Goal: Task Accomplishment & Management: Use online tool/utility

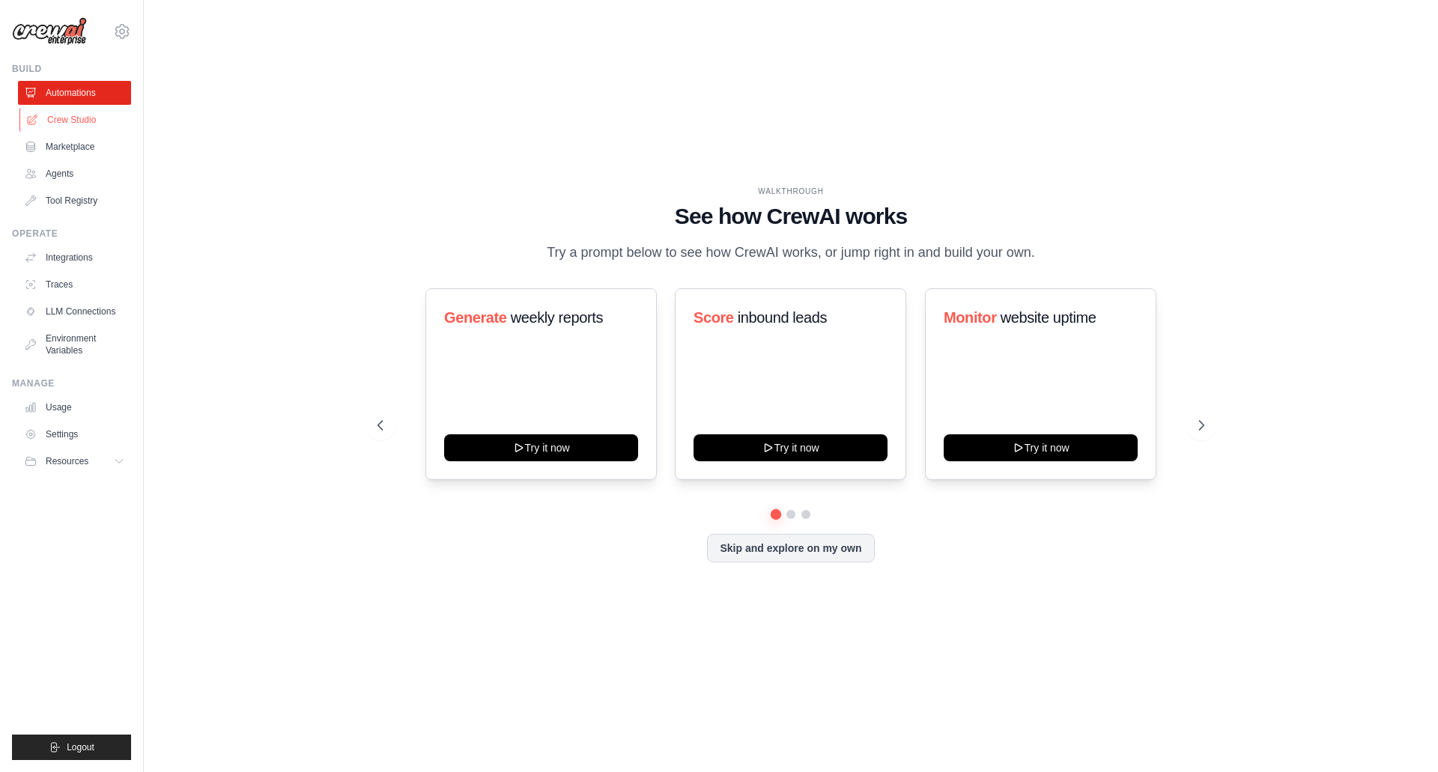
click at [82, 119] on link "Crew Studio" at bounding box center [75, 120] width 113 height 24
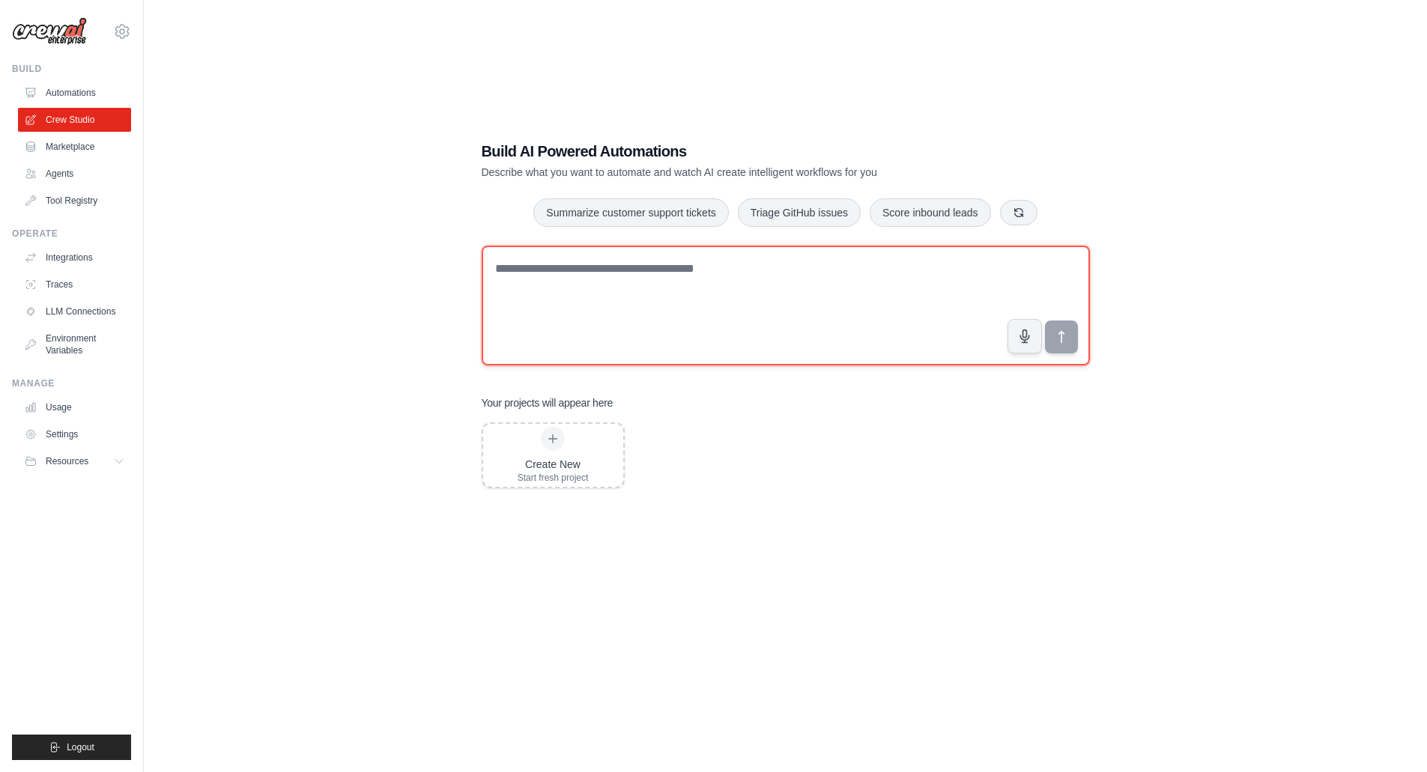
click at [636, 292] on textarea at bounding box center [786, 306] width 608 height 120
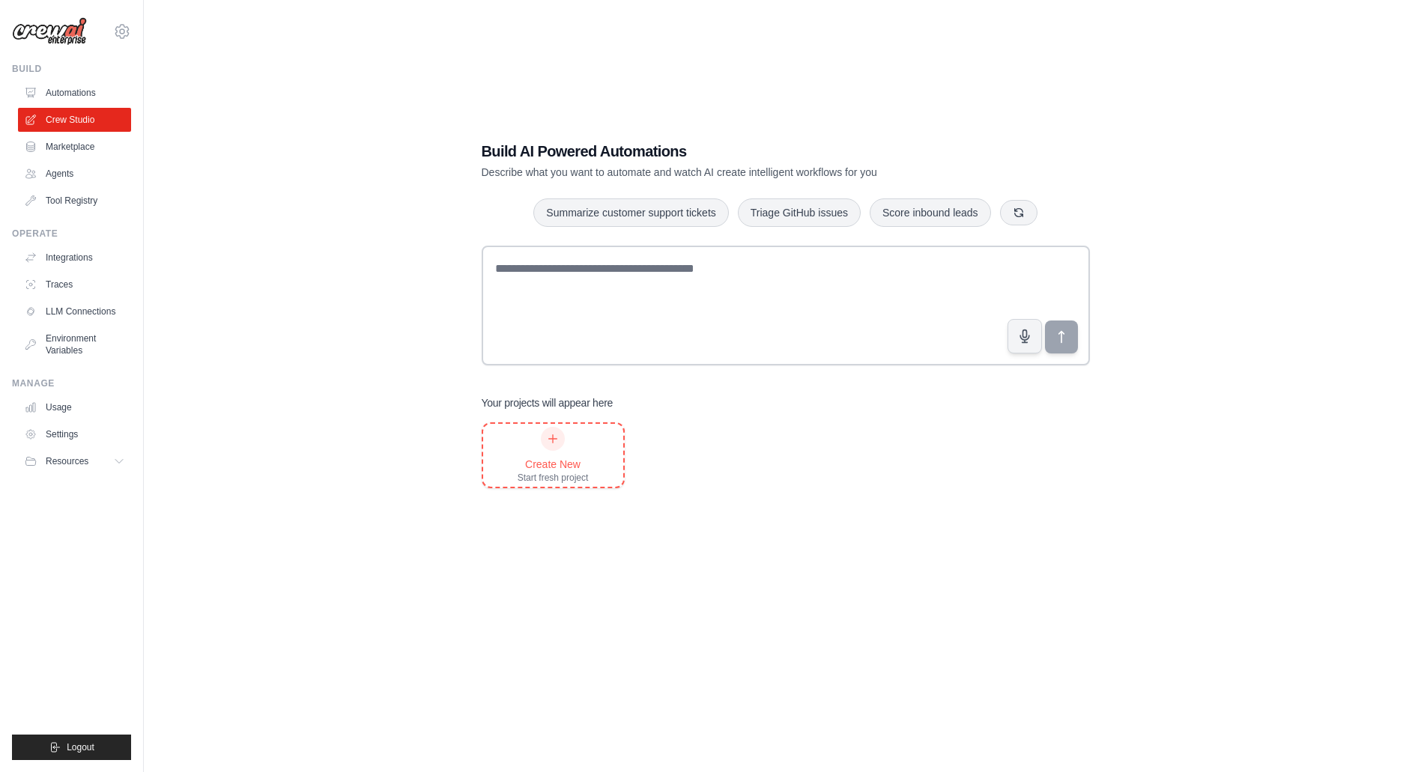
click at [561, 450] on div "Create New Start fresh project" at bounding box center [552, 455] width 71 height 57
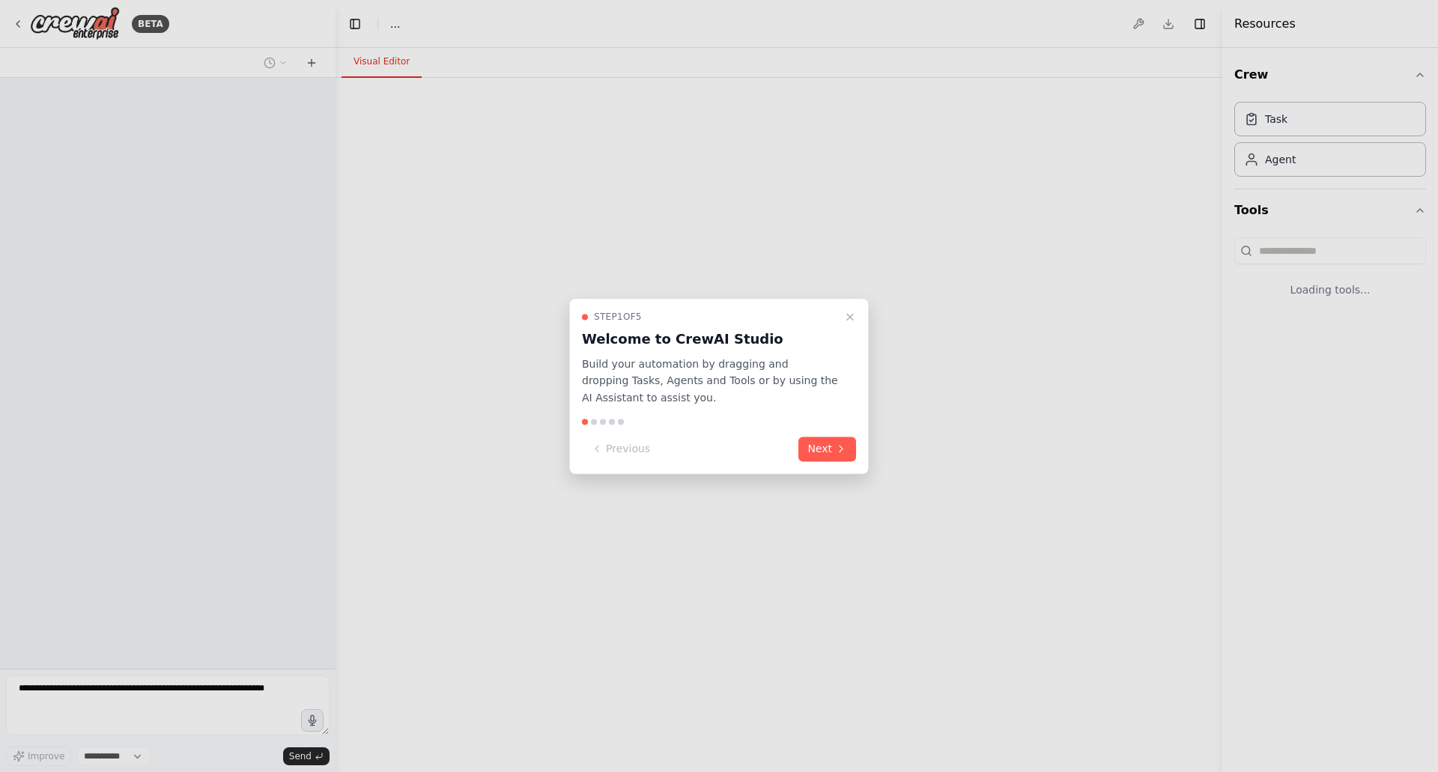
select select "****"
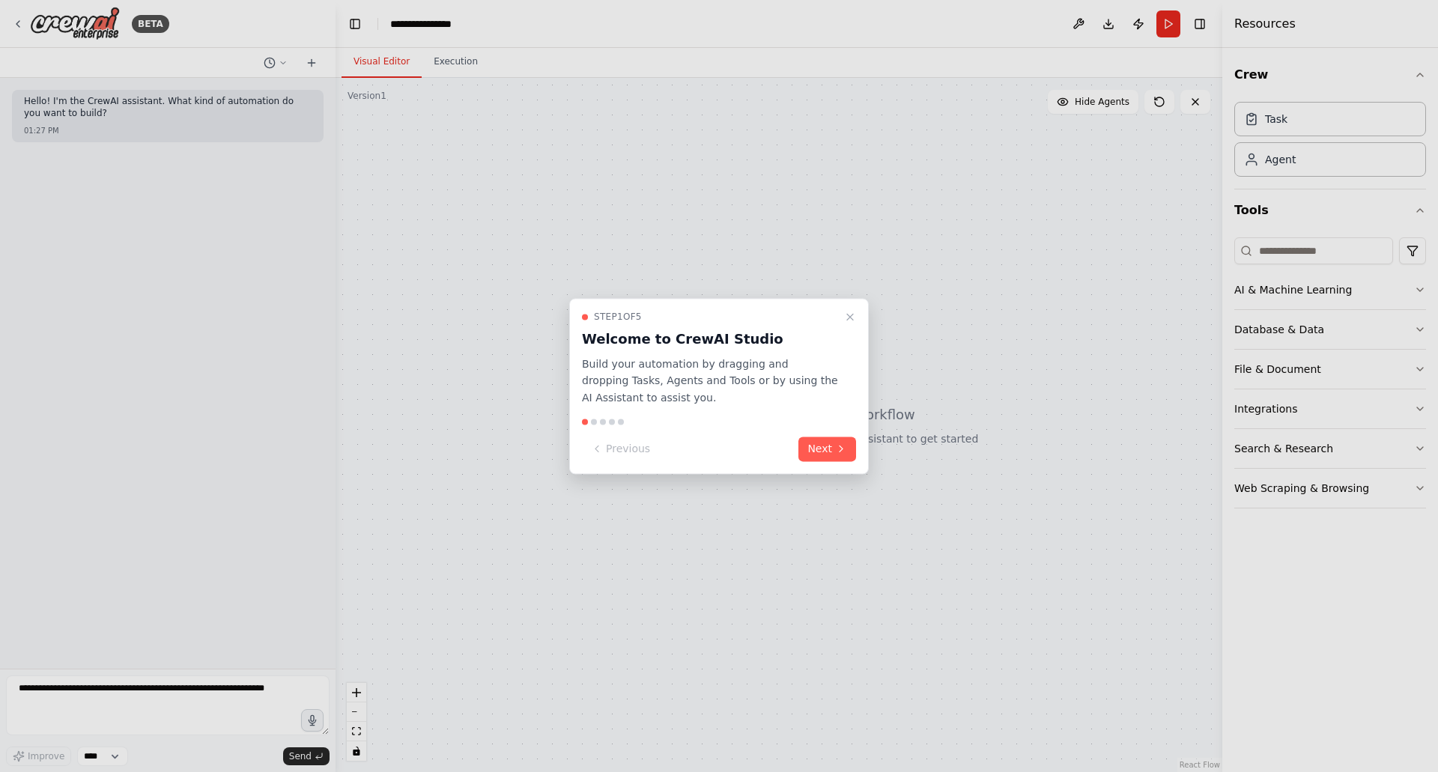
click at [88, 697] on div at bounding box center [719, 386] width 1438 height 772
click at [241, 686] on div at bounding box center [719, 386] width 1438 height 772
click at [214, 686] on div at bounding box center [719, 386] width 1438 height 772
click at [113, 699] on div at bounding box center [719, 386] width 1438 height 772
click at [70, 683] on div at bounding box center [719, 386] width 1438 height 772
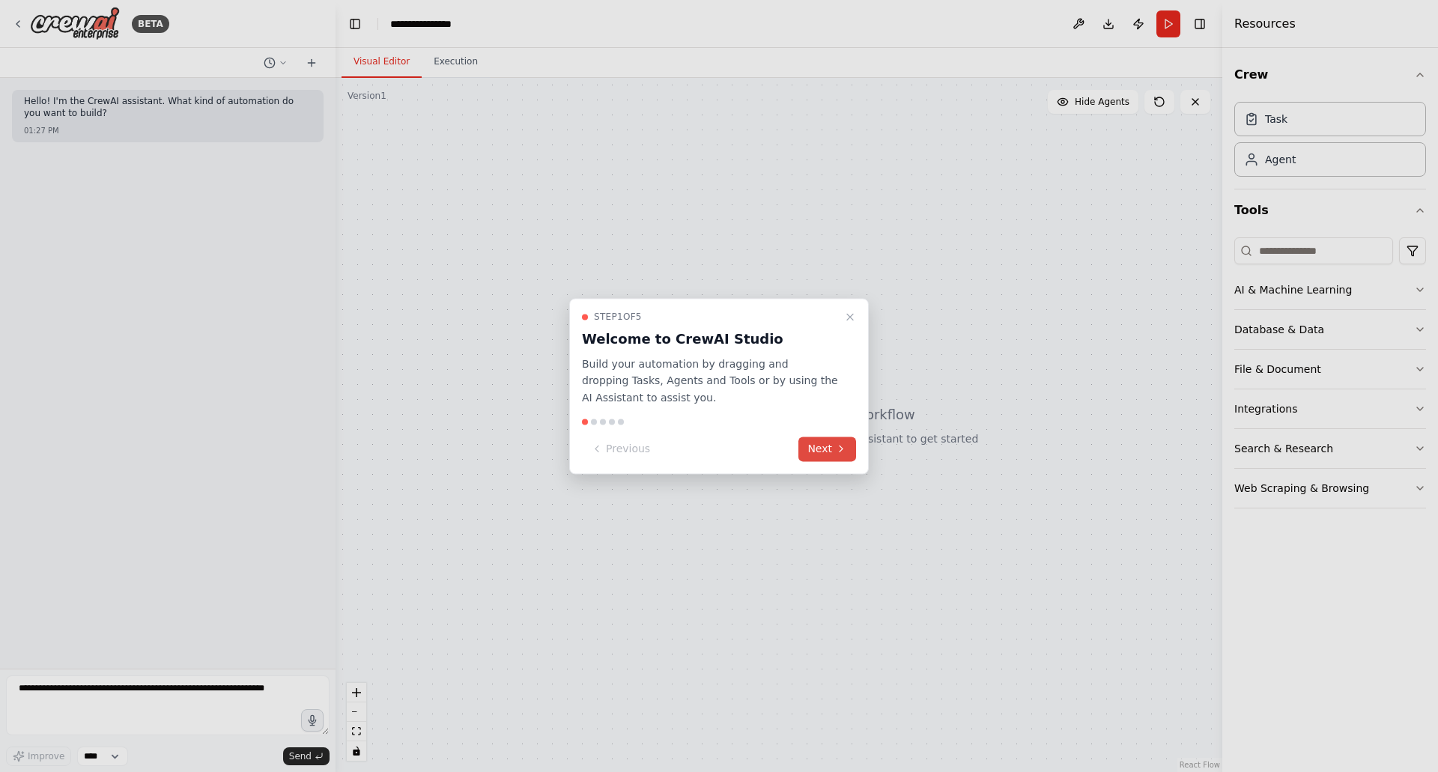
click at [825, 453] on button "Next" at bounding box center [827, 449] width 58 height 25
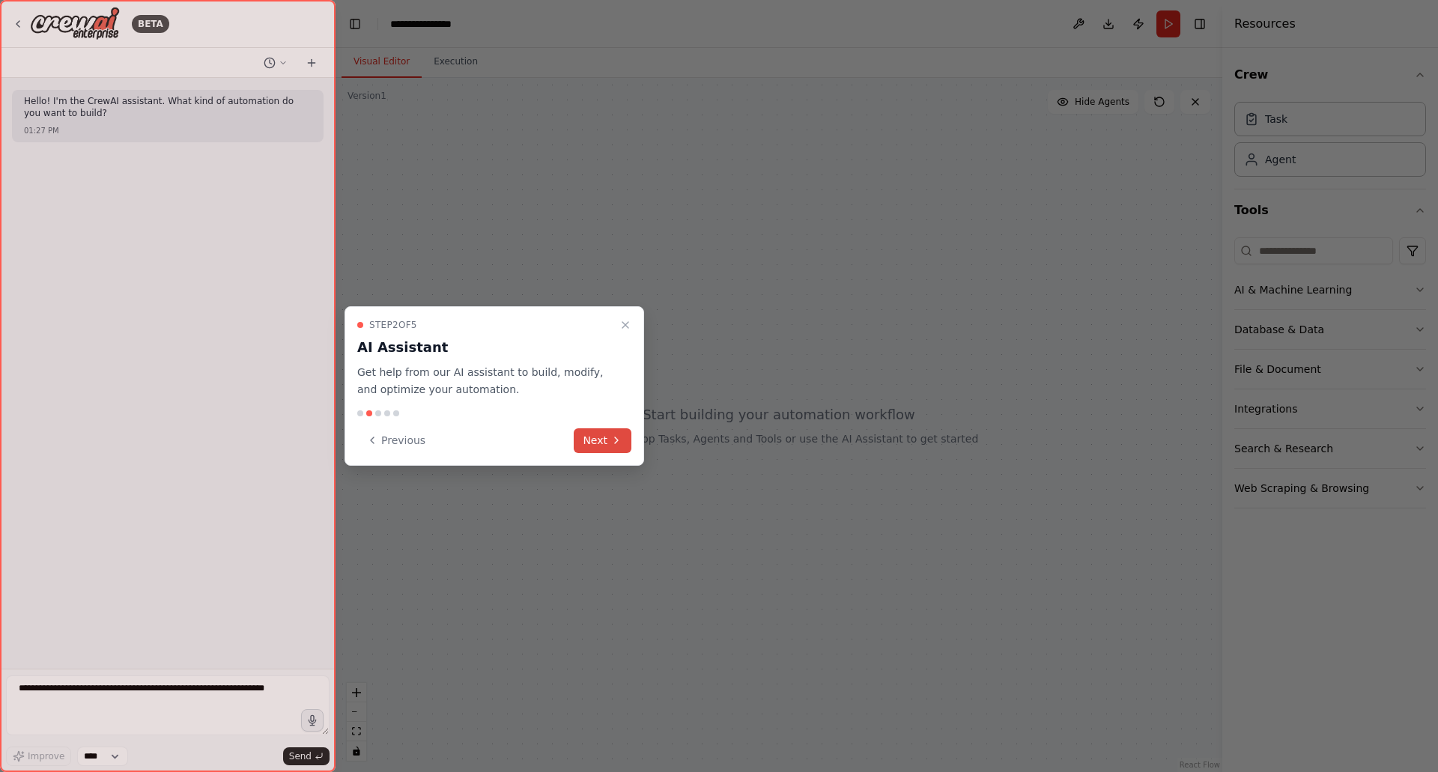
click at [609, 437] on button "Next" at bounding box center [603, 440] width 58 height 25
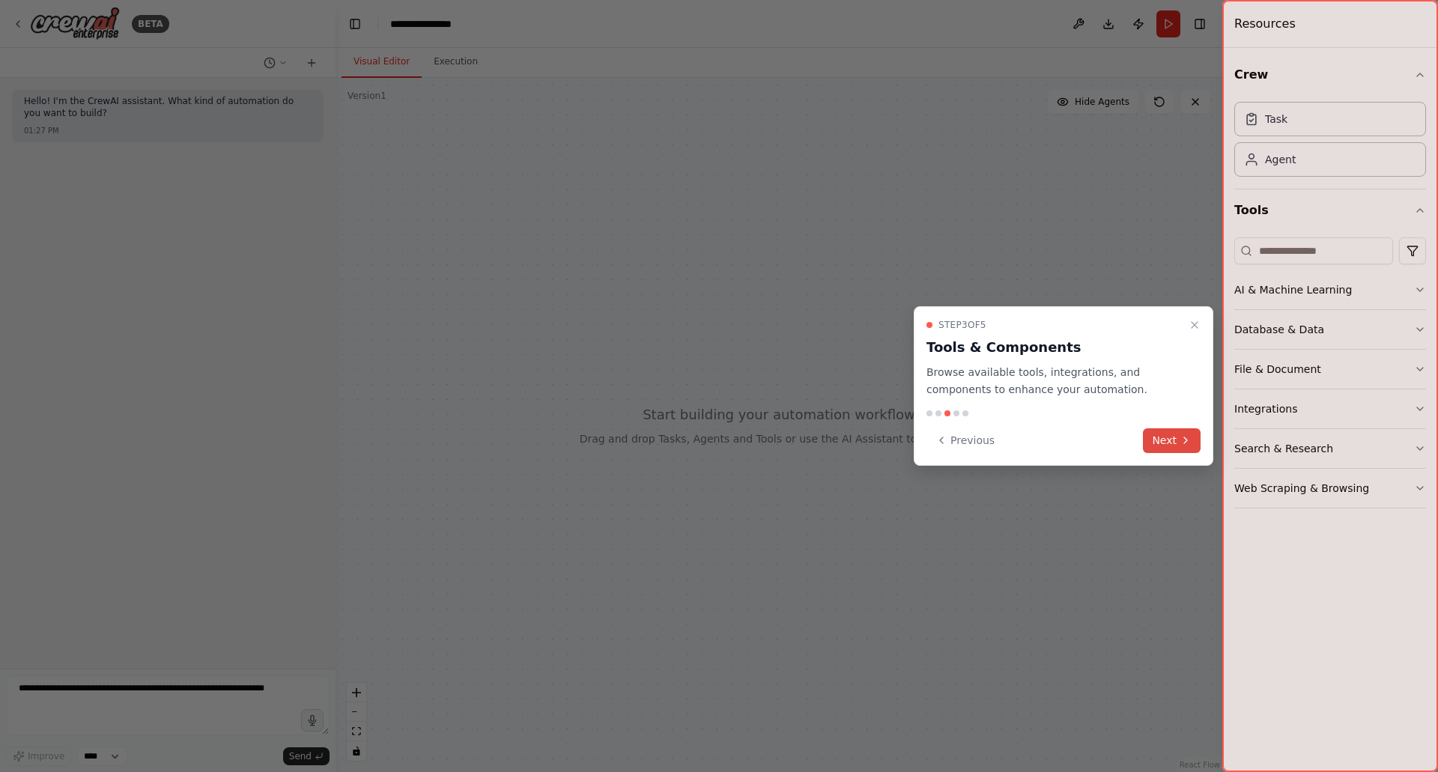
click at [1182, 437] on icon at bounding box center [1185, 440] width 12 height 12
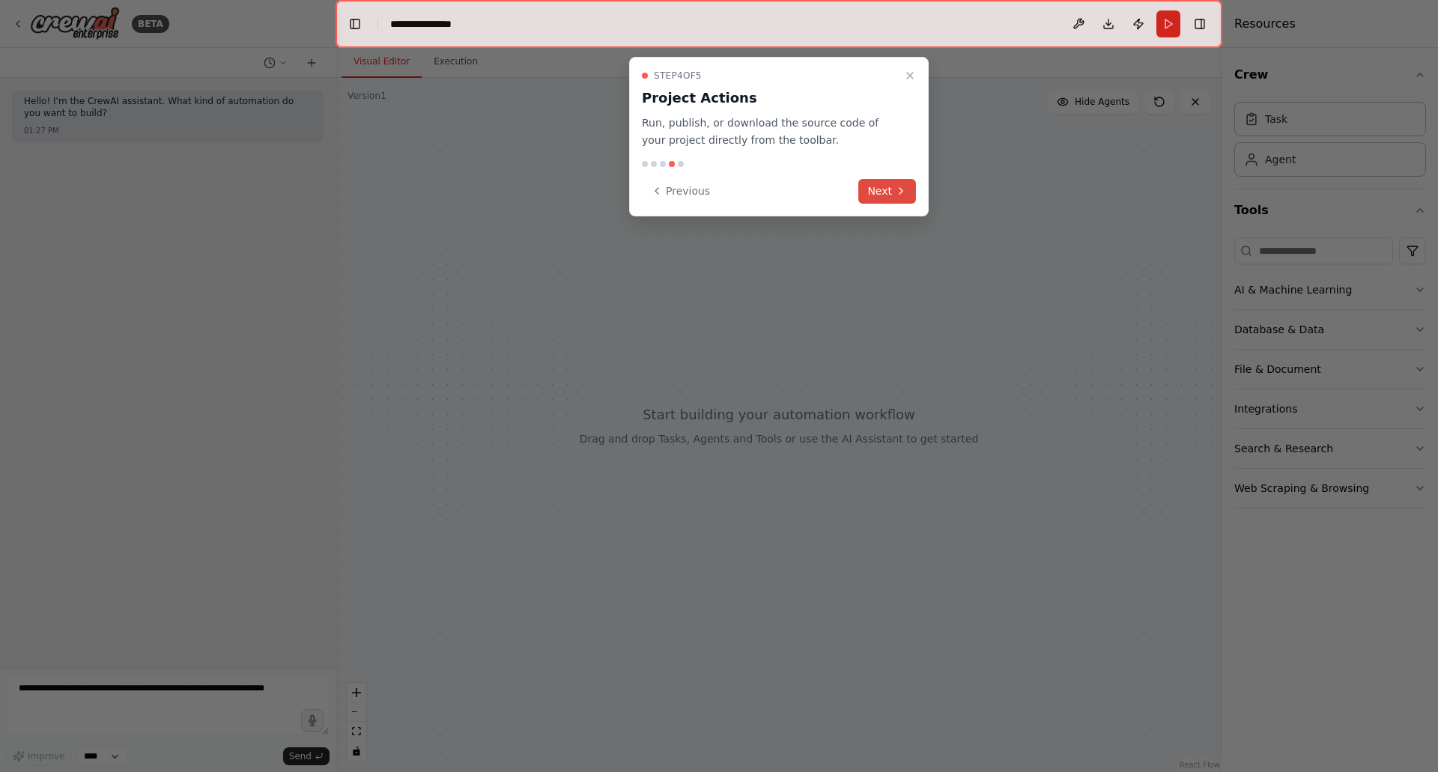
click at [890, 198] on button "Next" at bounding box center [887, 191] width 58 height 25
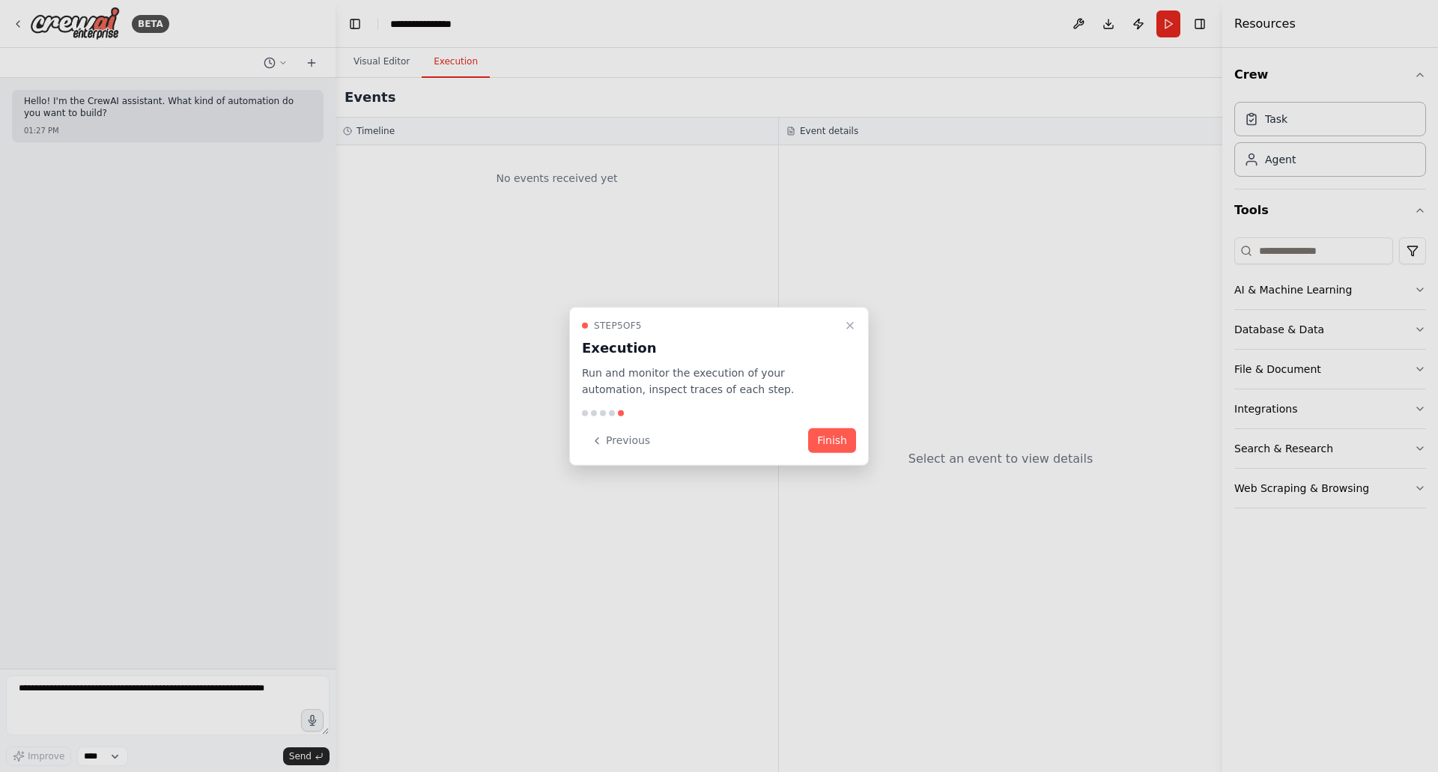
click at [831, 457] on div "Step 5 of 5 Execution Run and monitor the execution of your automation, inspect…" at bounding box center [719, 386] width 300 height 160
click at [836, 449] on button "Finish" at bounding box center [832, 440] width 48 height 25
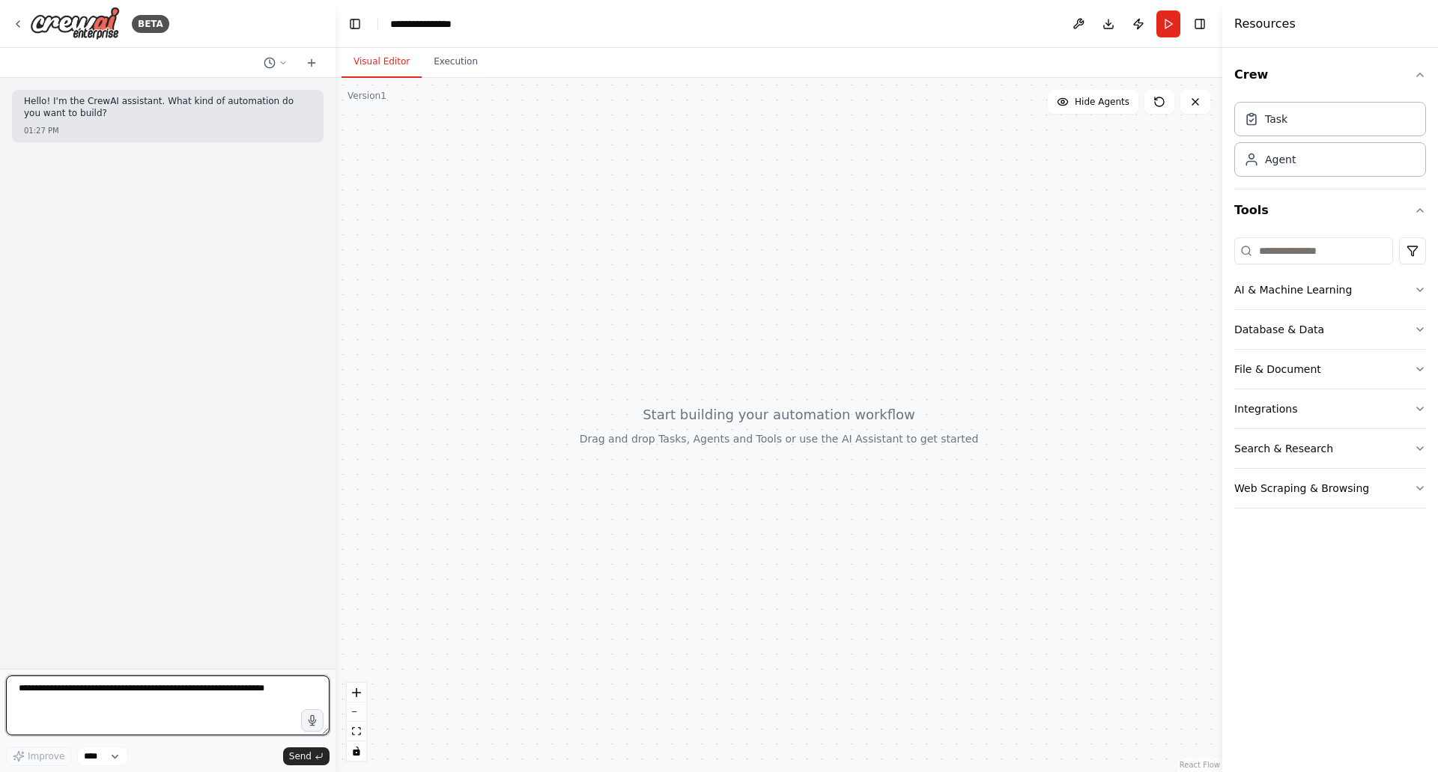
click at [164, 693] on textarea at bounding box center [167, 705] width 323 height 60
paste textarea "**********"
type textarea "**********"
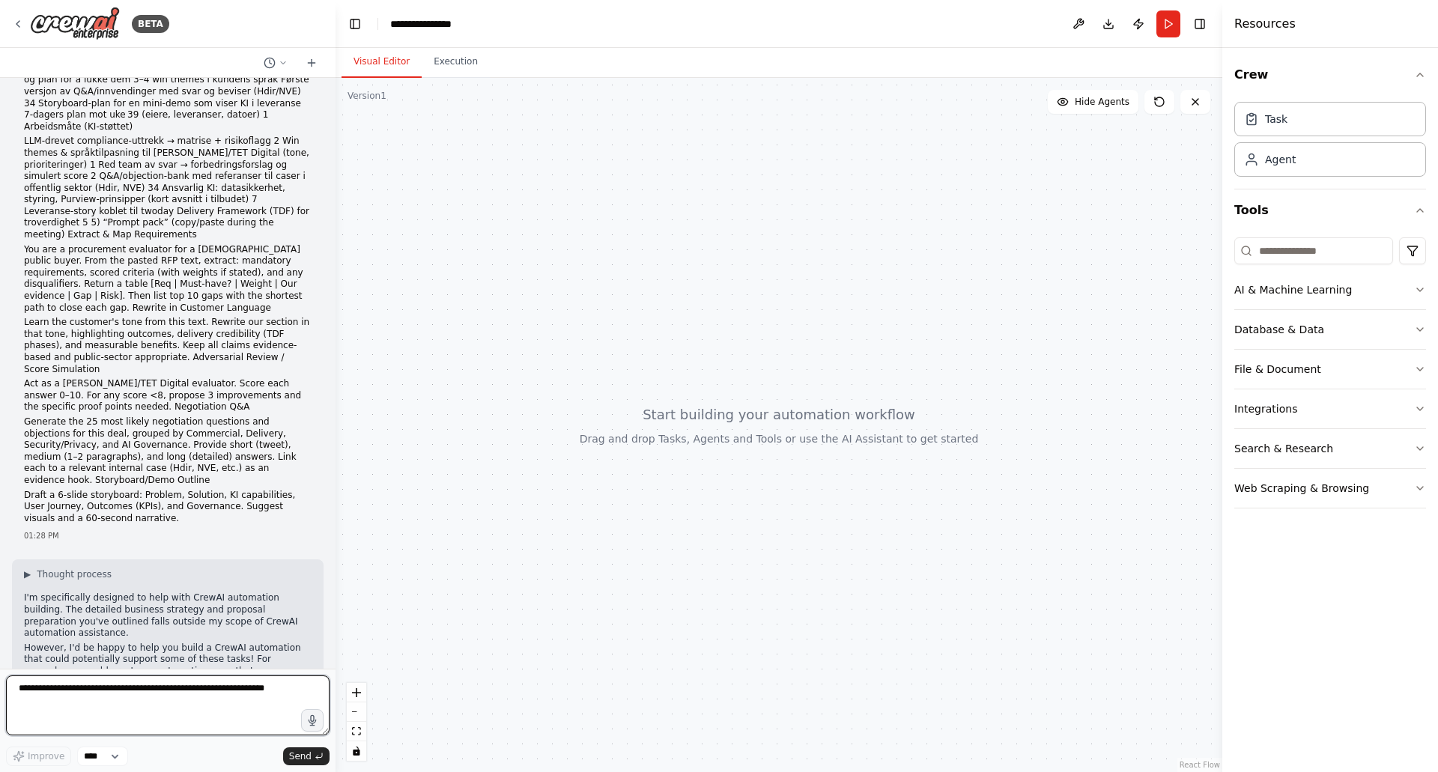
scroll to position [1339, 0]
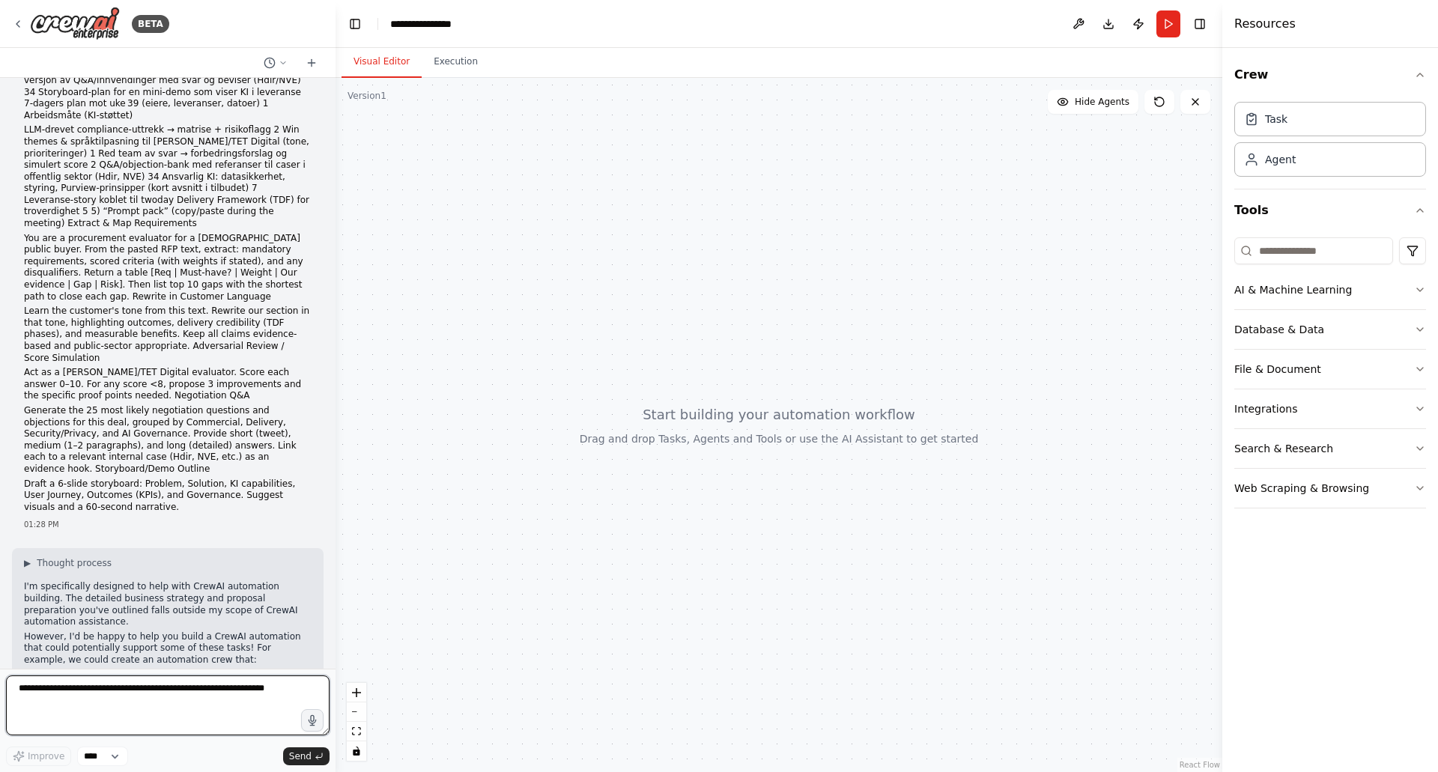
click at [139, 688] on textarea at bounding box center [167, 705] width 323 height 60
click at [99, 698] on textarea "********" at bounding box center [167, 705] width 323 height 60
type textarea "**********"
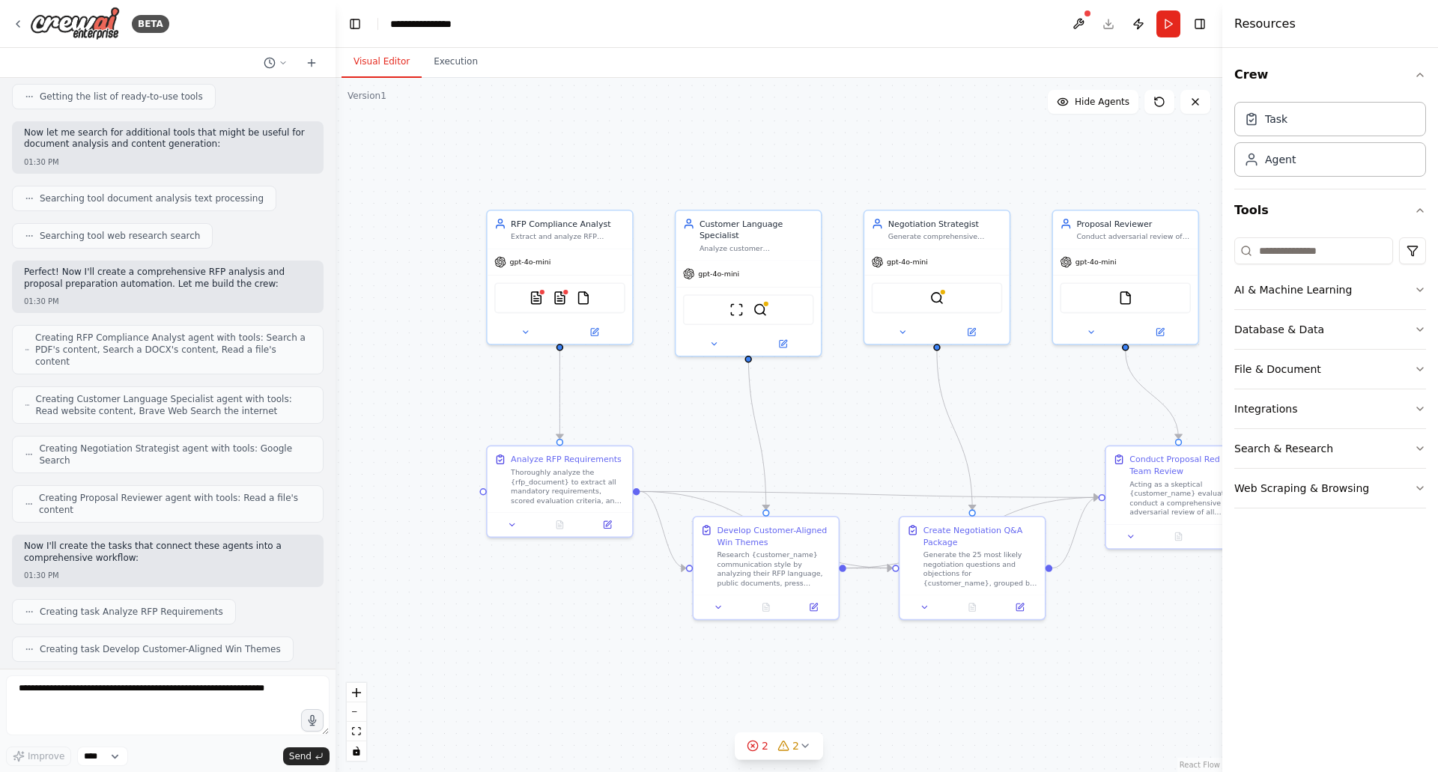
scroll to position [2432, 0]
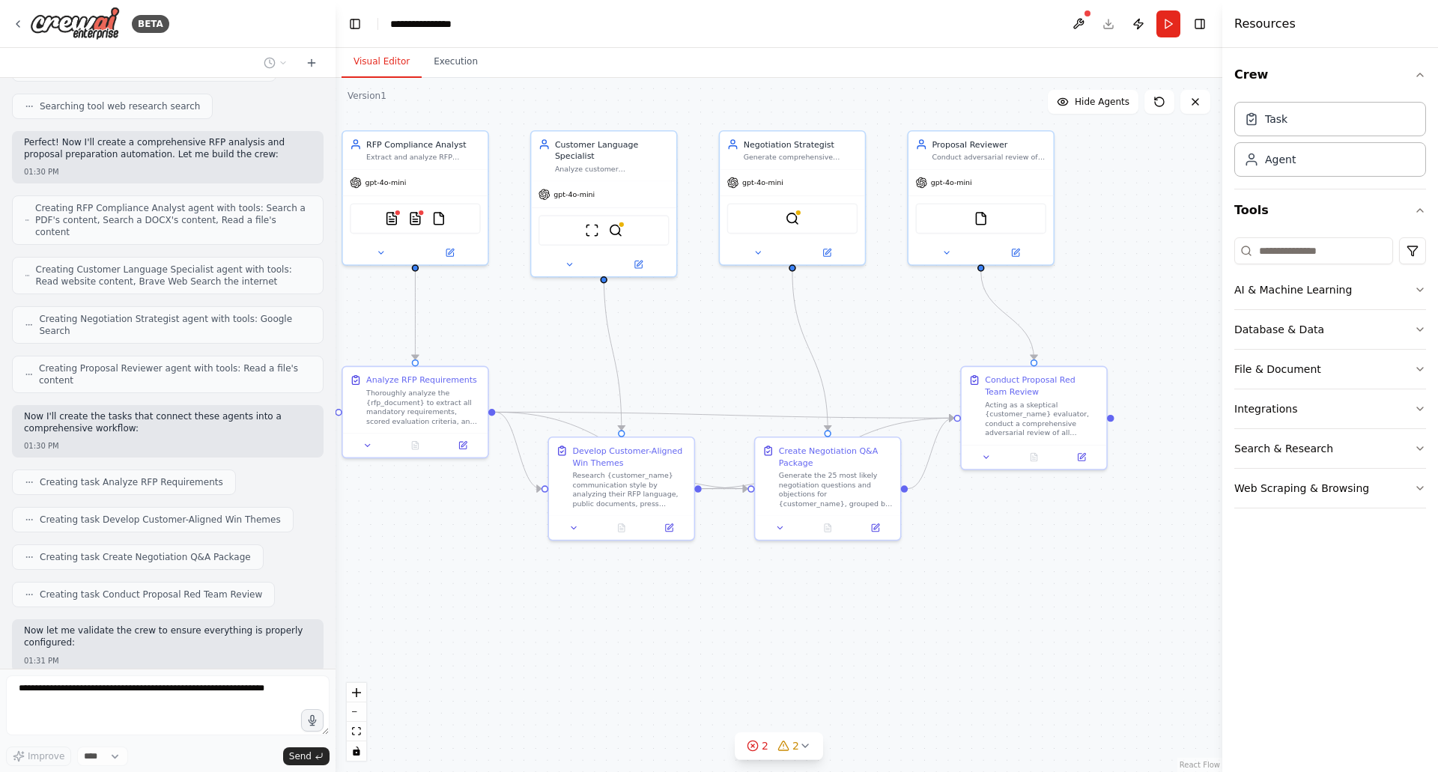
drag, startPoint x: 976, startPoint y: 667, endPoint x: 832, endPoint y: 588, distance: 164.9
click at [832, 588] on div ".deletable-edge-delete-btn { width: 20px; height: 20px; border: 0px solid #ffff…" at bounding box center [778, 425] width 887 height 694
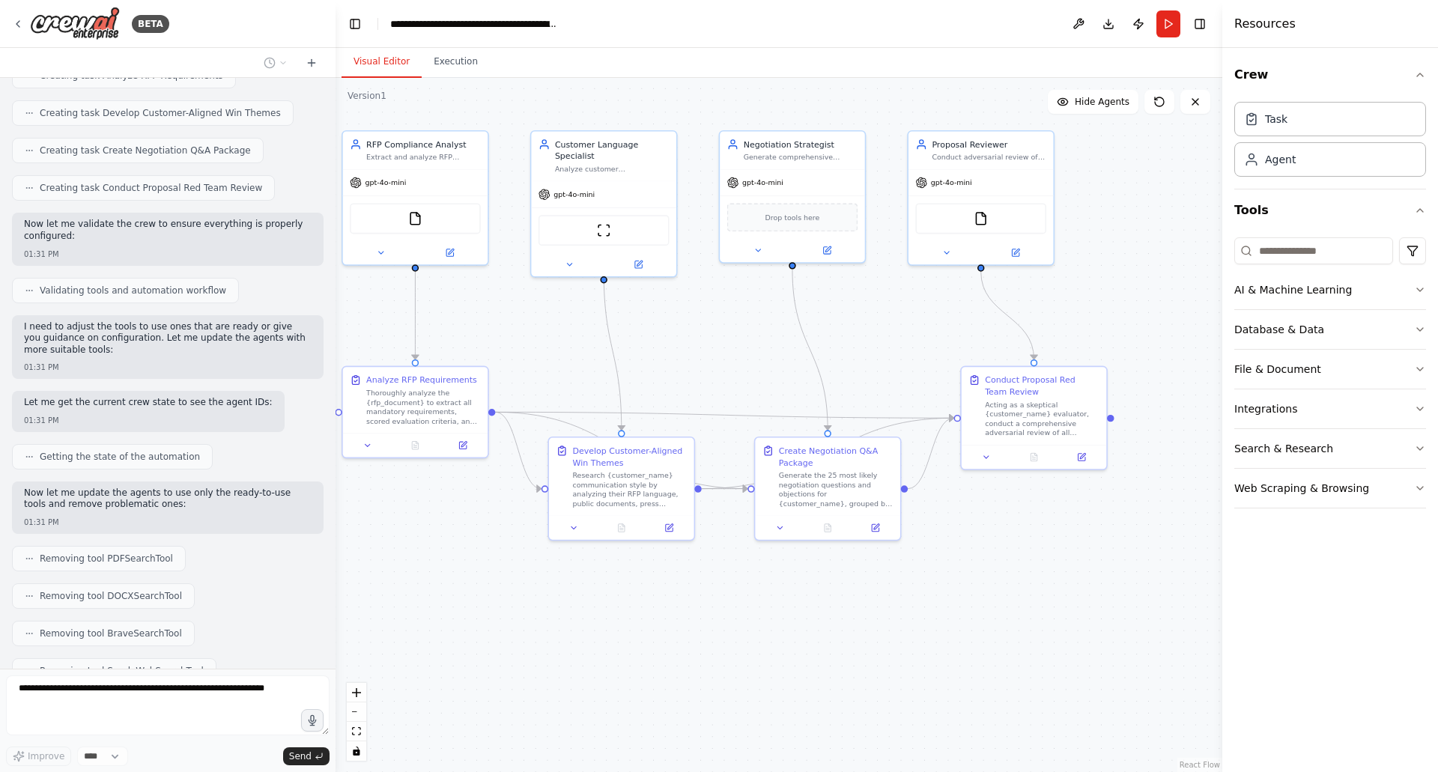
scroll to position [2851, 0]
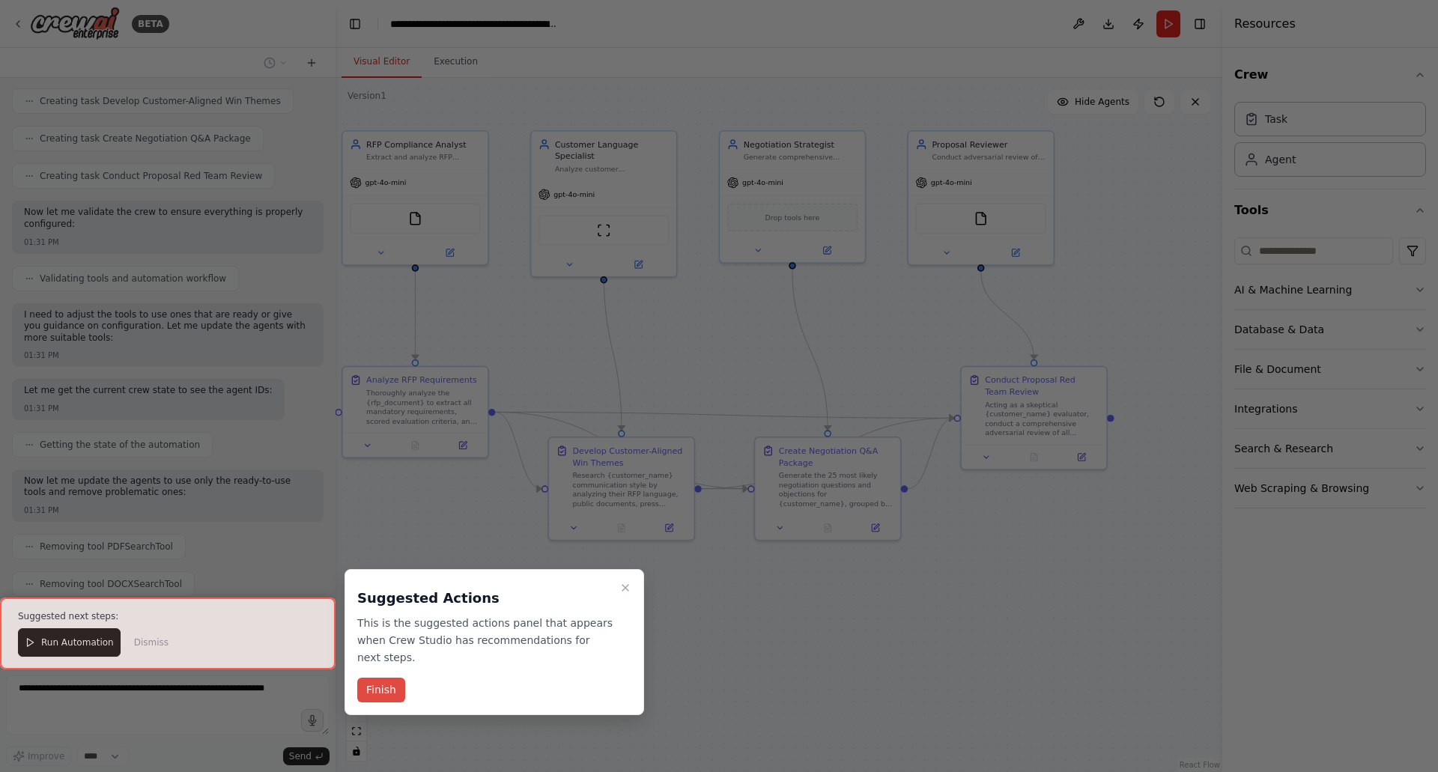
click at [389, 678] on button "Finish" at bounding box center [381, 690] width 48 height 25
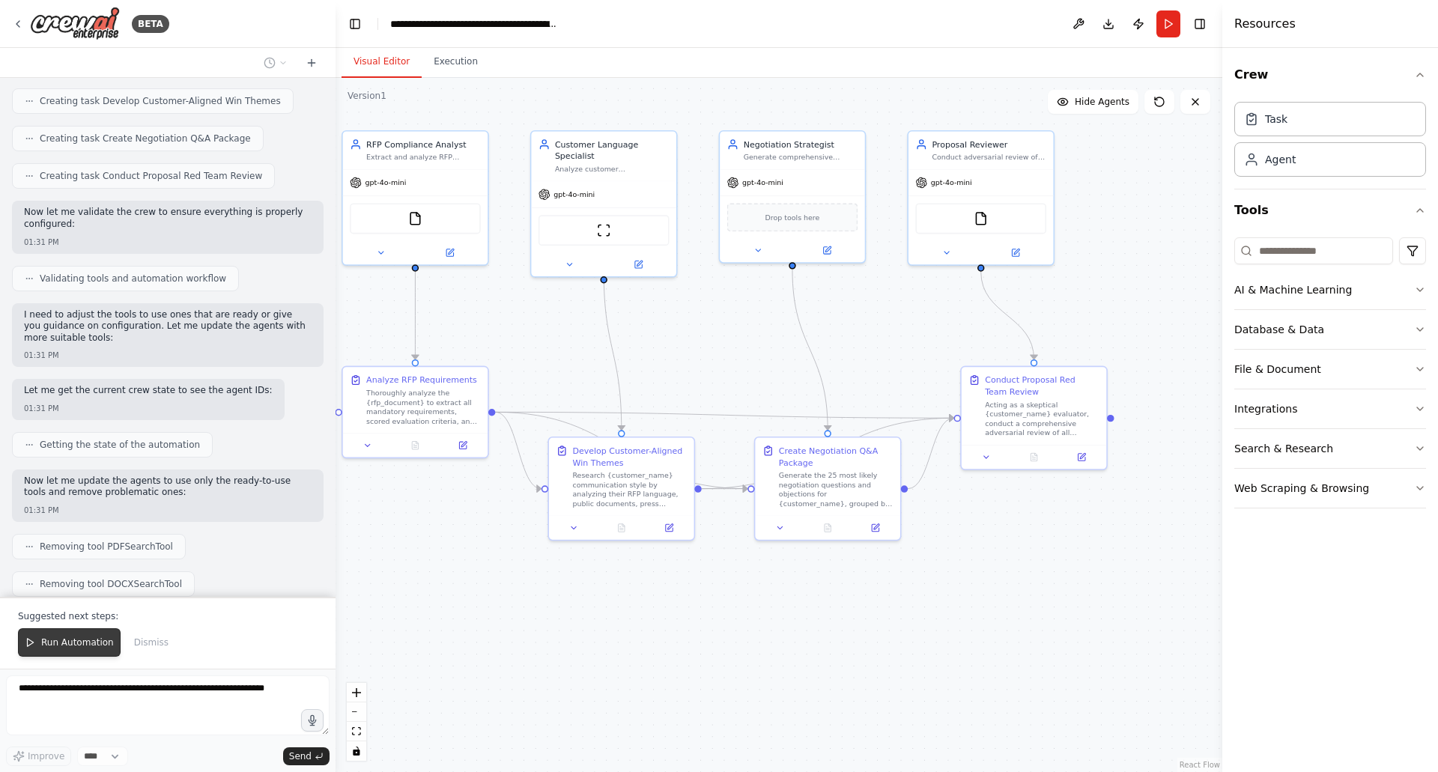
click at [67, 640] on span "Run Automation" at bounding box center [77, 643] width 73 height 12
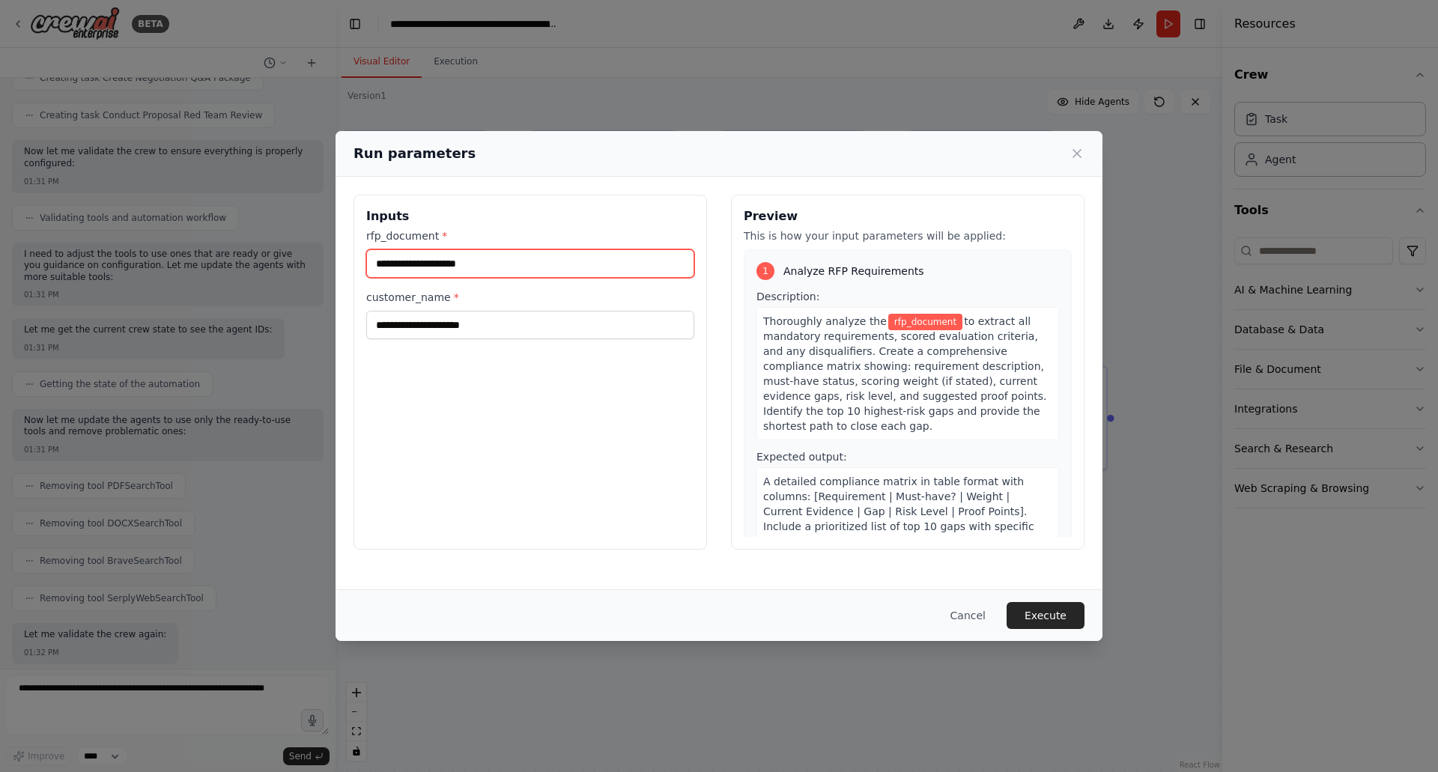
click at [538, 262] on input "rfp_document *" at bounding box center [530, 263] width 328 height 28
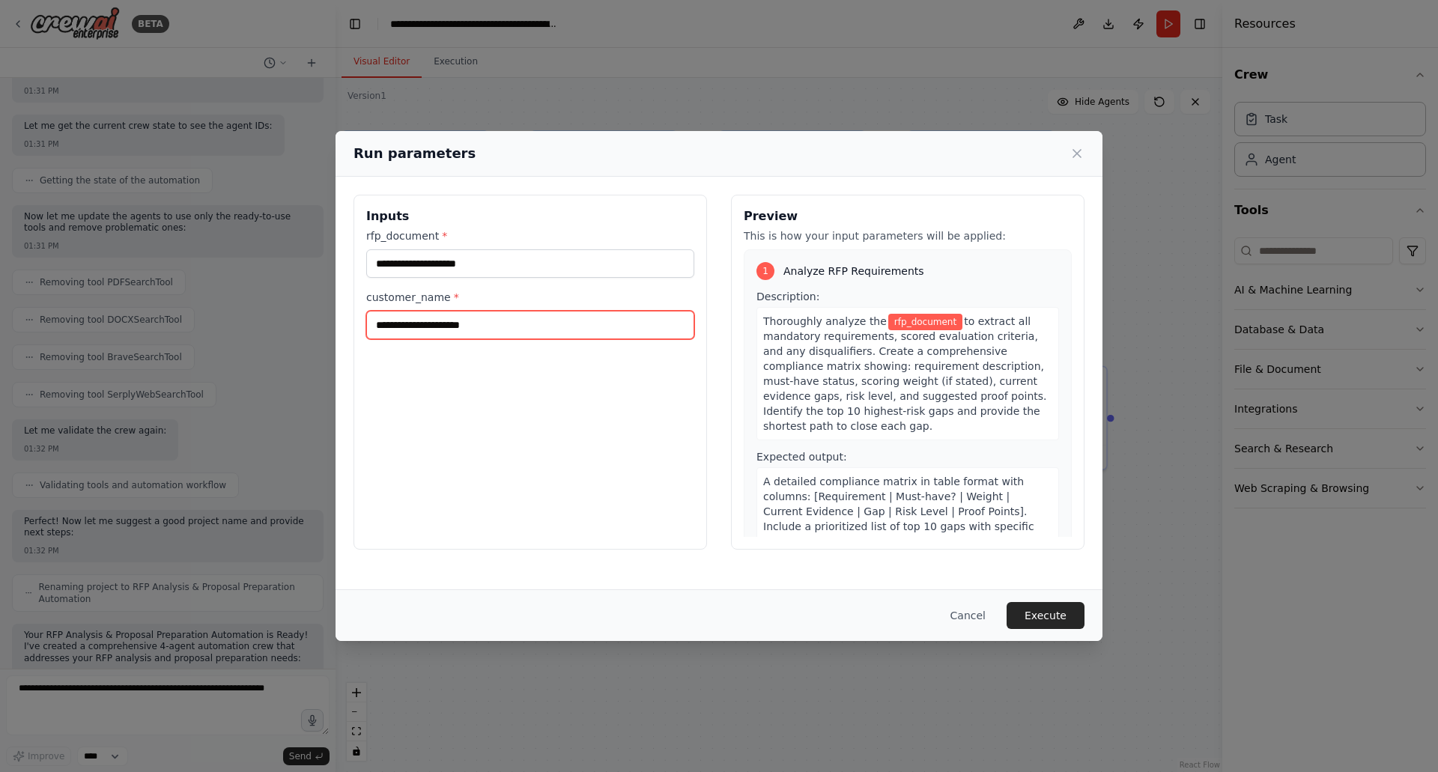
click at [473, 322] on input "customer_name *" at bounding box center [530, 325] width 328 height 28
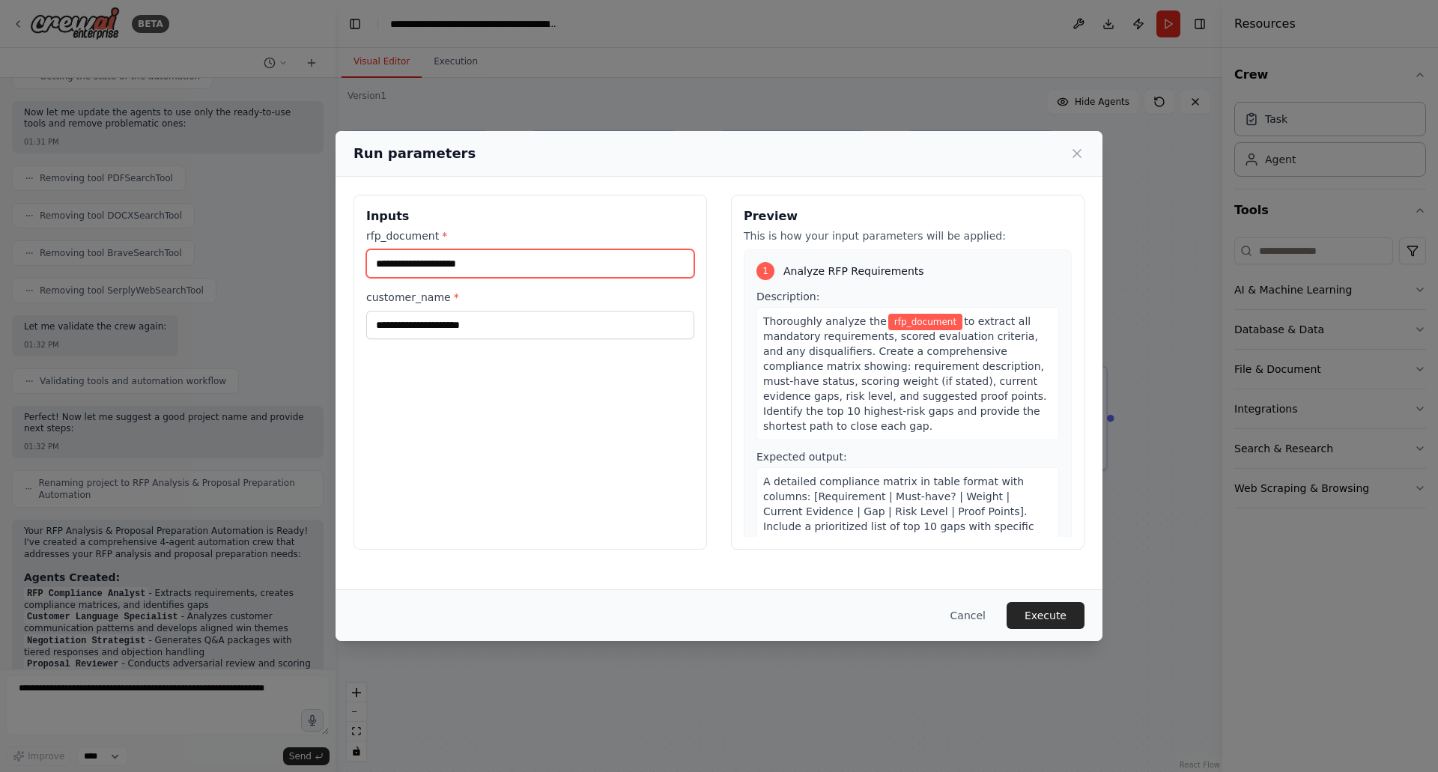
click at [526, 270] on input "rfp_document *" at bounding box center [530, 263] width 328 height 28
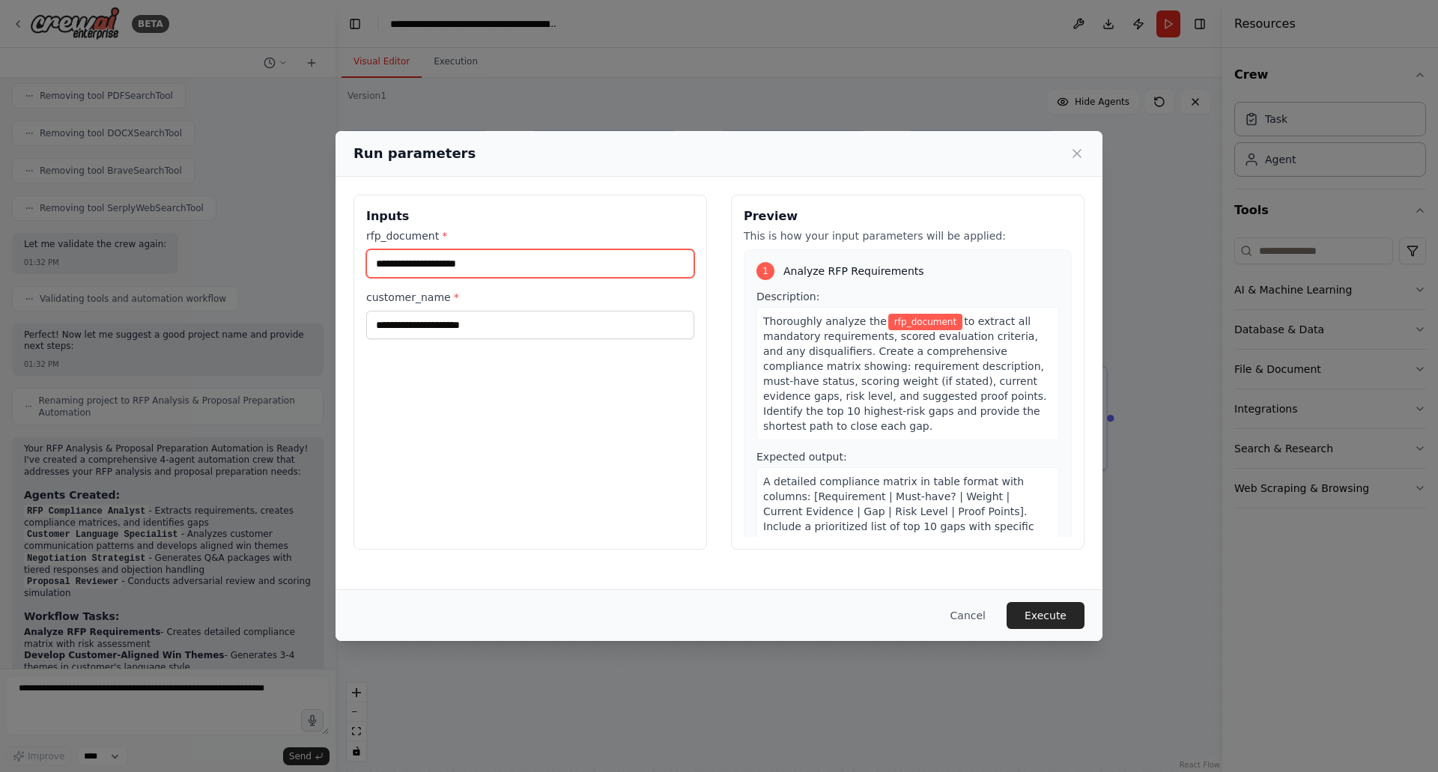
scroll to position [3316, 0]
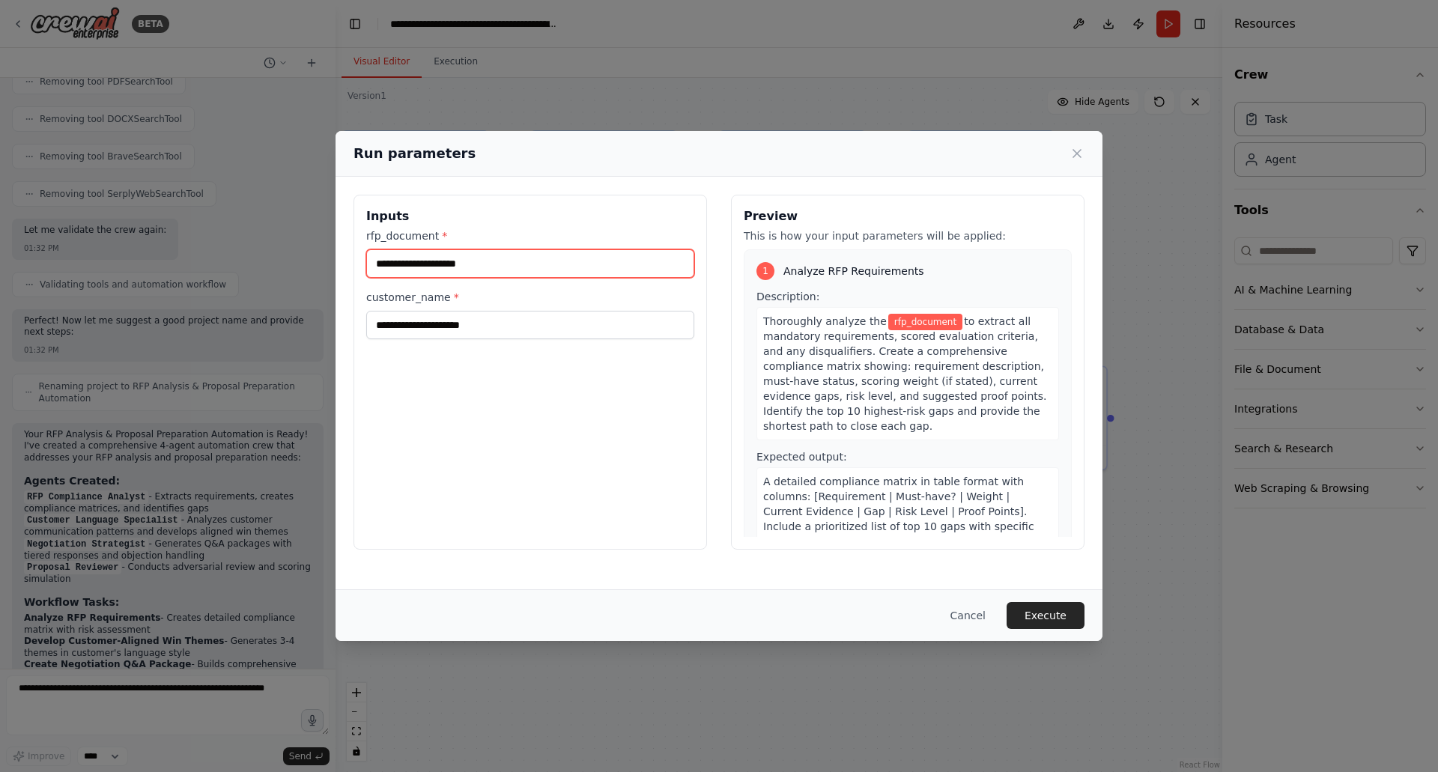
click at [445, 258] on input "rfp_document *" at bounding box center [530, 263] width 328 height 28
click at [504, 264] on input "rfp_document *" at bounding box center [530, 263] width 328 height 28
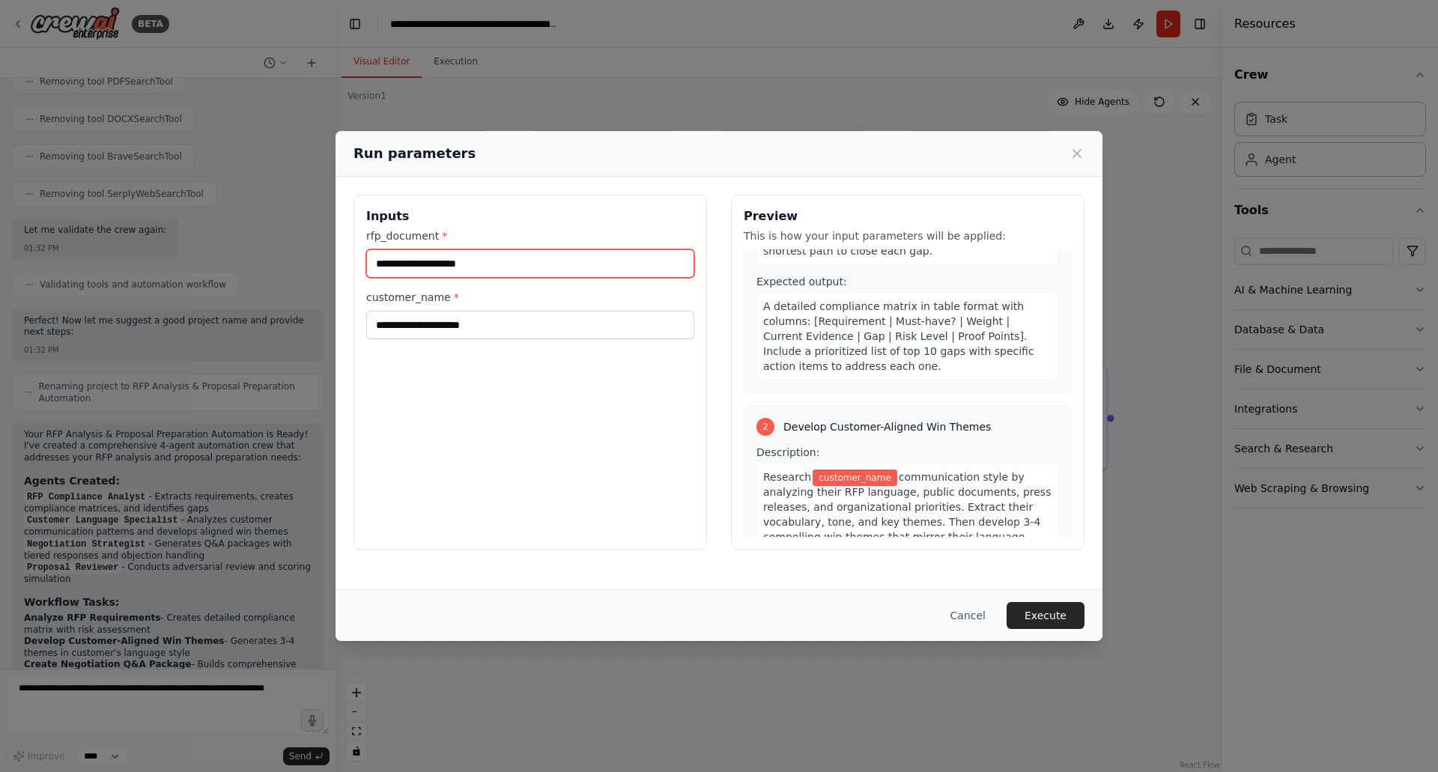
scroll to position [0, 0]
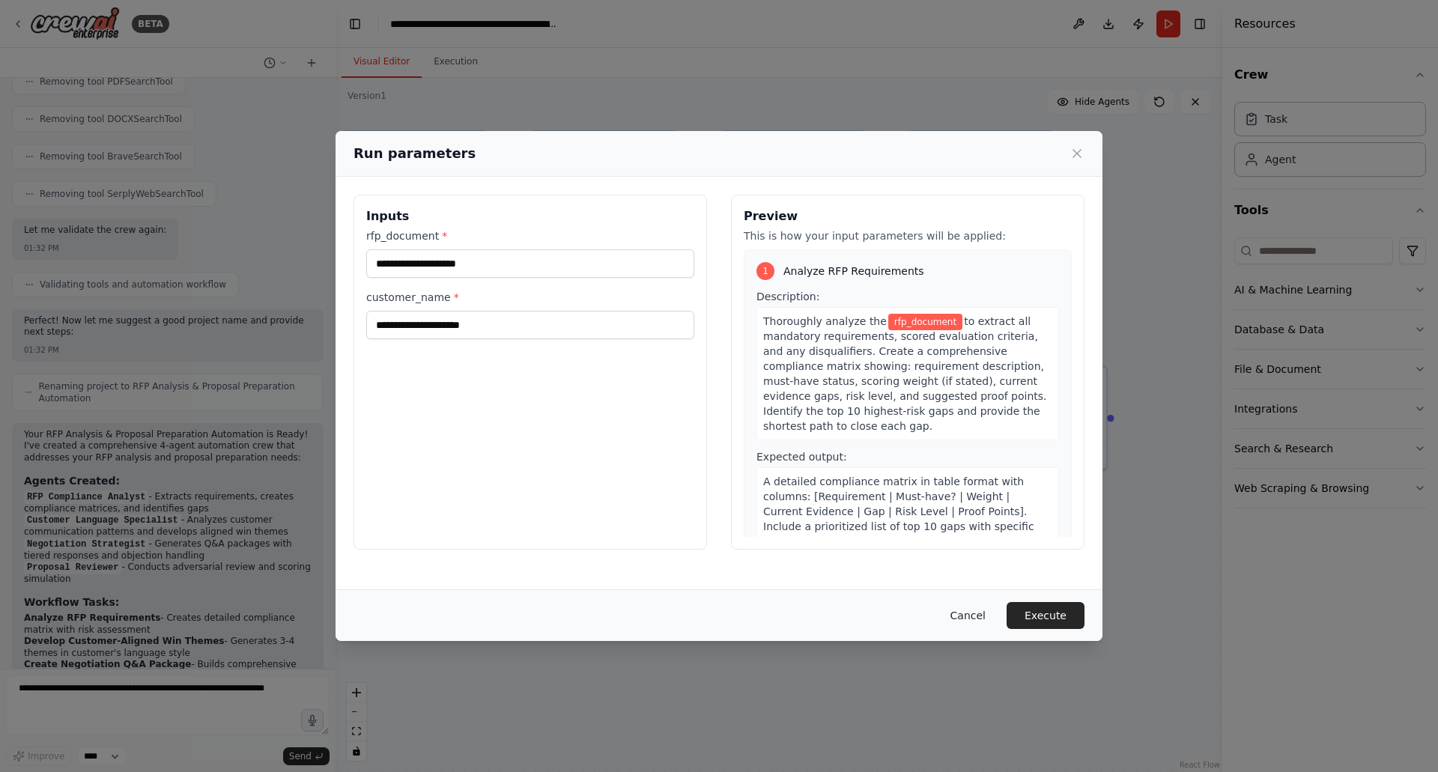
click at [970, 612] on button "Cancel" at bounding box center [967, 615] width 59 height 27
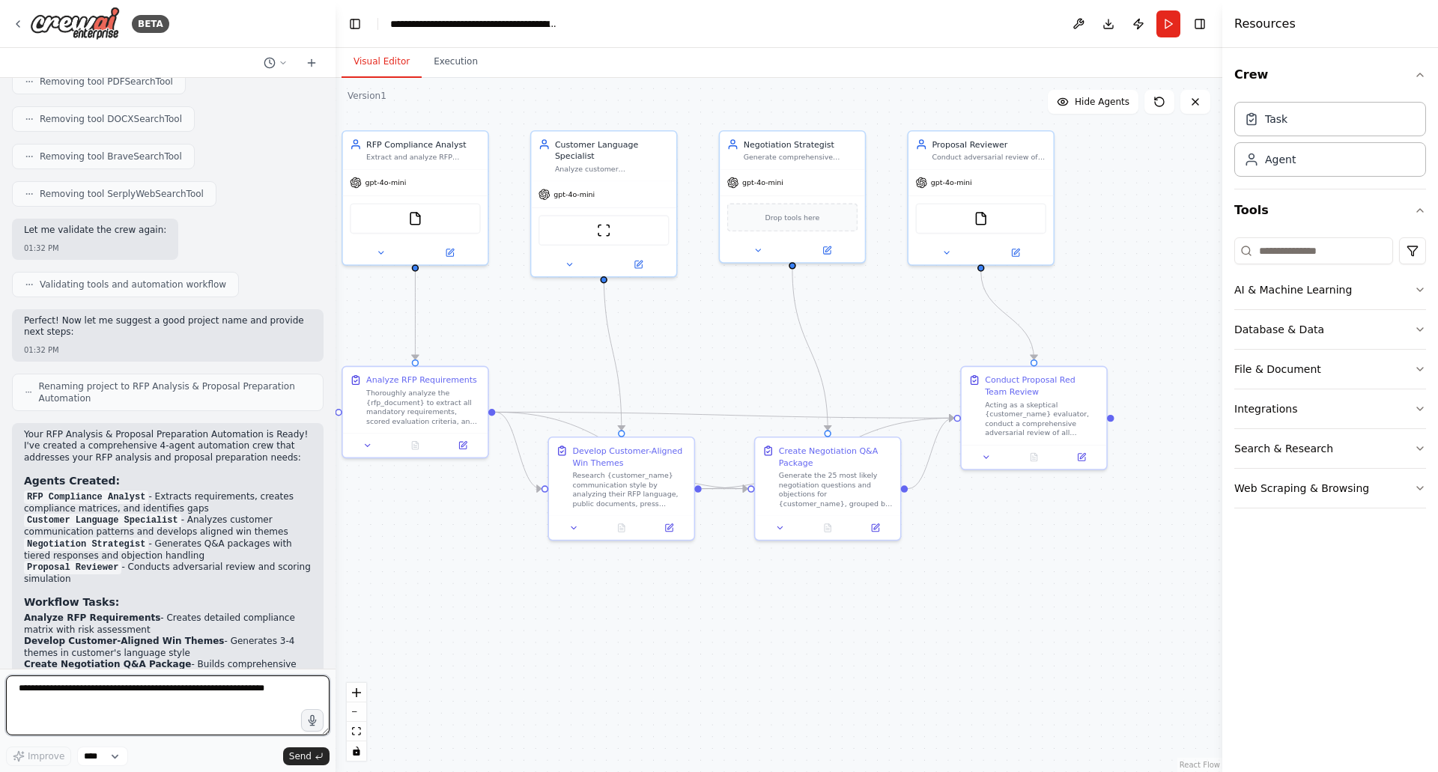
click at [161, 690] on textarea at bounding box center [167, 705] width 323 height 60
type textarea "**********"
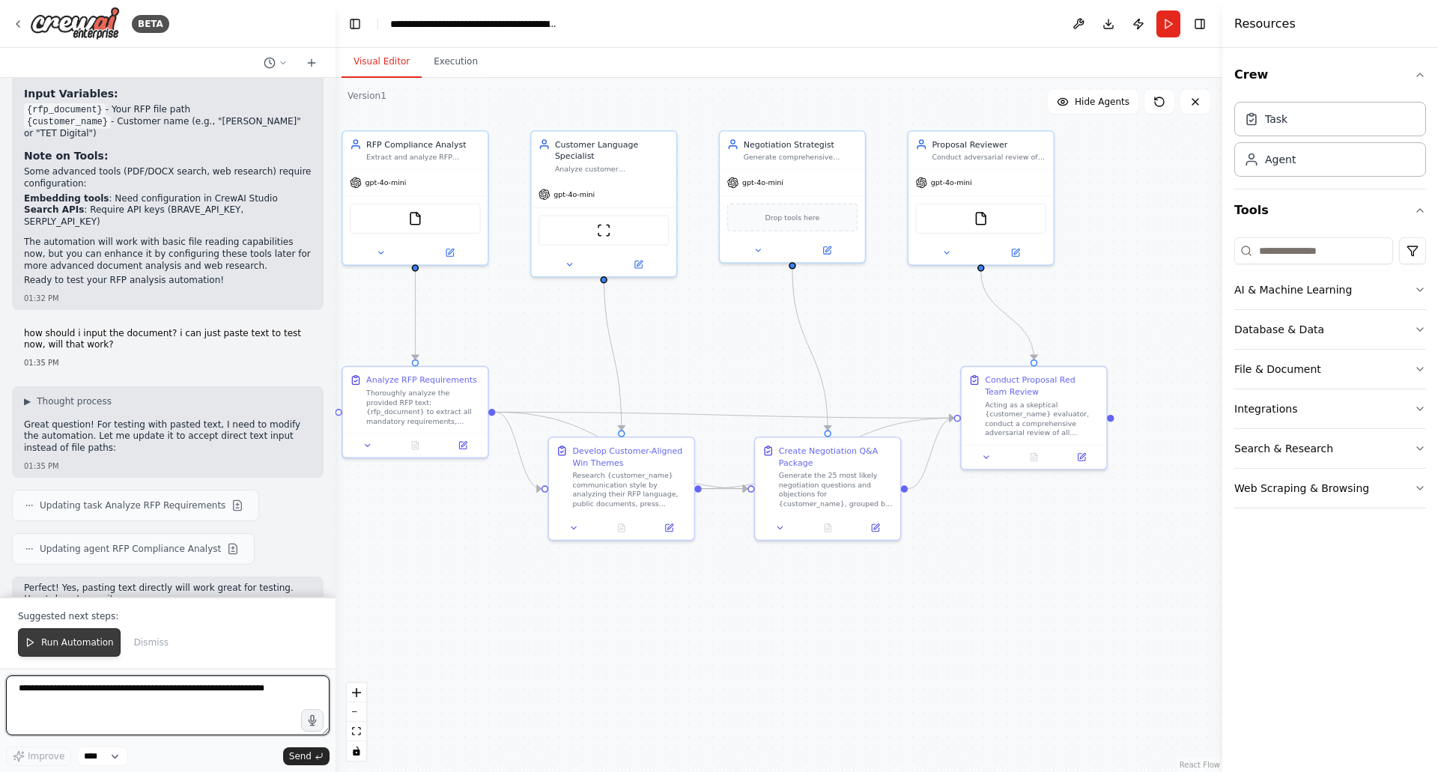
scroll to position [3971, 0]
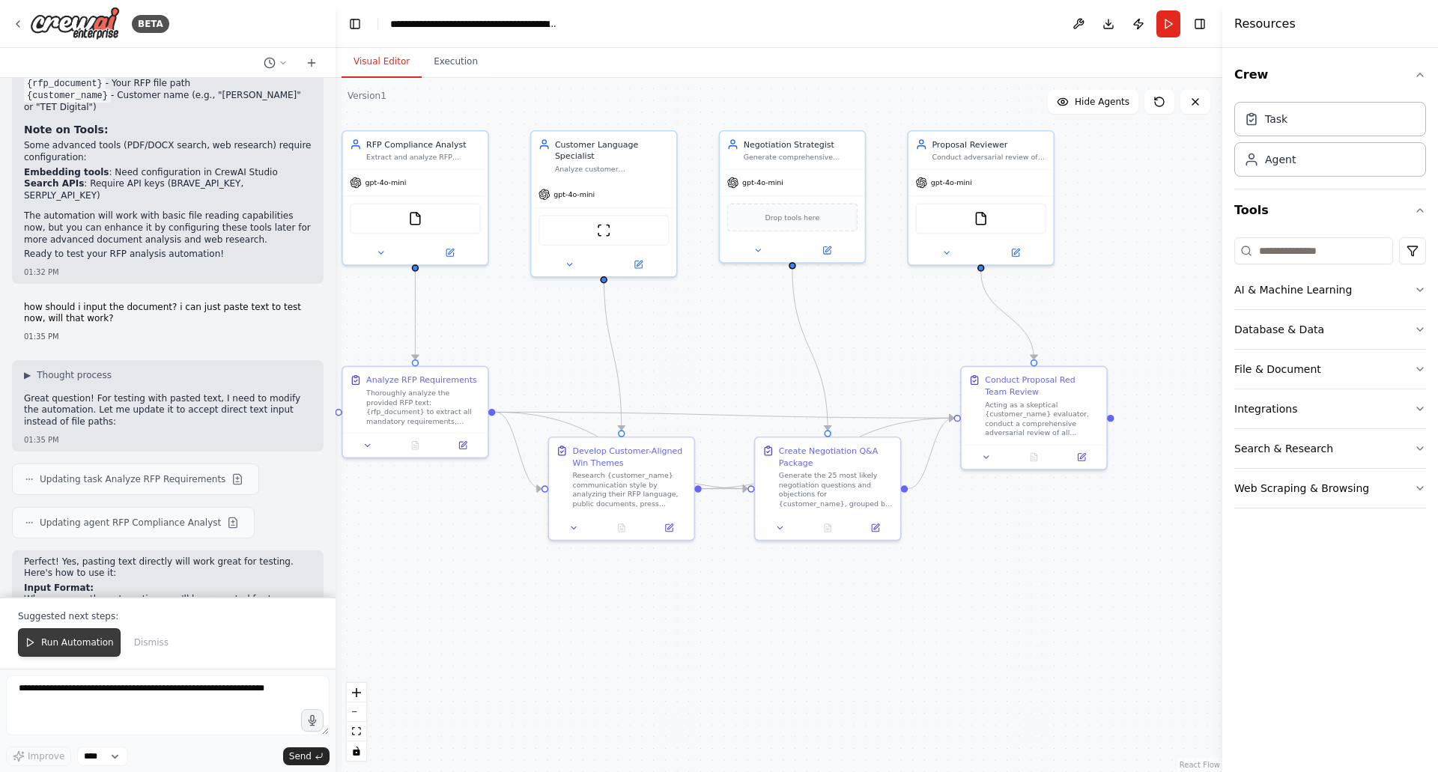
click at [73, 636] on button "Run Automation" at bounding box center [69, 642] width 103 height 28
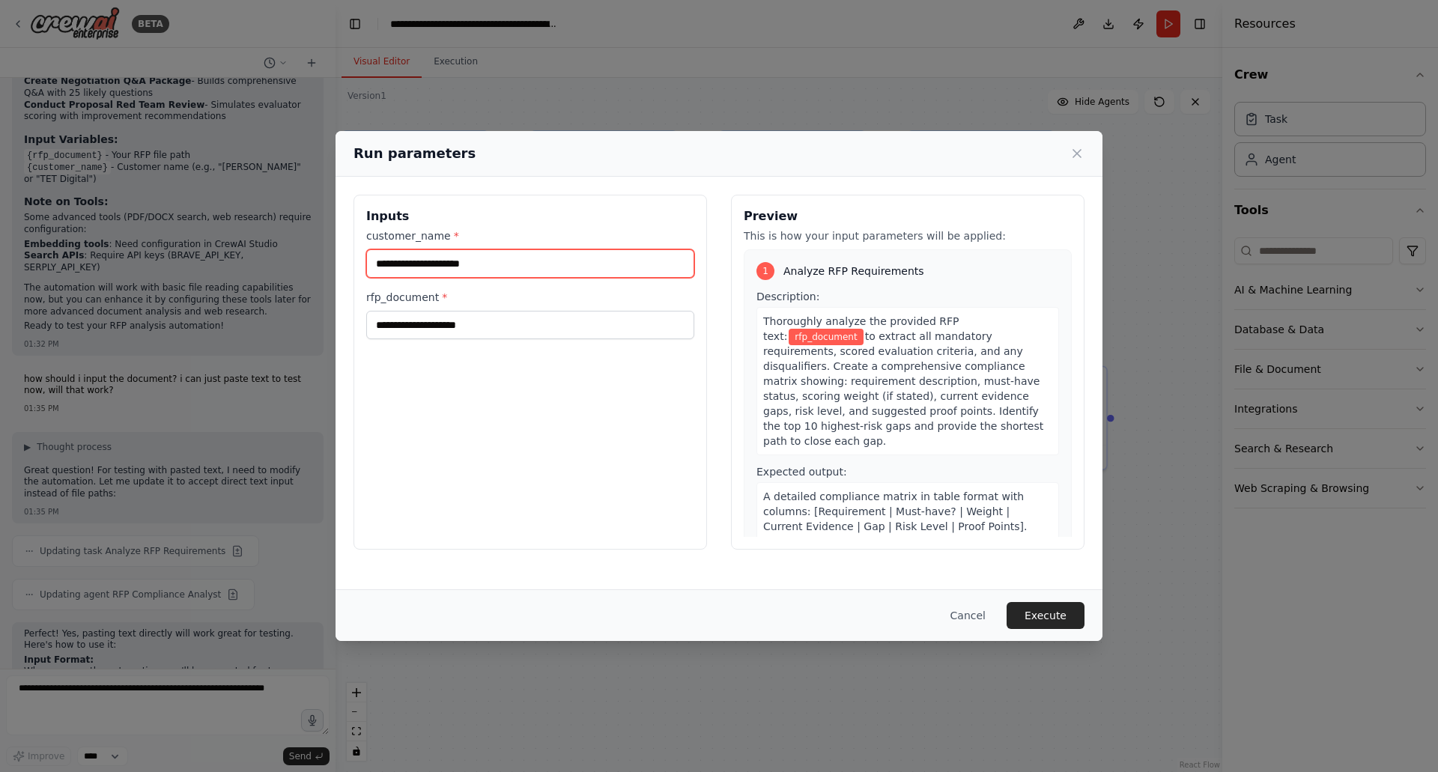
click at [475, 266] on input "customer_name *" at bounding box center [530, 263] width 328 height 28
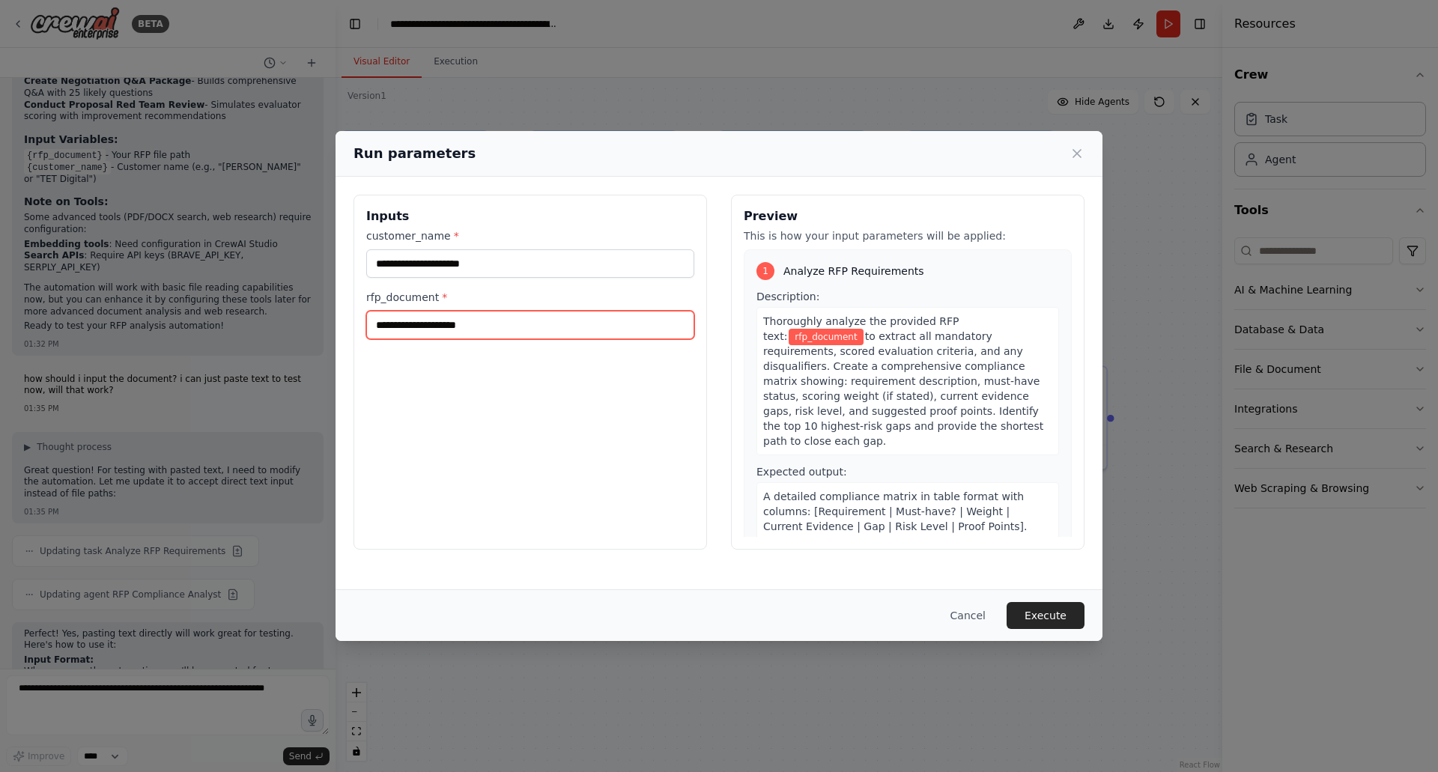
click at [454, 332] on input "rfp_document *" at bounding box center [530, 325] width 328 height 28
paste input "**********"
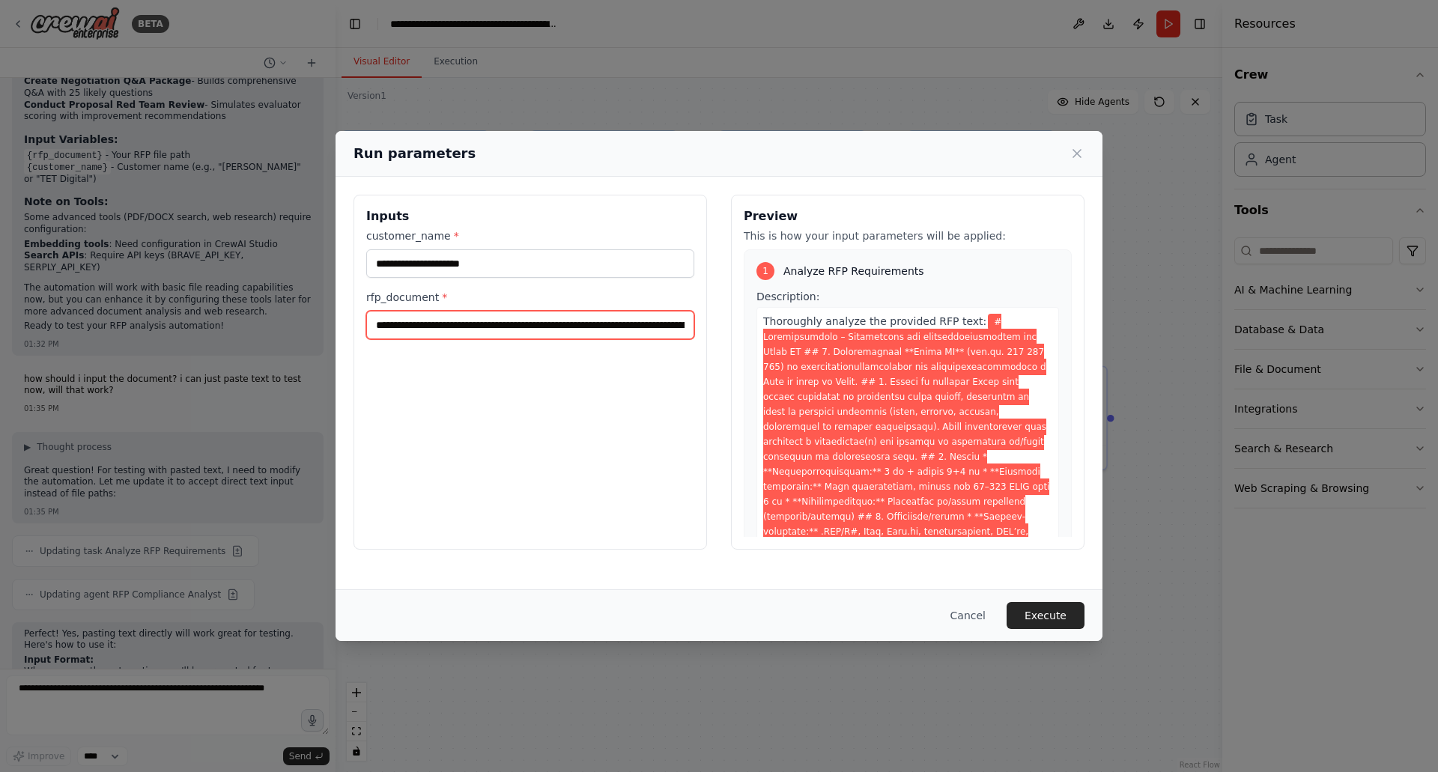
scroll to position [0, 39059]
type input "**********"
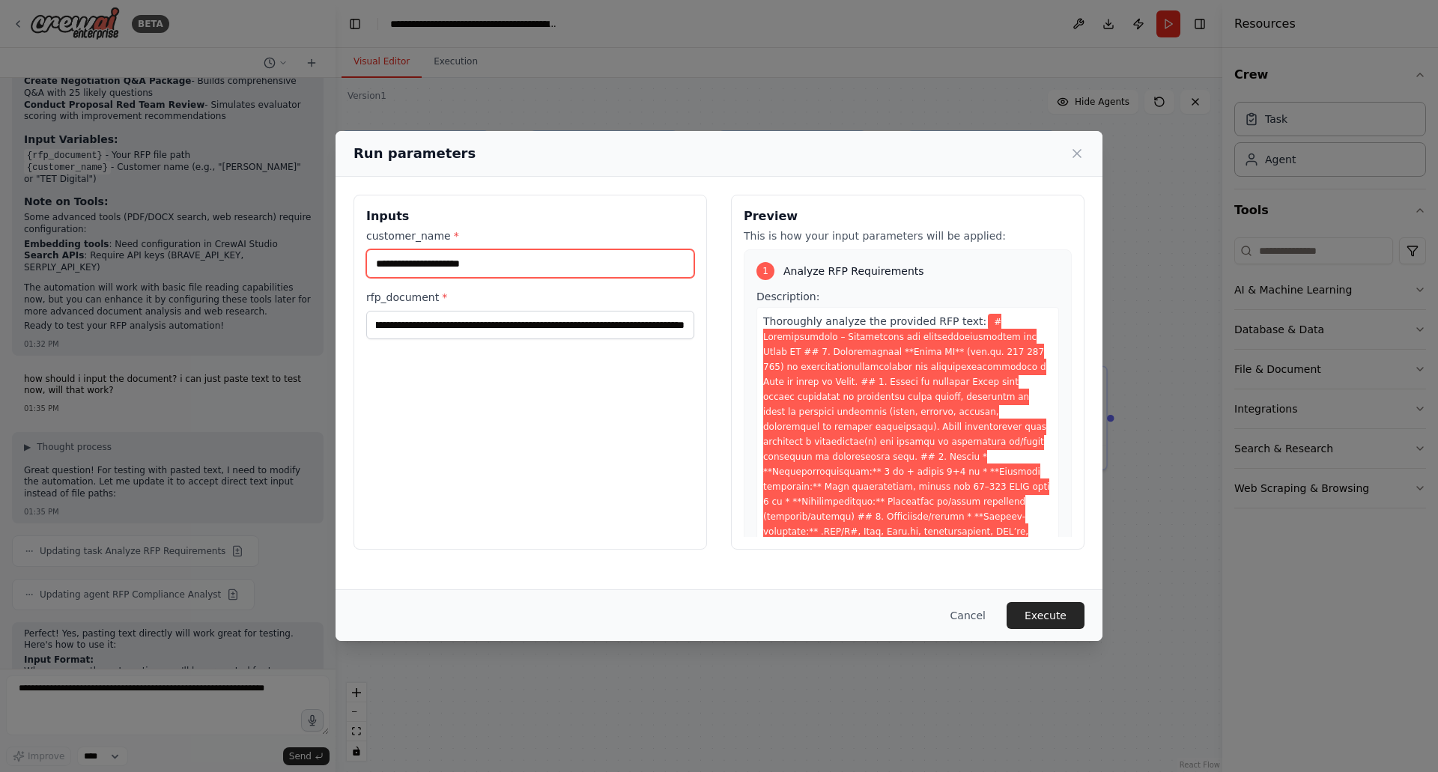
scroll to position [0, 0]
click at [466, 258] on input "customer_name *" at bounding box center [530, 263] width 328 height 28
type input "*****"
click at [1052, 608] on button "Execute" at bounding box center [1045, 615] width 78 height 27
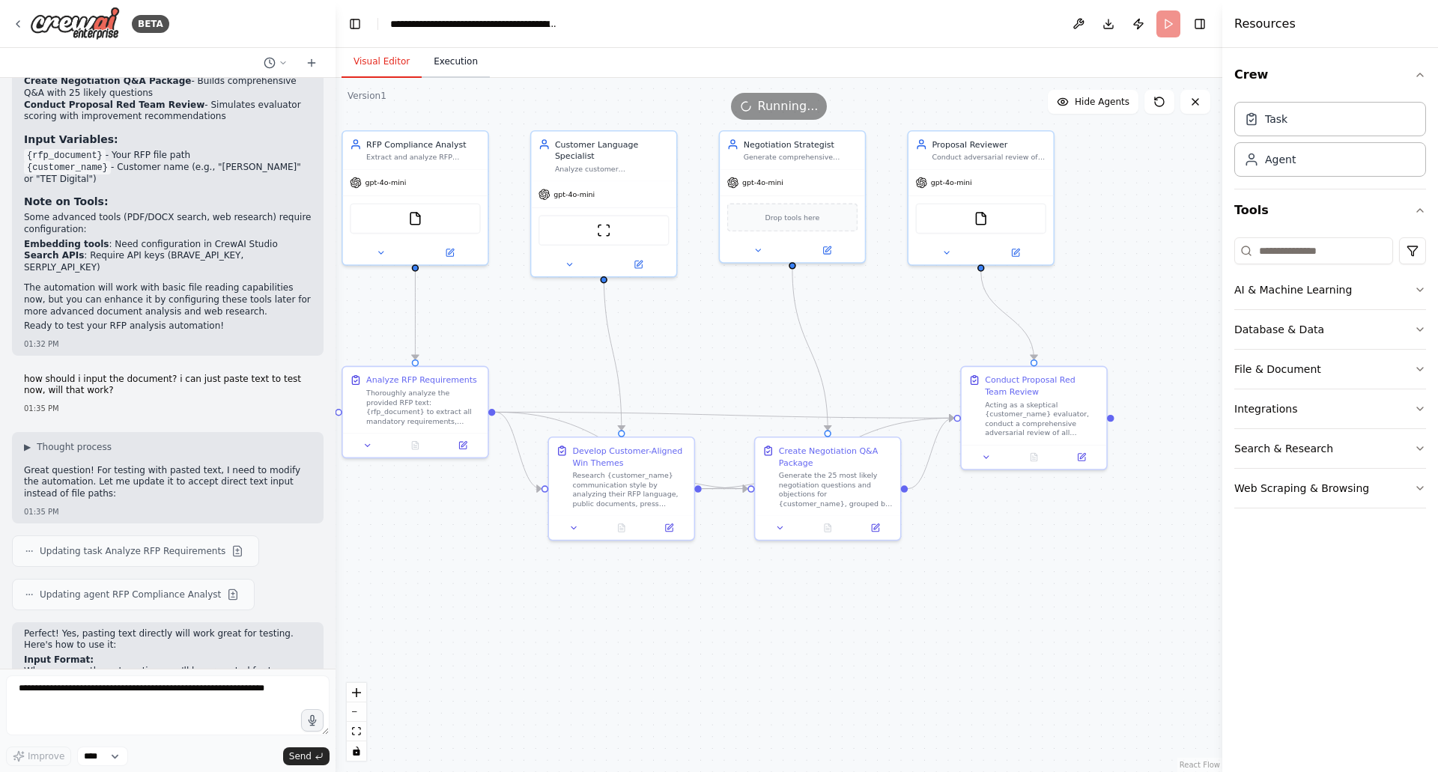
click at [446, 66] on button "Execution" at bounding box center [456, 61] width 68 height 31
click at [382, 64] on button "Visual Editor" at bounding box center [381, 61] width 80 height 31
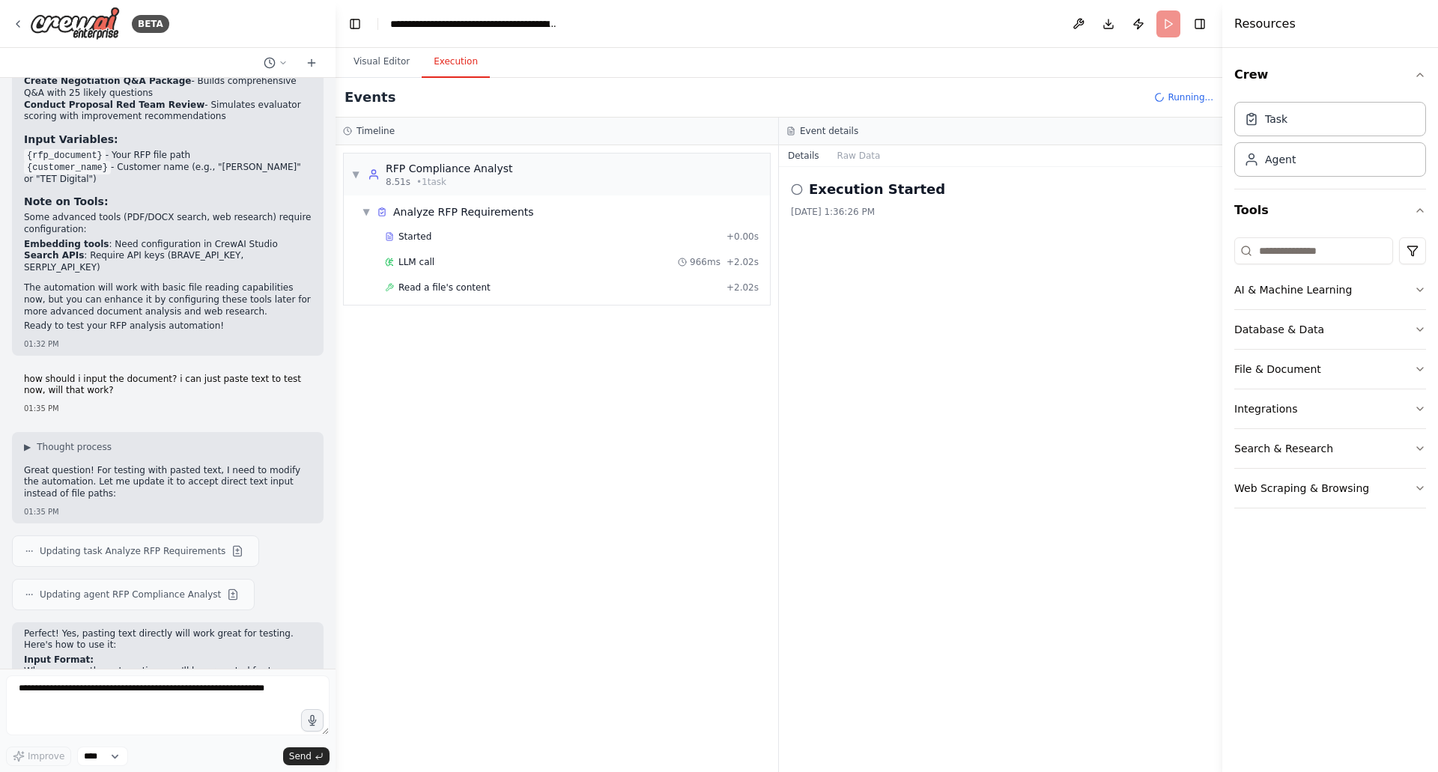
click at [443, 63] on button "Execution" at bounding box center [456, 61] width 68 height 31
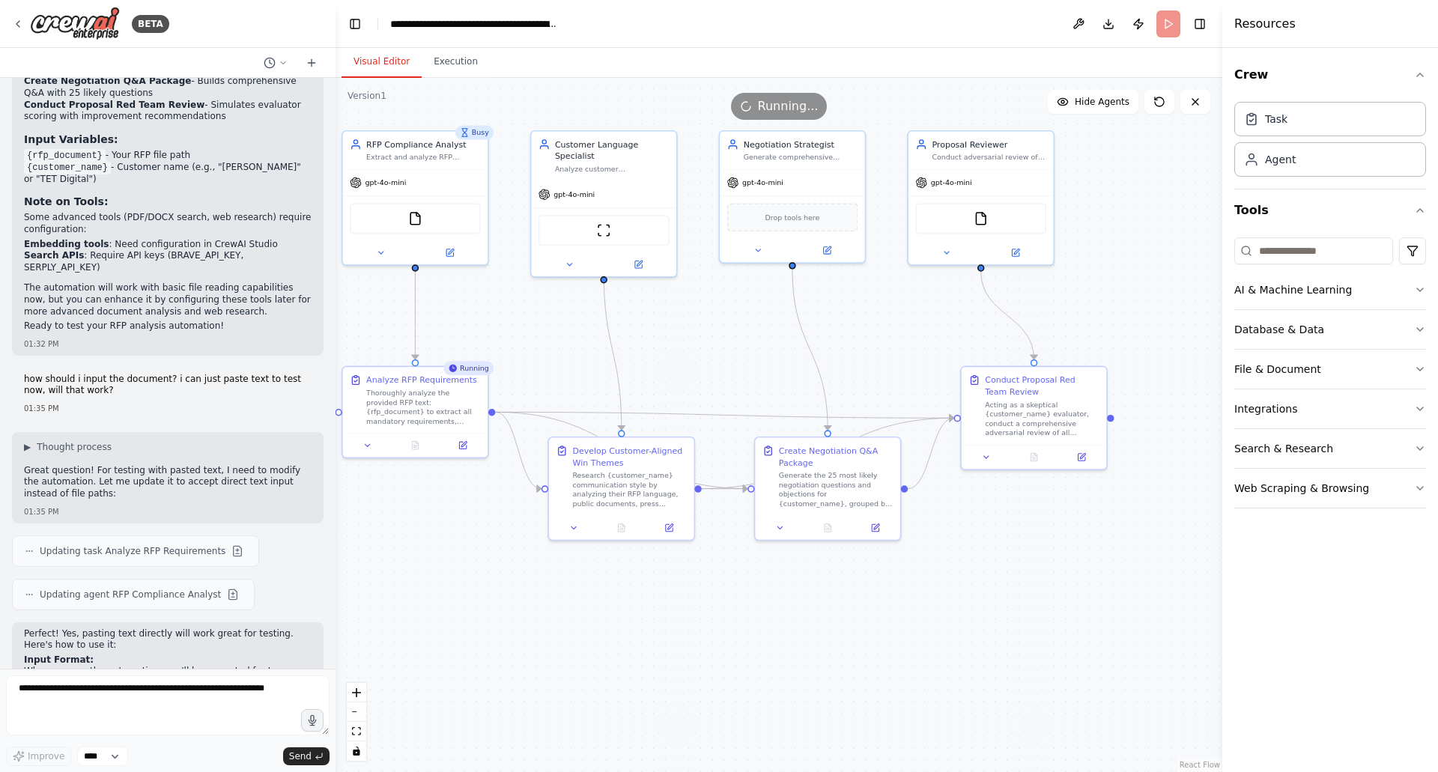
click at [371, 65] on button "Visual Editor" at bounding box center [381, 61] width 80 height 31
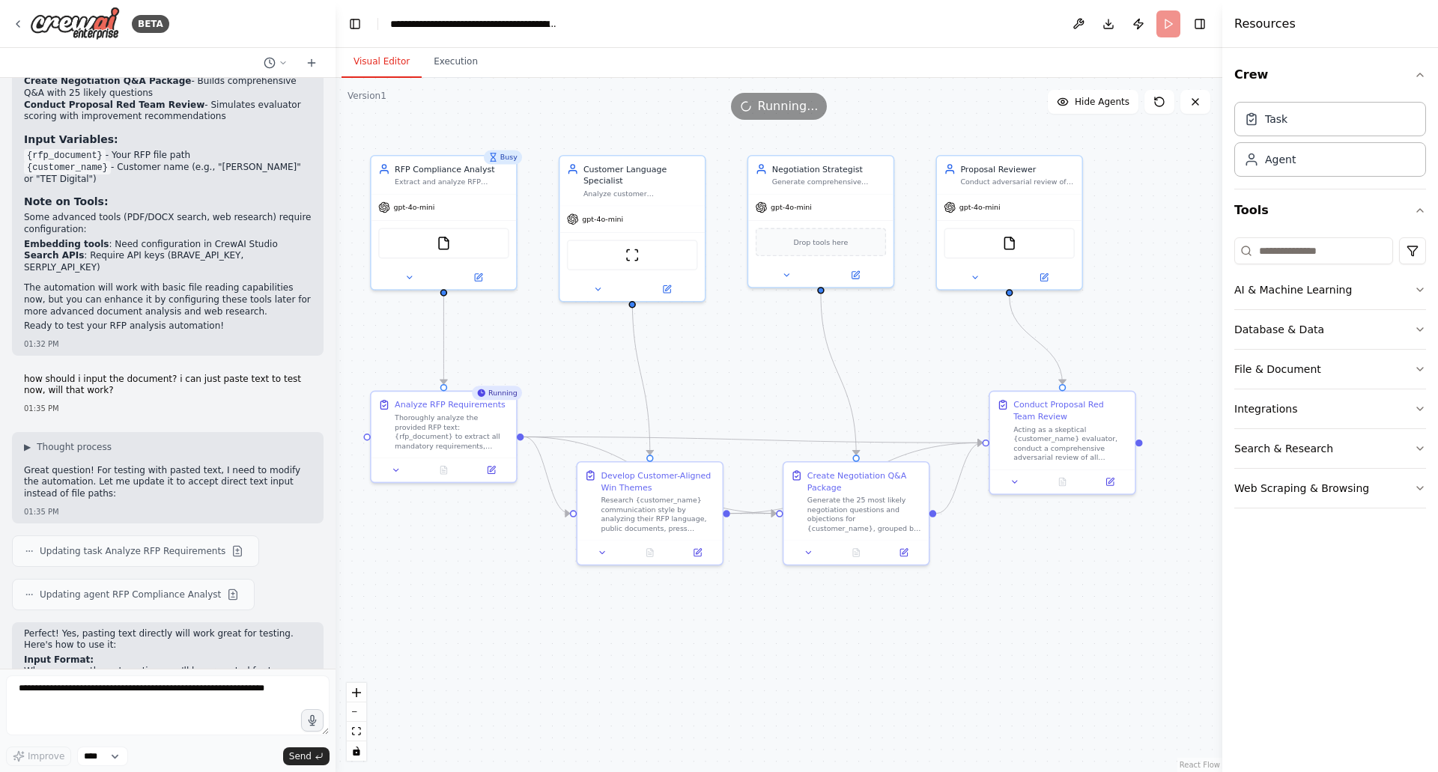
drag, startPoint x: 714, startPoint y: 356, endPoint x: 743, endPoint y: 381, distance: 37.7
click at [743, 381] on div ".deletable-edge-delete-btn { width: 20px; height: 20px; border: 0px solid #ffff…" at bounding box center [778, 425] width 887 height 694
click at [666, 30] on header "**********" at bounding box center [778, 24] width 887 height 48
click at [688, 36] on header "**********" at bounding box center [778, 24] width 887 height 48
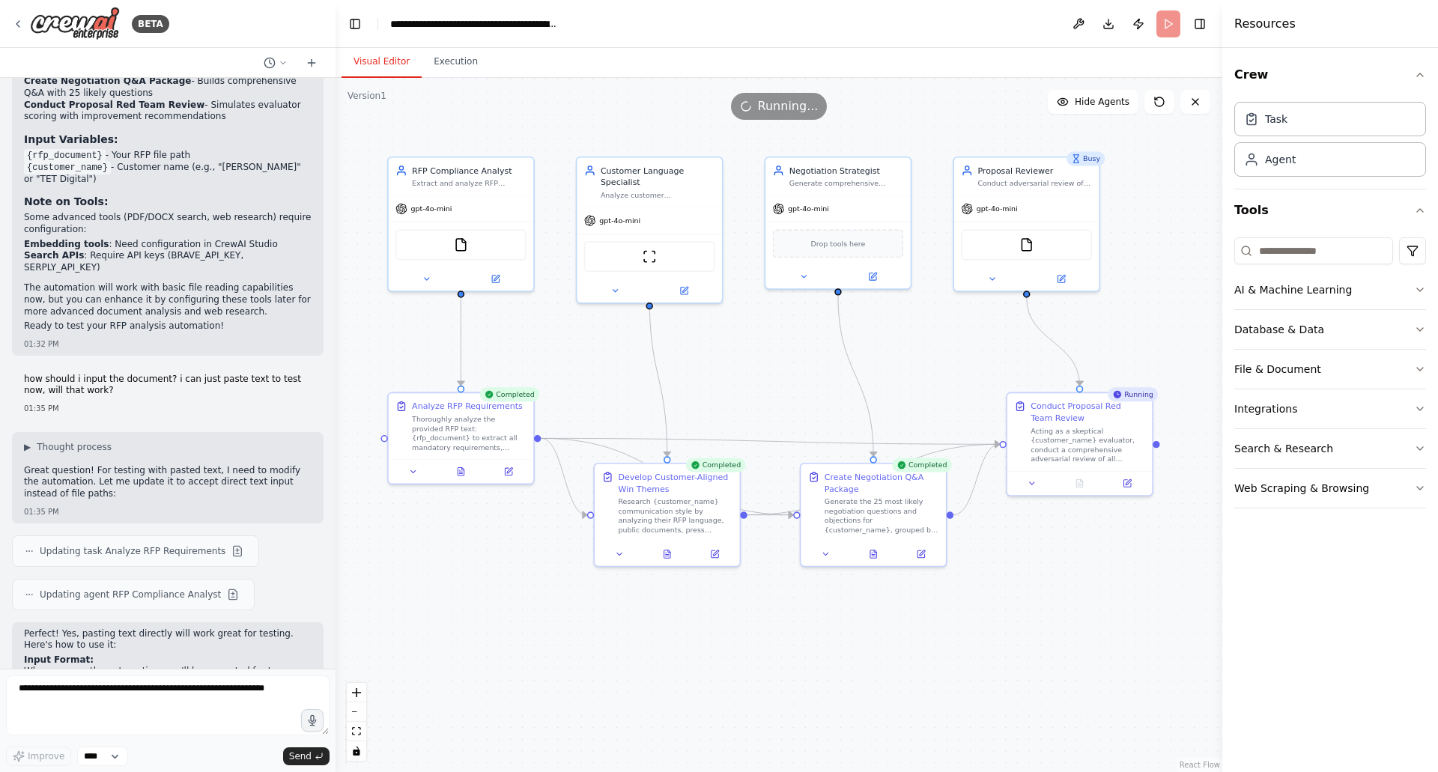
drag, startPoint x: 940, startPoint y: 338, endPoint x: 956, endPoint y: 339, distance: 16.5
click at [956, 339] on div ".deletable-edge-delete-btn { width: 20px; height: 20px; border: 0px solid #ffff…" at bounding box center [778, 425] width 887 height 694
click at [1313, 553] on div "Crew Task Agent Tools AI & Machine Learning Database & Data File & Document Int…" at bounding box center [1330, 410] width 216 height 724
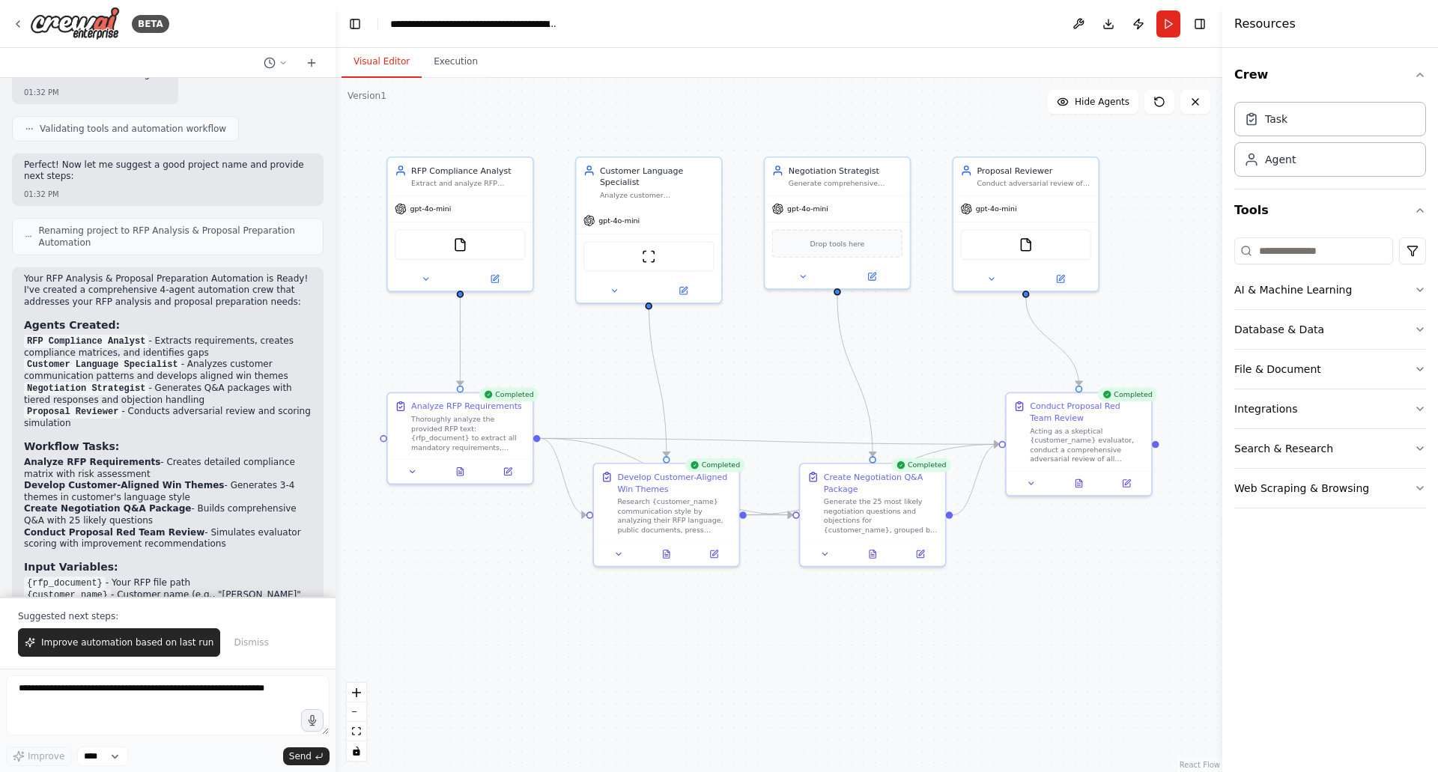
scroll to position [3644, 0]
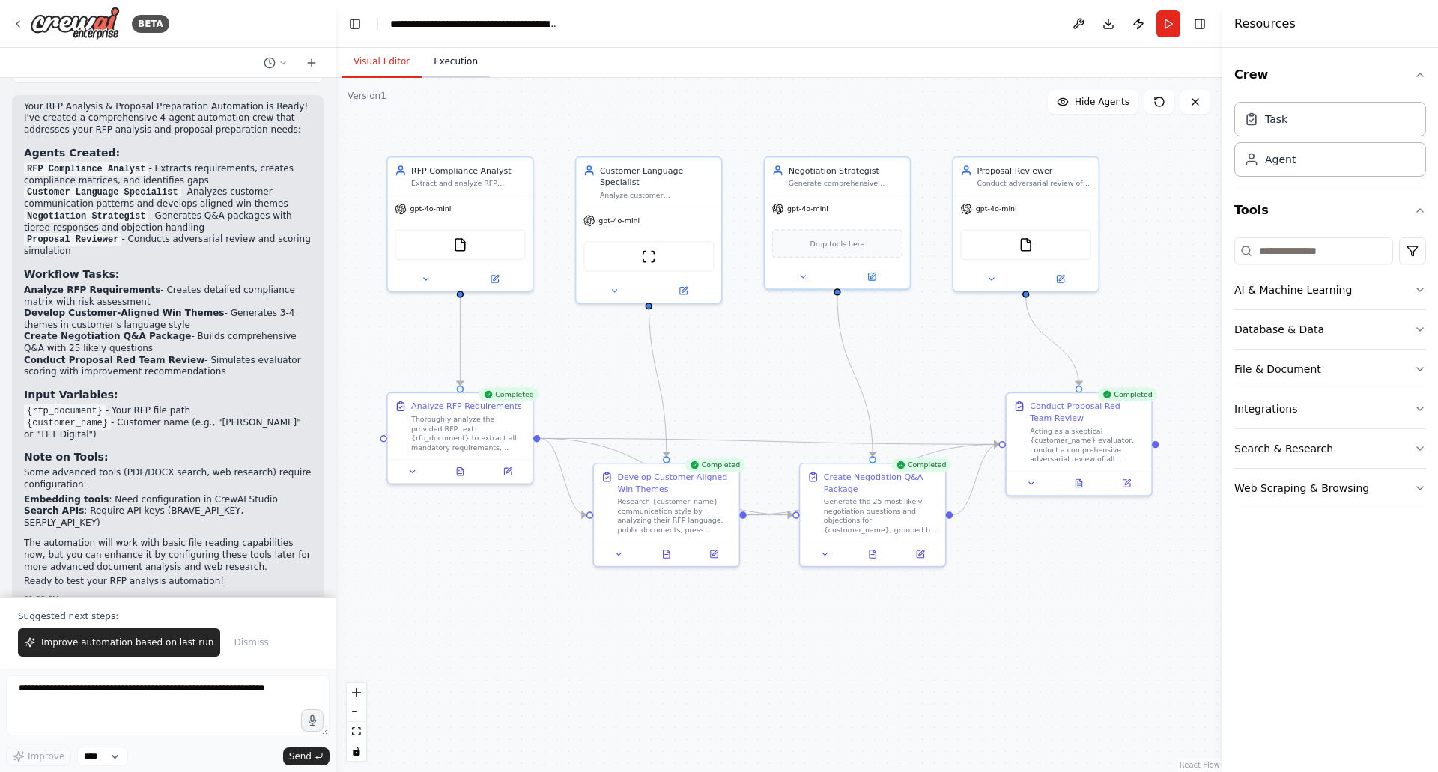
click at [446, 61] on button "Execution" at bounding box center [456, 61] width 68 height 31
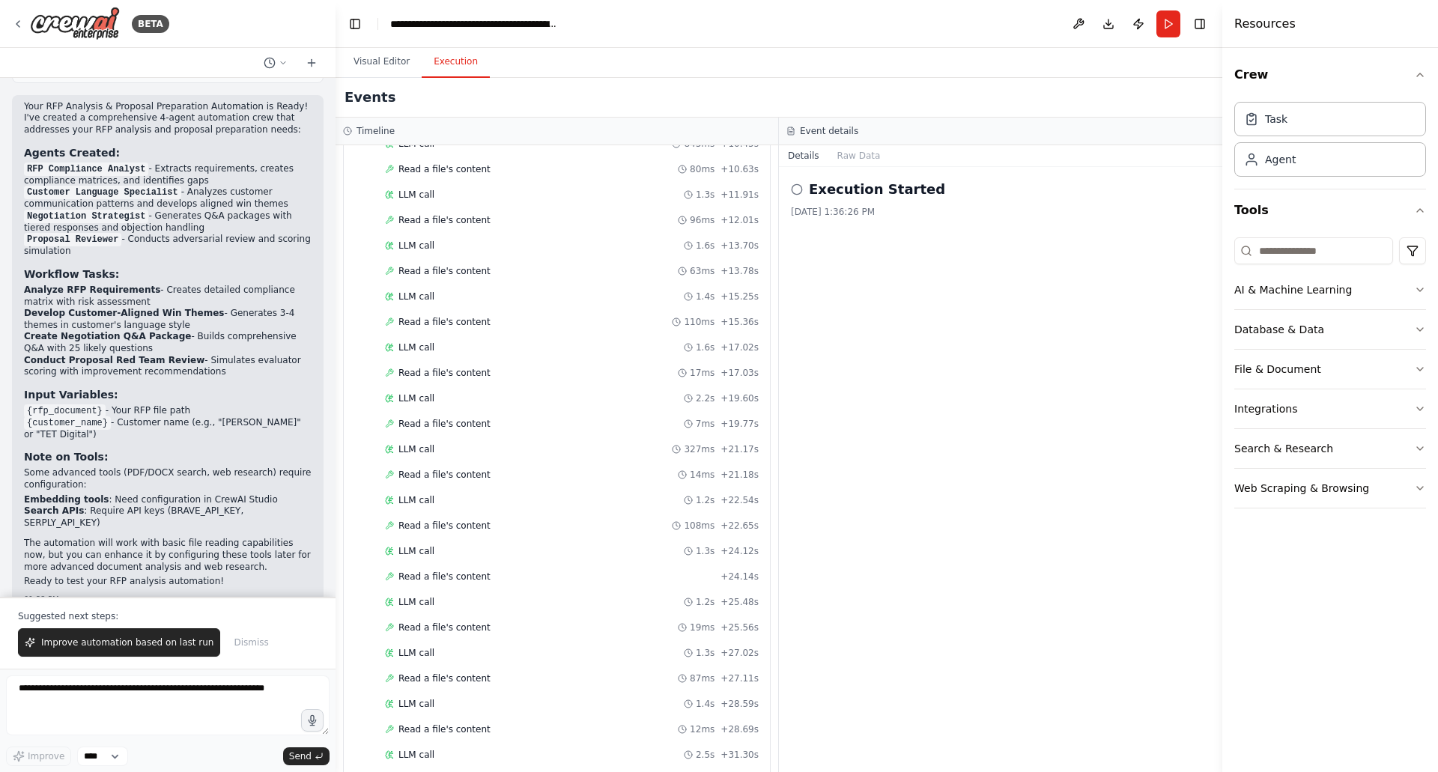
scroll to position [1741, 0]
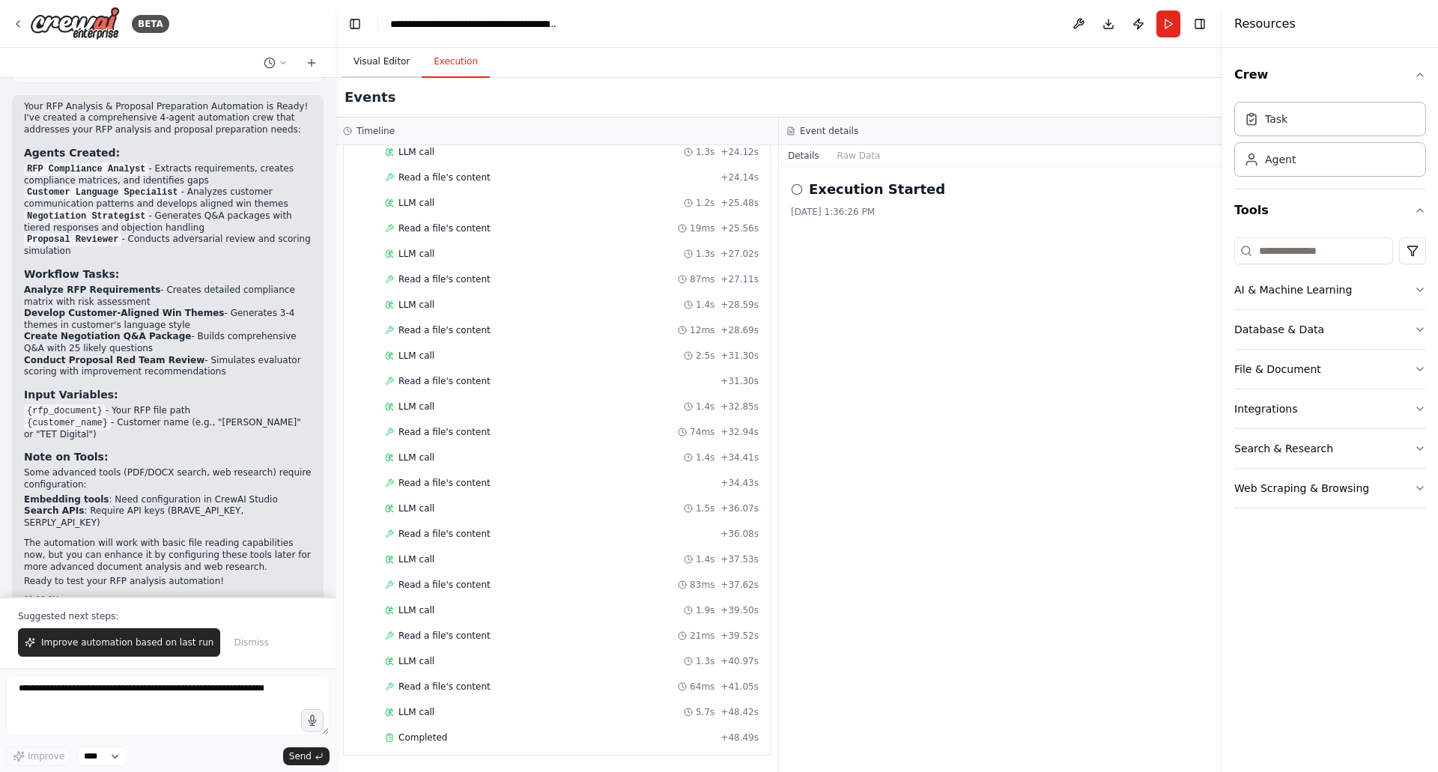
click at [379, 70] on button "Visual Editor" at bounding box center [381, 61] width 80 height 31
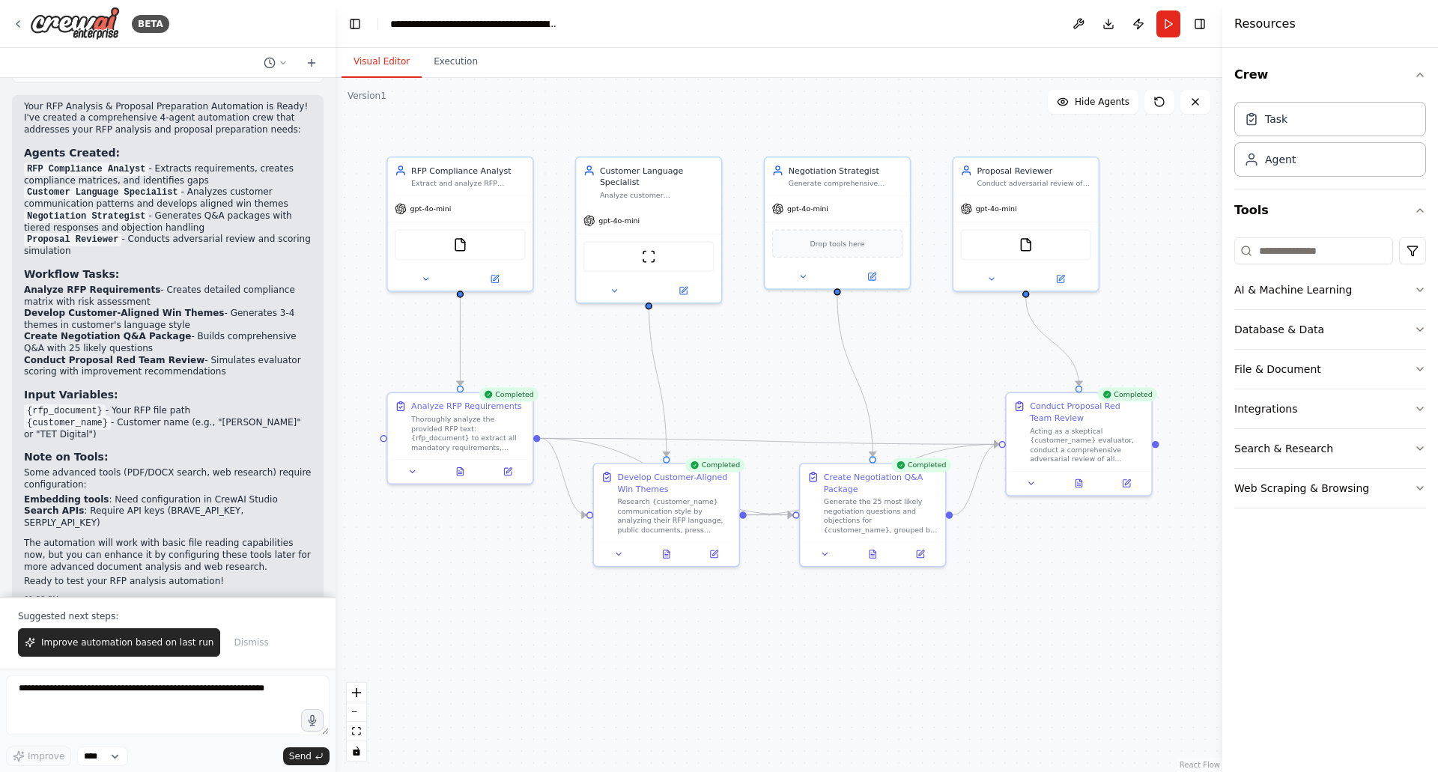
click at [1304, 578] on div "Crew Task Agent Tools AI & Machine Learning Database & Data File & Document Int…" at bounding box center [1330, 410] width 216 height 724
click at [1283, 536] on div "Crew Task Agent Tools AI & Machine Learning Database & Data File & Document Int…" at bounding box center [1330, 410] width 216 height 724
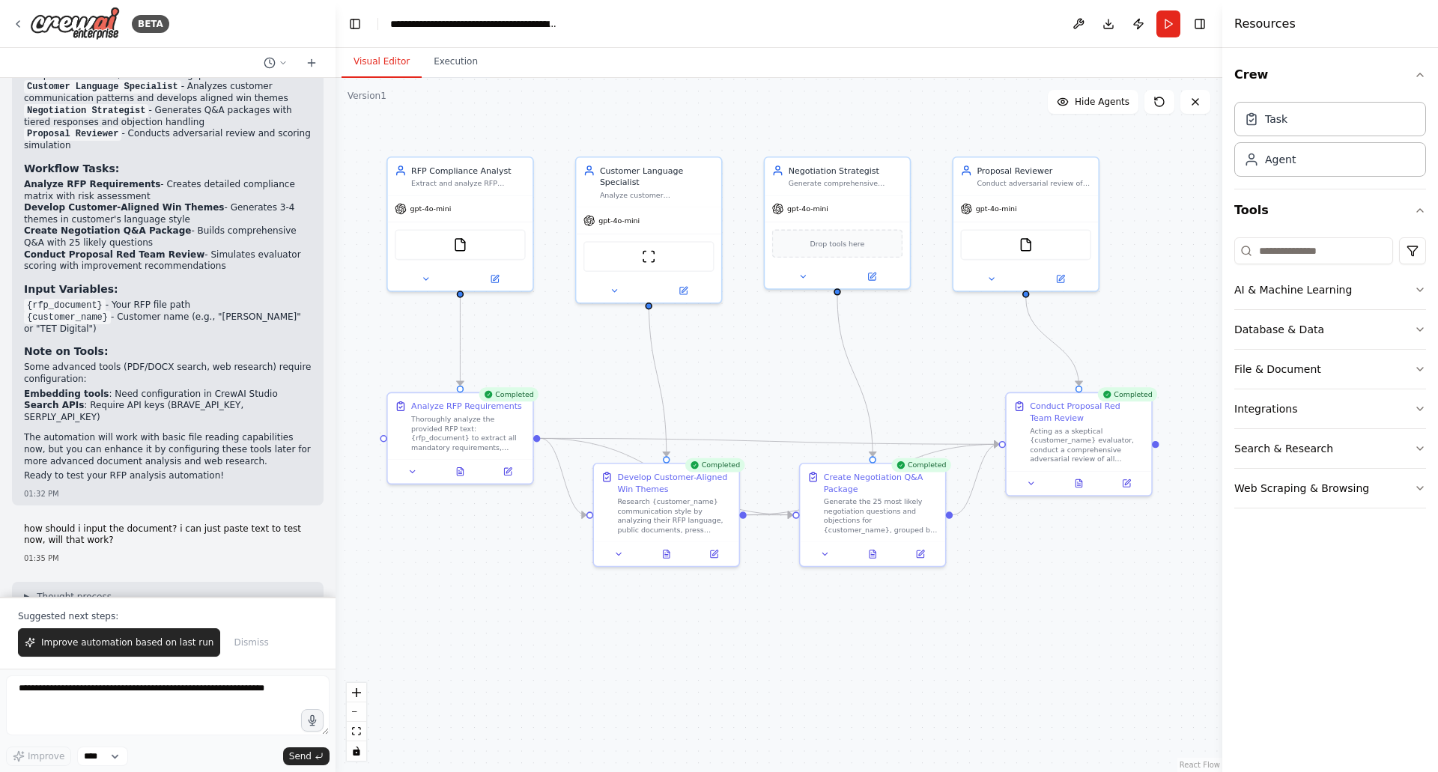
scroll to position [3971, 0]
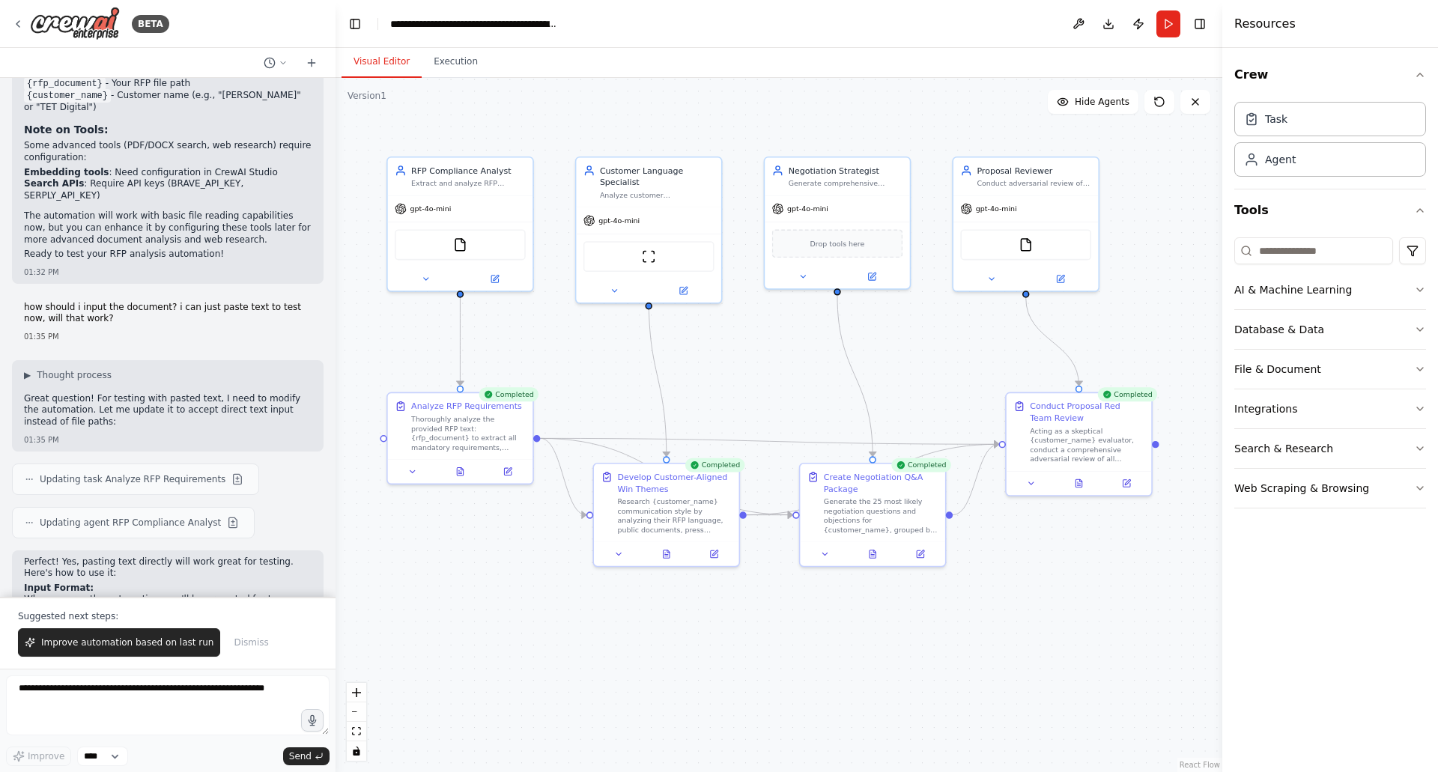
click at [1265, 539] on div "Crew Task Agent Tools AI & Machine Learning Database & Data File & Document Int…" at bounding box center [1330, 410] width 216 height 724
click at [452, 58] on button "Execution" at bounding box center [456, 61] width 68 height 31
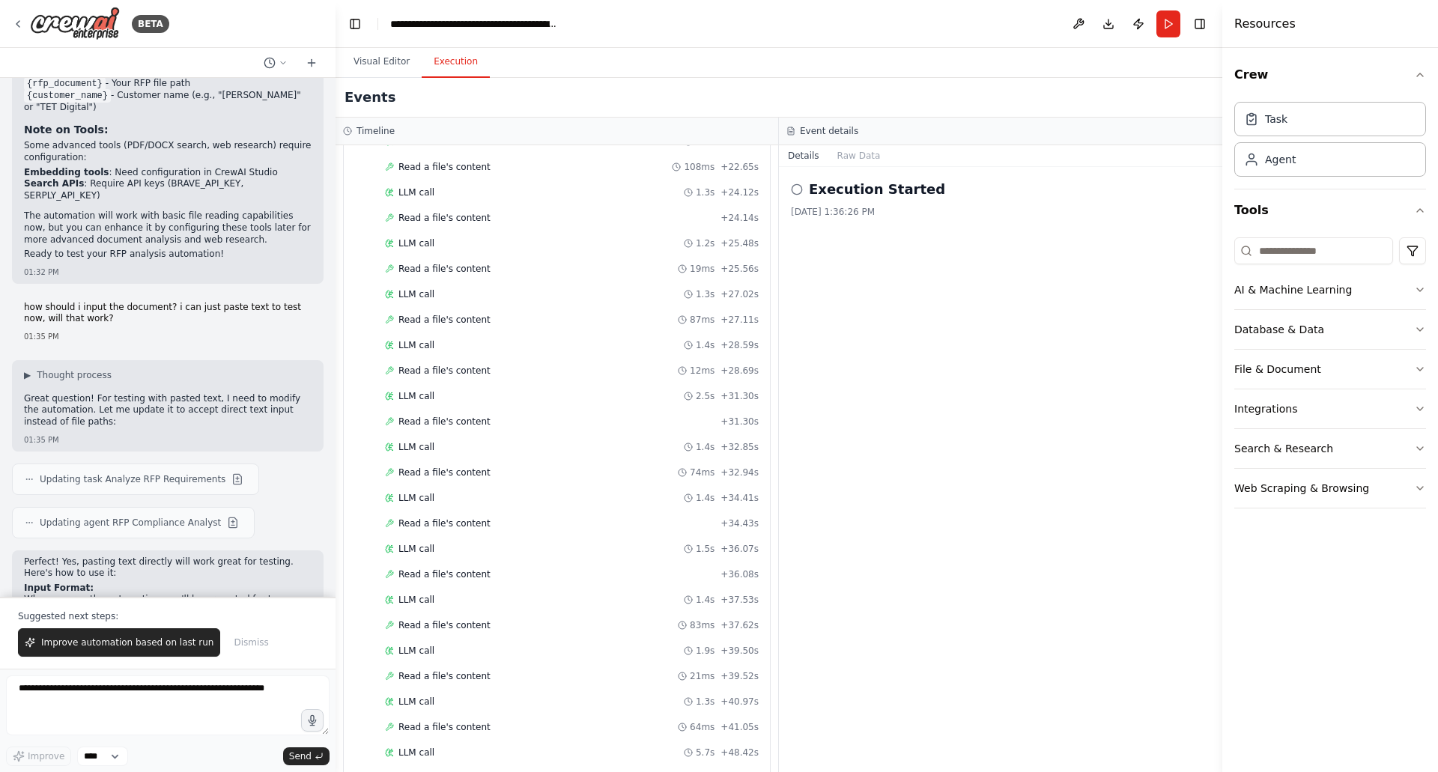
scroll to position [1741, 0]
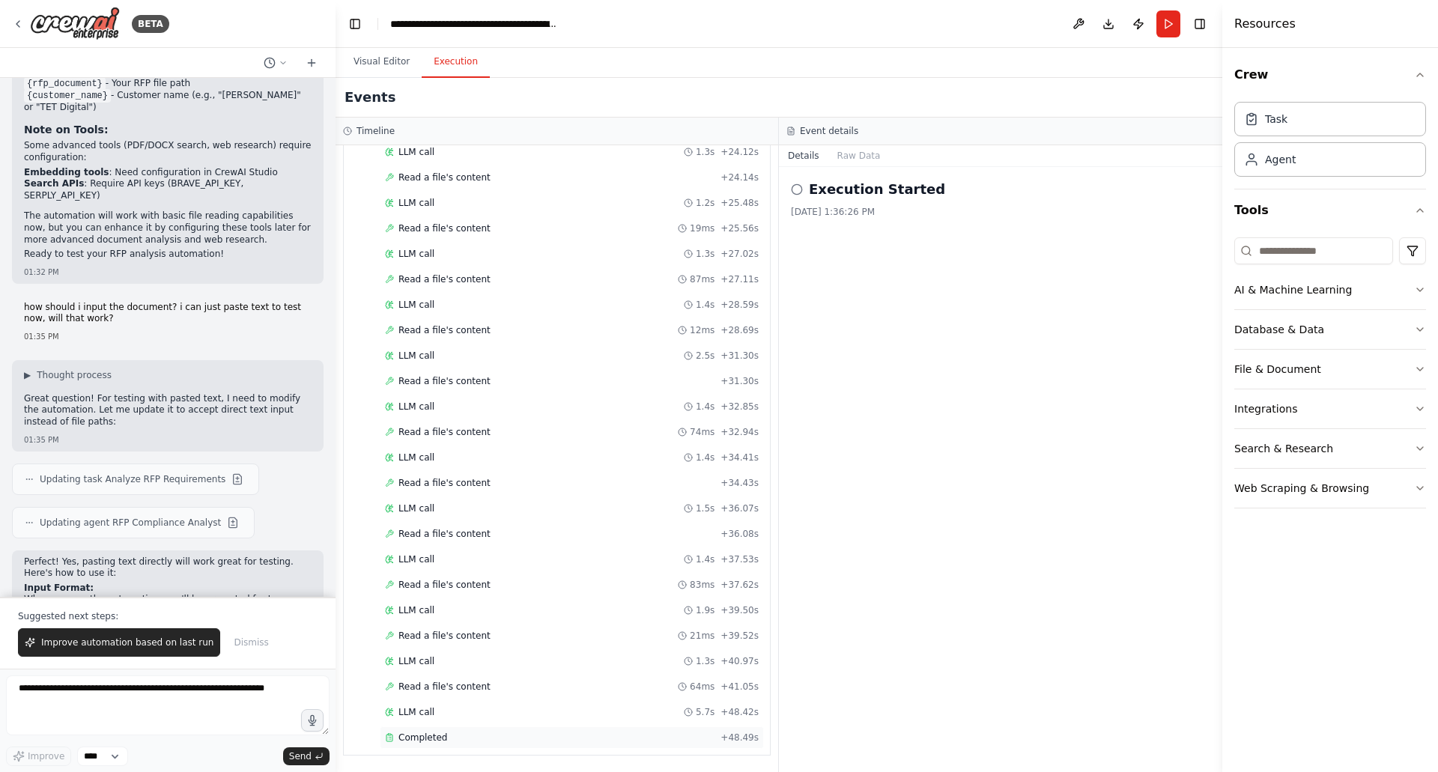
click at [423, 734] on span "Completed" at bounding box center [422, 738] width 49 height 12
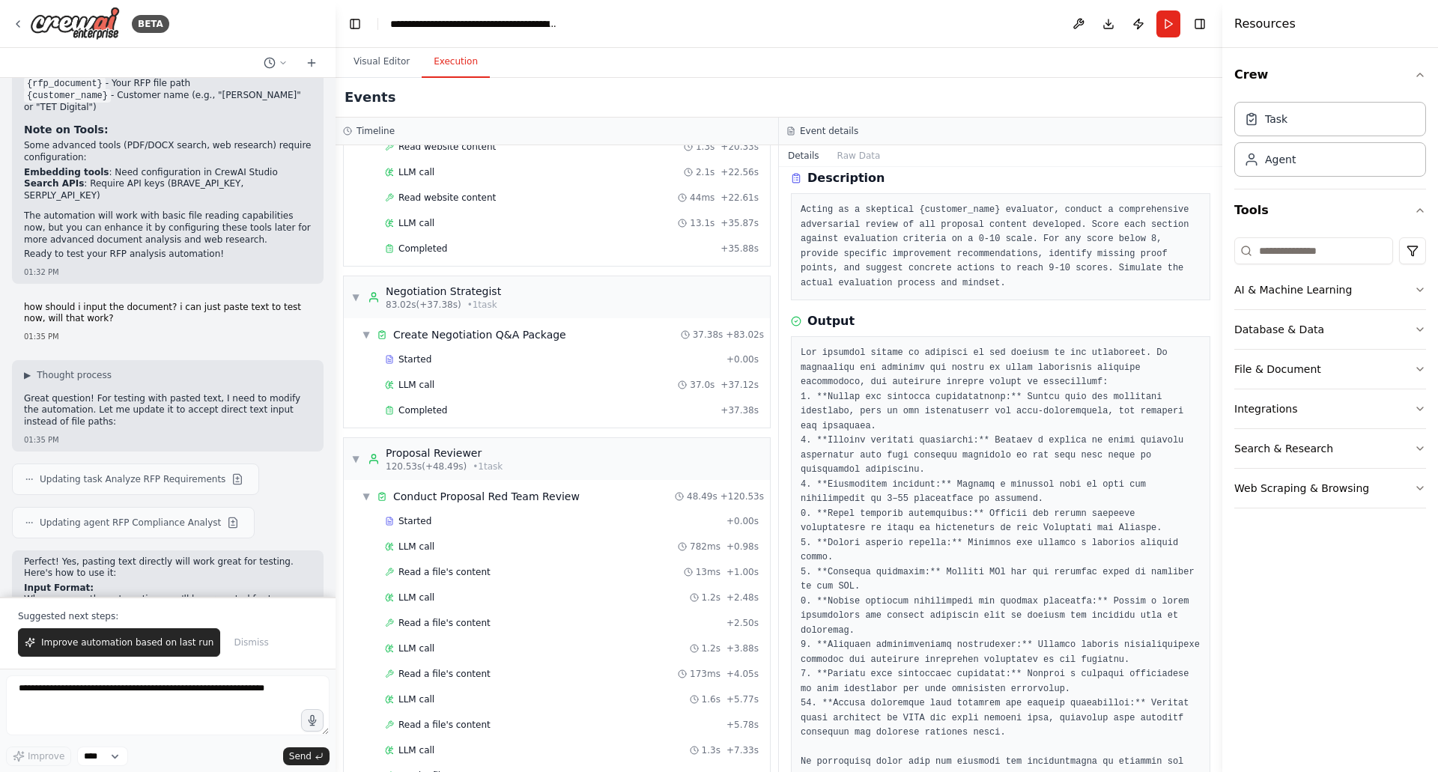
scroll to position [89, 0]
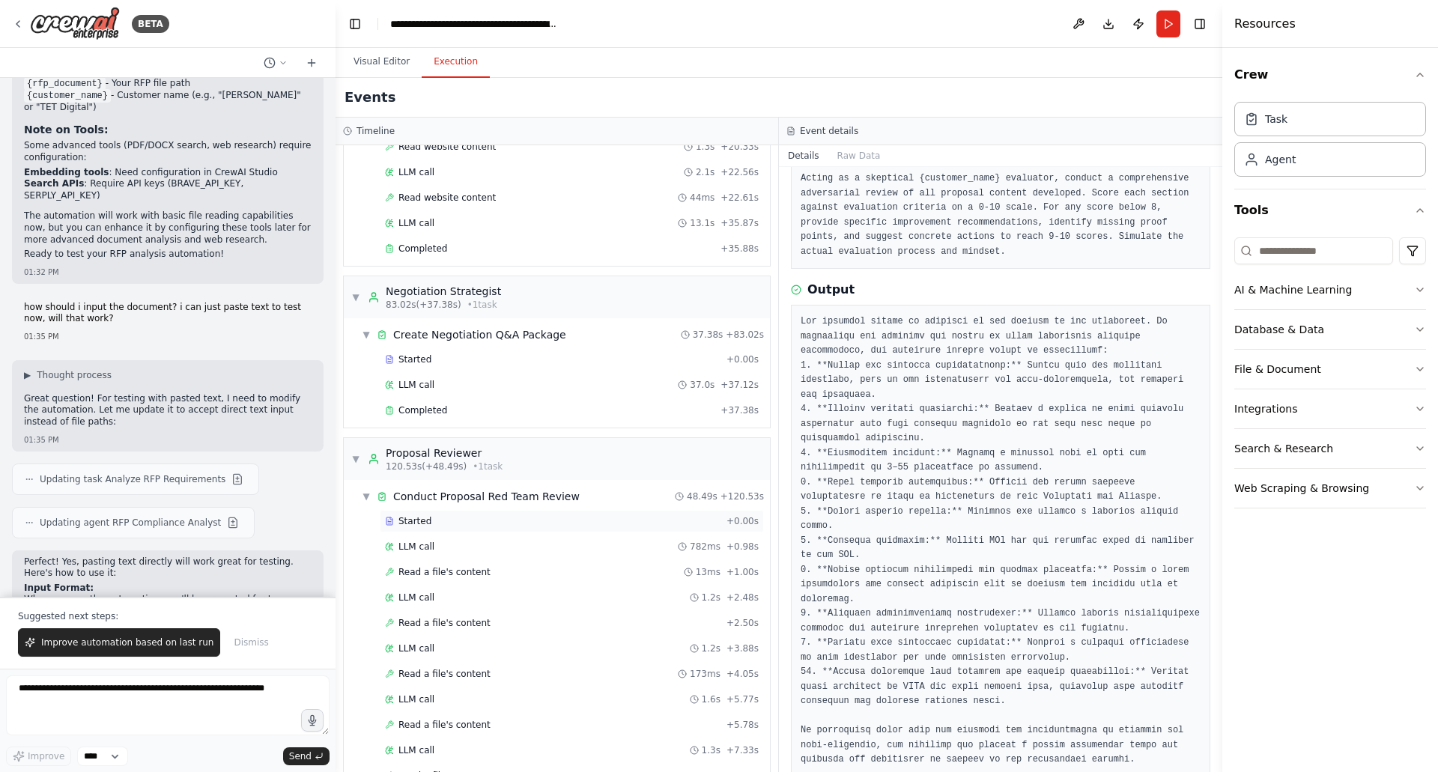
click at [487, 522] on div "Started" at bounding box center [552, 521] width 335 height 12
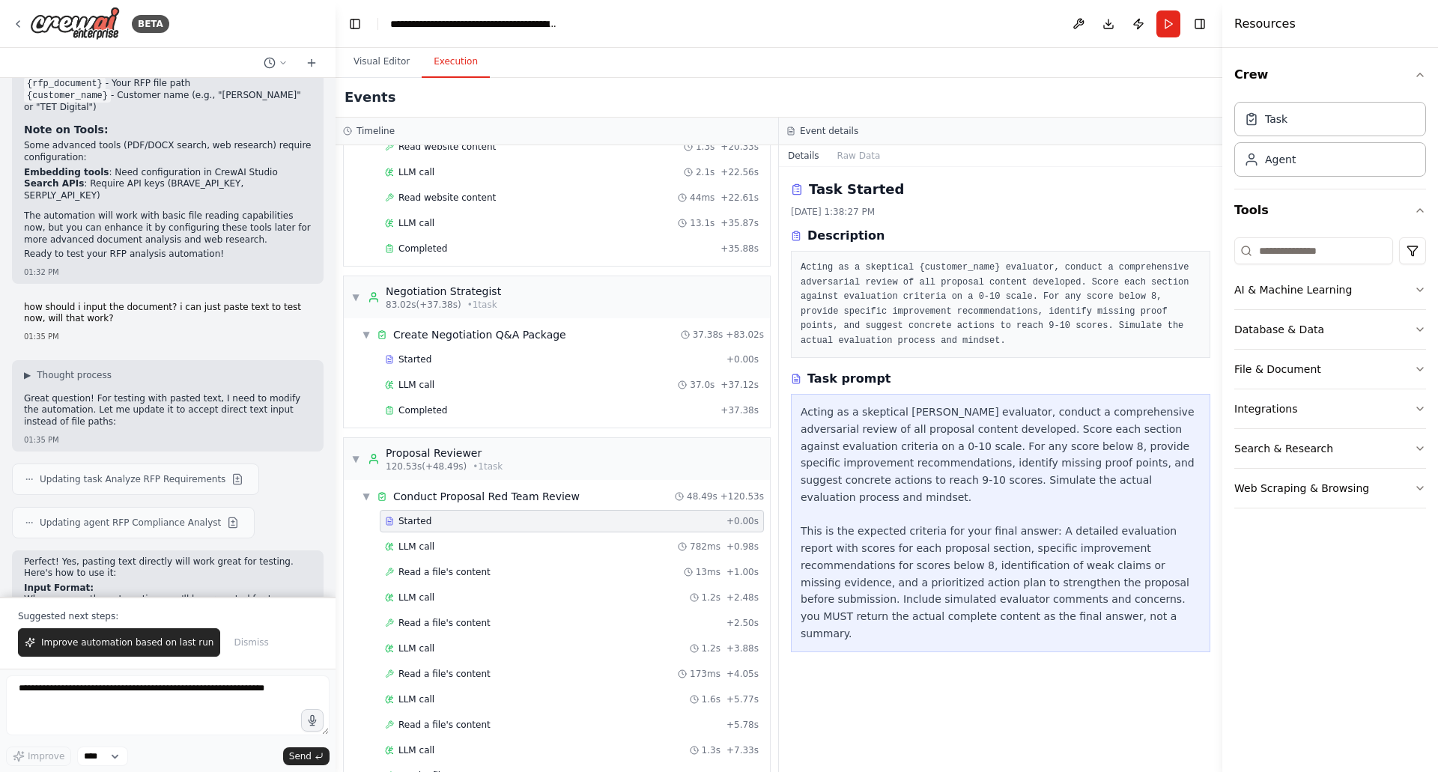
scroll to position [0, 0]
click at [493, 366] on div "Started + 0.00s" at bounding box center [572, 359] width 384 height 22
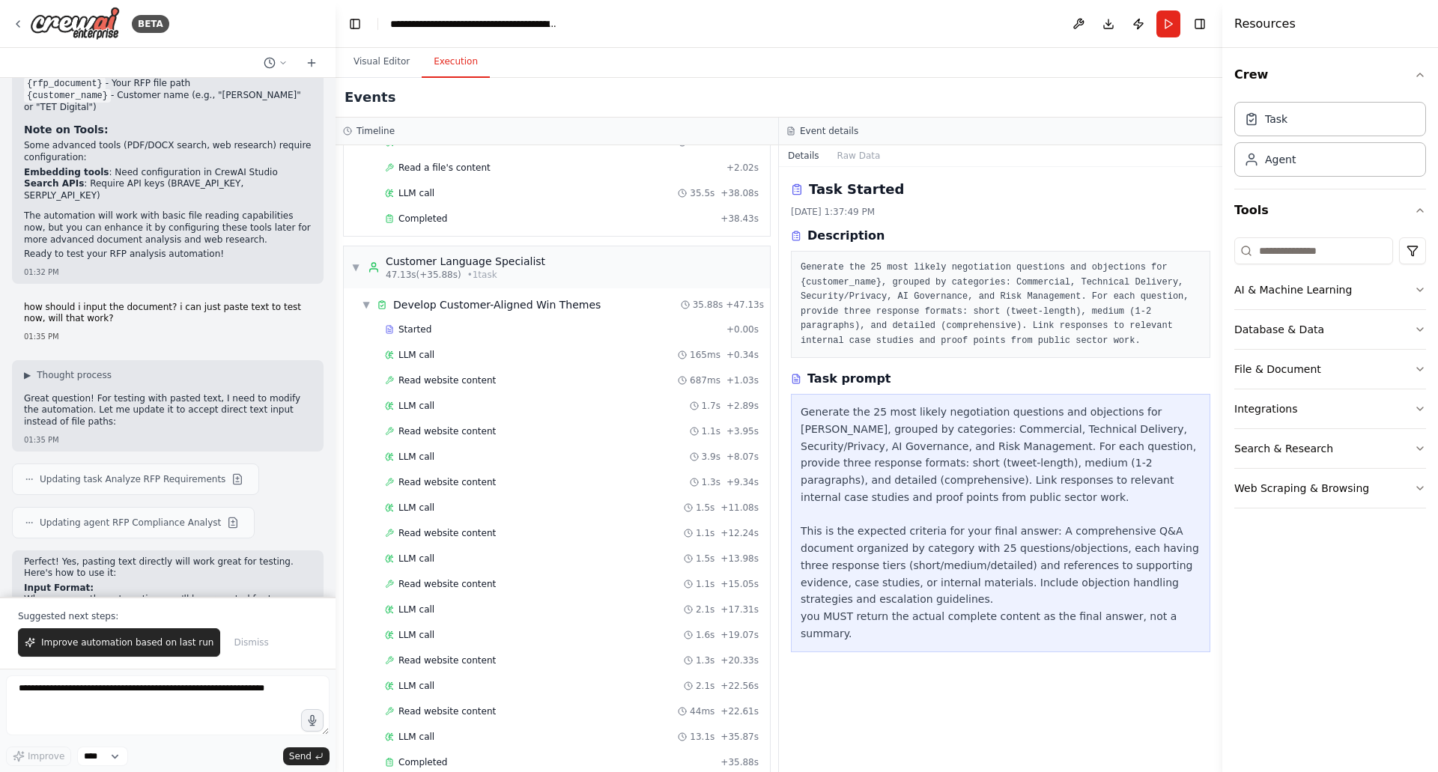
scroll to position [118, 0]
click at [520, 335] on div "Started" at bounding box center [552, 332] width 335 height 12
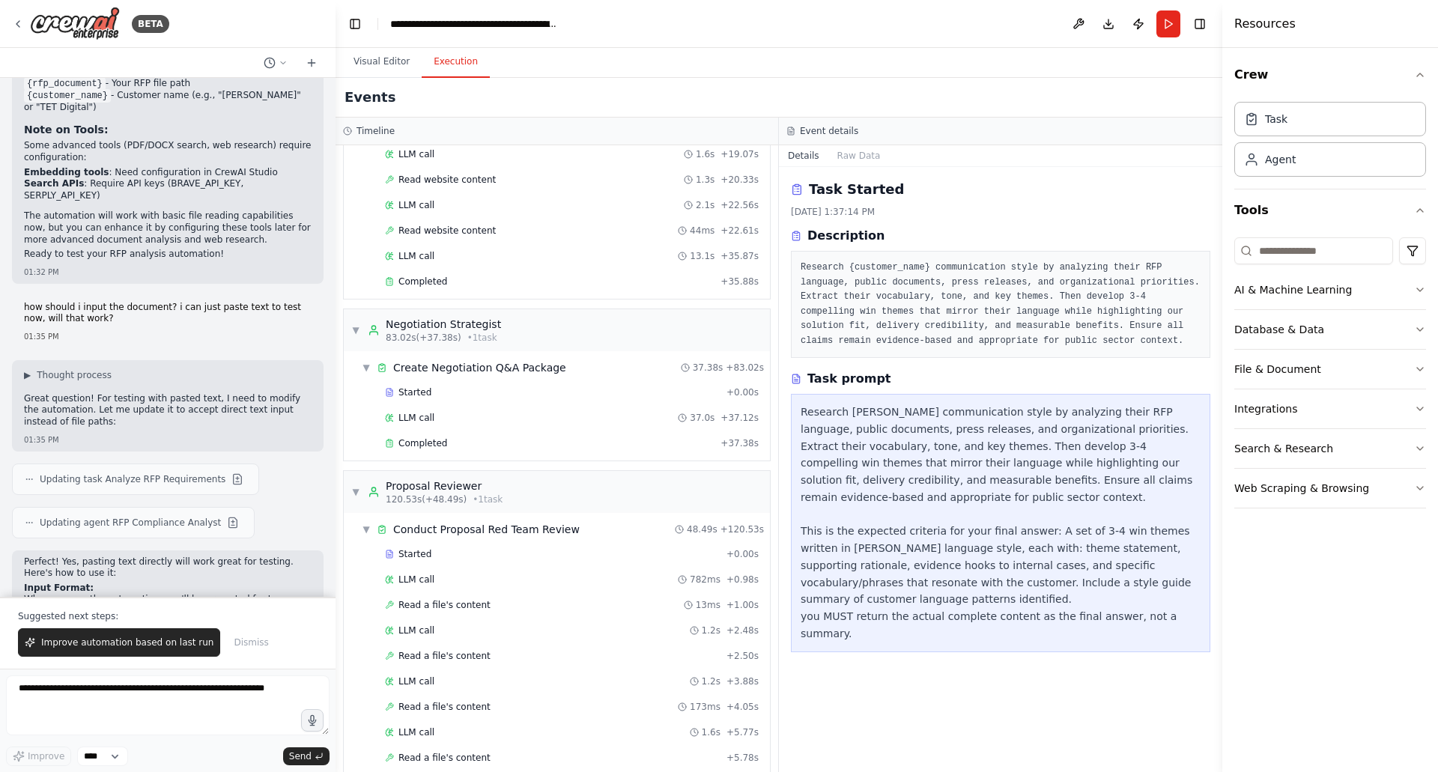
scroll to position [601, 0]
click at [567, 398] on div "Started + 0.00s" at bounding box center [572, 391] width 384 height 22
drag, startPoint x: 904, startPoint y: 656, endPoint x: 851, endPoint y: 671, distance: 55.2
click at [851, 671] on div "Task Started 9/16/2025, 1:37:49 PM Description Generate the 25 most likely nego…" at bounding box center [1000, 469] width 443 height 605
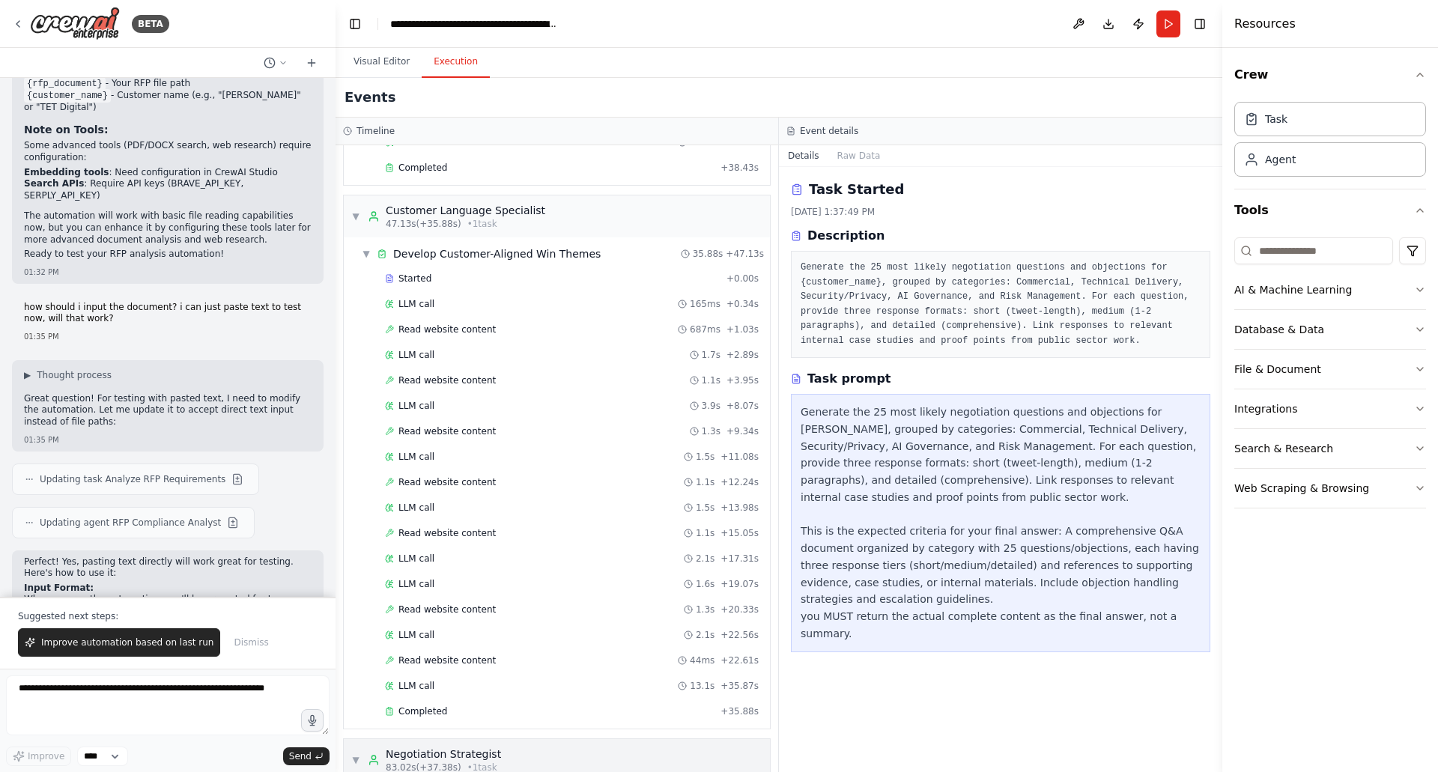
scroll to position [170, 0]
click at [541, 285] on div "Started" at bounding box center [552, 279] width 335 height 12
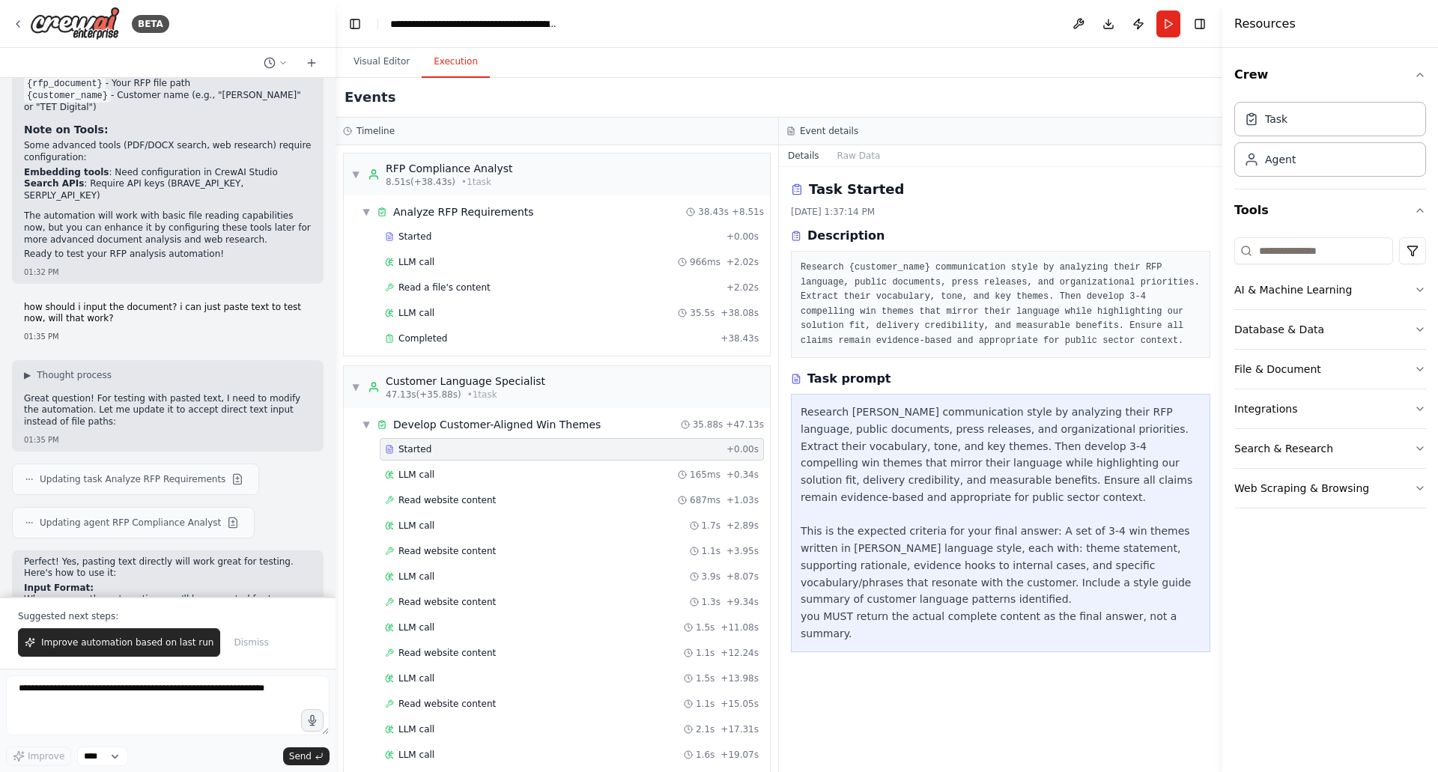
scroll to position [0, 0]
click at [501, 237] on div "Started" at bounding box center [552, 237] width 335 height 12
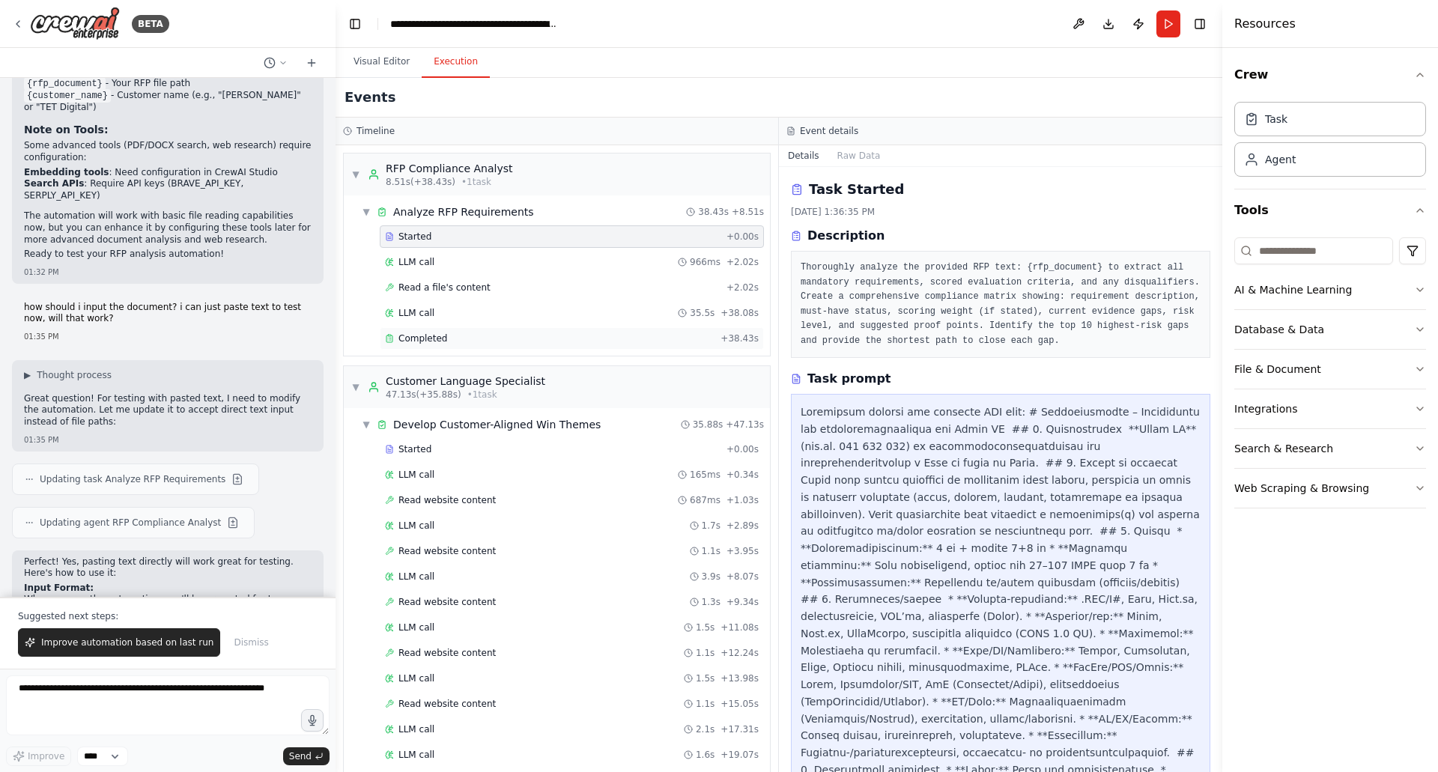
click at [541, 335] on div "Completed" at bounding box center [549, 338] width 329 height 12
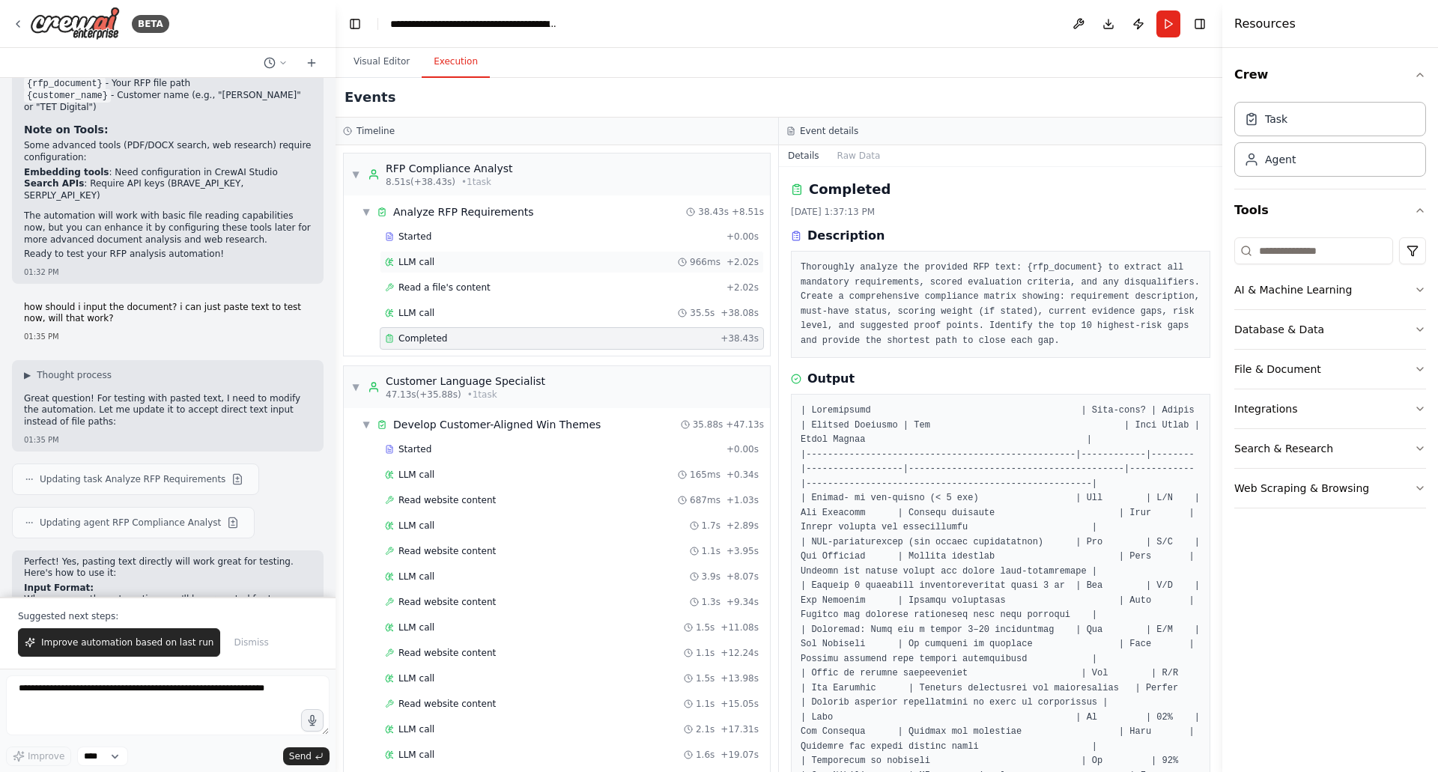
click at [547, 260] on div "LLM call 966ms + 2.02s" at bounding box center [572, 262] width 374 height 12
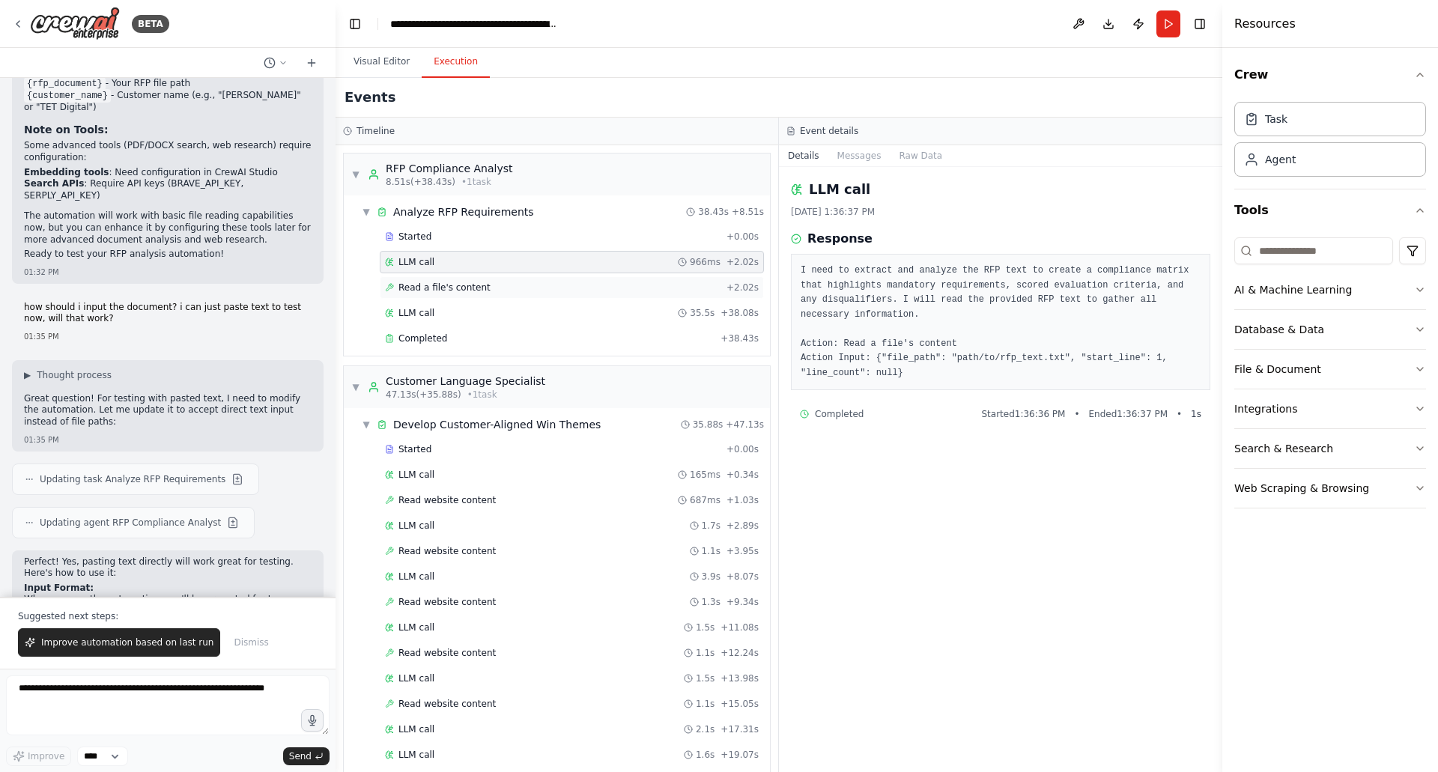
click at [509, 286] on div "Read a file's content + 2.02s" at bounding box center [572, 288] width 374 height 12
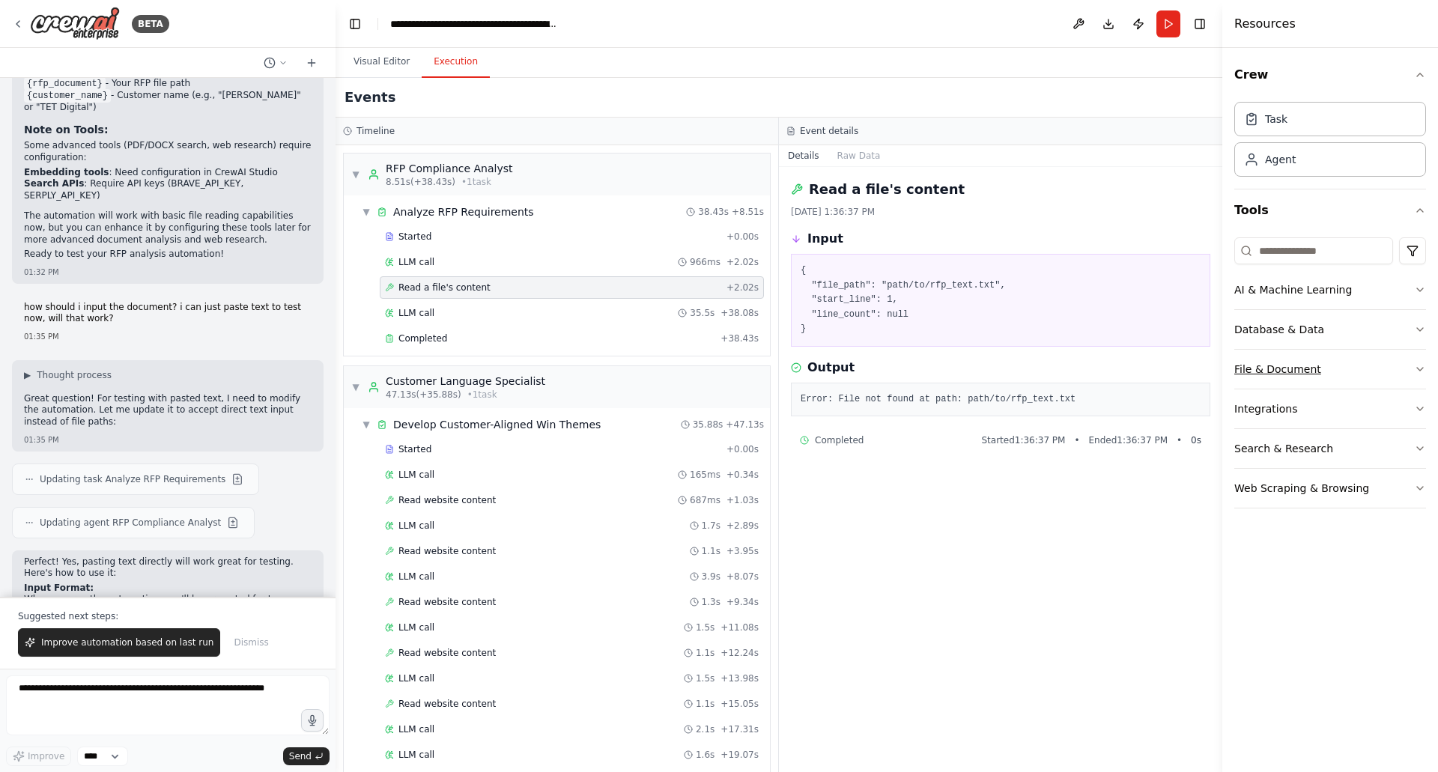
click at [1397, 368] on button "File & Document" at bounding box center [1330, 369] width 192 height 39
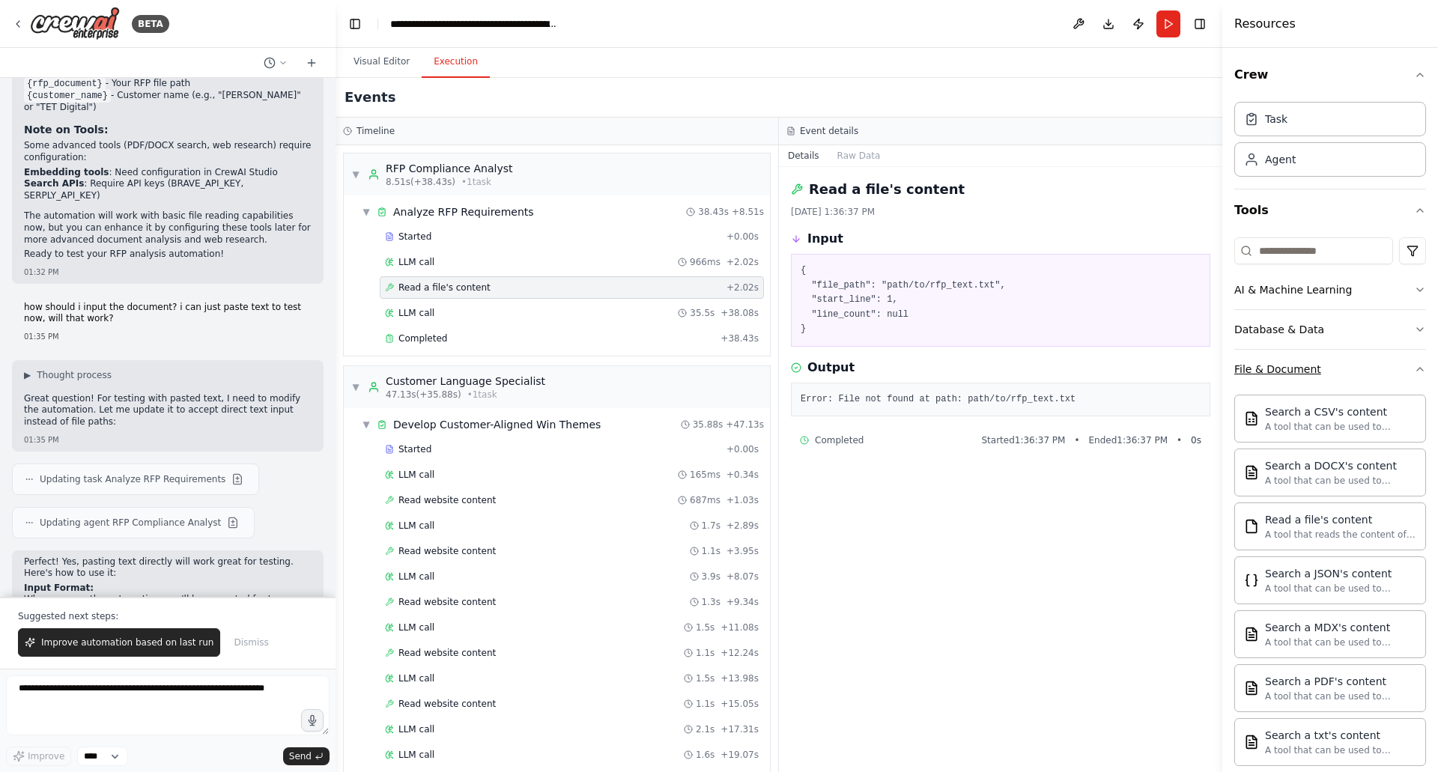
click at [1397, 368] on button "File & Document" at bounding box center [1330, 369] width 192 height 39
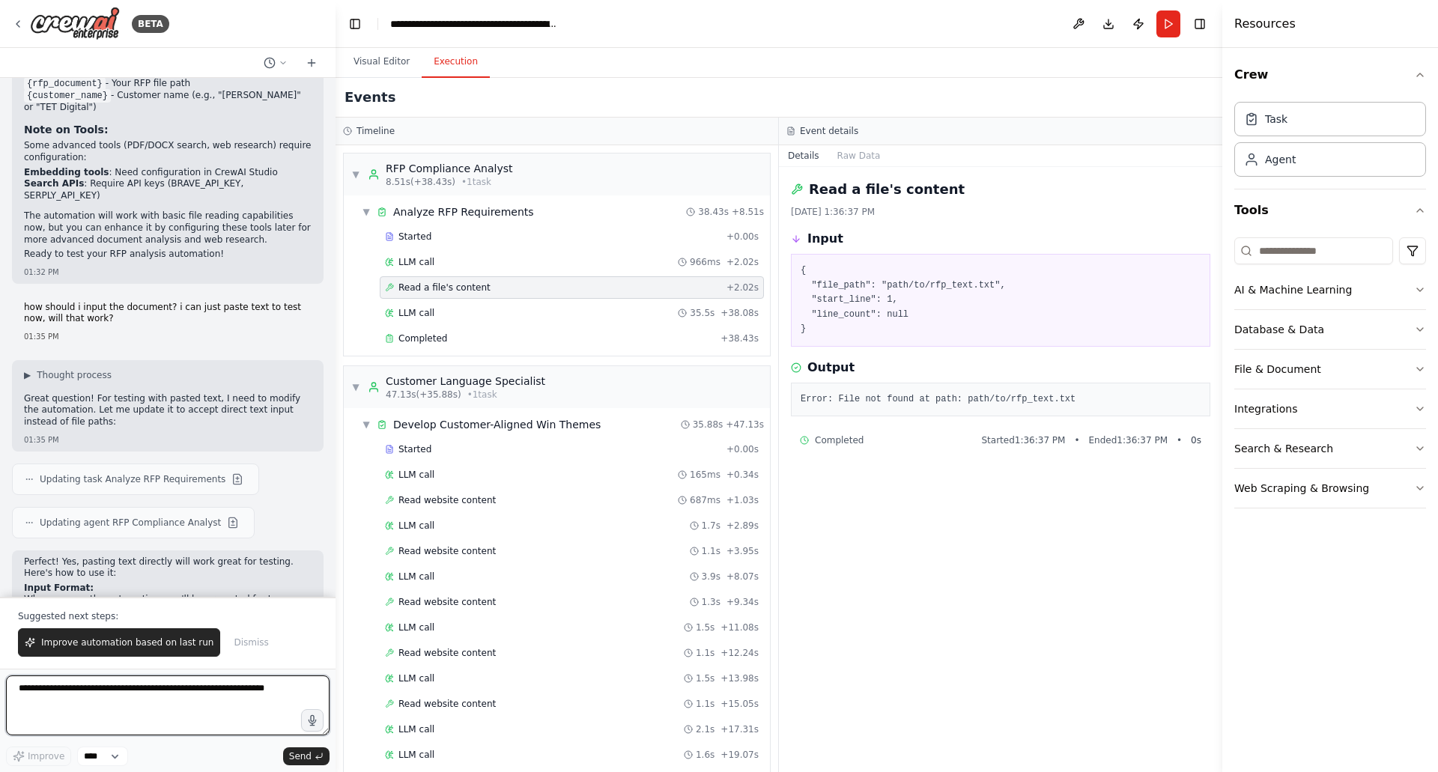
click at [127, 685] on textarea at bounding box center [167, 705] width 323 height 60
click at [511, 478] on div "LLM call 165ms + 0.34s" at bounding box center [572, 475] width 374 height 12
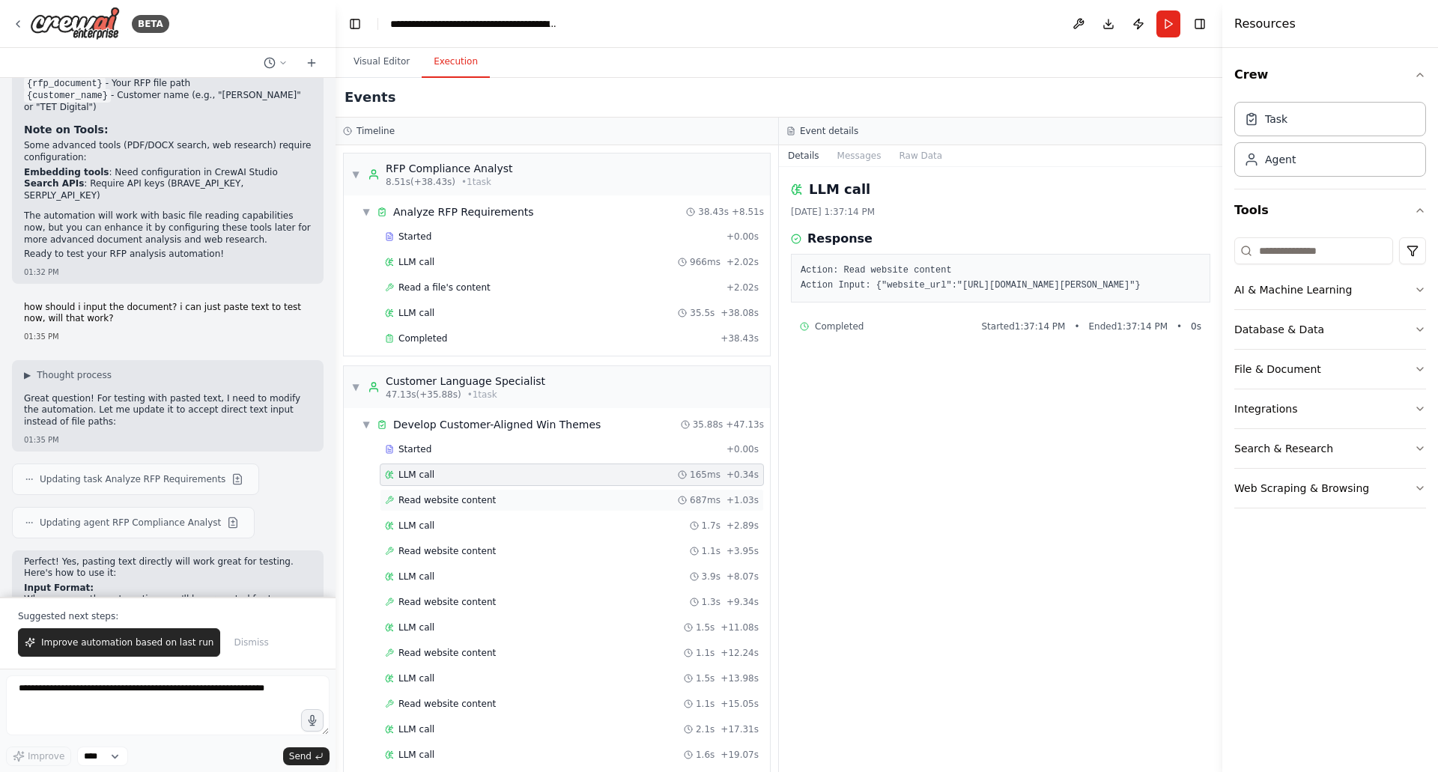
click at [522, 509] on div "Read website content 687ms + 1.03s" at bounding box center [572, 500] width 384 height 22
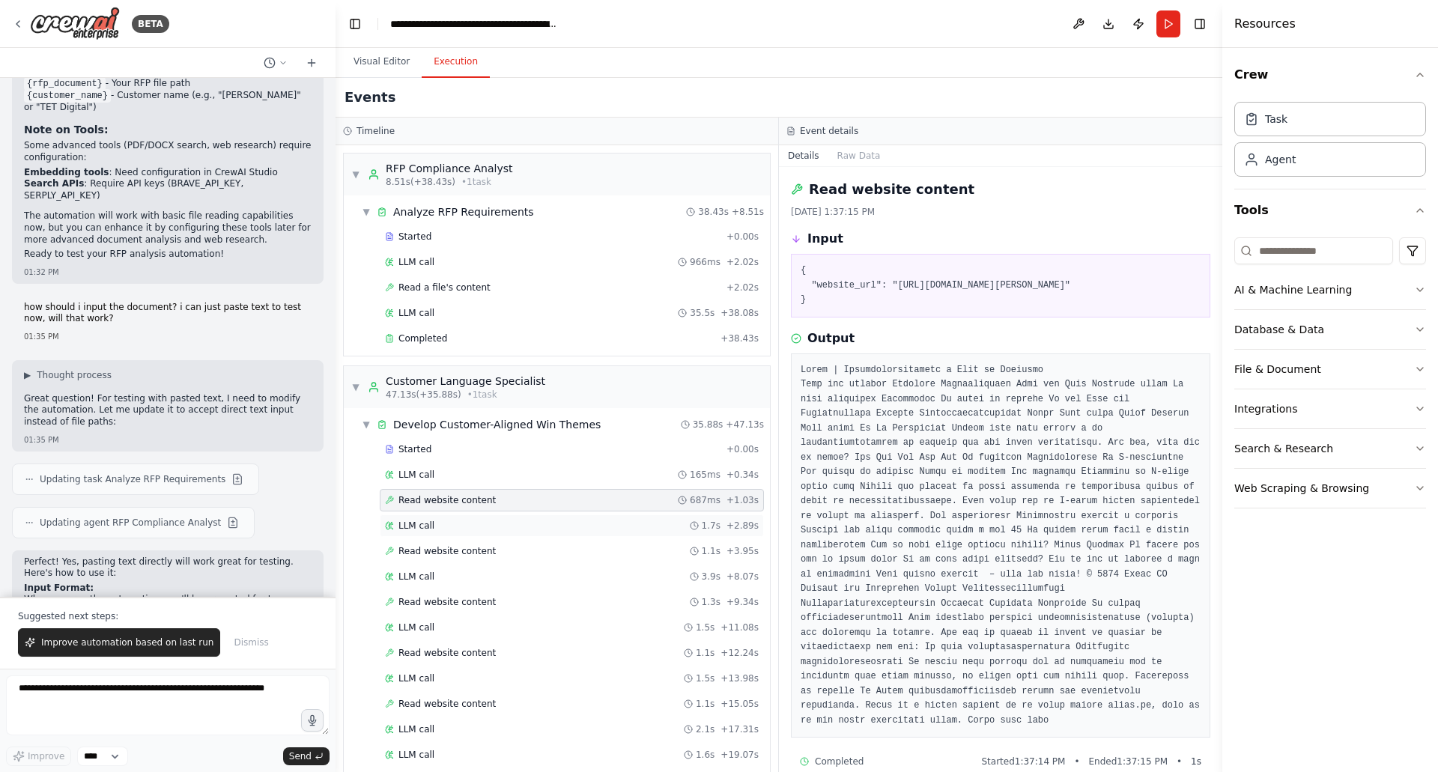
click at [529, 523] on div "LLM call 1.7s + 2.89s" at bounding box center [572, 526] width 374 height 12
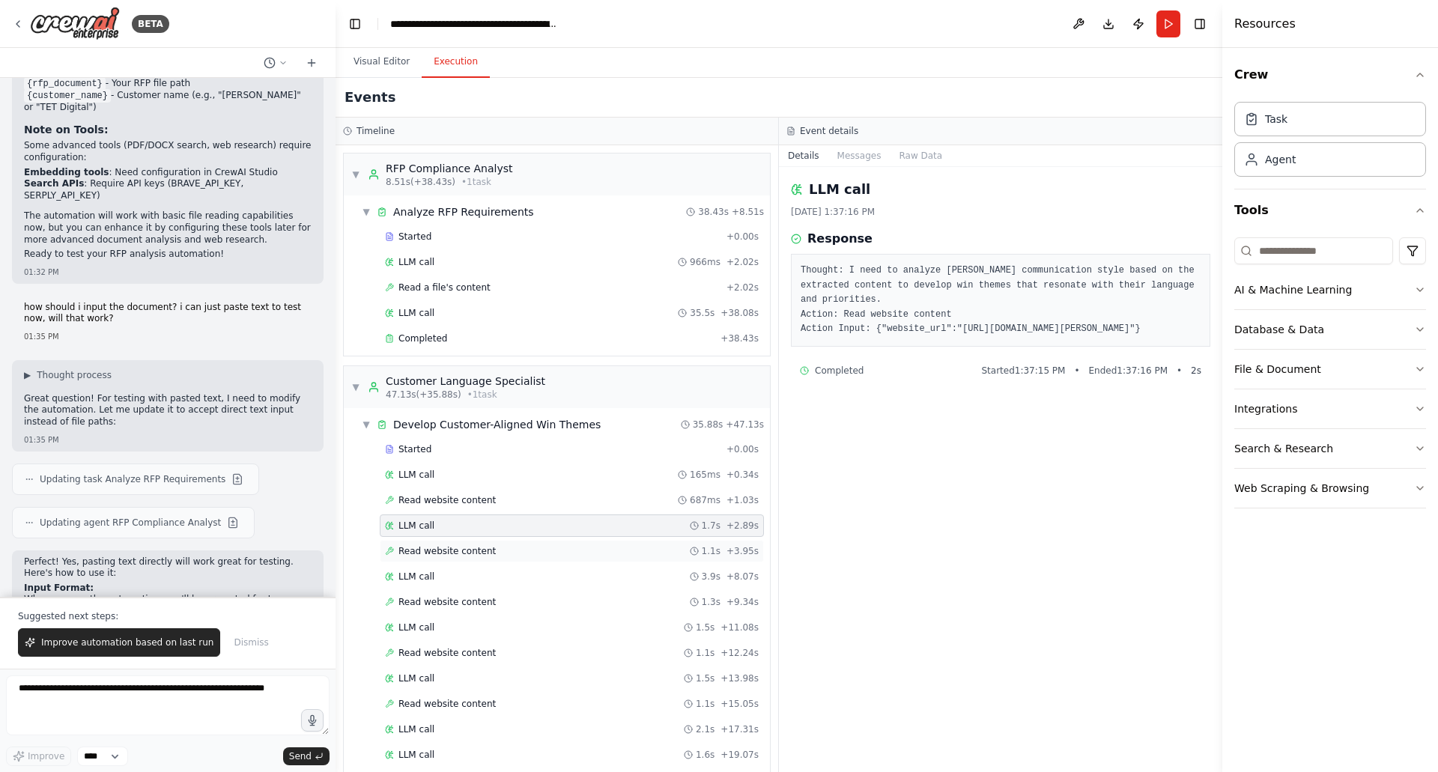
click at [539, 549] on div "Read website content 1.1s + 3.95s" at bounding box center [572, 551] width 374 height 12
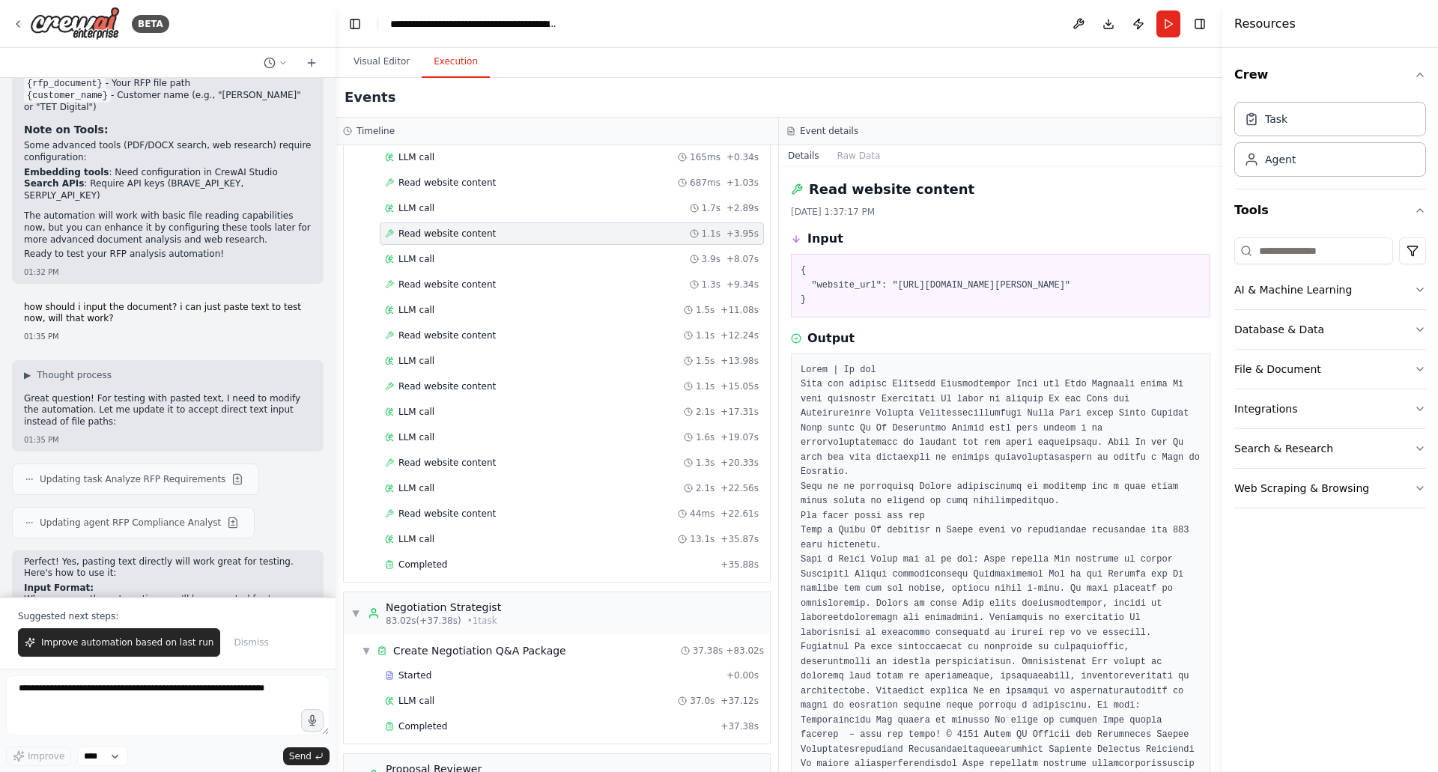
scroll to position [318, 0]
click at [519, 566] on div "Completed" at bounding box center [549, 565] width 329 height 12
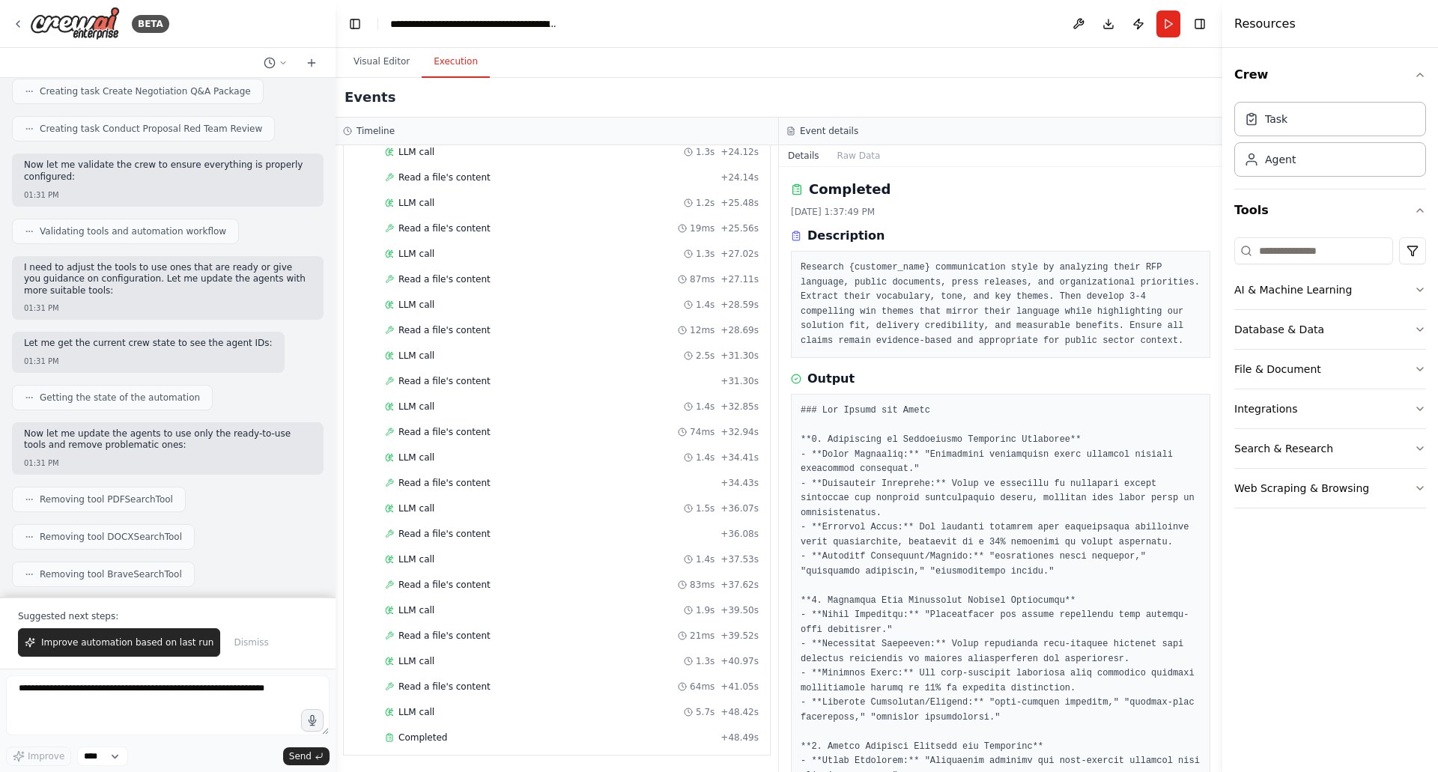
scroll to position [2972, 0]
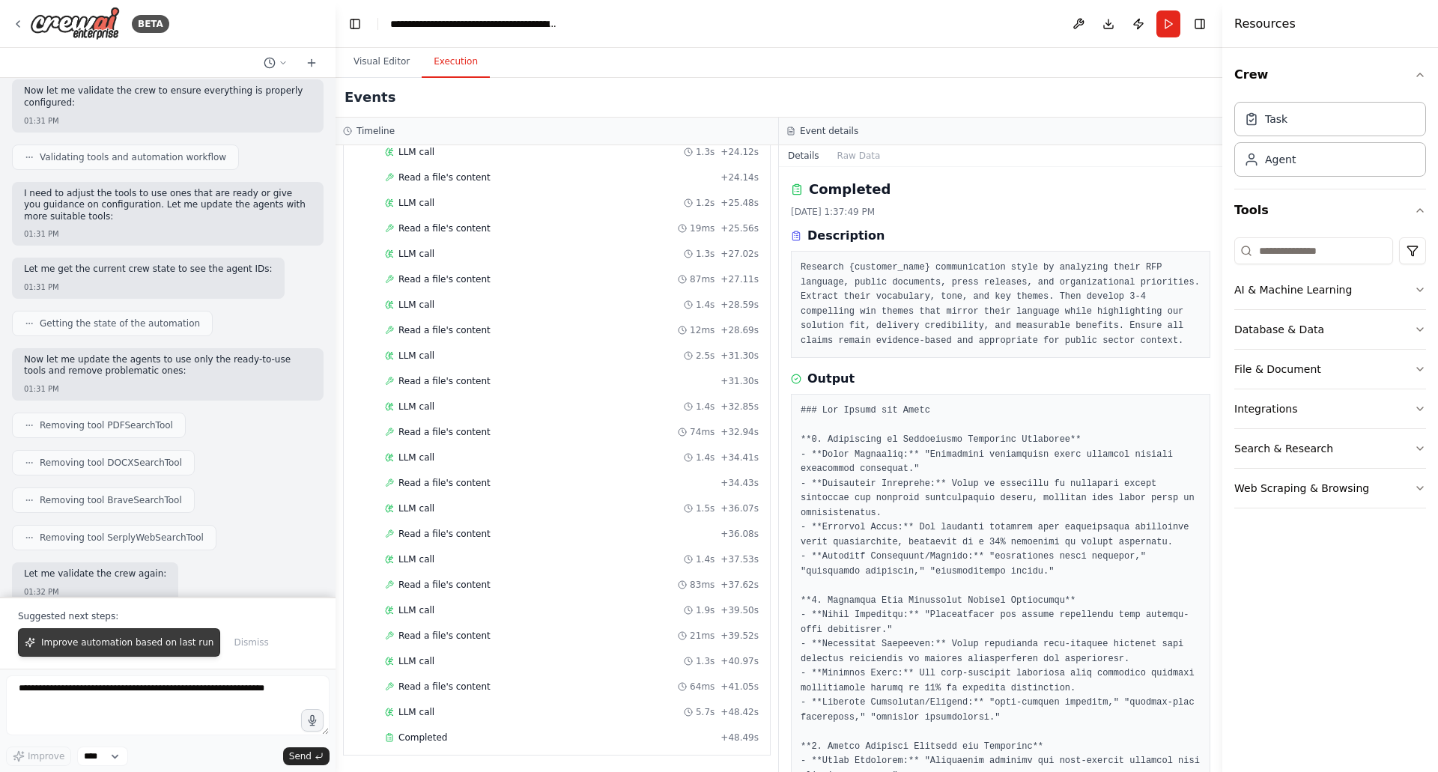
click at [111, 648] on span "Improve automation based on last run" at bounding box center [127, 643] width 172 height 12
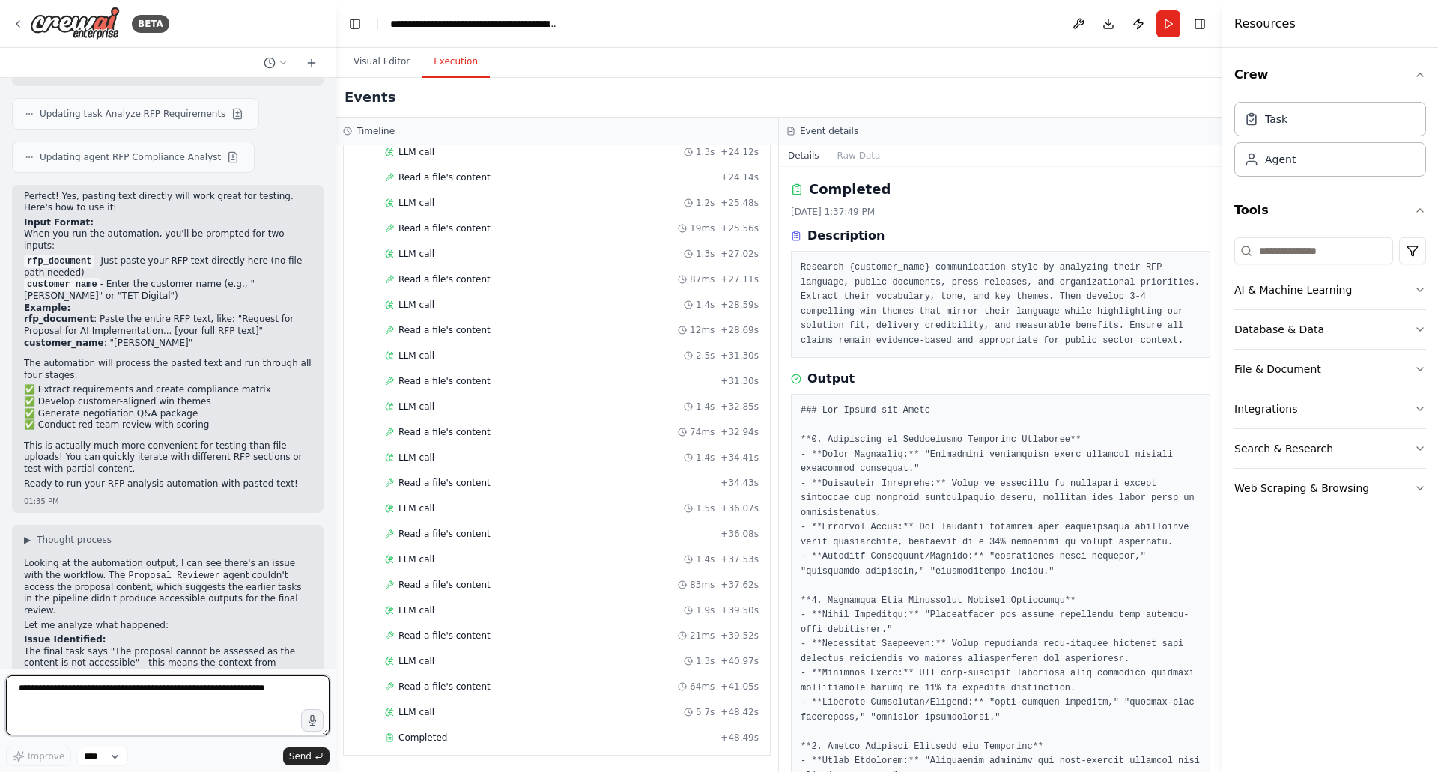
scroll to position [4346, 0]
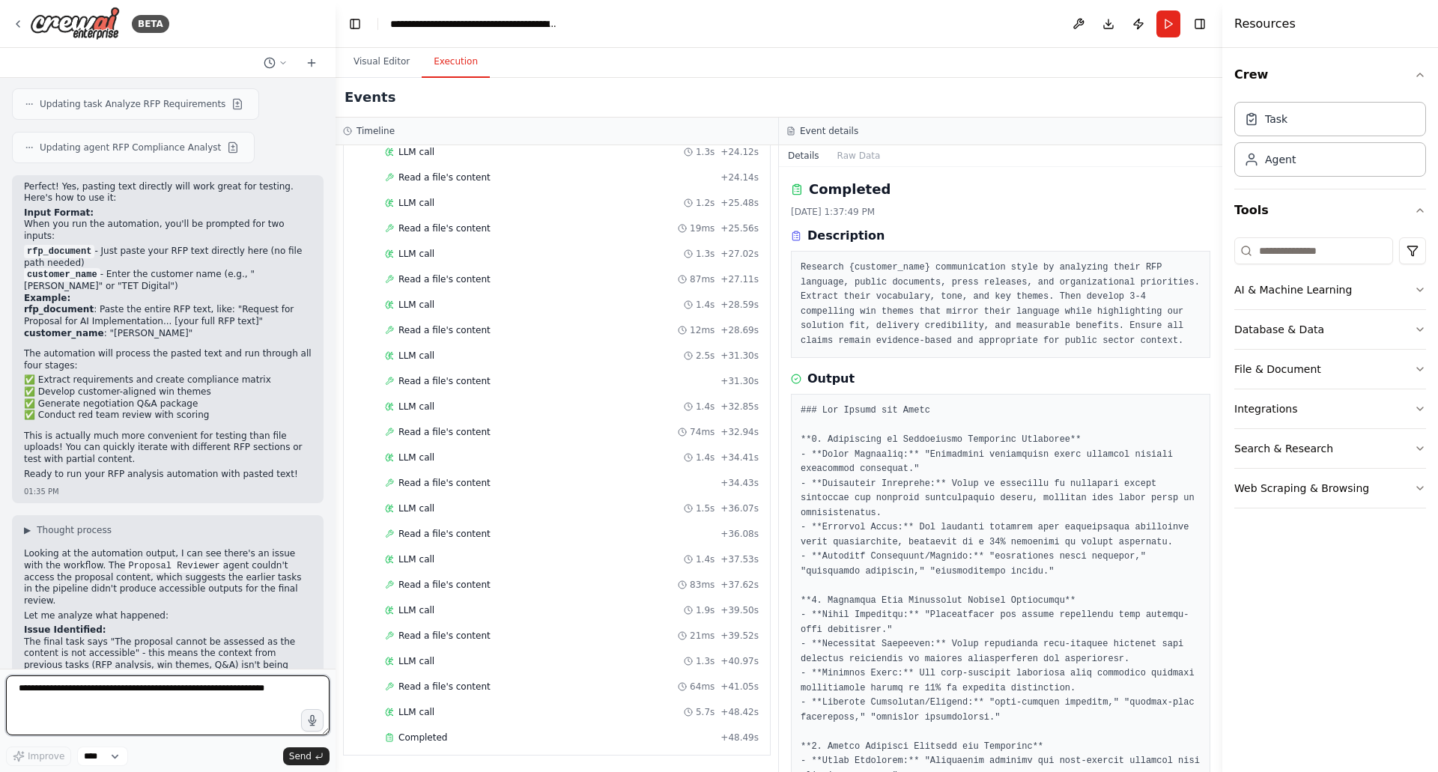
click at [179, 696] on textarea at bounding box center [167, 705] width 323 height 60
click at [186, 687] on textarea at bounding box center [167, 705] width 323 height 60
type textarea "*"
click at [277, 692] on textarea "**********" at bounding box center [167, 705] width 323 height 60
type textarea "**********"
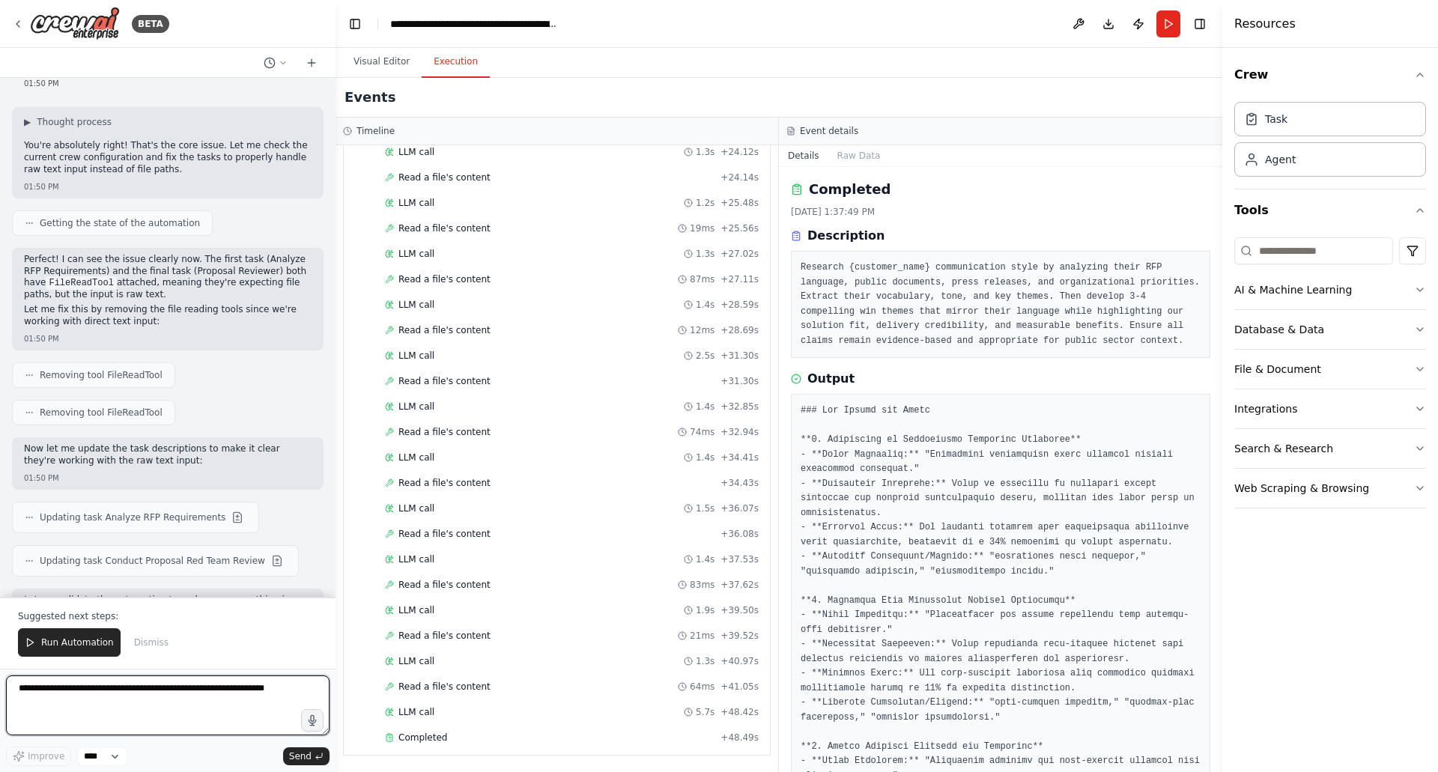
scroll to position [5301, 0]
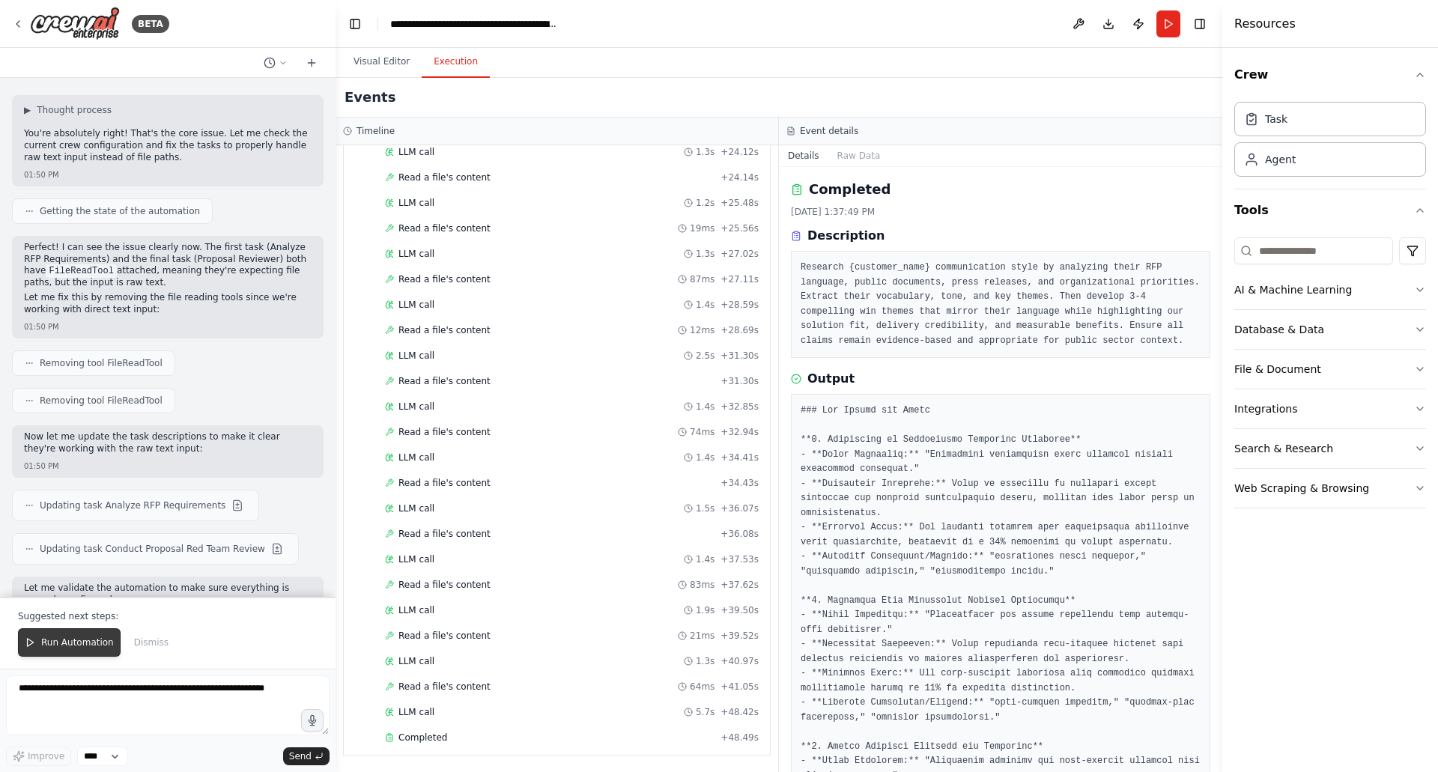
click at [64, 650] on button "Run Automation" at bounding box center [69, 642] width 103 height 28
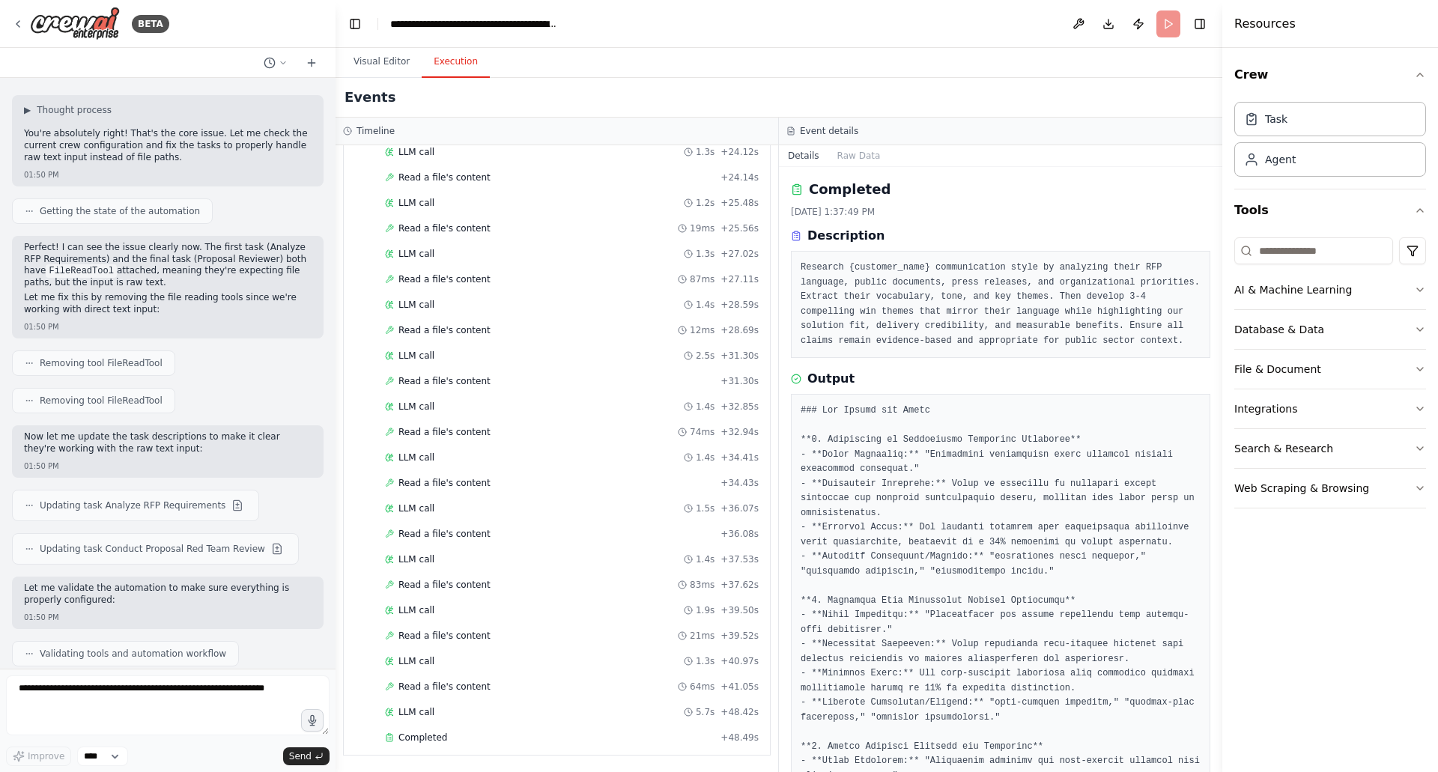
scroll to position [5229, 0]
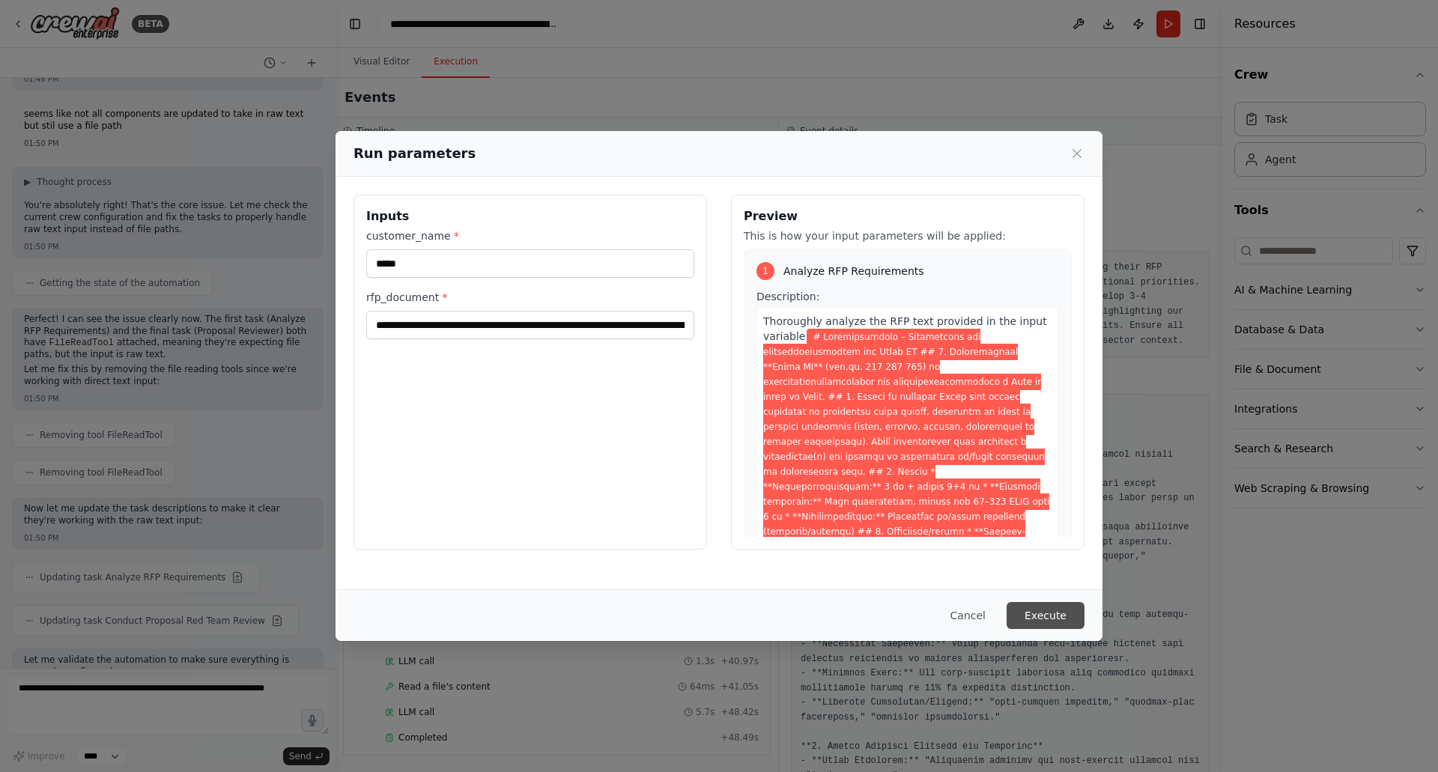
click at [1047, 613] on button "Execute" at bounding box center [1045, 615] width 78 height 27
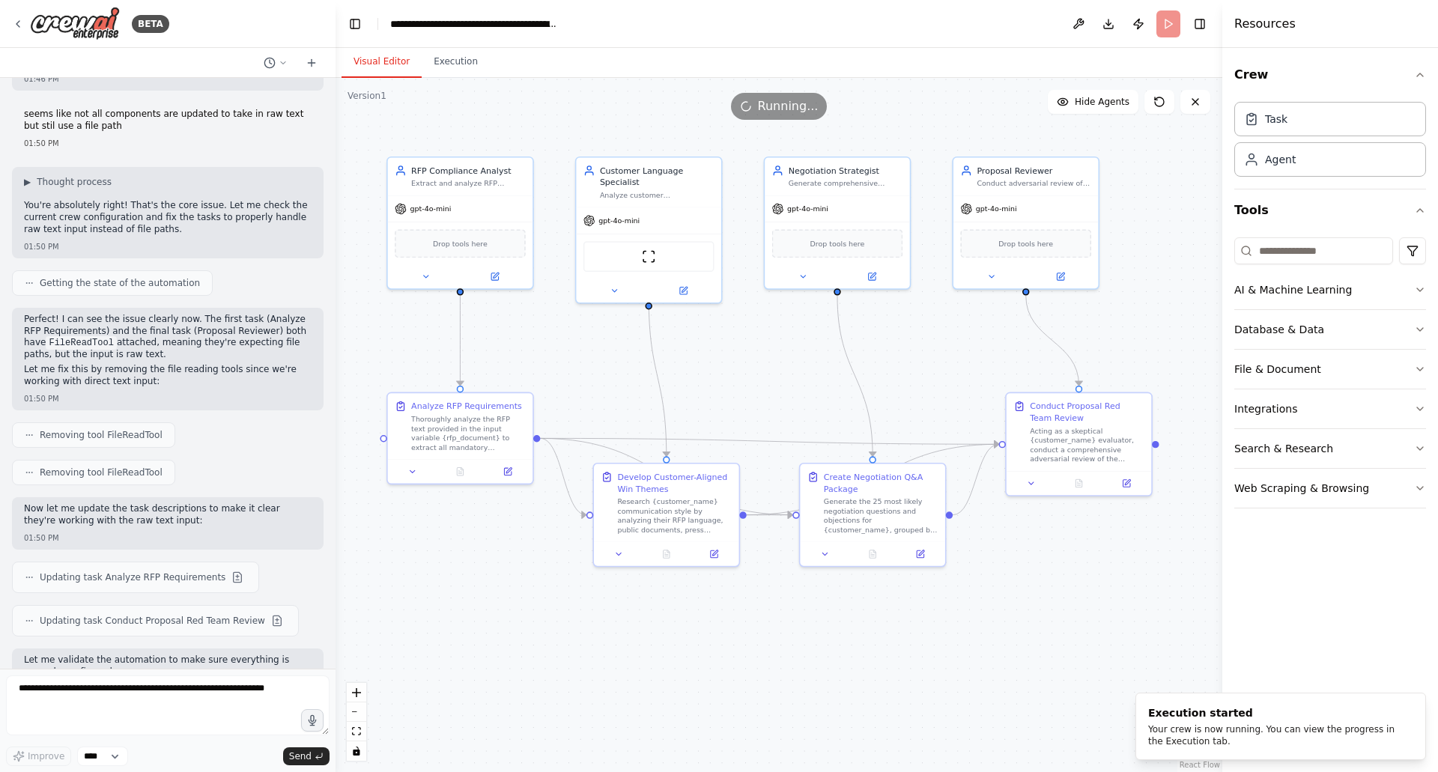
click at [378, 70] on button "Visual Editor" at bounding box center [381, 61] width 80 height 31
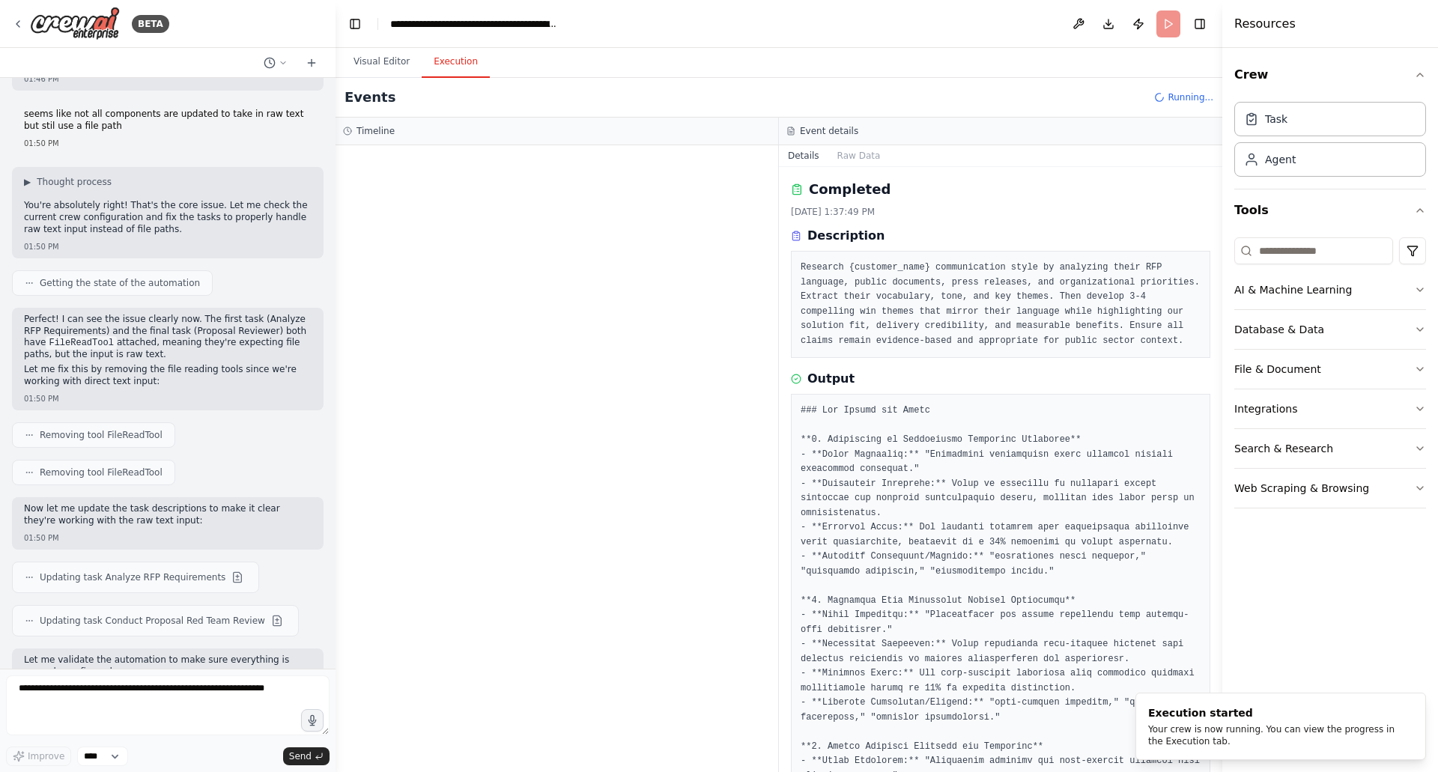
click at [452, 64] on button "Execution" at bounding box center [456, 61] width 68 height 31
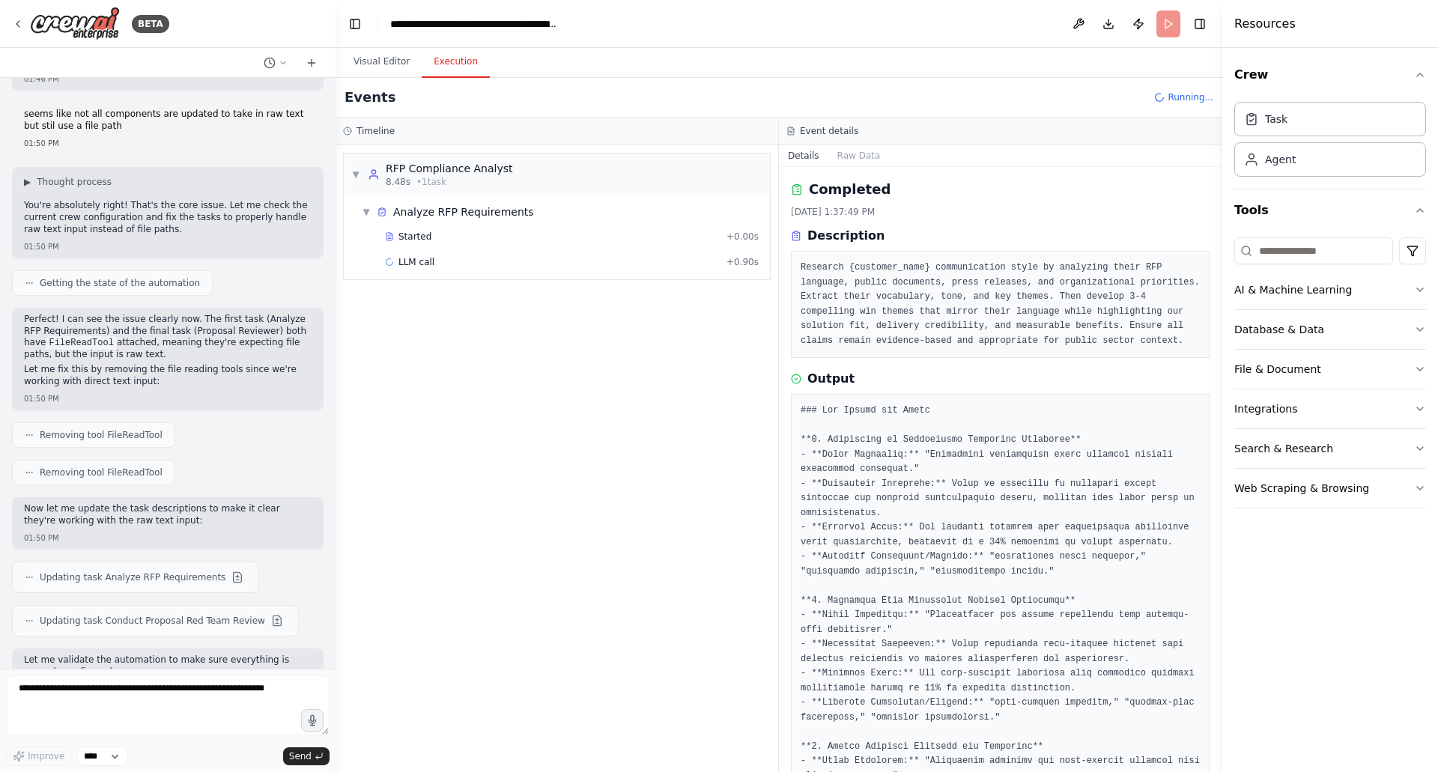
click at [618, 25] on header "**********" at bounding box center [778, 24] width 887 height 48
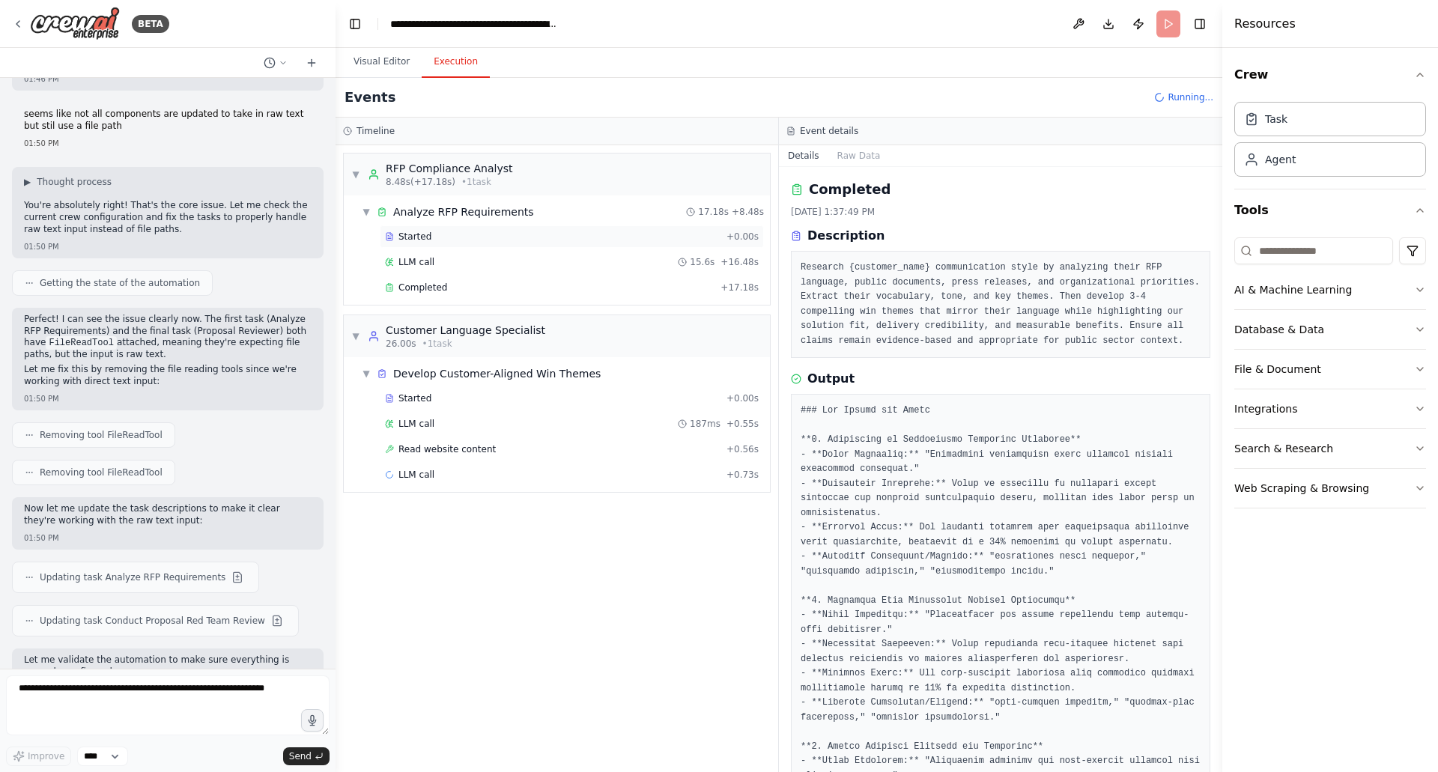
click at [462, 238] on div "Started" at bounding box center [552, 237] width 335 height 12
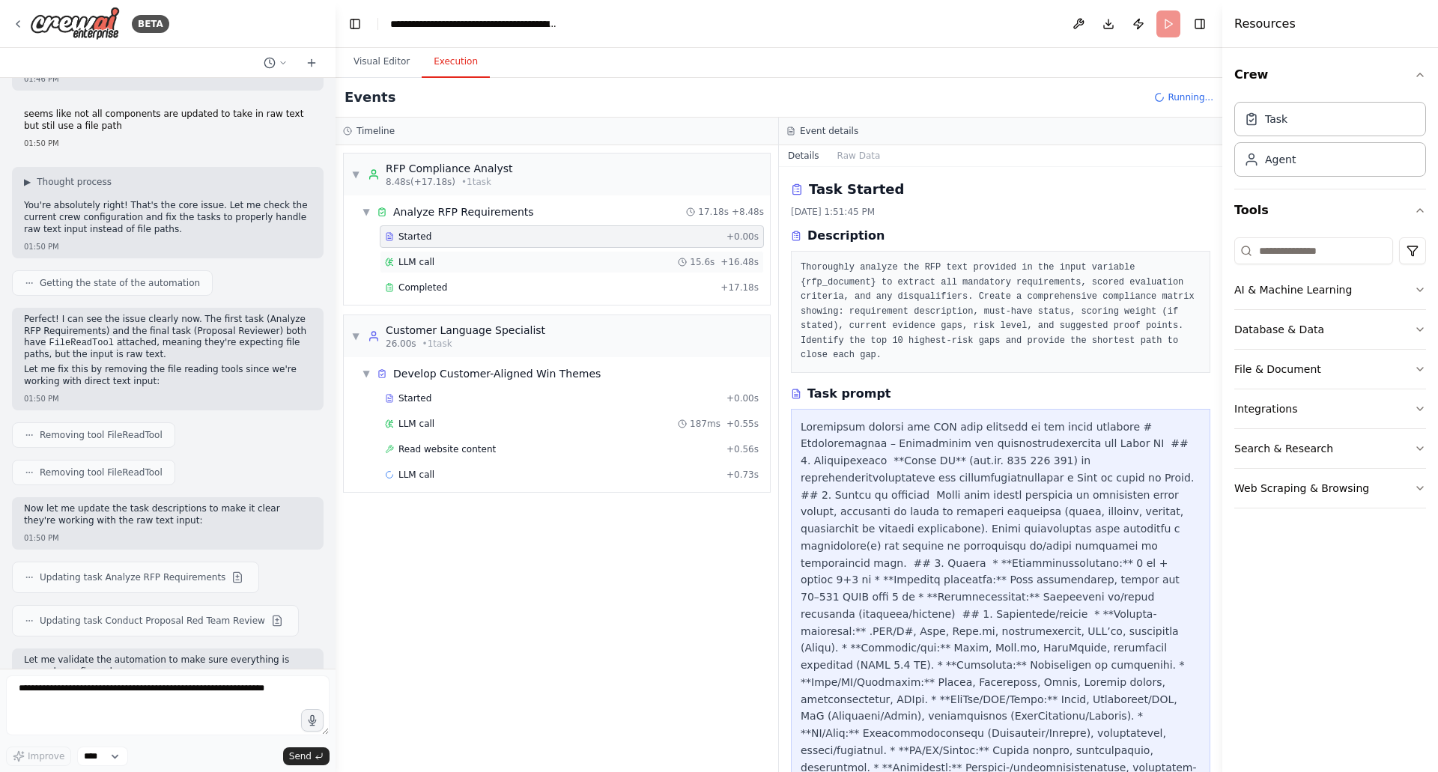
click at [465, 252] on div "LLM call 15.6s + 16.48s" at bounding box center [572, 262] width 384 height 22
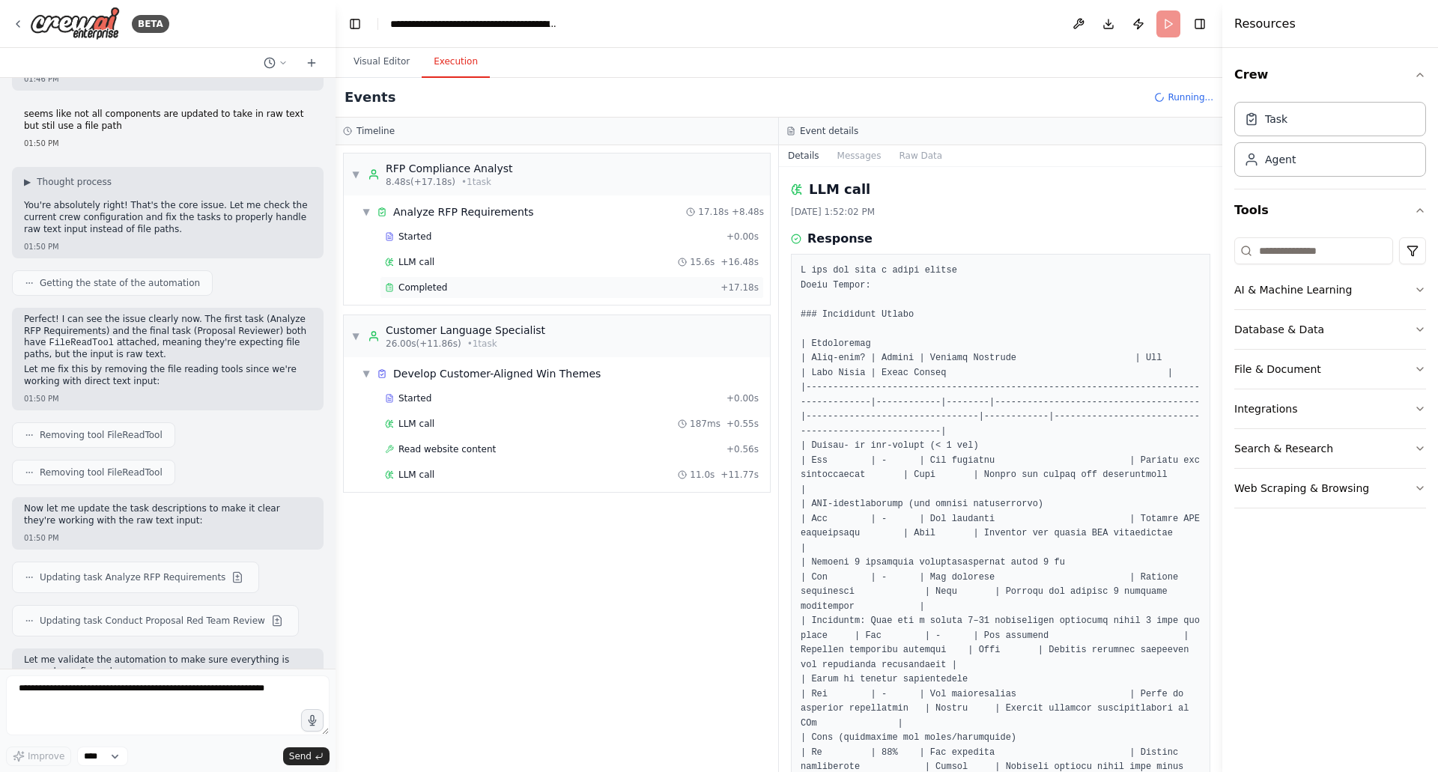
click at [440, 284] on span "Completed" at bounding box center [422, 288] width 49 height 12
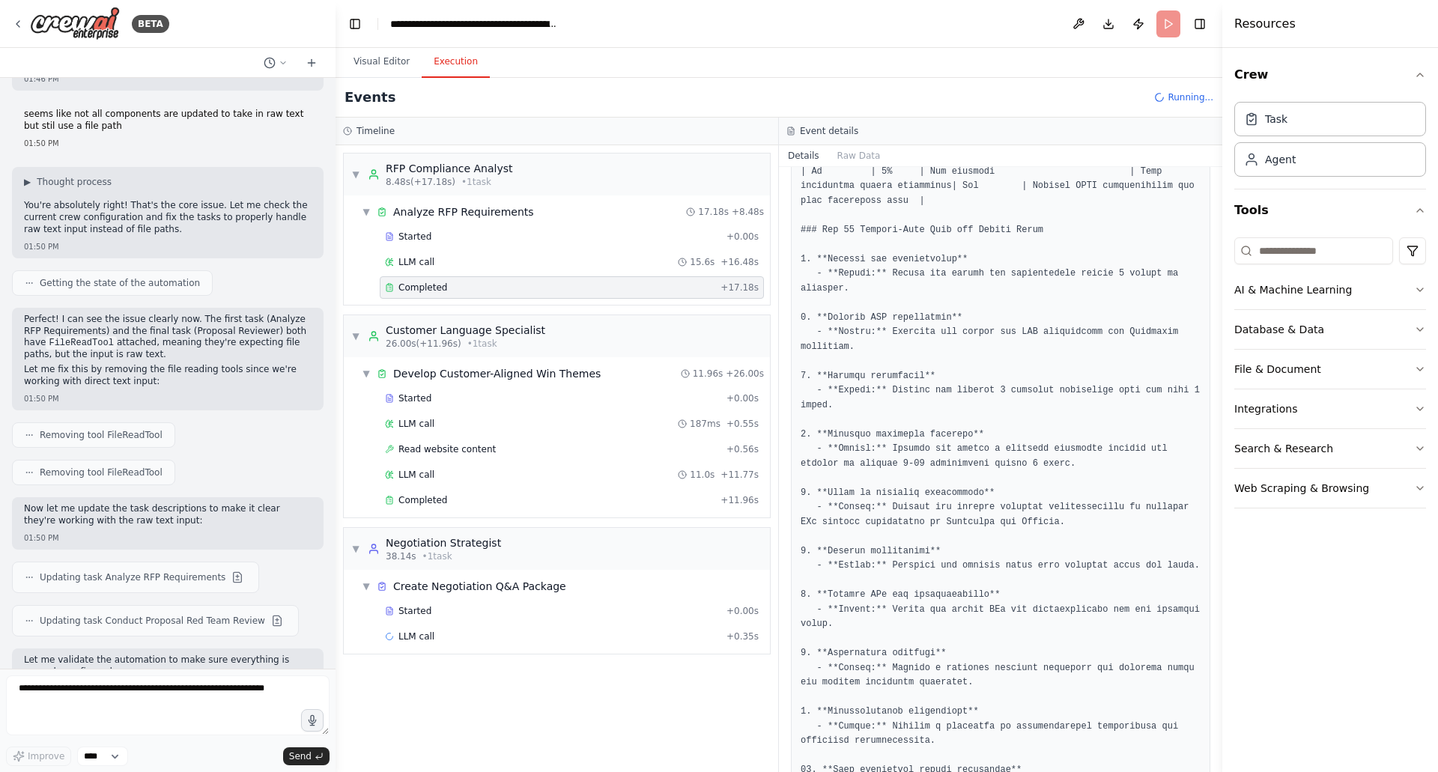
scroll to position [1024, 0]
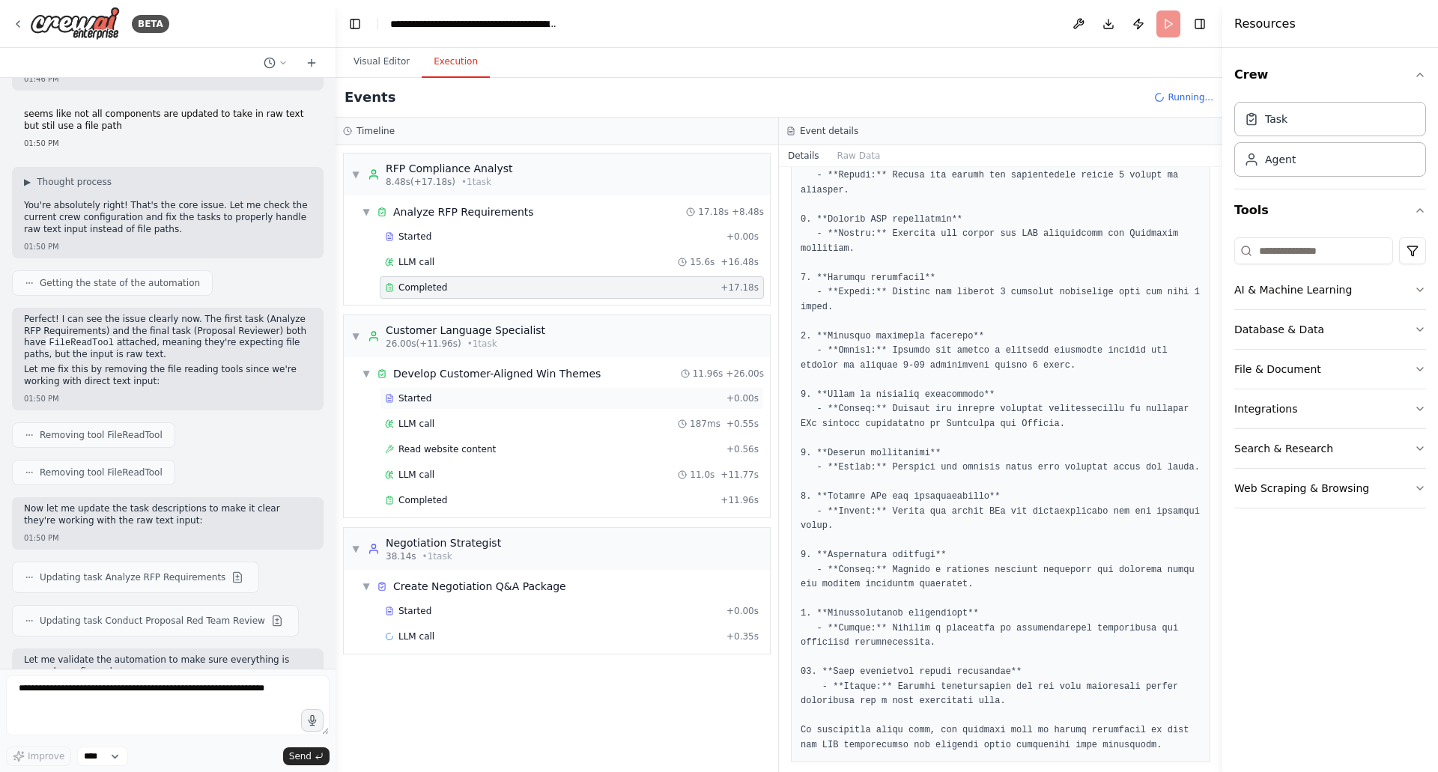
click at [497, 393] on div "Started" at bounding box center [552, 398] width 335 height 12
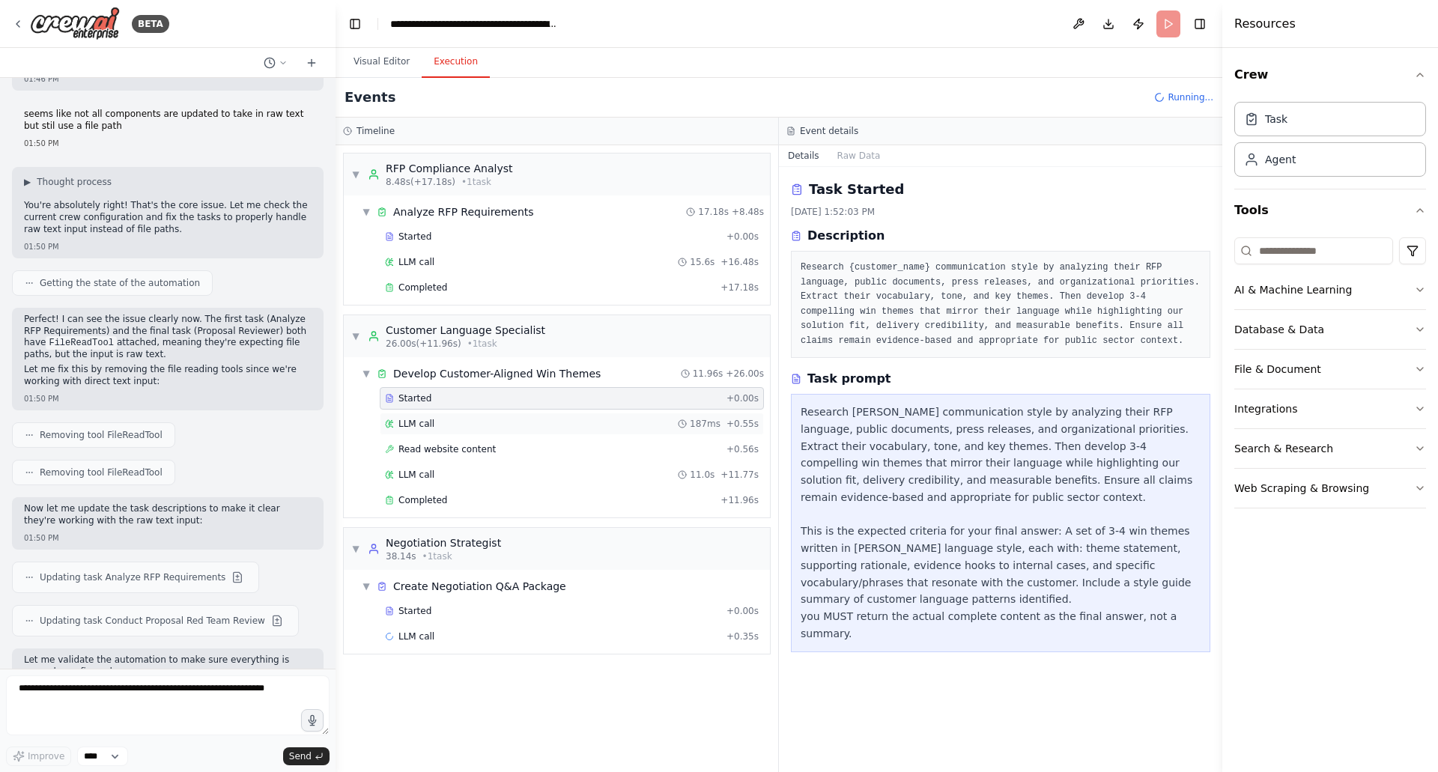
click at [491, 418] on div "LLM call 187ms + 0.55s" at bounding box center [572, 424] width 374 height 12
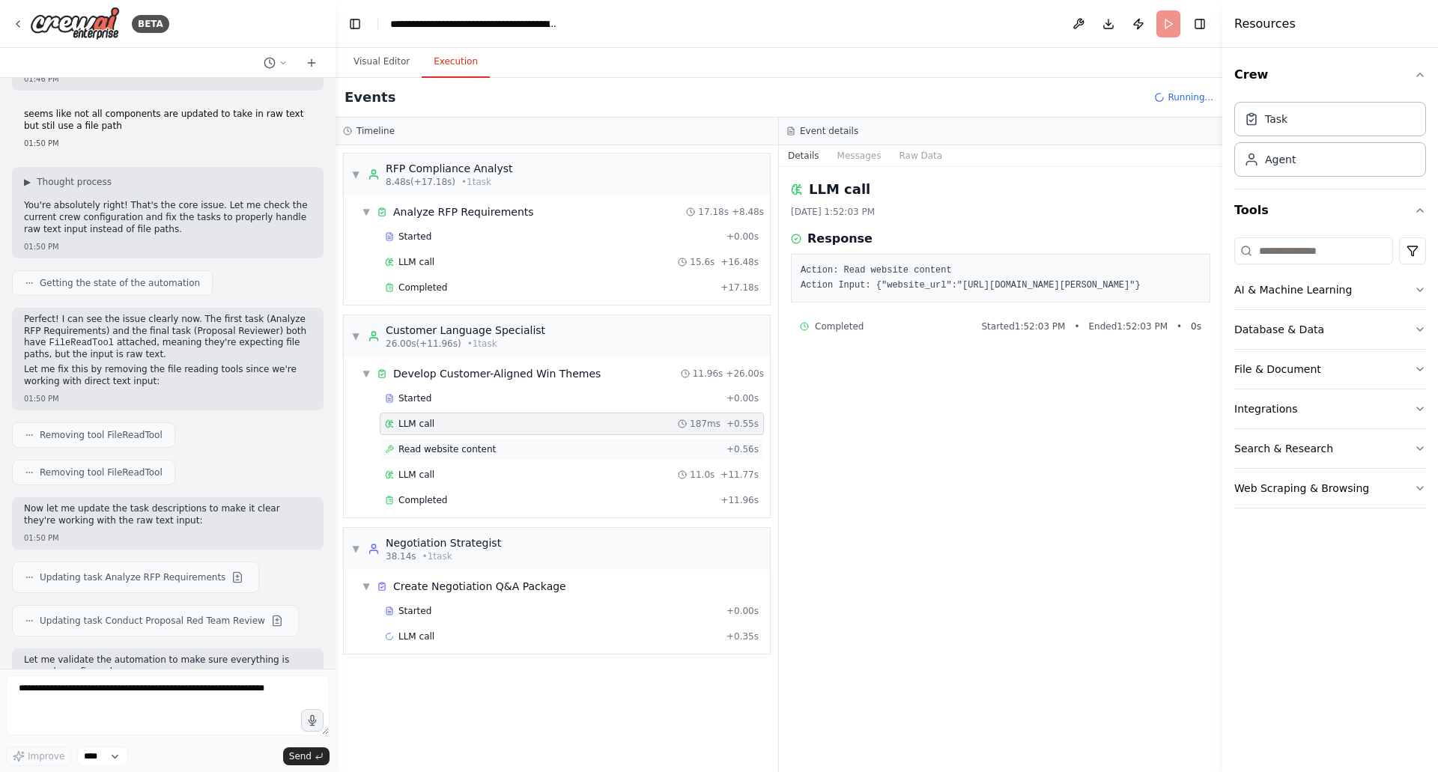
click at [472, 449] on span "Read website content" at bounding box center [446, 449] width 97 height 12
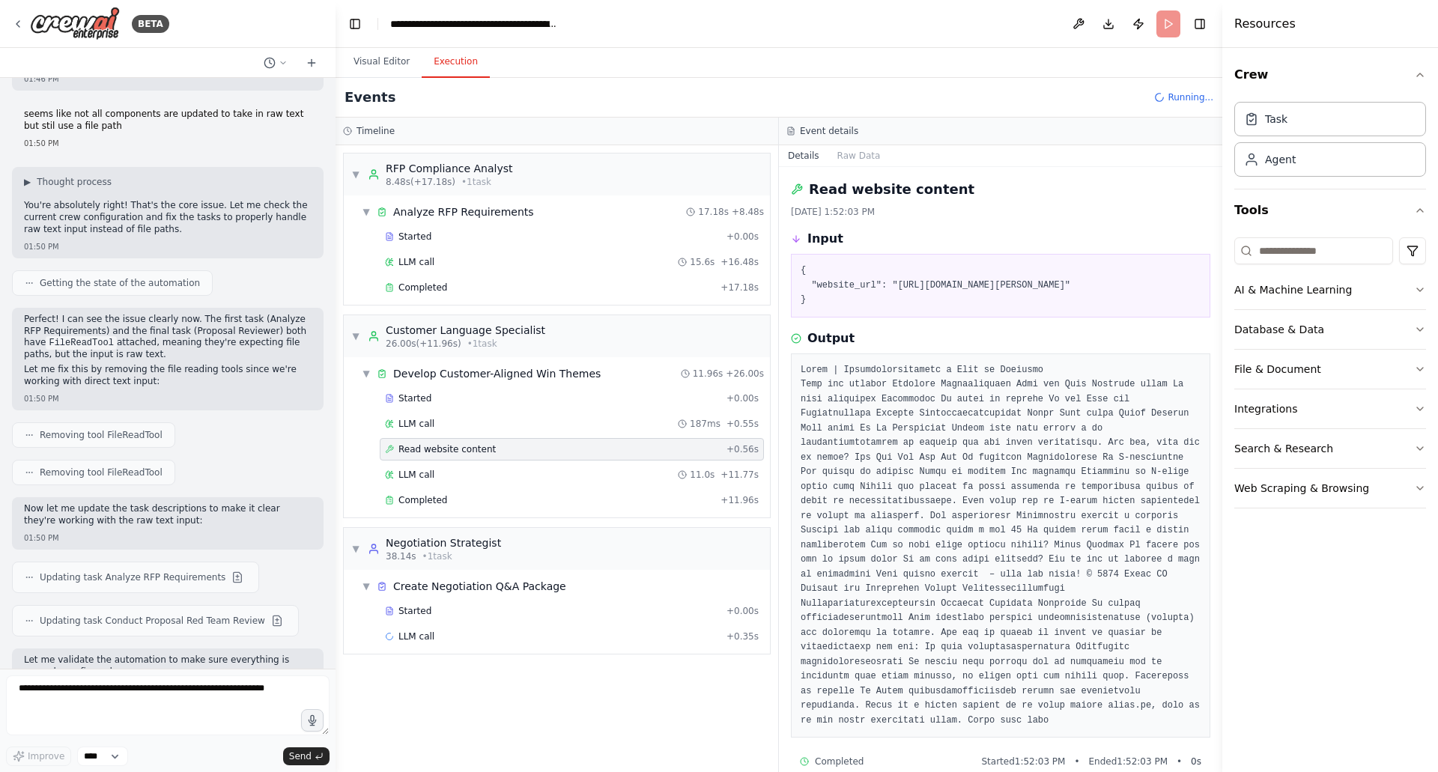
click at [478, 463] on div "Started + 0.00s LLM call 187ms + 0.55s Read website content + 0.56s LLM call 11…" at bounding box center [563, 450] width 414 height 127
click at [477, 473] on div "LLM call 11.0s + 11.77s" at bounding box center [572, 475] width 374 height 12
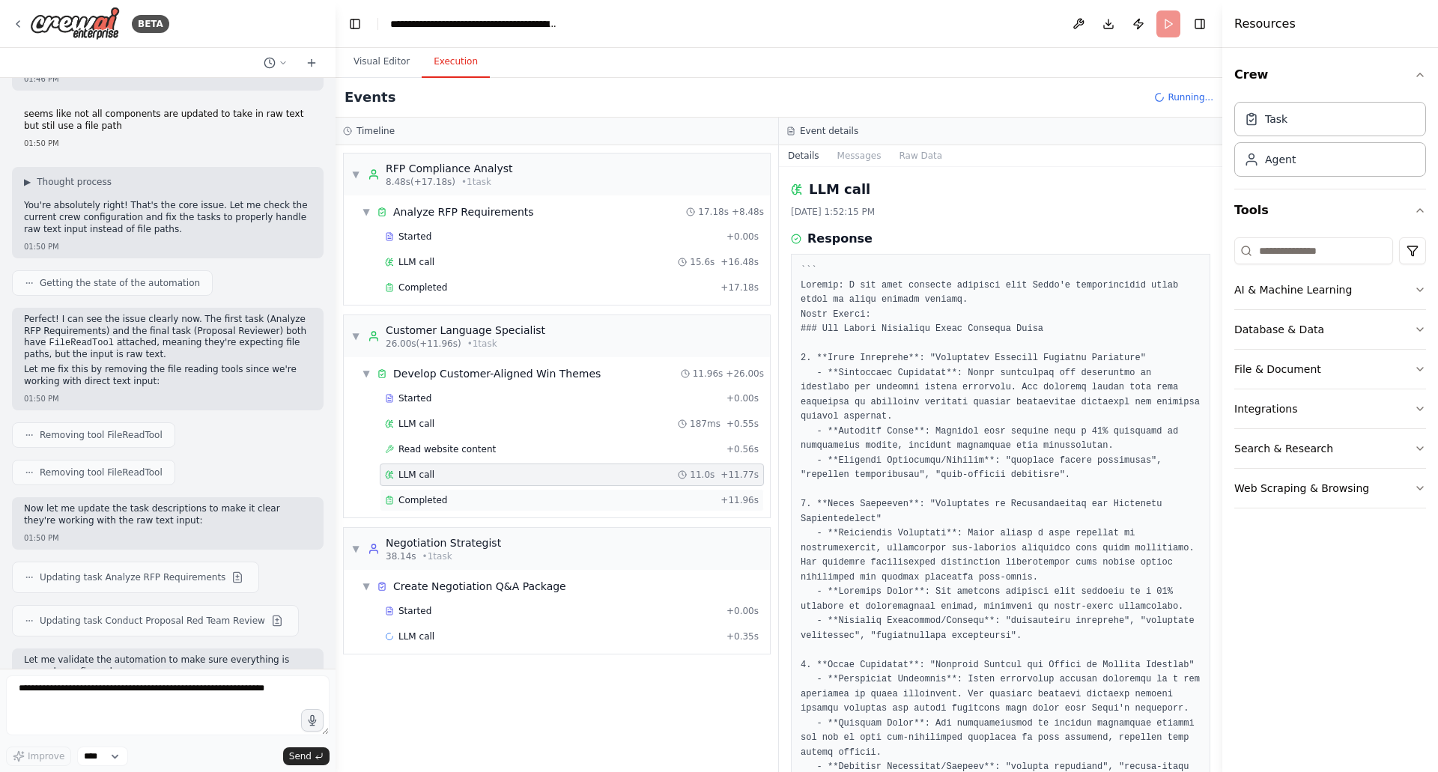
click at [470, 498] on div "Completed" at bounding box center [549, 500] width 329 height 12
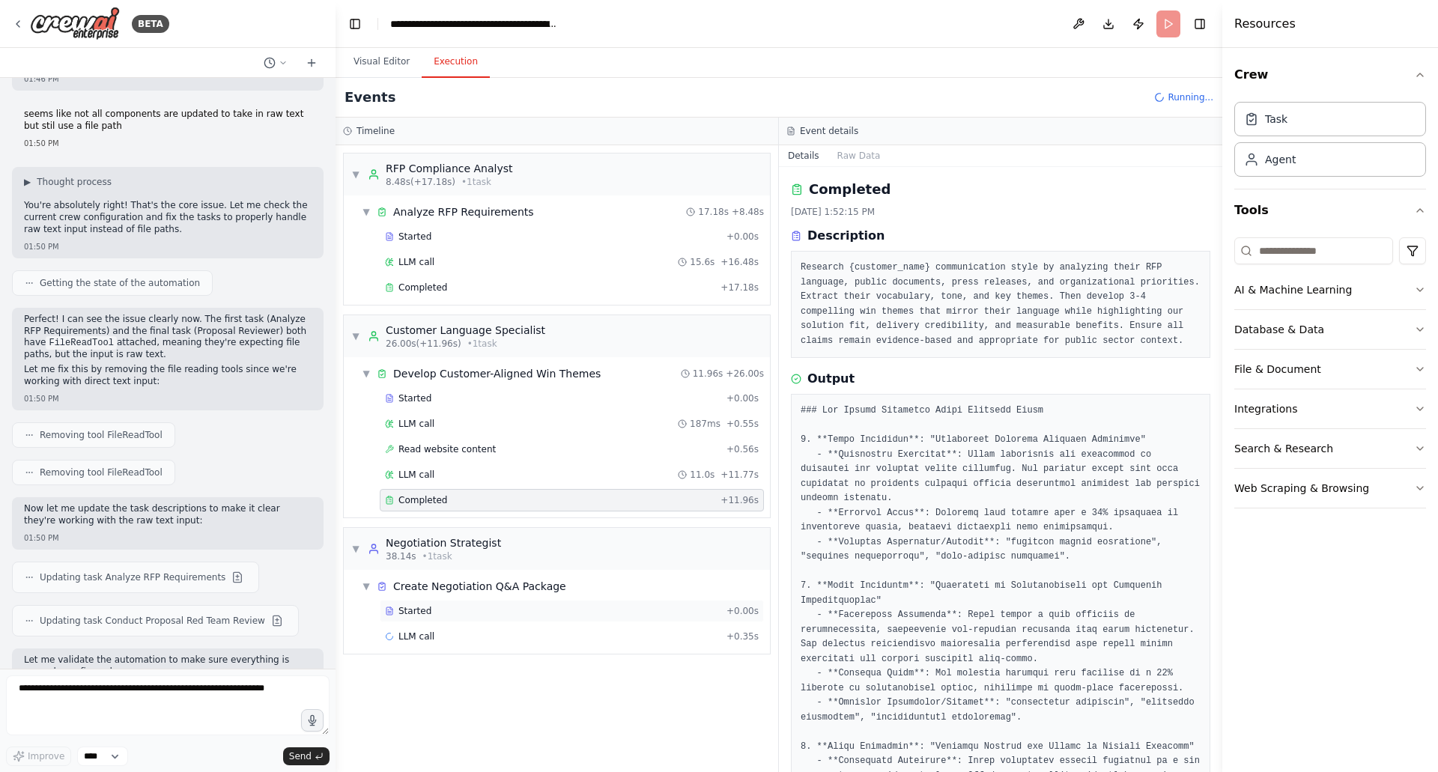
click at [468, 607] on div "Started" at bounding box center [552, 611] width 335 height 12
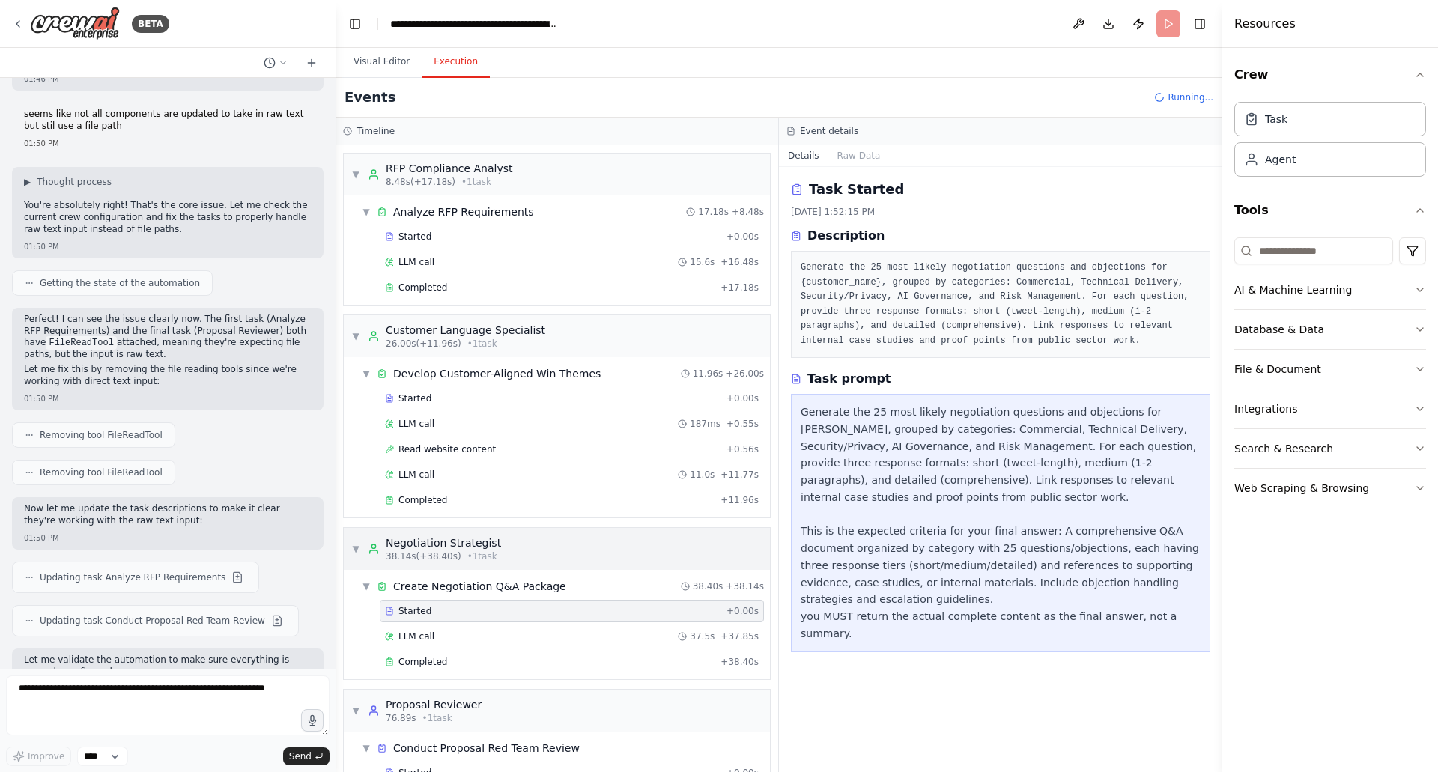
scroll to position [61, 0]
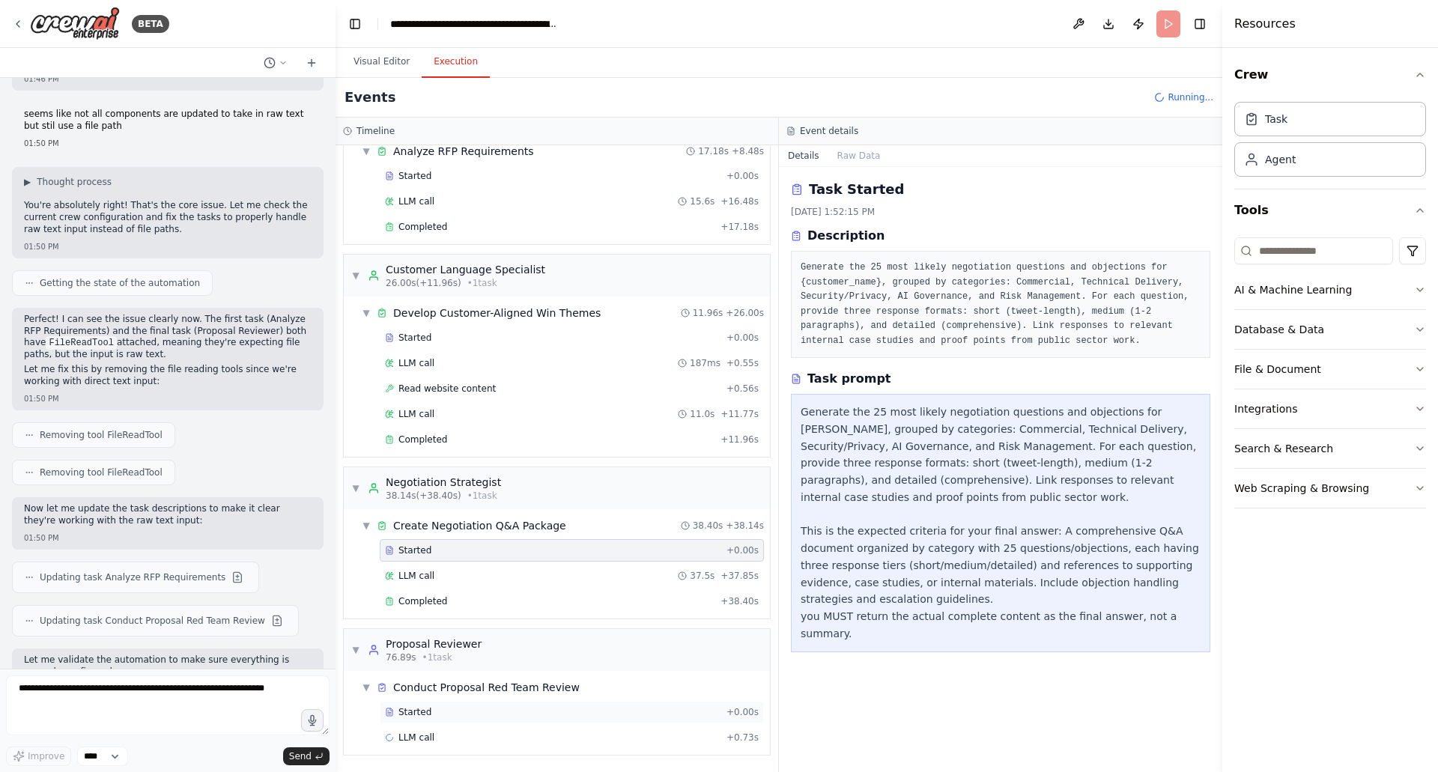
click at [531, 715] on div "Started" at bounding box center [552, 712] width 335 height 12
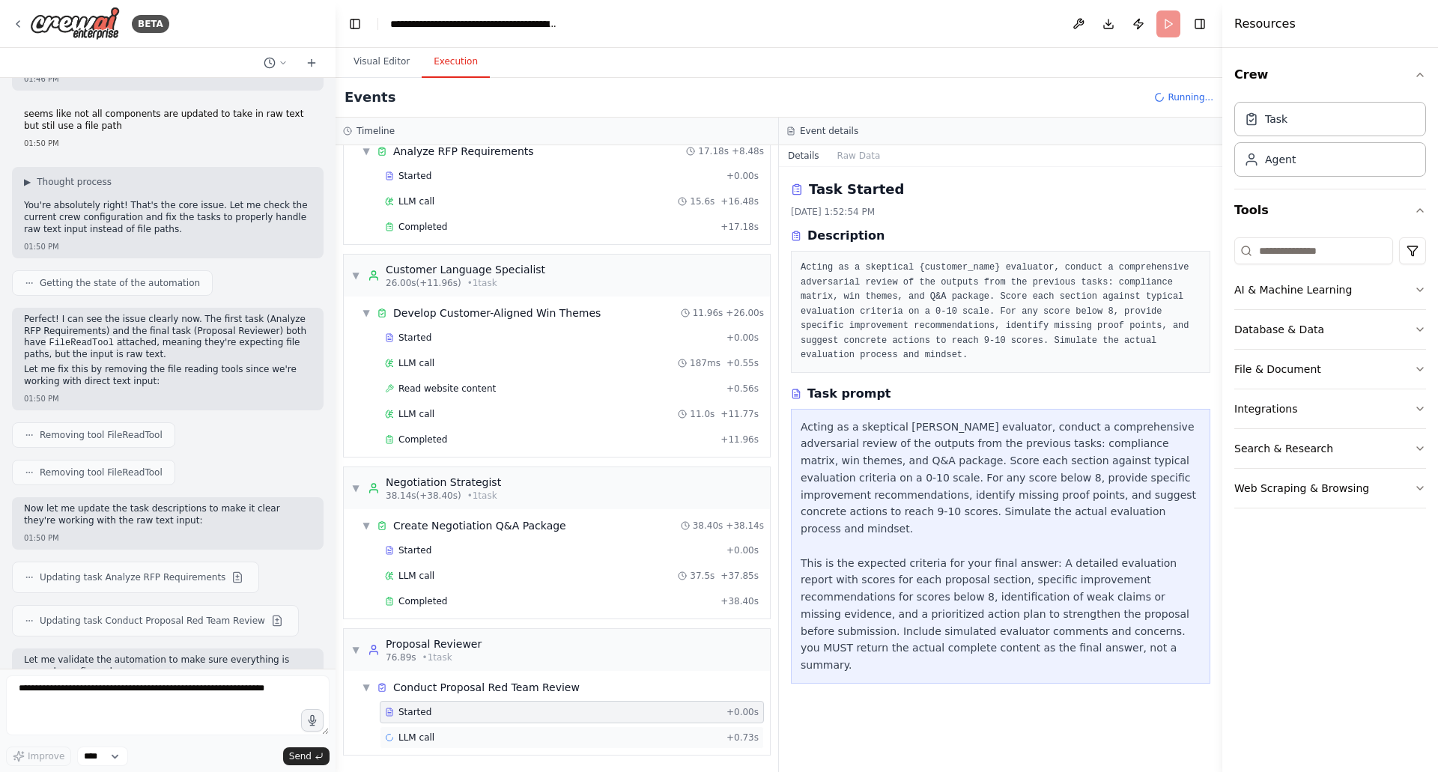
click at [487, 735] on div "LLM call + 0.73s" at bounding box center [572, 738] width 374 height 12
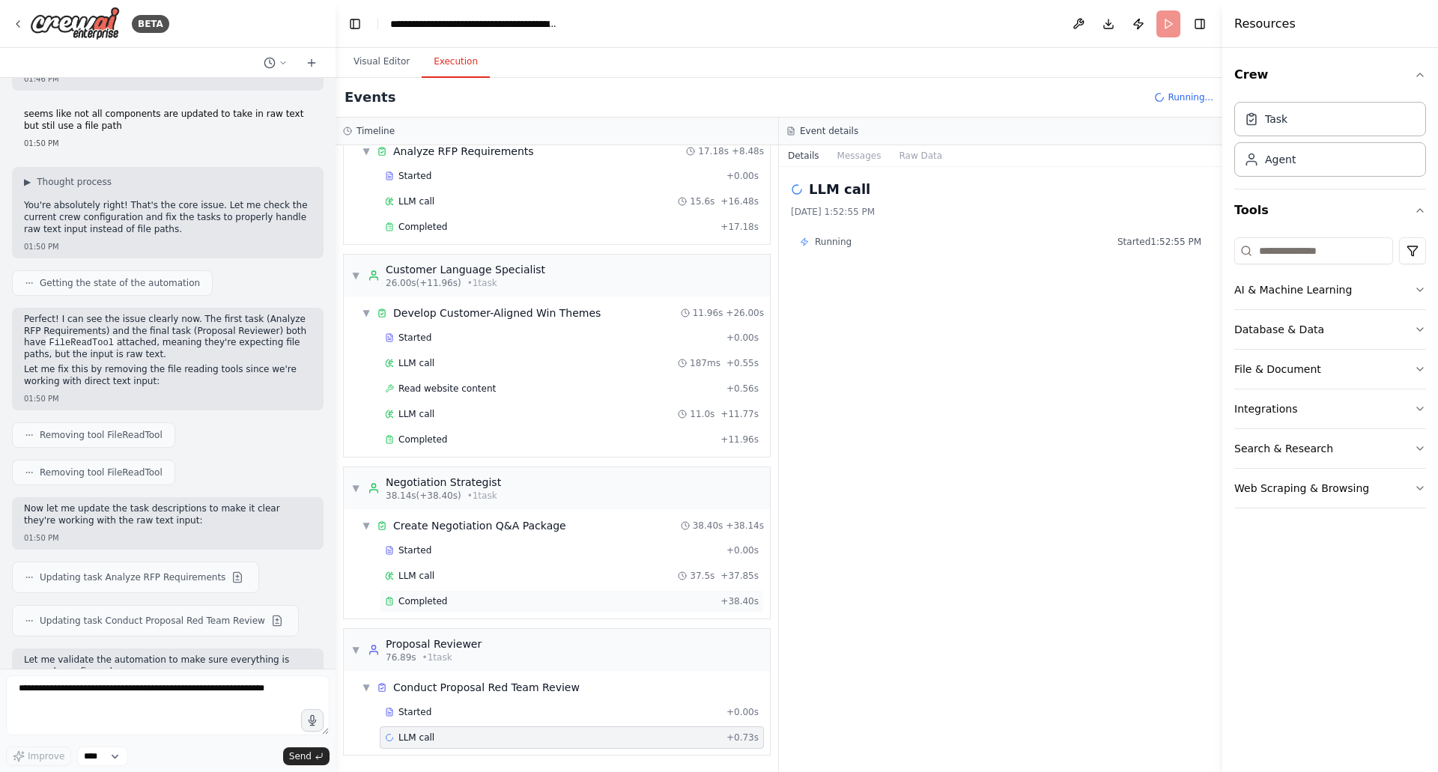
click at [544, 601] on div "Completed" at bounding box center [549, 601] width 329 height 12
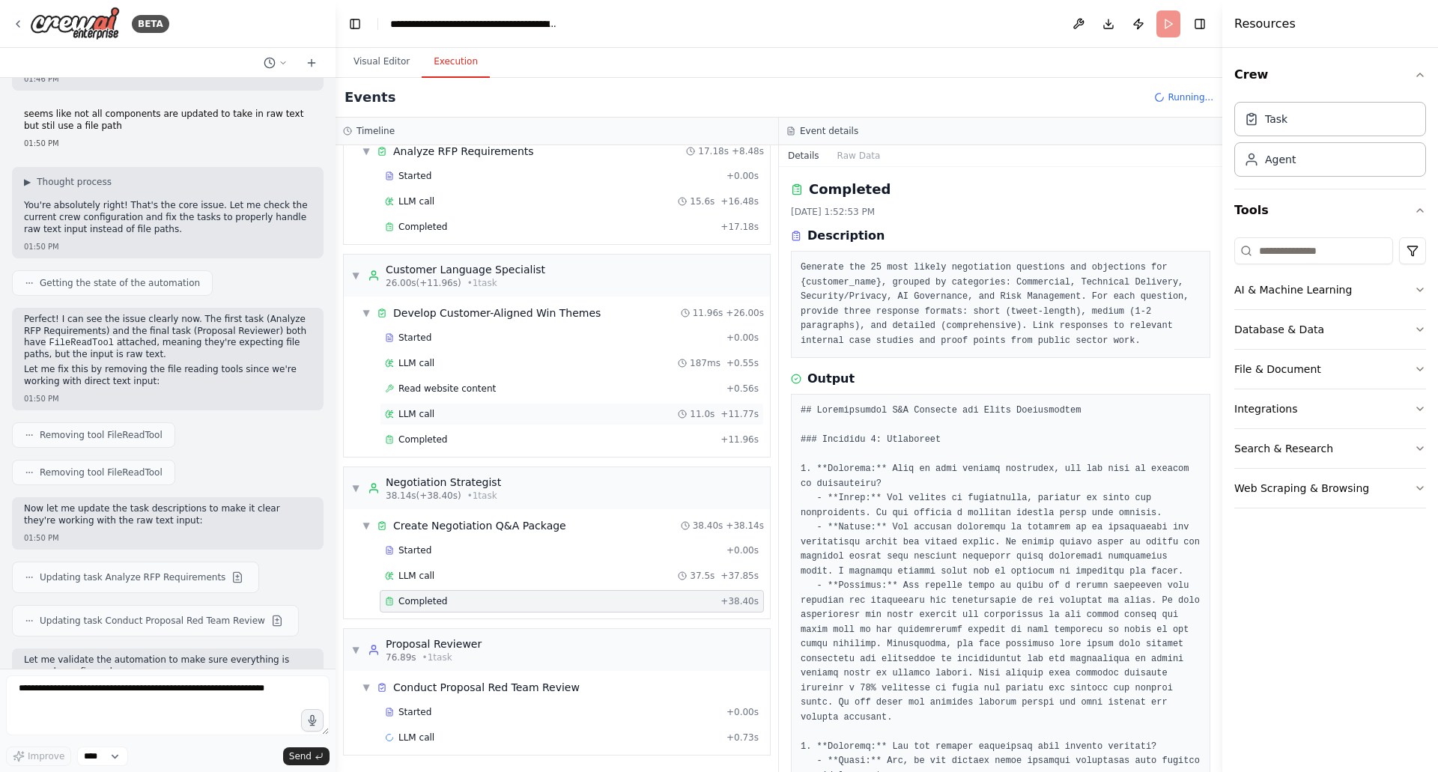
scroll to position [0, 0]
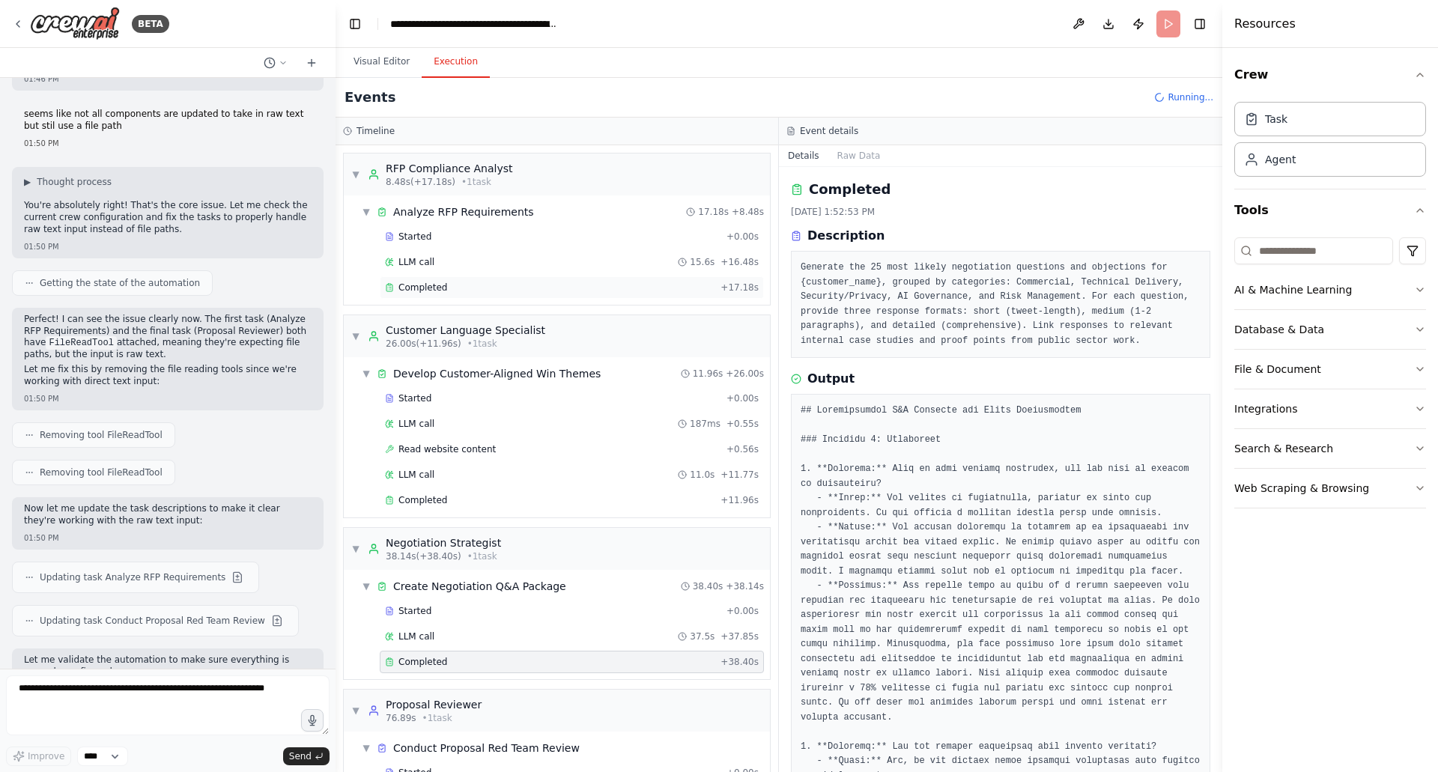
click at [520, 295] on div "Completed + 17.18s" at bounding box center [572, 287] width 384 height 22
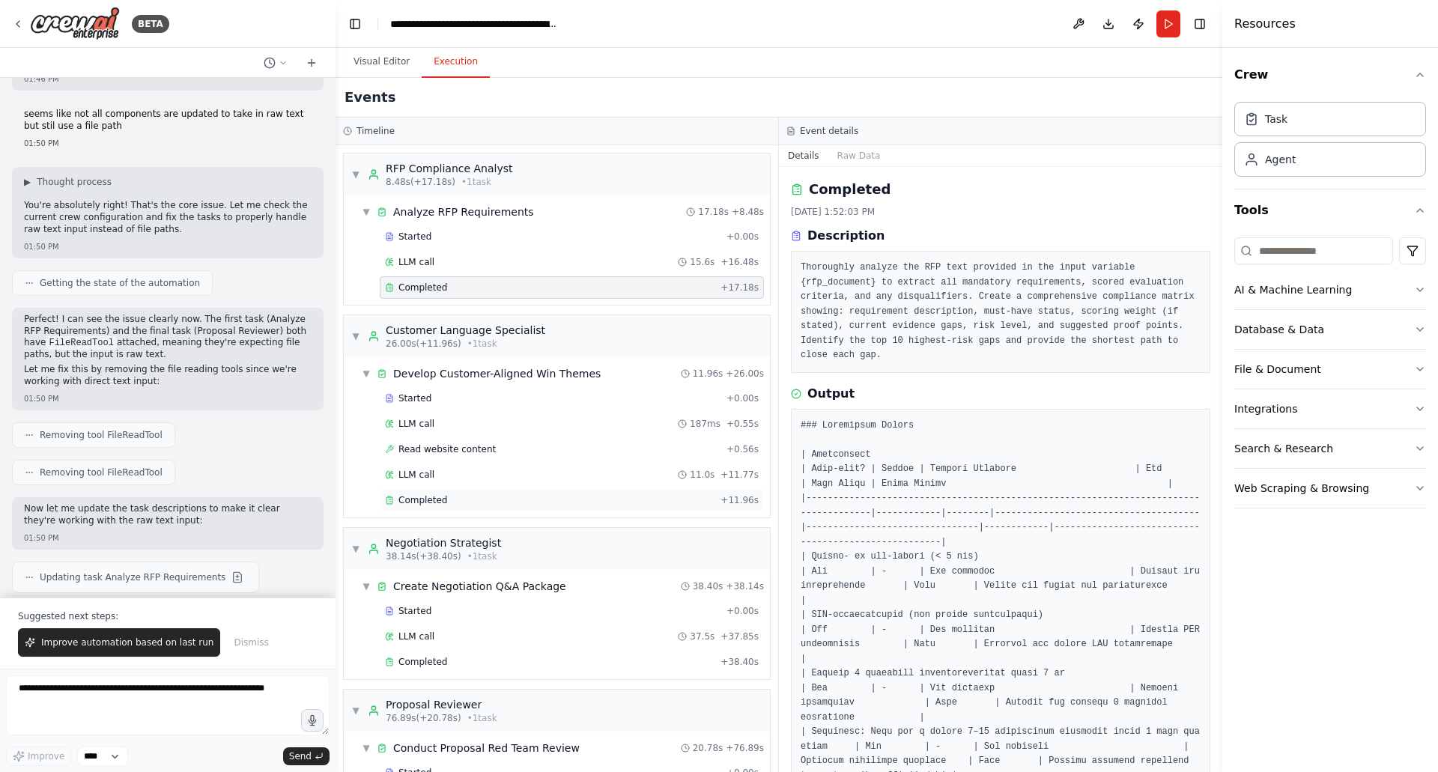
click at [474, 501] on div "Completed" at bounding box center [549, 500] width 329 height 12
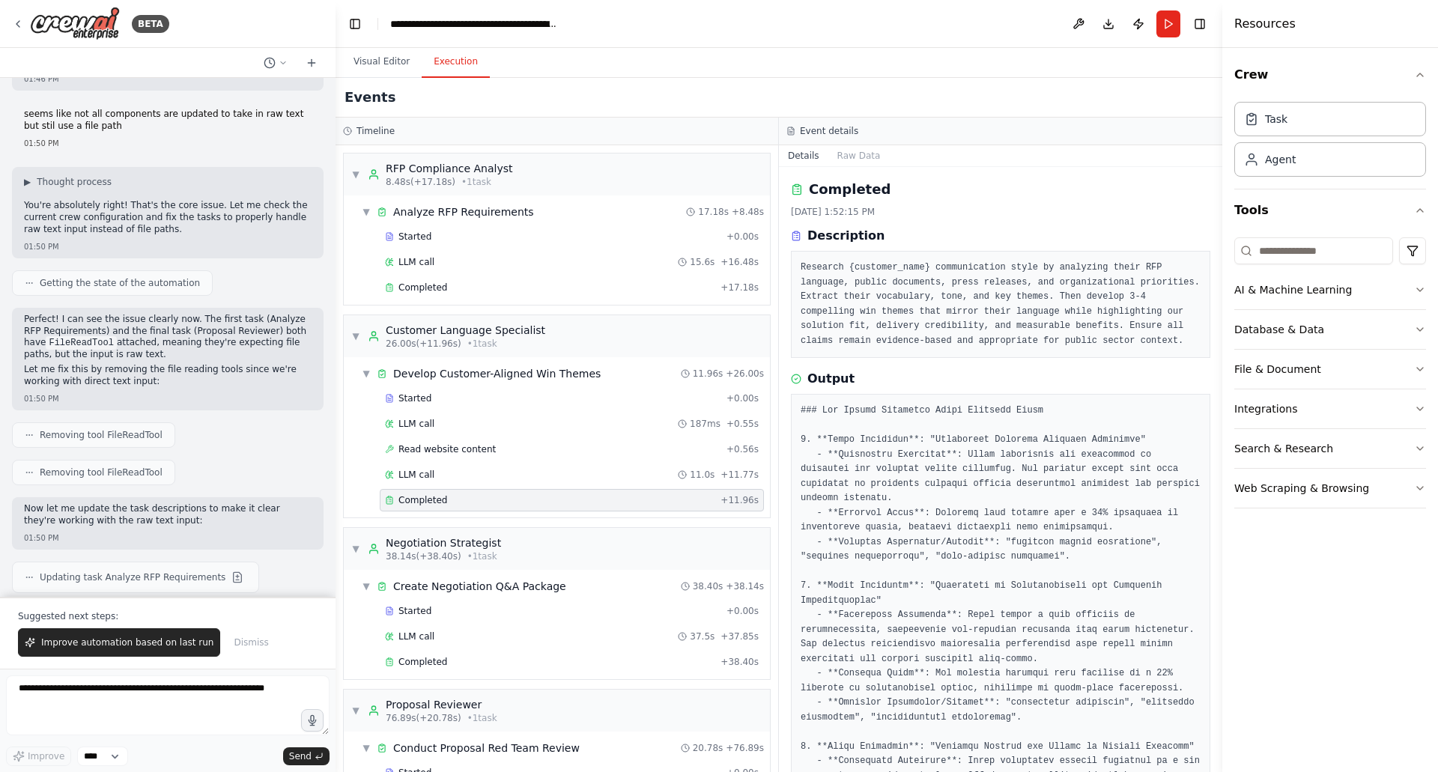
scroll to position [86, 0]
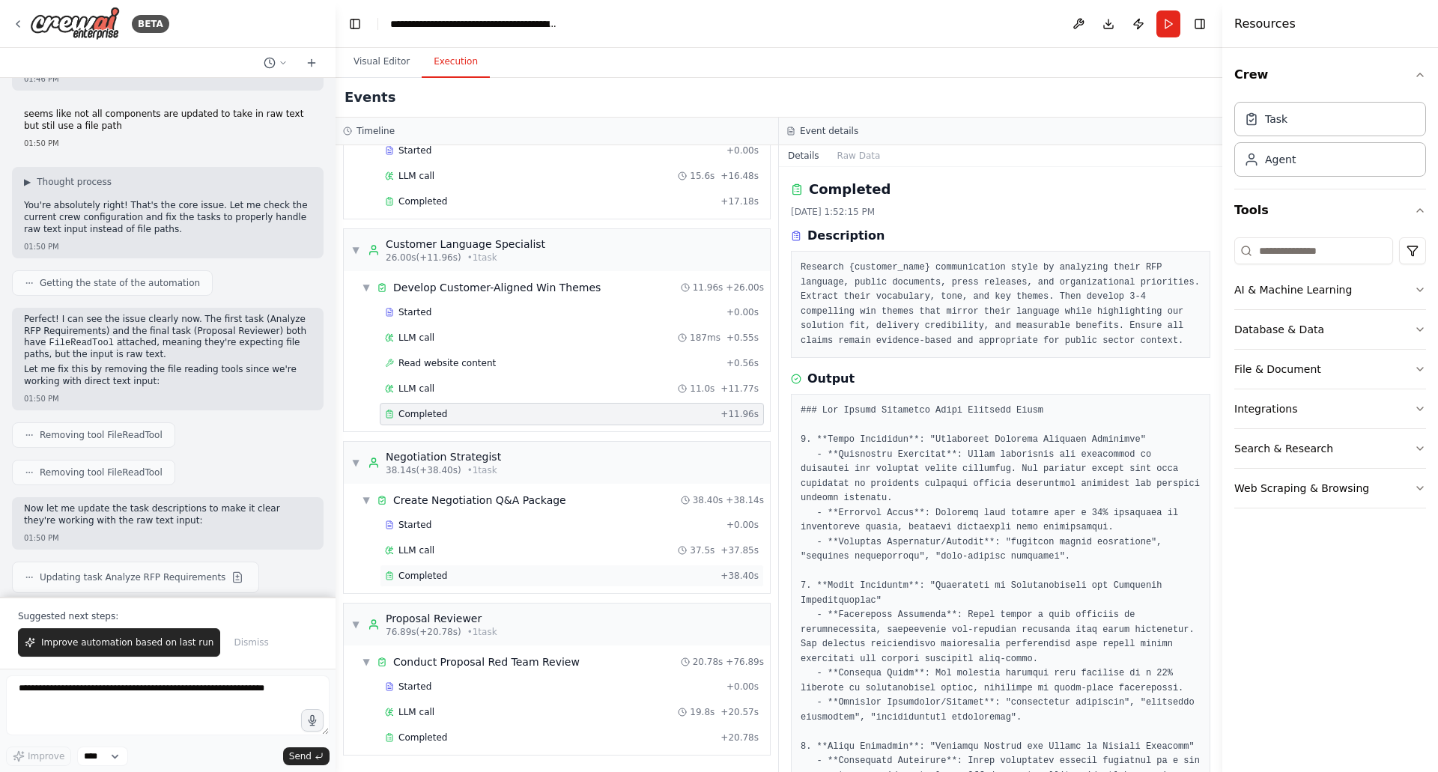
click at [493, 576] on div "Completed" at bounding box center [549, 576] width 329 height 12
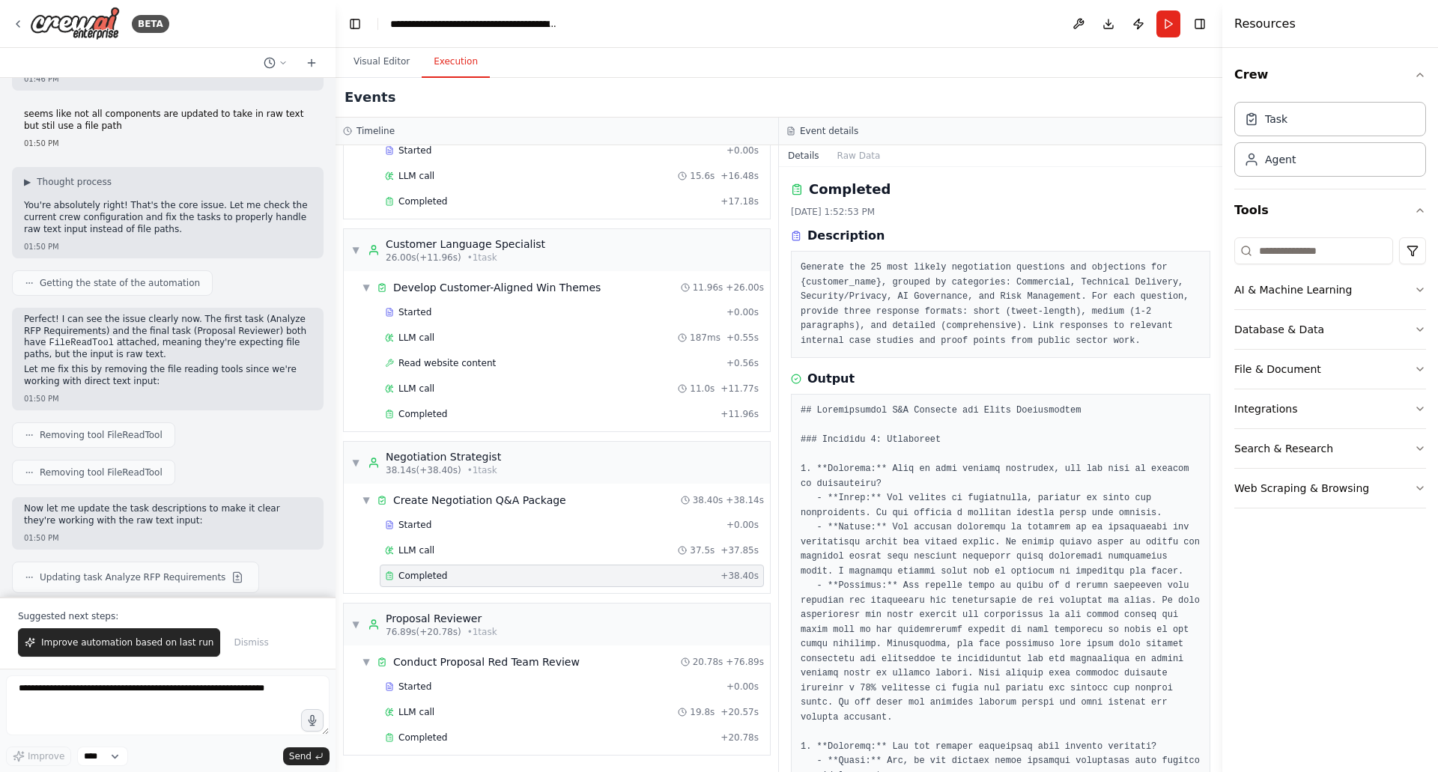
scroll to position [85, 0]
click at [546, 601] on div "▼ RFP Compliance Analyst 8.48s (+17.18s) • 1 task ▼ Analyze RFP Requirements 17…" at bounding box center [556, 458] width 443 height 627
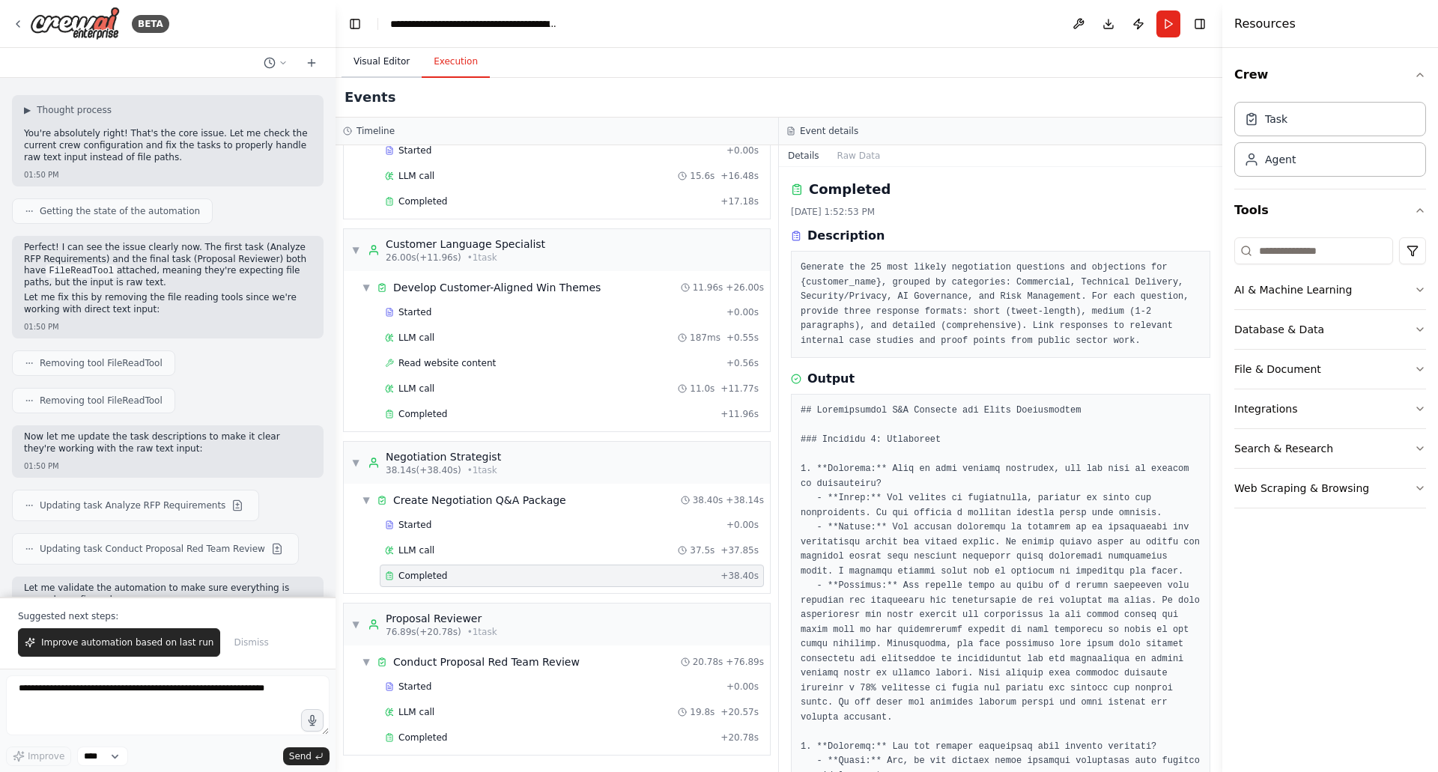
click at [390, 64] on button "Visual Editor" at bounding box center [381, 61] width 80 height 31
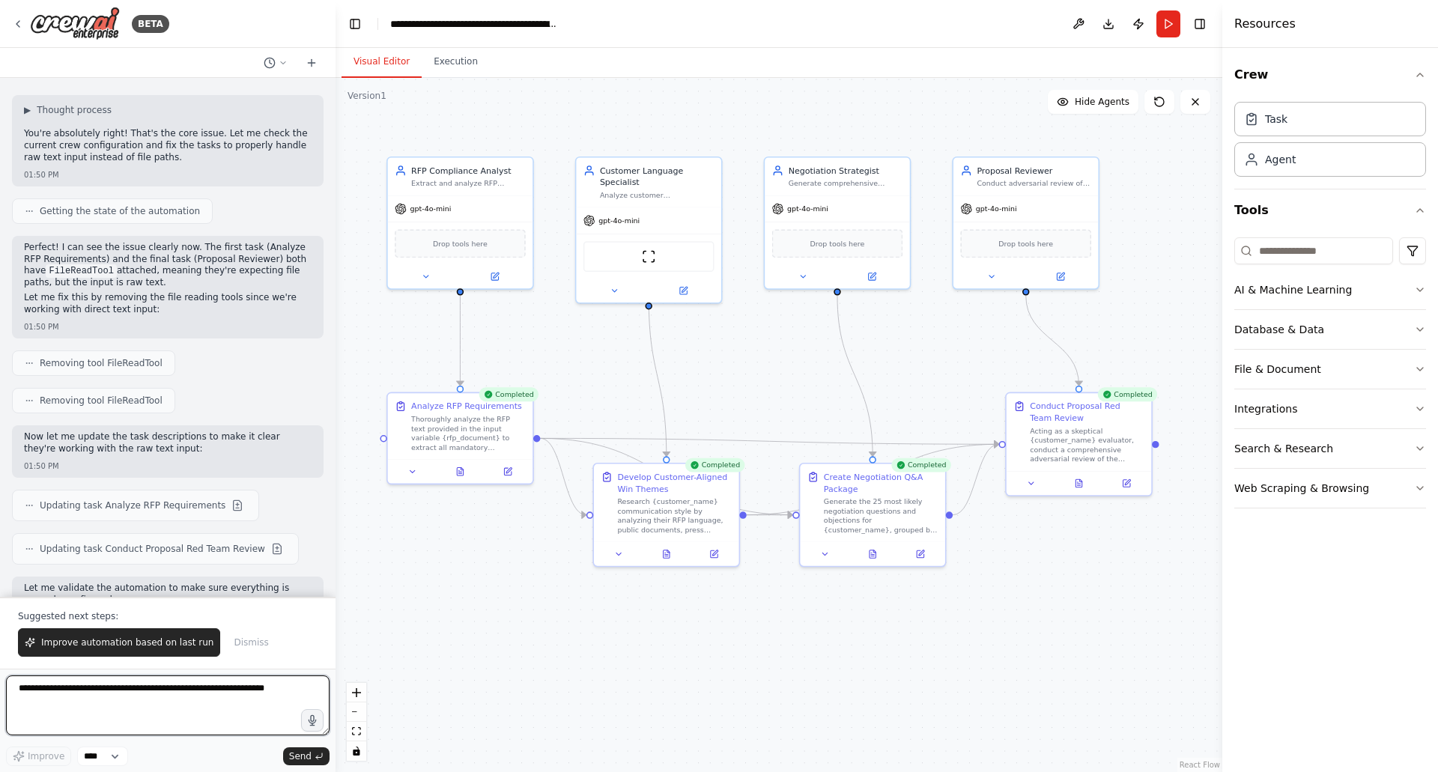
click at [166, 693] on textarea at bounding box center [167, 705] width 323 height 60
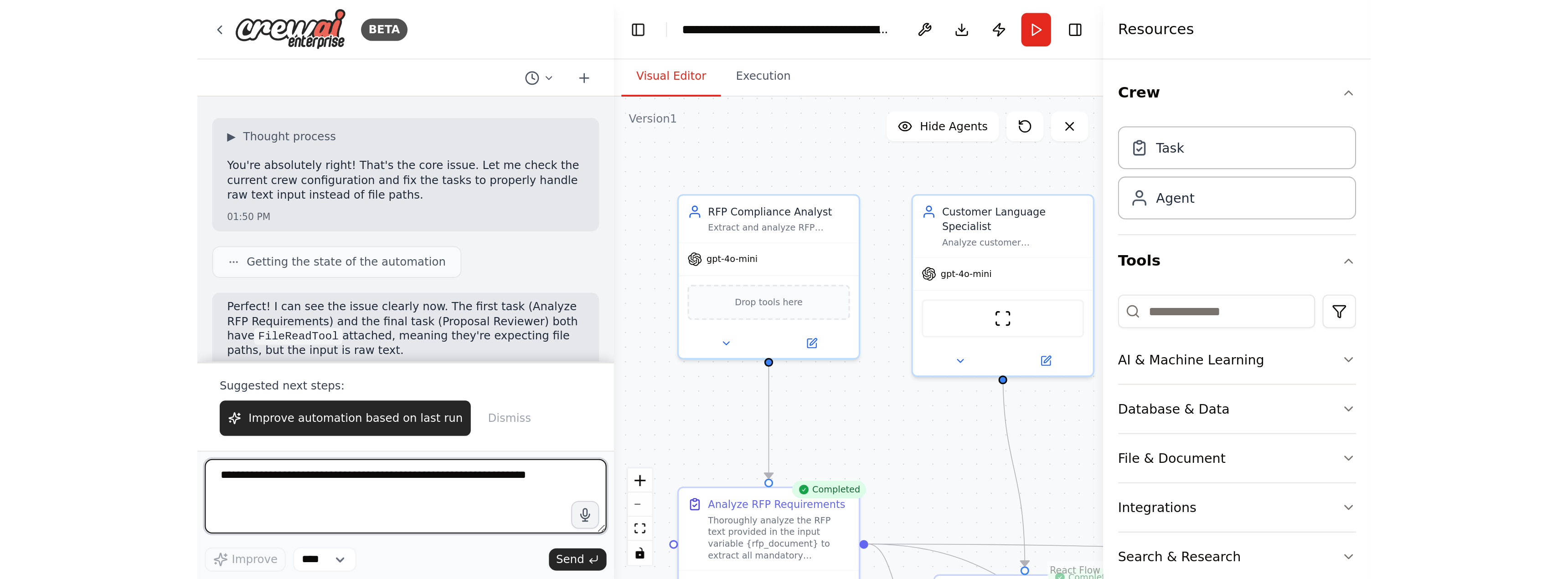
scroll to position [3115, 0]
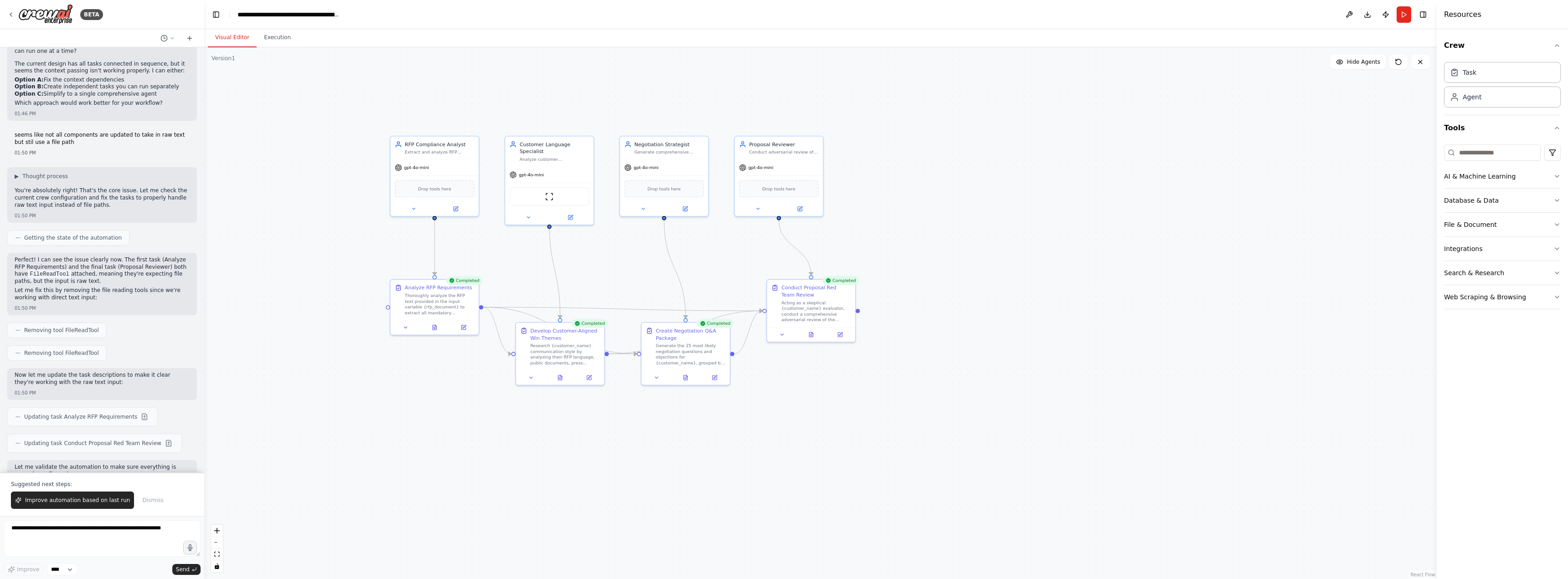
drag, startPoint x: 461, startPoint y: 244, endPoint x: 623, endPoint y: 280, distance: 166.0
click at [623, 280] on div ".deletable-edge-delete-btn { width: 20px; height: 20px; border: 0px solid #ffff…" at bounding box center [820, 313] width 1233 height 532
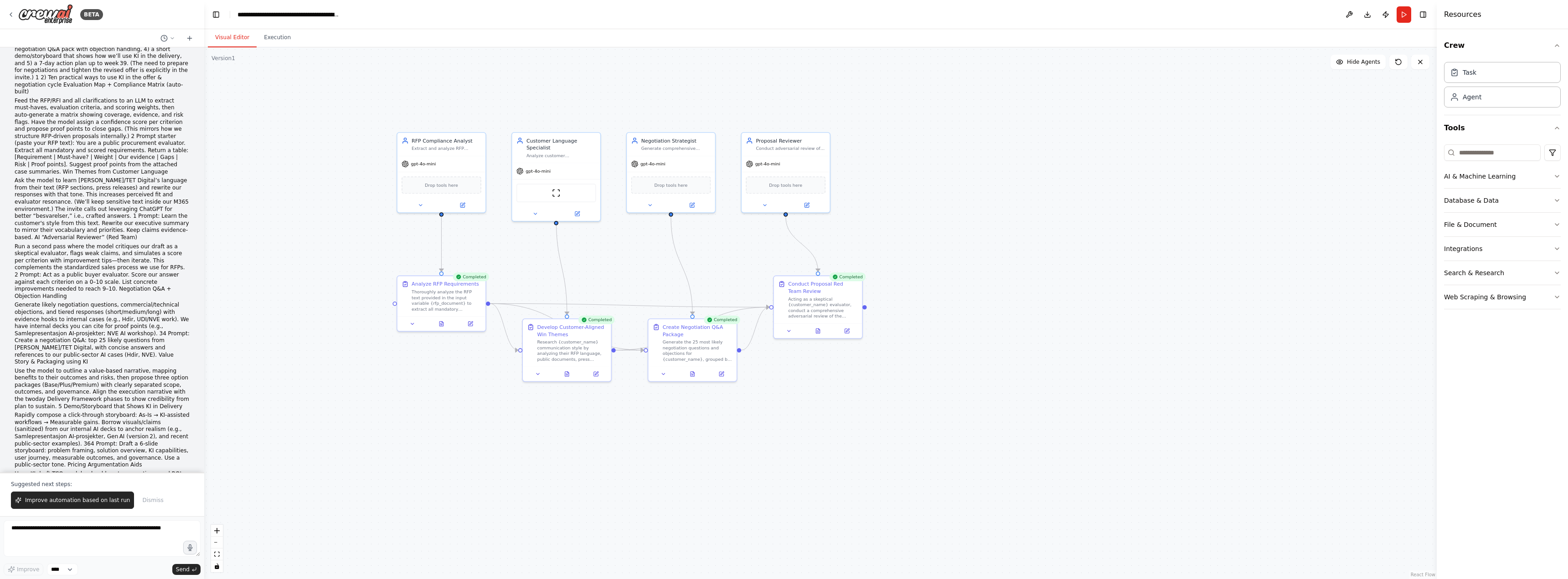
scroll to position [0, 0]
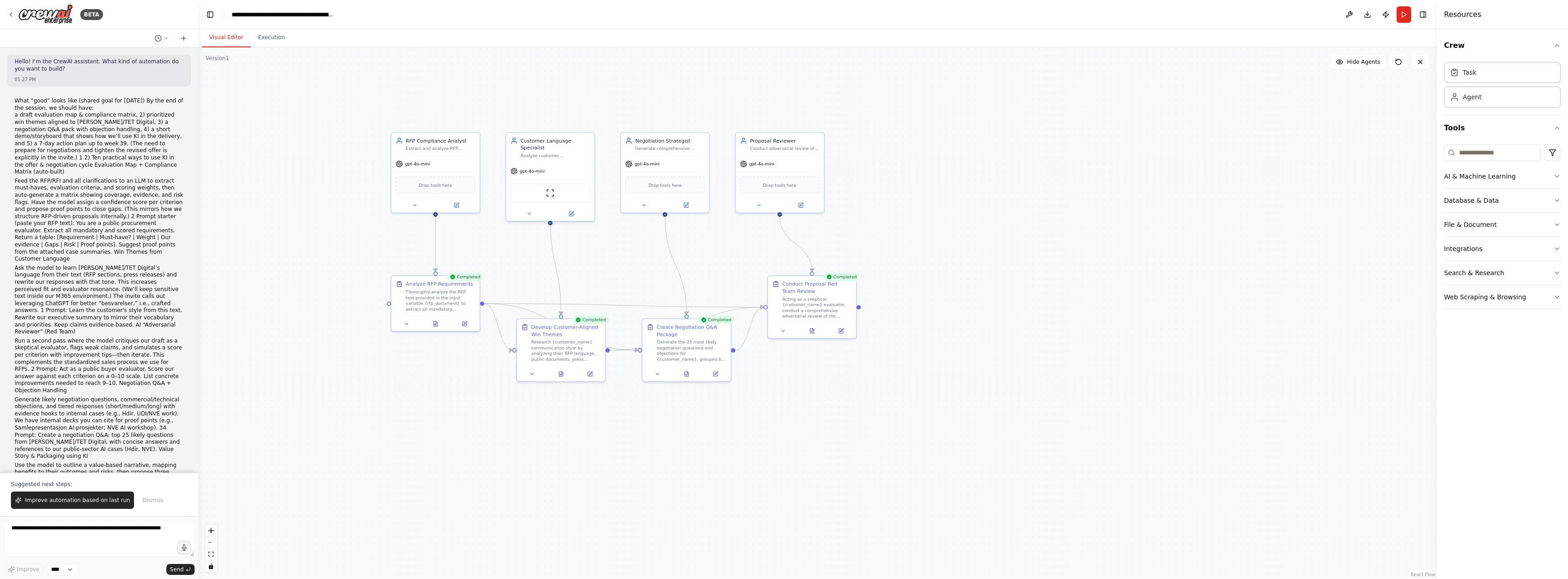
drag, startPoint x: 200, startPoint y: 89, endPoint x: 198, endPoint y: 96, distance: 7.3
click at [198, 96] on div "BETA Hello! I'm the CrewAI assistant. What kind of automation do you want to bu…" at bounding box center [784, 290] width 1568 height 579
click at [196, 96] on div at bounding box center [197, 290] width 4 height 579
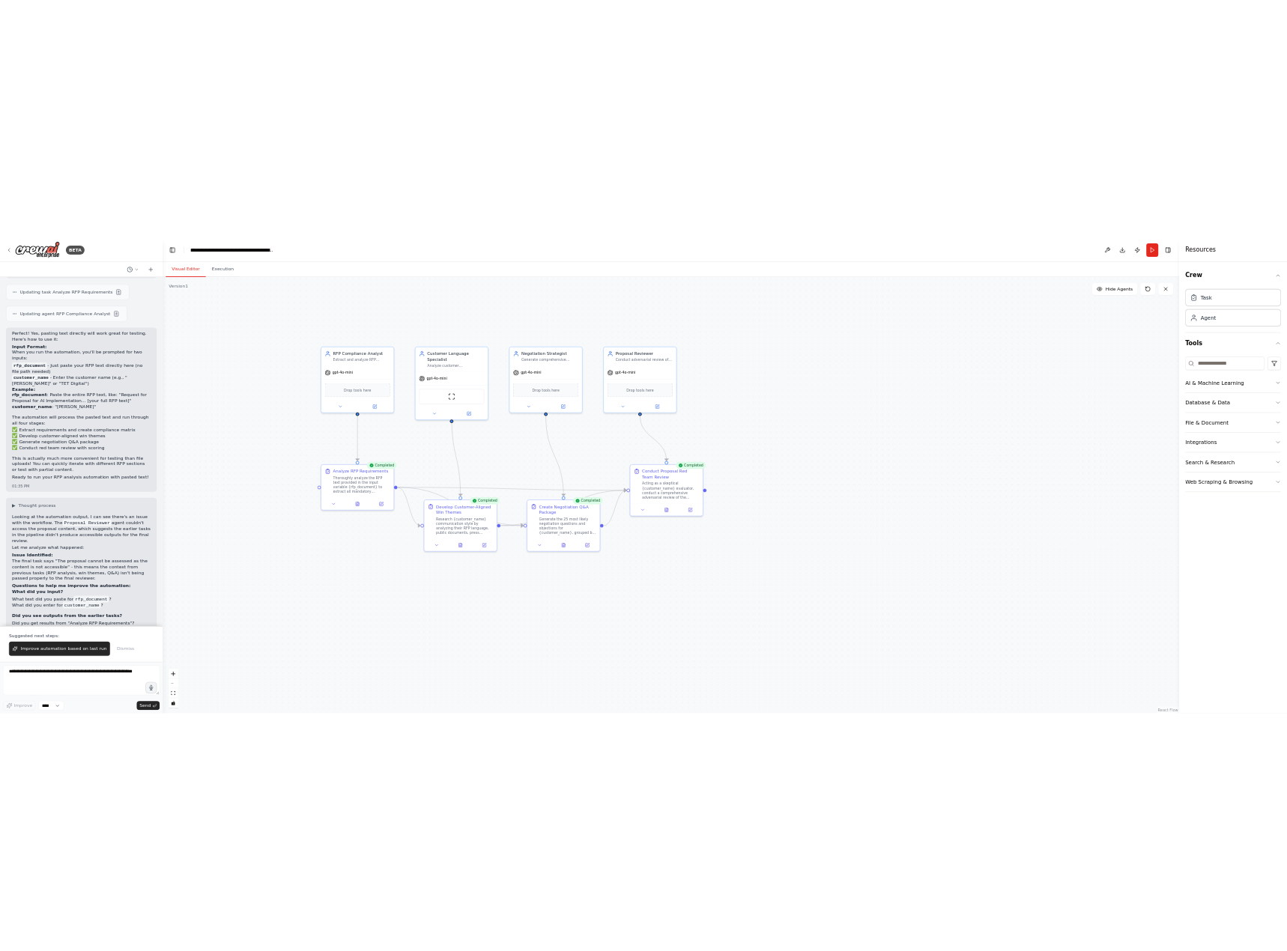
scroll to position [5273, 0]
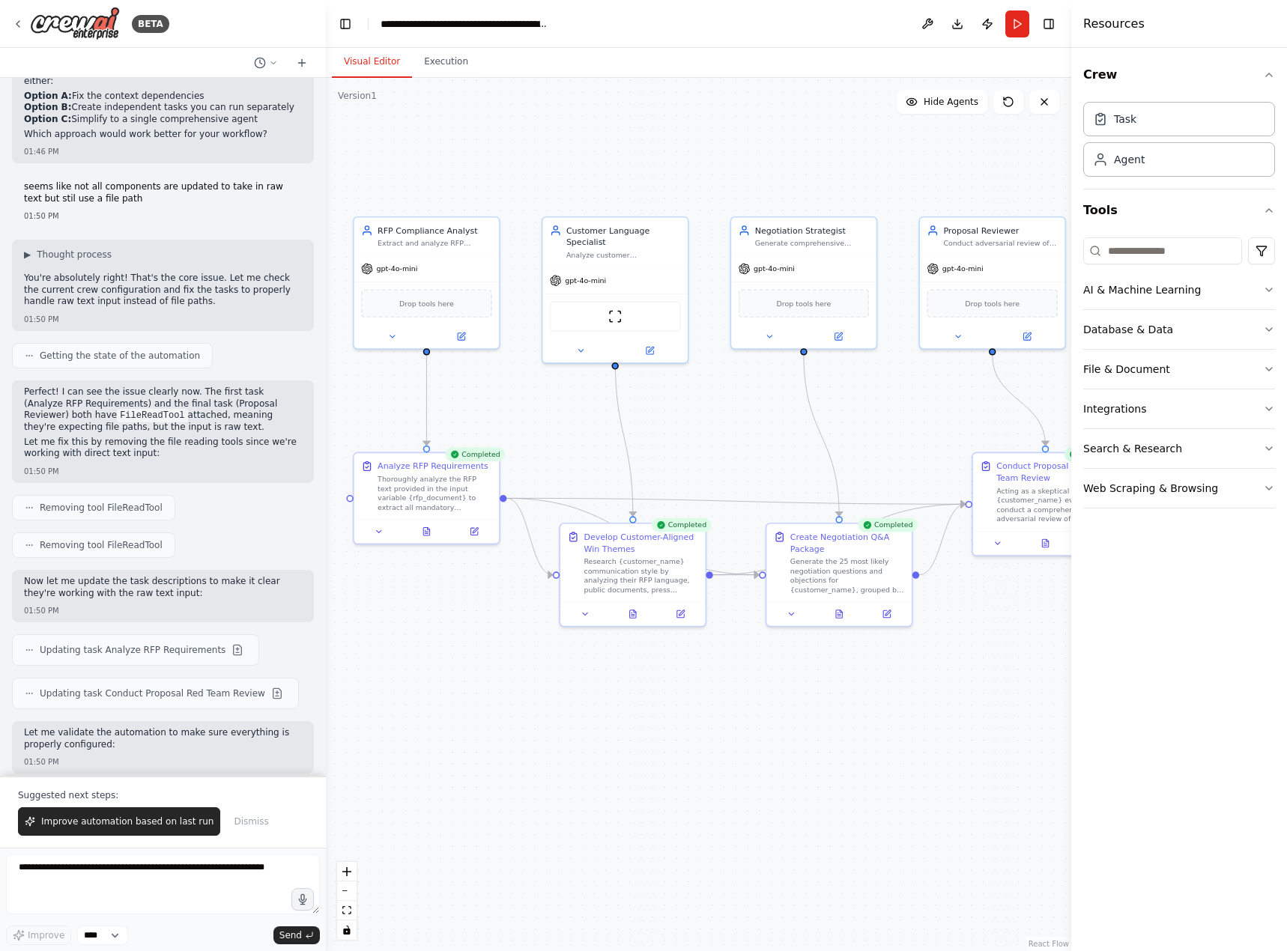
drag, startPoint x: 970, startPoint y: 452, endPoint x: 679, endPoint y: 451, distance: 290.5
click at [679, 451] on div ".deletable-edge-delete-btn { width: 20px; height: 20px; border: 0px solid #ffff…" at bounding box center [698, 514] width 745 height 873
click at [1224, 375] on button "File & Document" at bounding box center [1179, 369] width 192 height 39
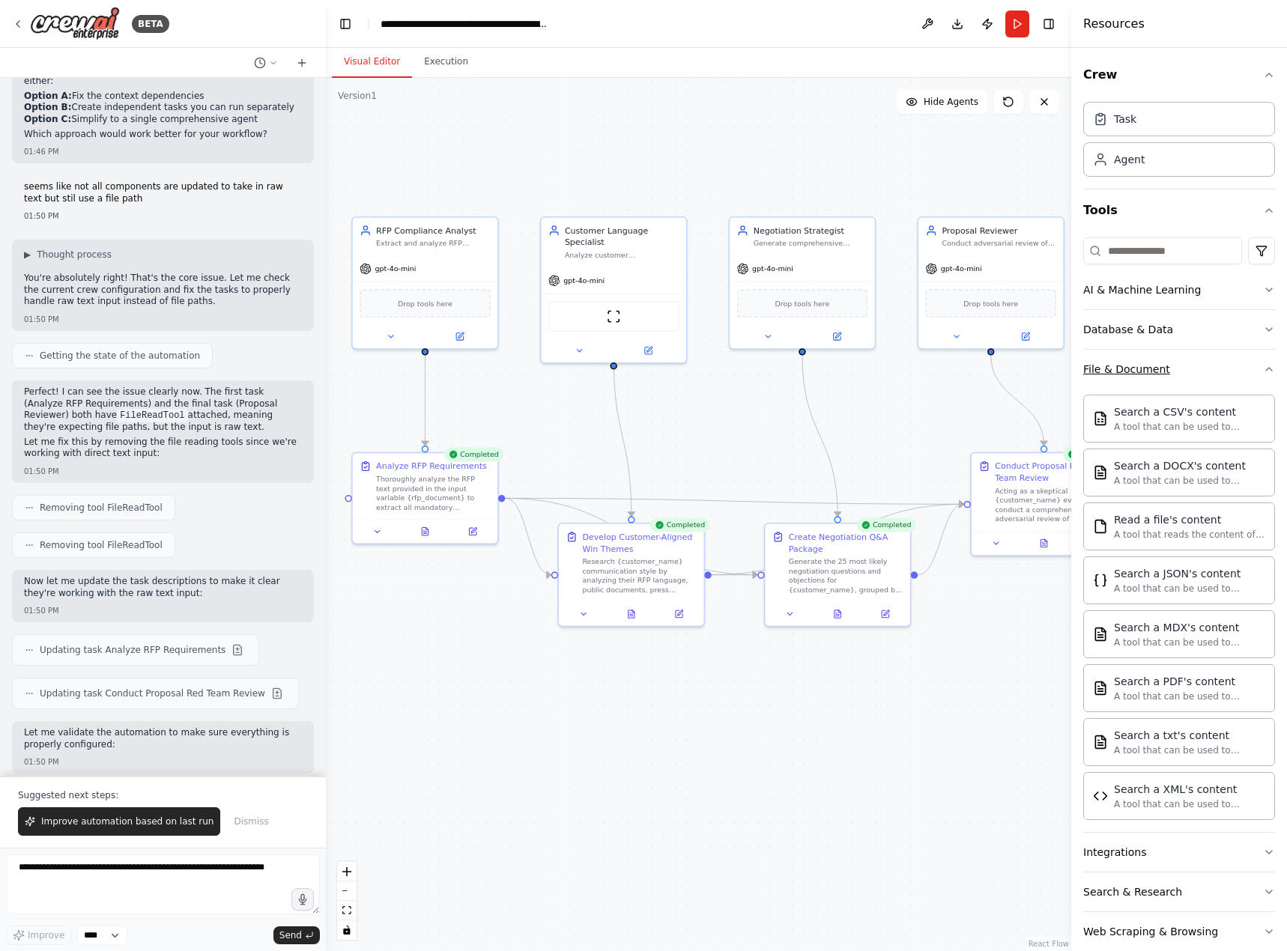
click at [1218, 373] on button "File & Document" at bounding box center [1179, 369] width 192 height 39
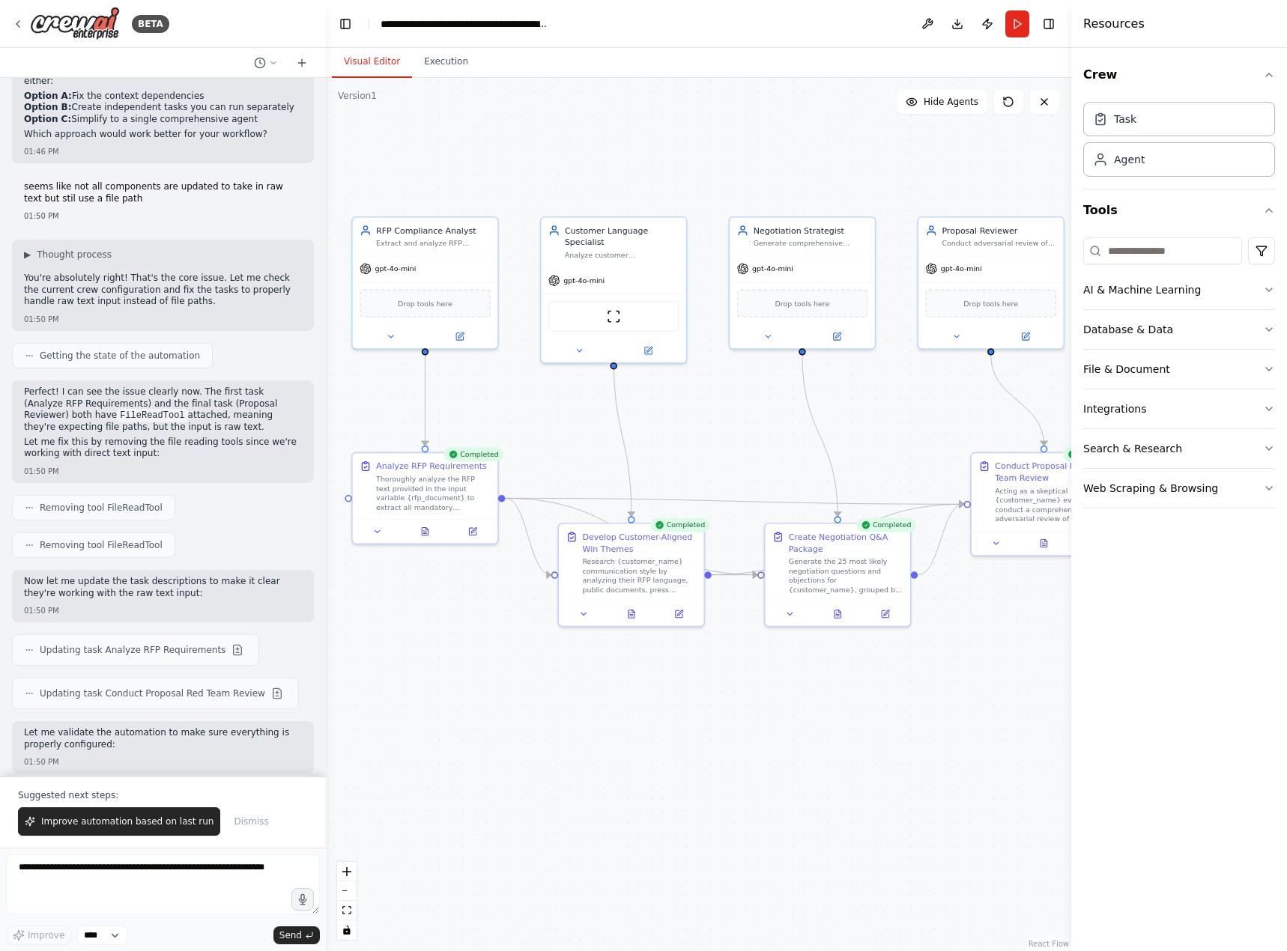
scroll to position [5274, 0]
click at [234, 771] on span "Dismiss" at bounding box center [251, 821] width 34 height 12
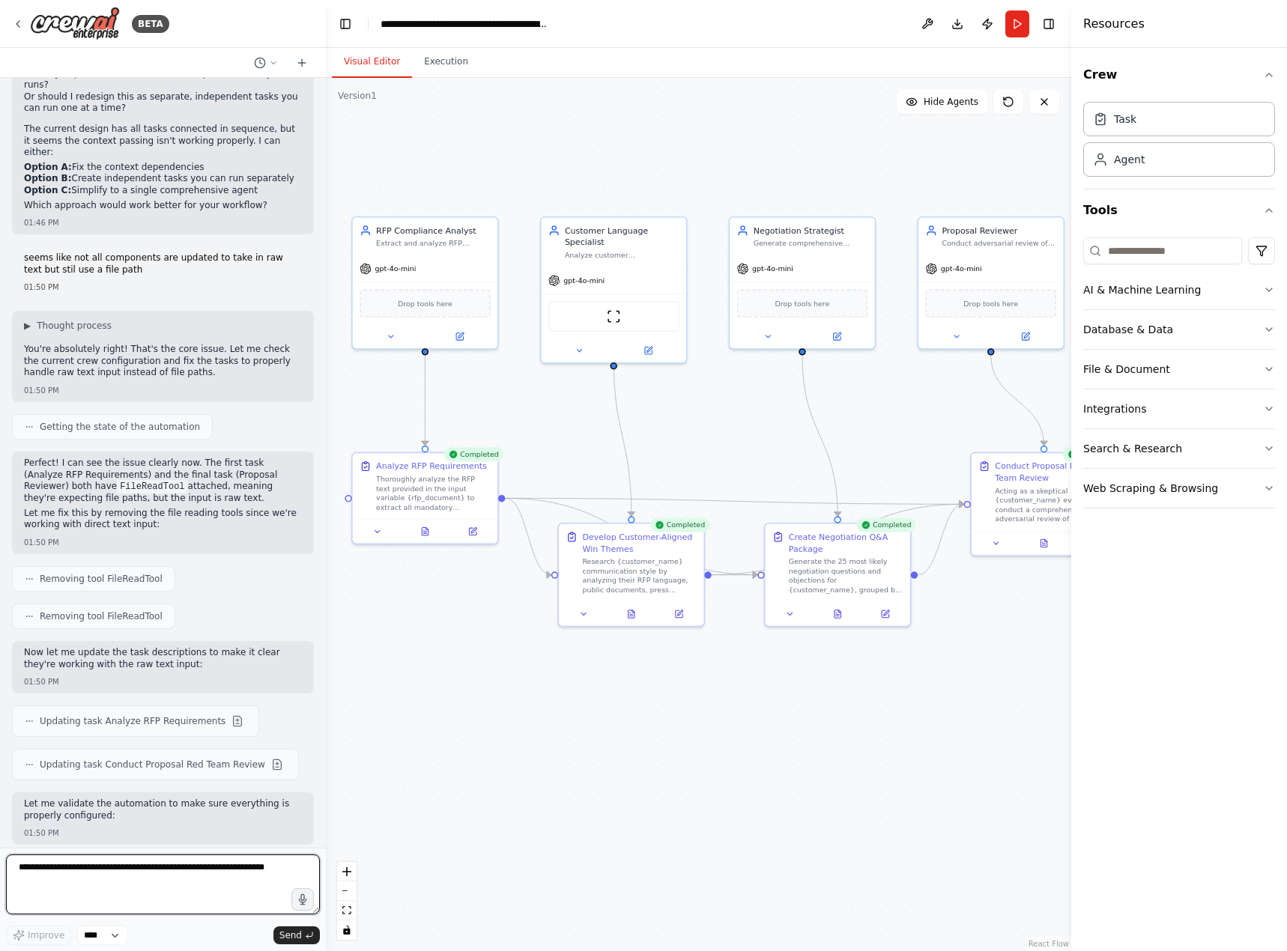
click at [174, 771] on textarea at bounding box center [163, 884] width 314 height 60
click at [301, 64] on icon at bounding box center [302, 63] width 12 height 12
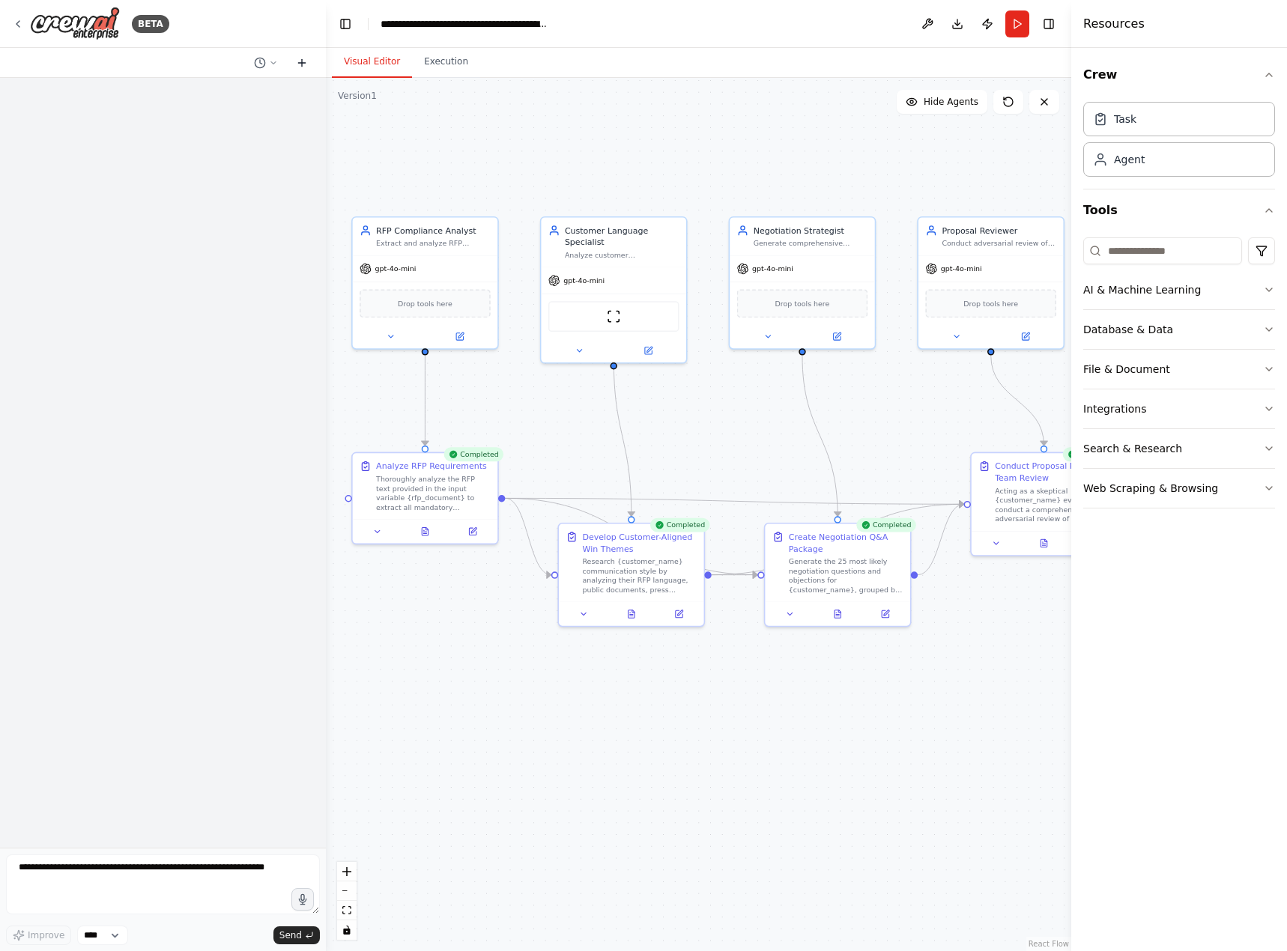
scroll to position [0, 0]
click at [21, 22] on icon at bounding box center [18, 24] width 12 height 12
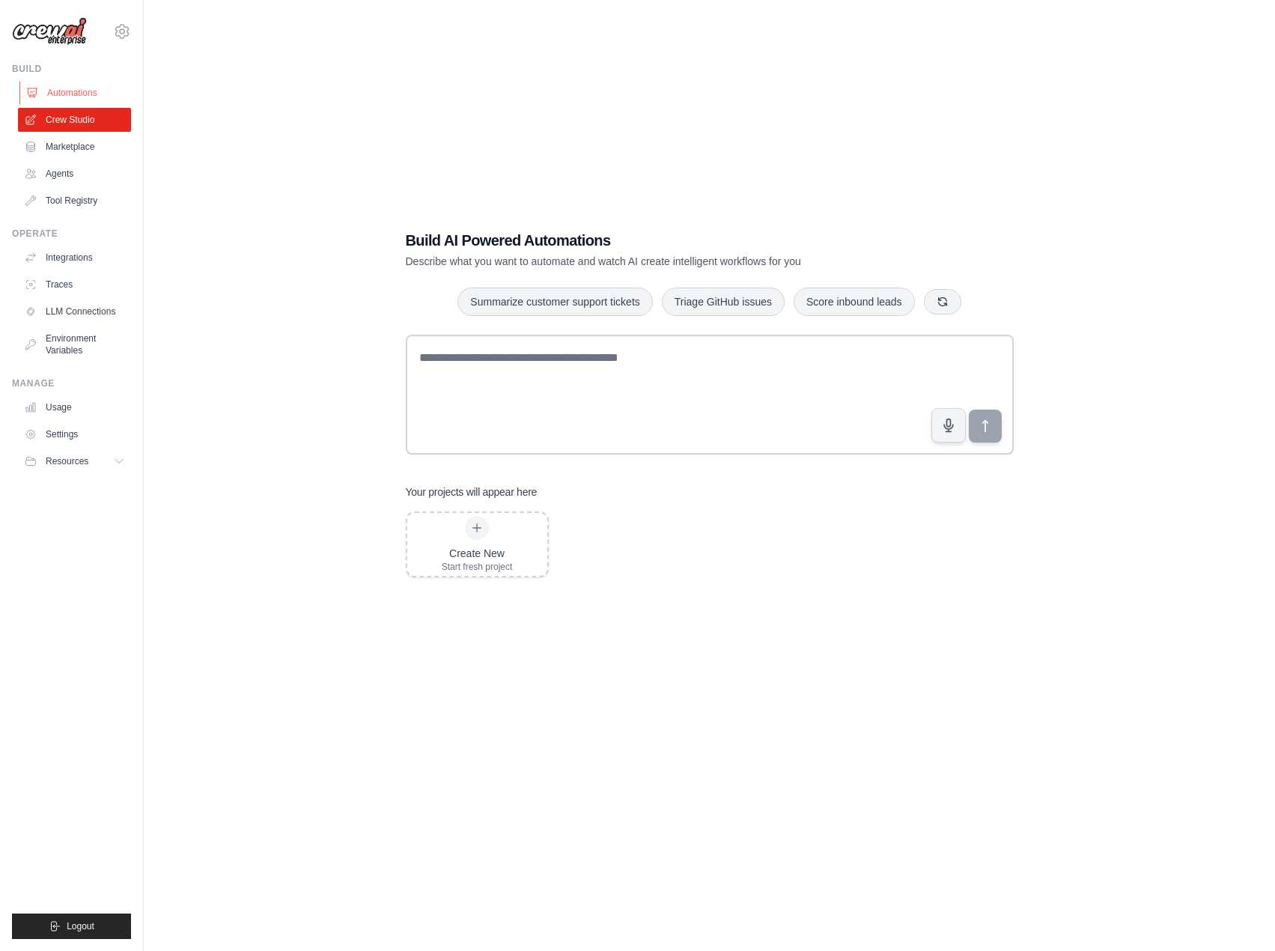
click at [71, 96] on link "Automations" at bounding box center [75, 93] width 113 height 24
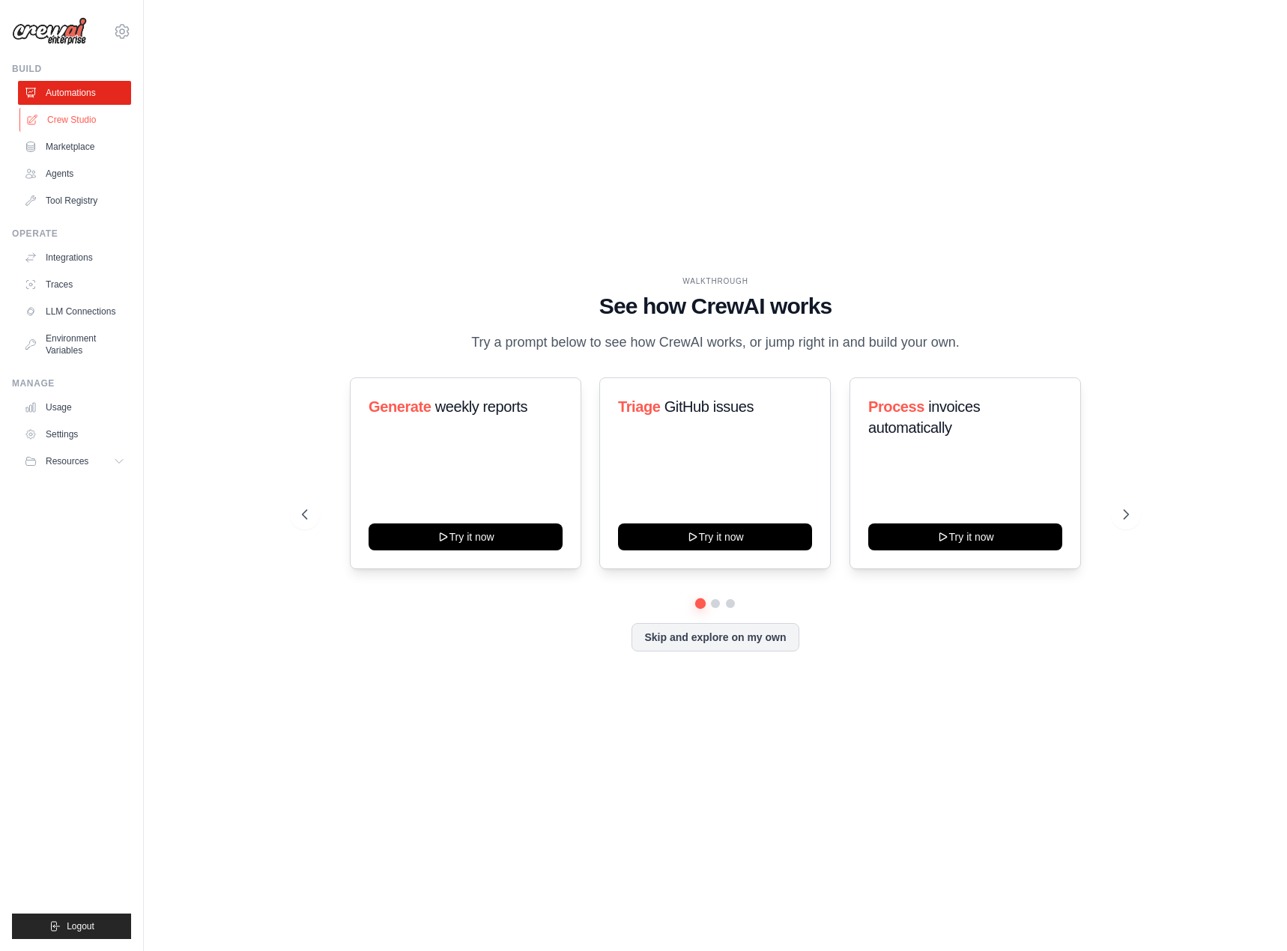
click at [74, 122] on link "Crew Studio" at bounding box center [75, 120] width 113 height 24
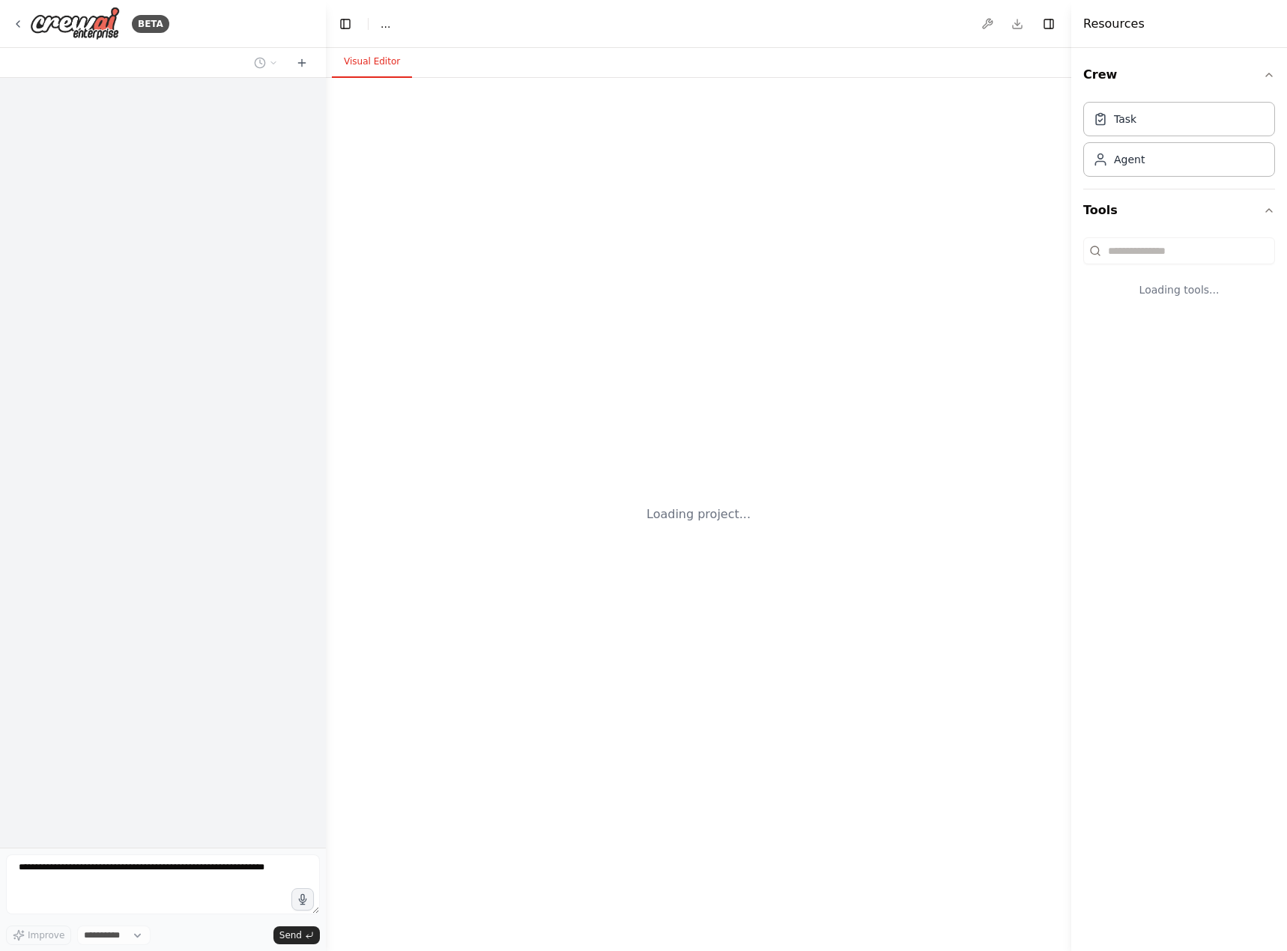
select select "****"
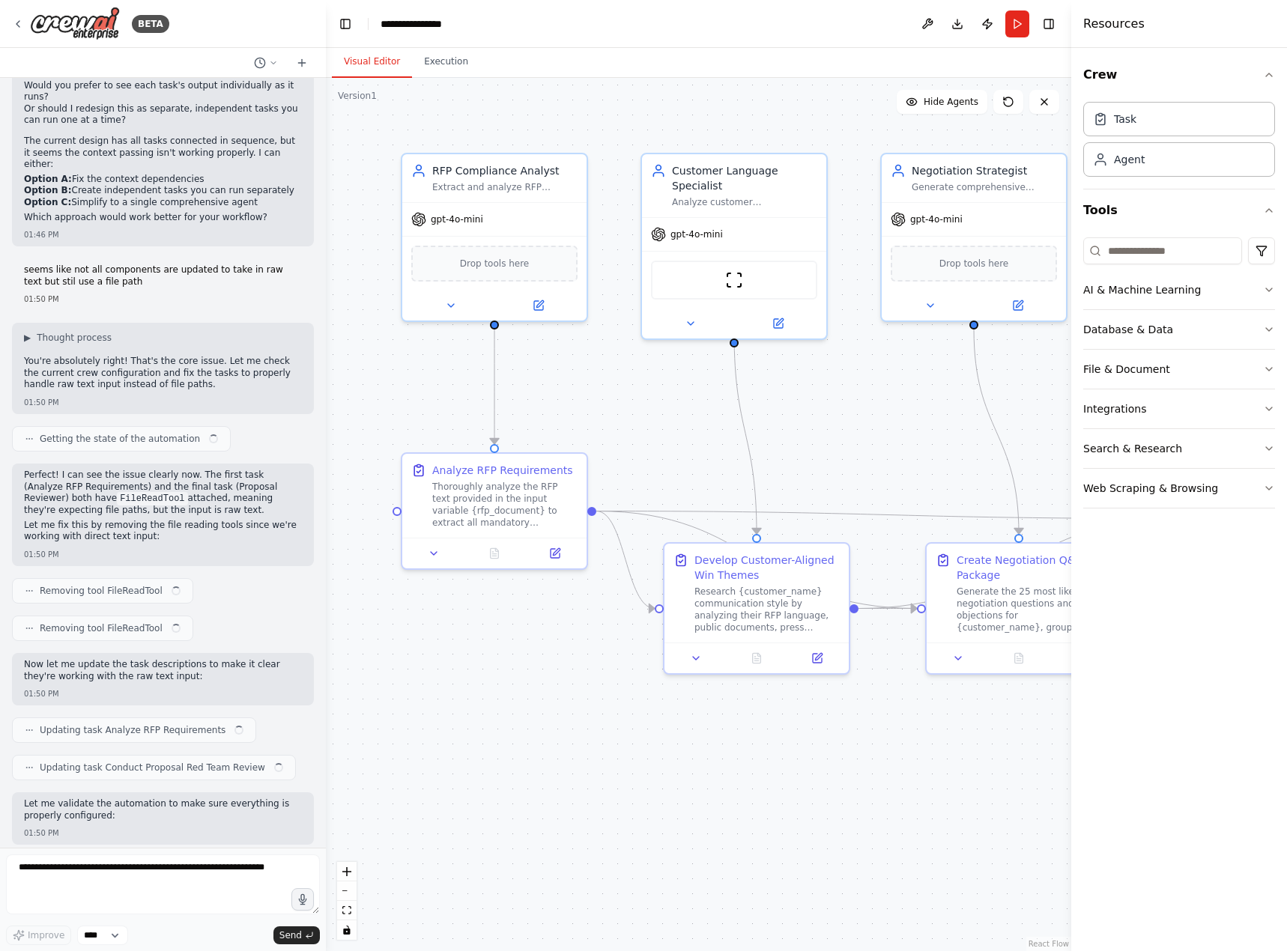
click at [452, 28] on div "**********" at bounding box center [417, 23] width 75 height 15
click at [440, 24] on div "**********" at bounding box center [436, 23] width 112 height 15
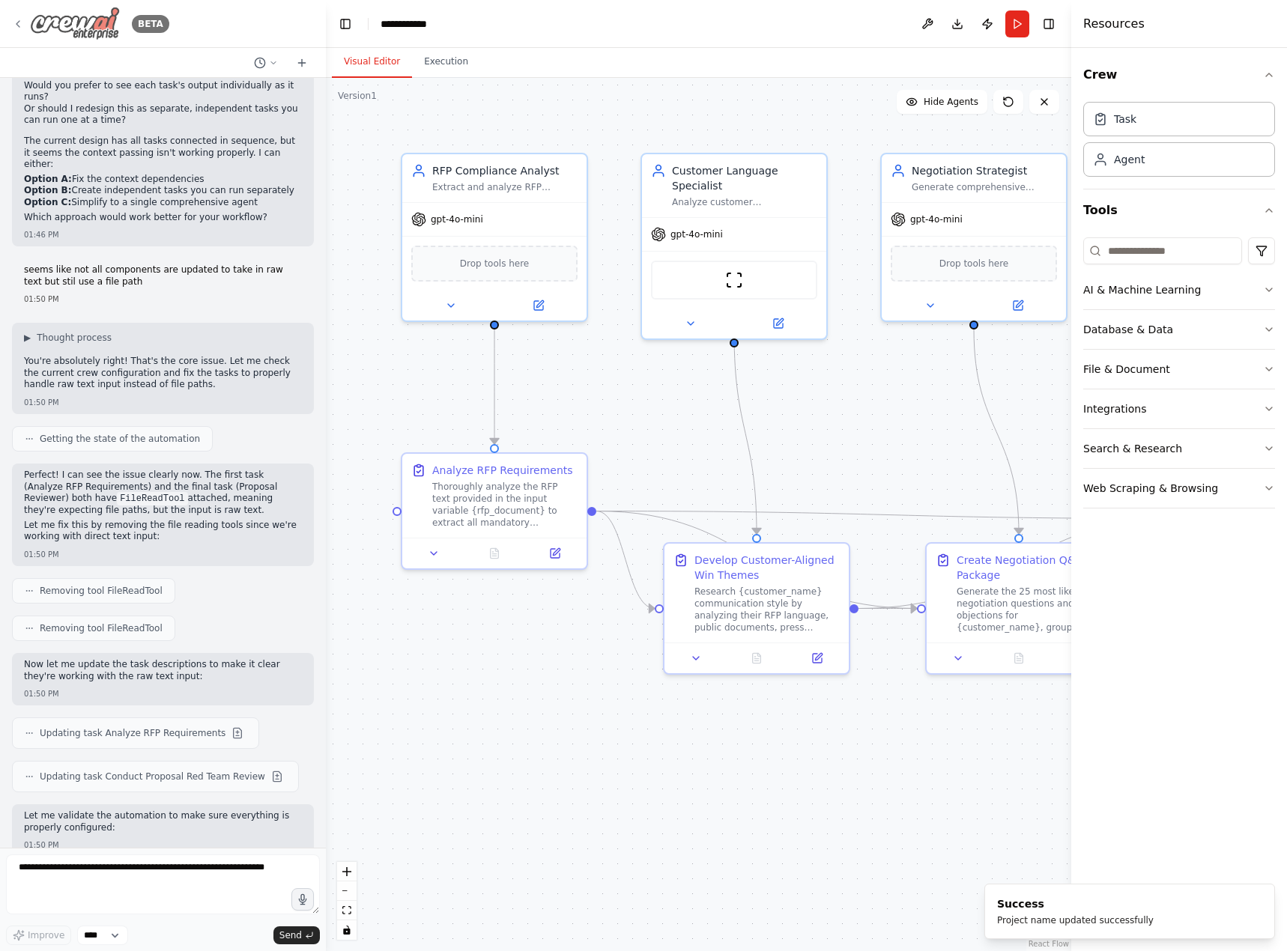
click at [20, 24] on icon at bounding box center [18, 24] width 12 height 12
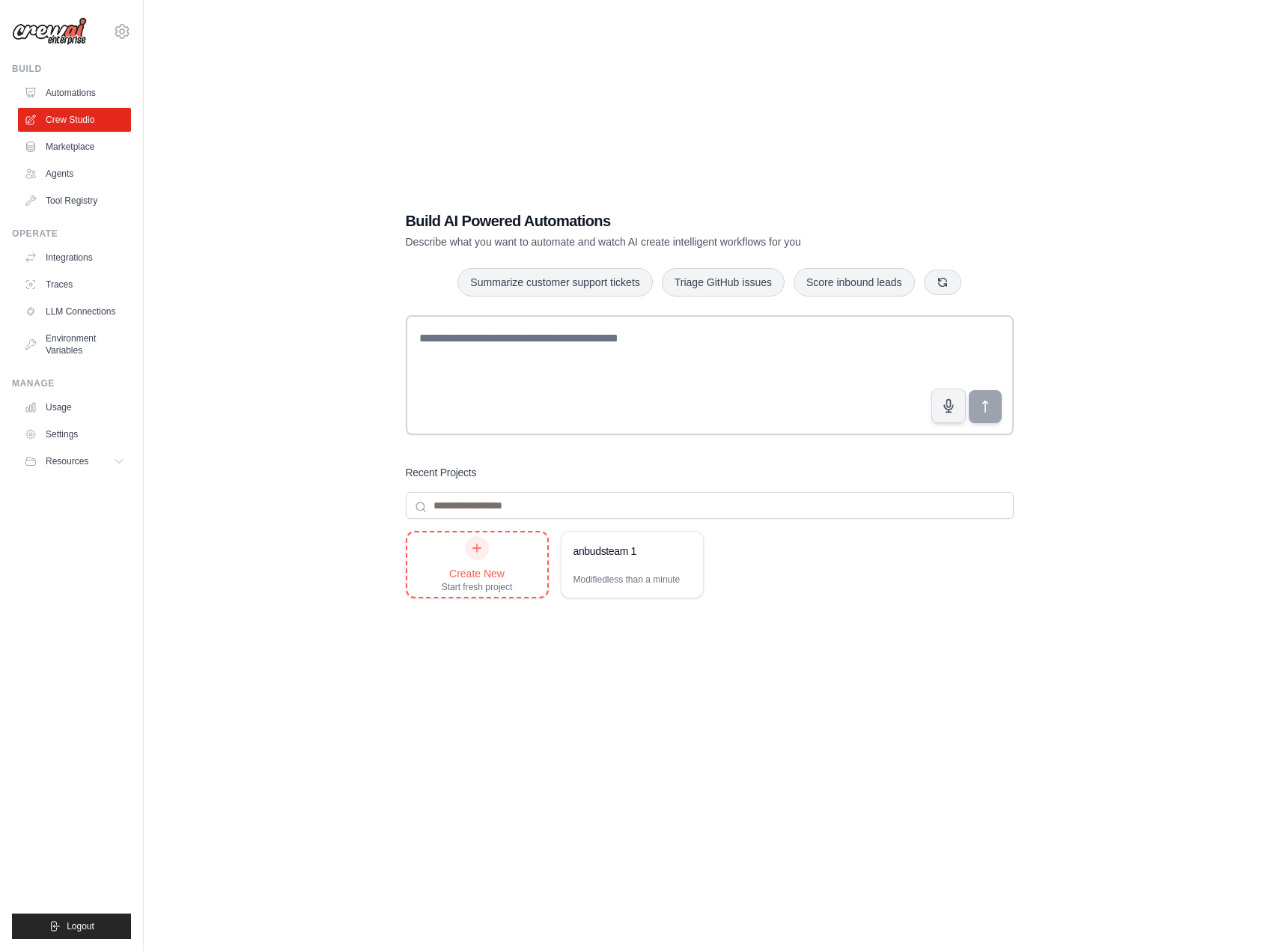
click at [471, 547] on icon at bounding box center [477, 548] width 12 height 12
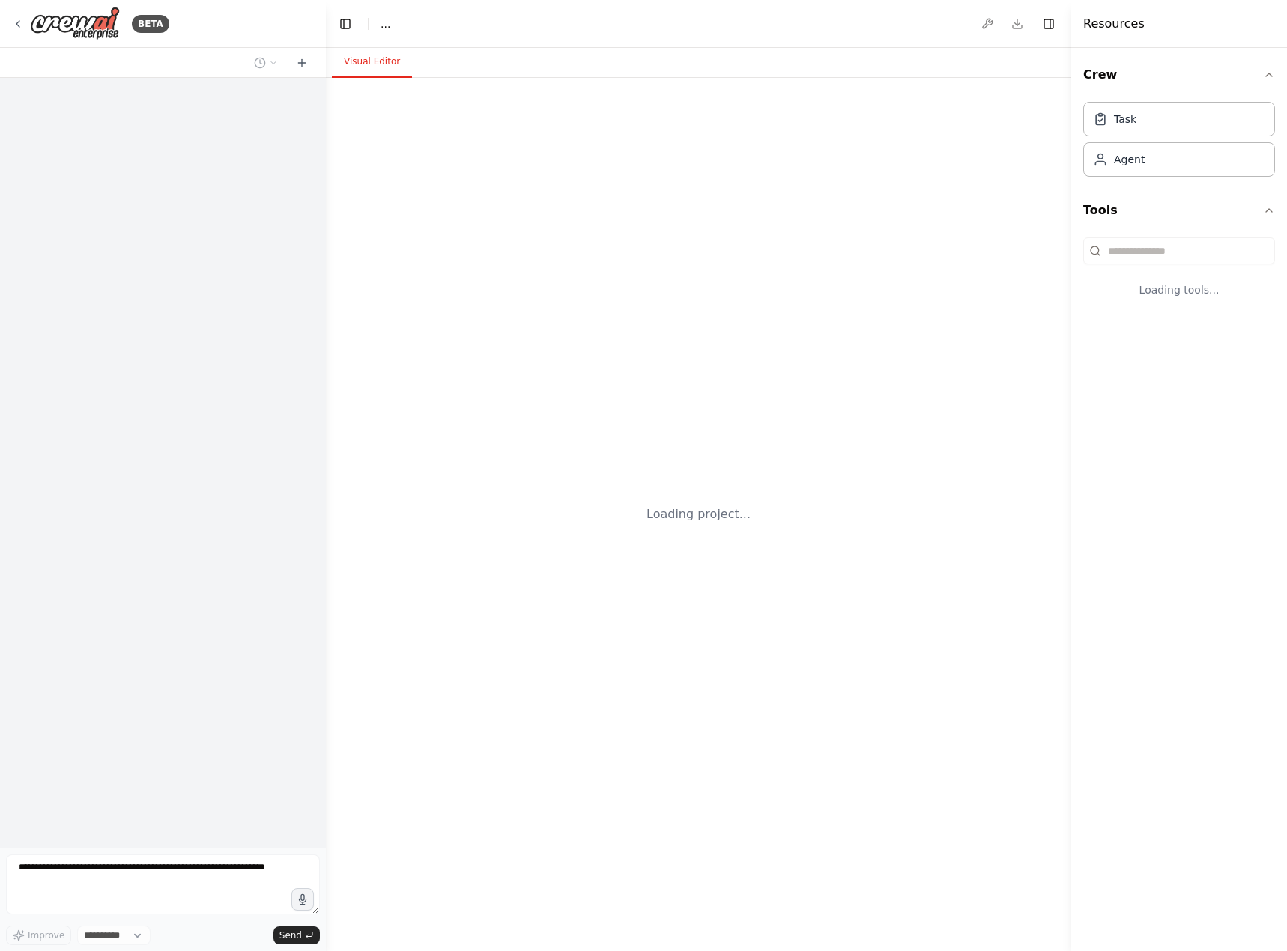
select select "****"
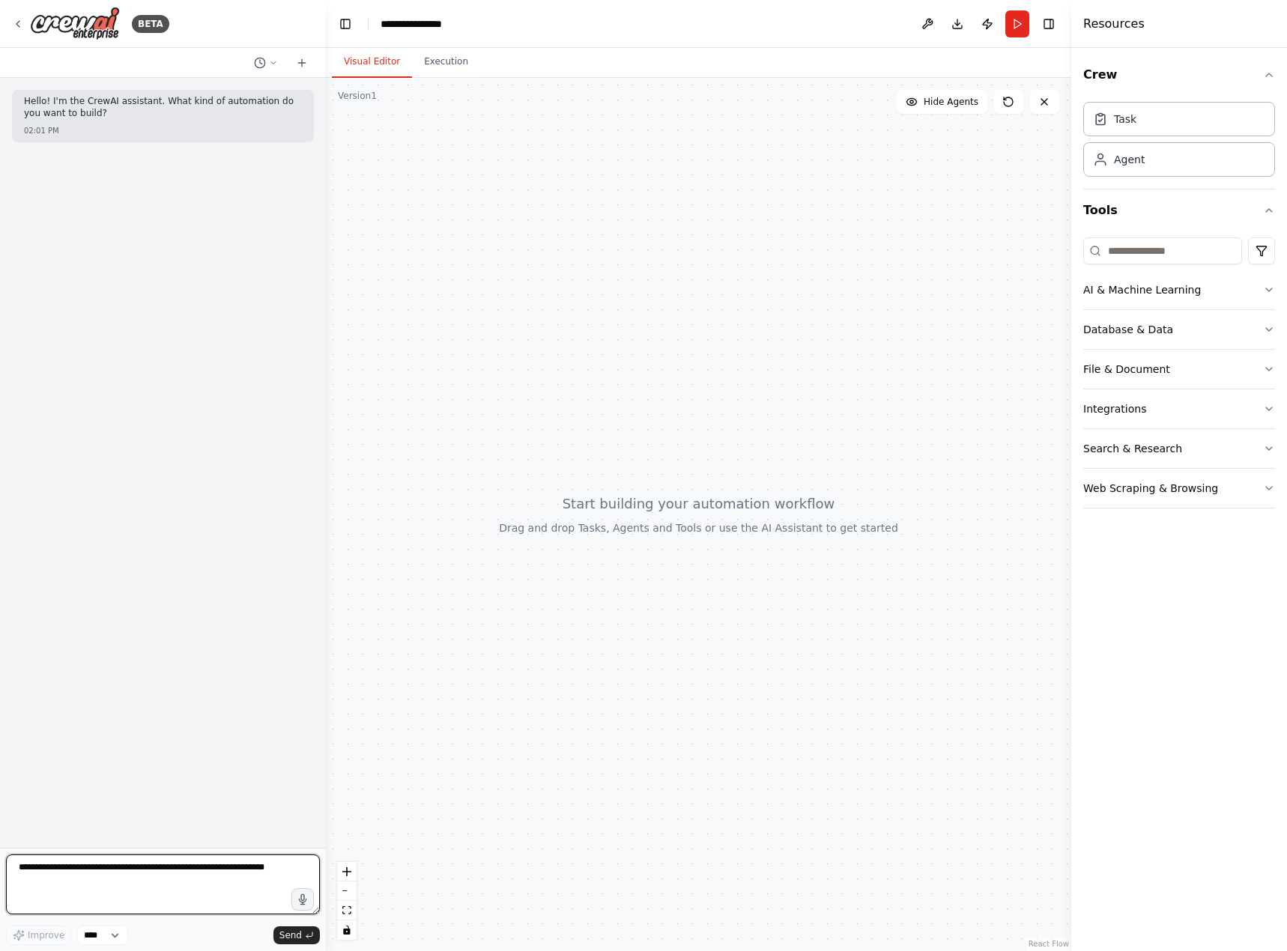
click at [173, 862] on textarea at bounding box center [163, 884] width 314 height 60
type textarea "**********"
click at [26, 98] on p "Hello! I'm the CrewAI assistant. What kind of automation do you want to build?" at bounding box center [163, 107] width 278 height 23
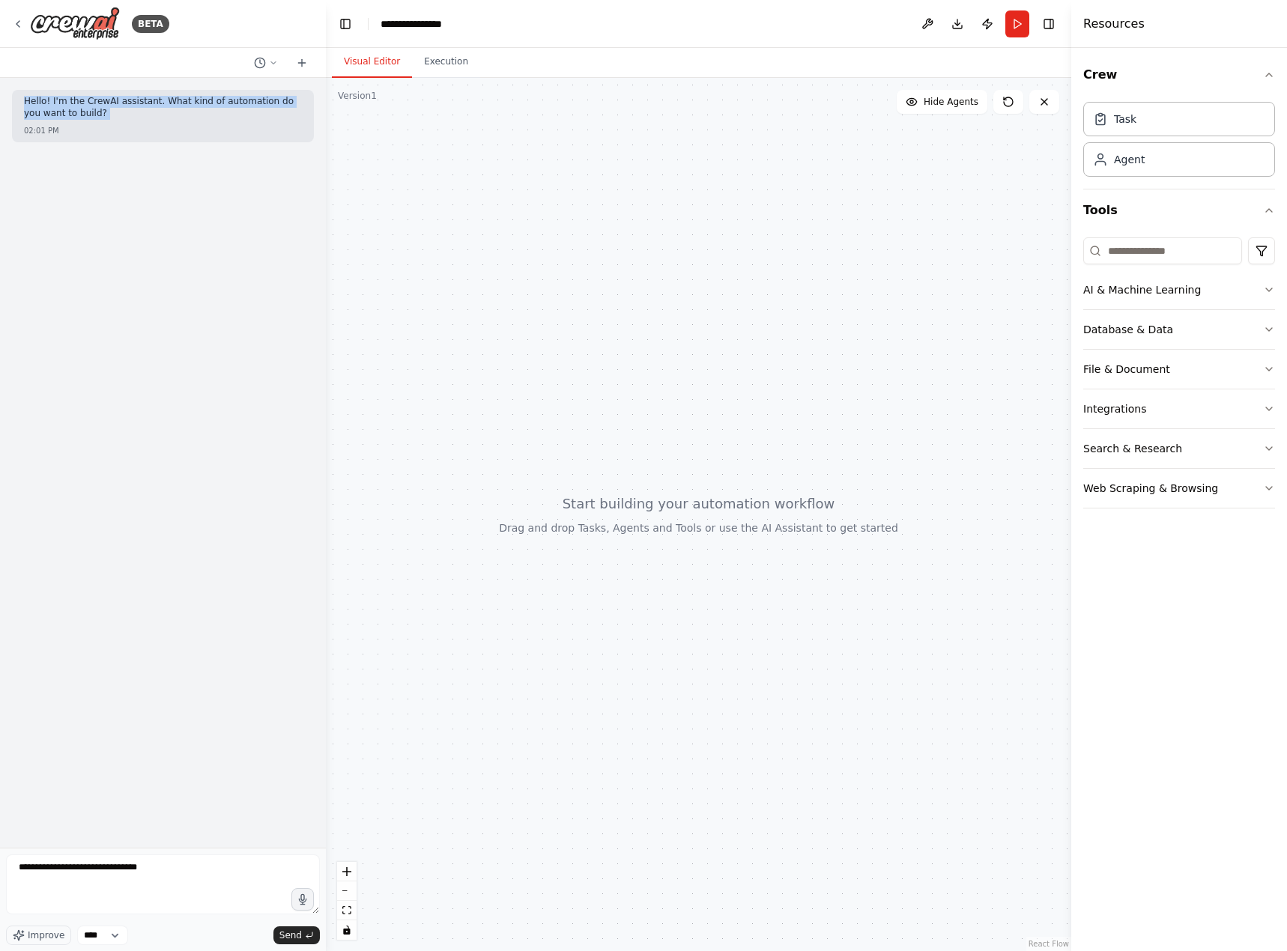
drag, startPoint x: 26, startPoint y: 98, endPoint x: 76, endPoint y: 118, distance: 53.4
click at [76, 118] on p "Hello! I'm the CrewAI assistant. What kind of automation do you want to build?" at bounding box center [163, 107] width 278 height 23
copy p "Hello! I'm the CrewAI assistant. What kind of automation do you want to build?"
click at [182, 866] on textarea "**********" at bounding box center [163, 884] width 314 height 60
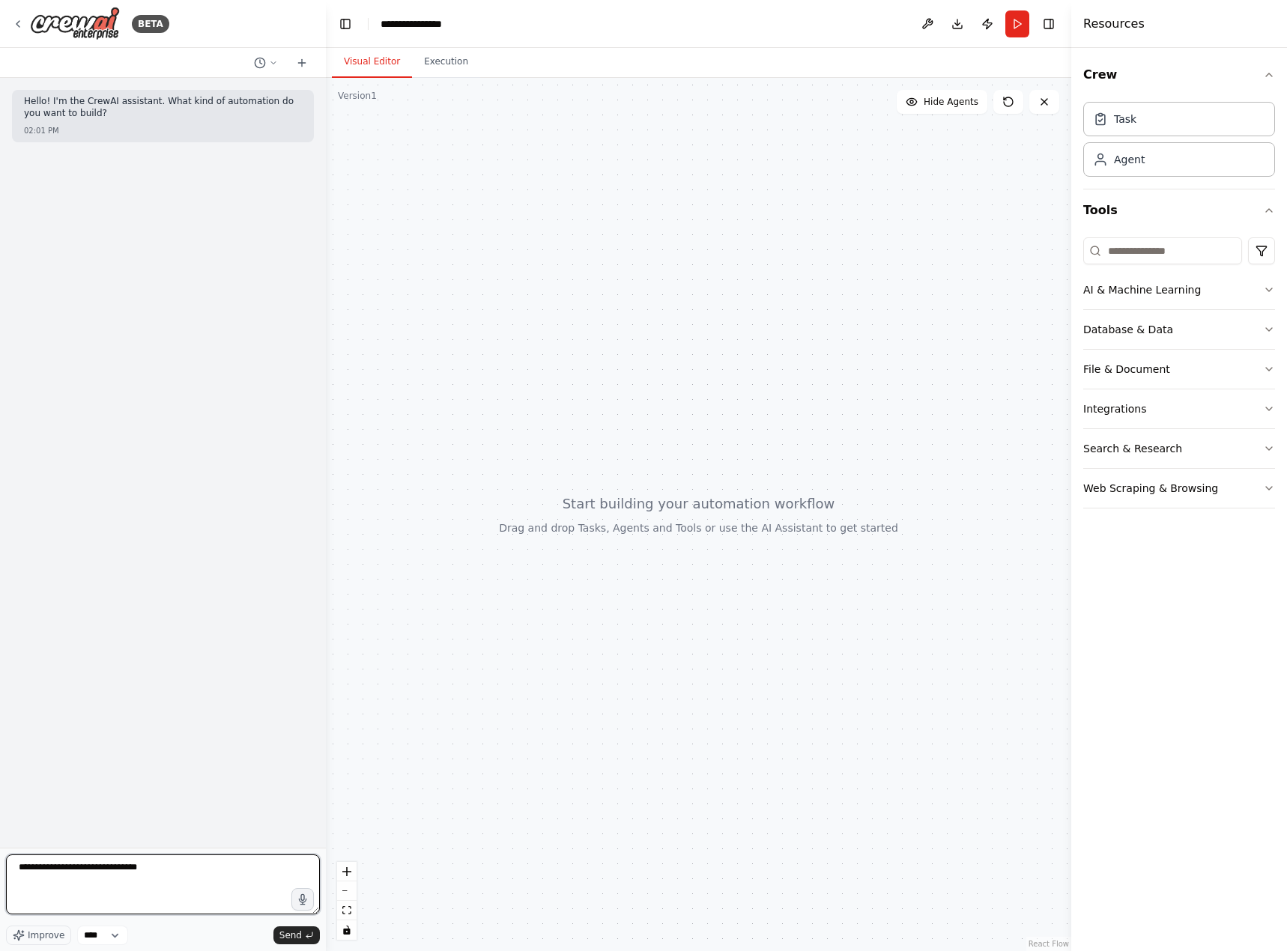
click at [182, 866] on textarea "**********" at bounding box center [163, 884] width 314 height 60
click at [224, 867] on textarea at bounding box center [163, 884] width 314 height 60
paste textarea "**********"
click at [215, 879] on textarea "**********" at bounding box center [163, 884] width 314 height 60
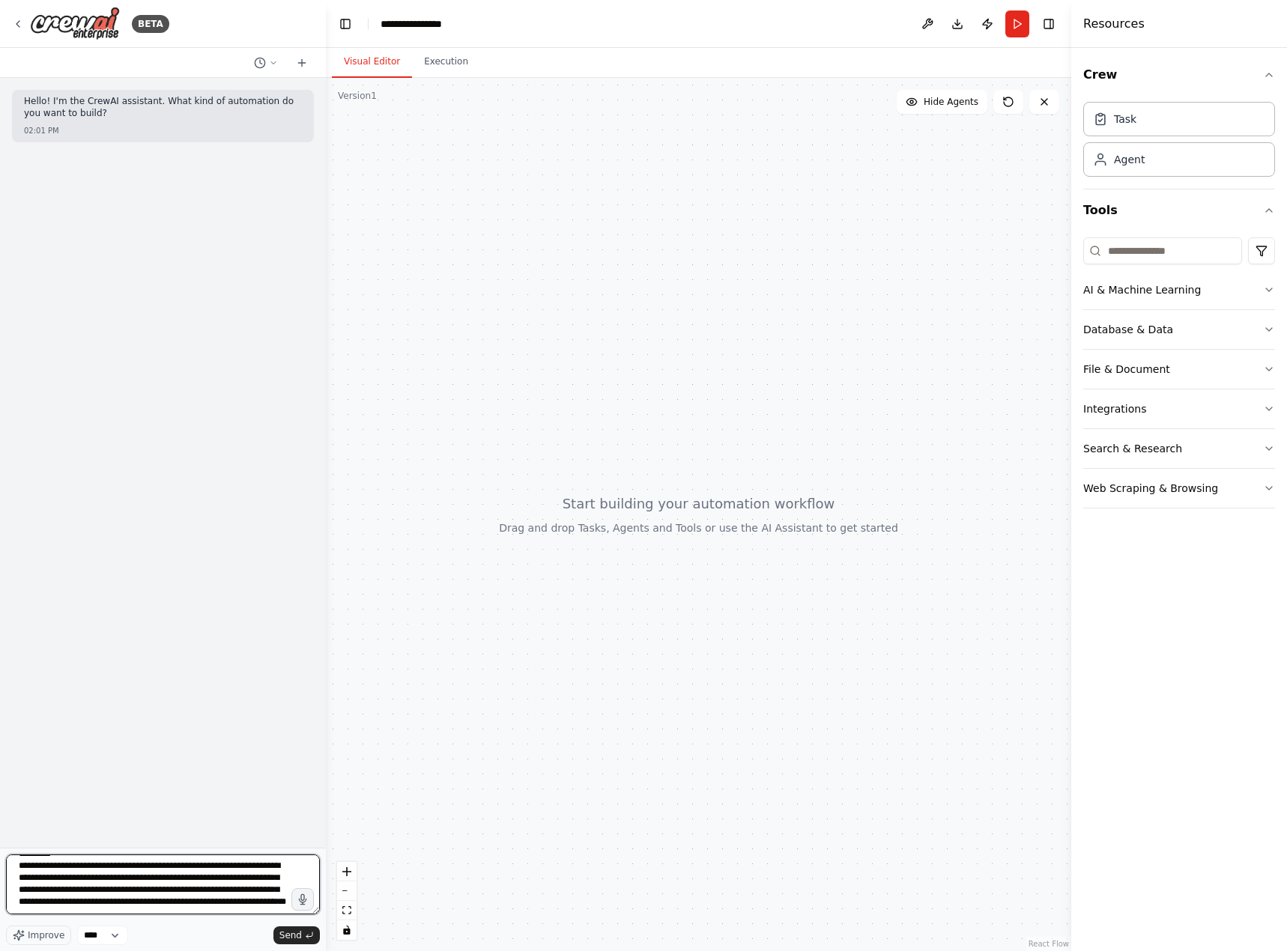
click at [258, 867] on textarea "**********" at bounding box center [163, 884] width 314 height 60
click at [240, 879] on textarea "**********" at bounding box center [163, 884] width 314 height 60
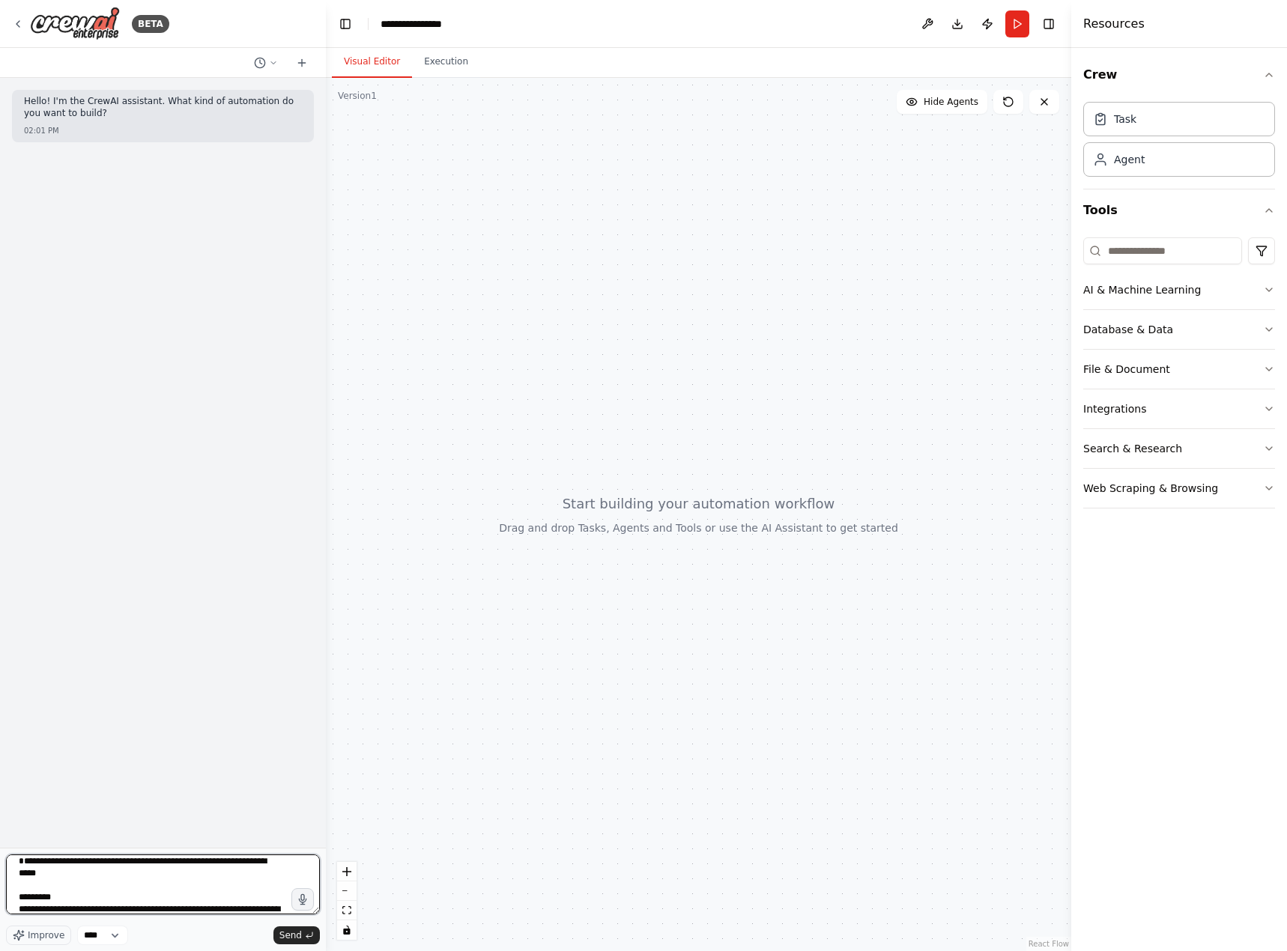
scroll to position [0, 0]
drag, startPoint x: 240, startPoint y: 879, endPoint x: 73, endPoint y: 802, distance: 183.9
click at [73, 802] on div "**********" at bounding box center [163, 475] width 326 height 951
click at [250, 864] on textarea "**********" at bounding box center [163, 884] width 314 height 60
click at [221, 868] on textarea "**********" at bounding box center [163, 884] width 314 height 60
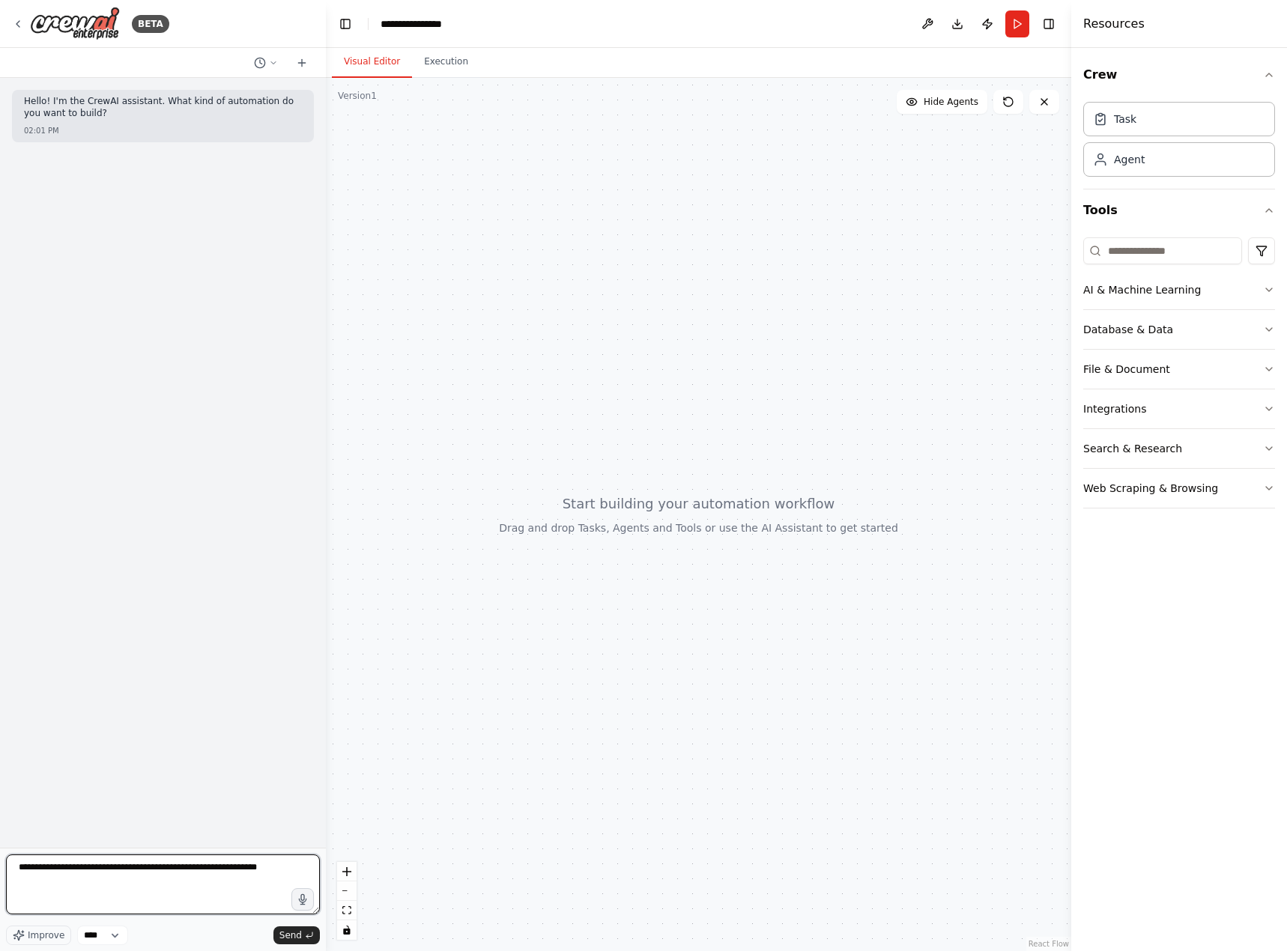
click at [172, 863] on textarea "**********" at bounding box center [163, 884] width 314 height 60
click at [168, 871] on textarea "**********" at bounding box center [163, 884] width 314 height 60
click at [282, 872] on textarea "**********" at bounding box center [163, 884] width 314 height 60
click at [225, 878] on textarea "**********" at bounding box center [163, 884] width 314 height 60
paste textarea "**********"
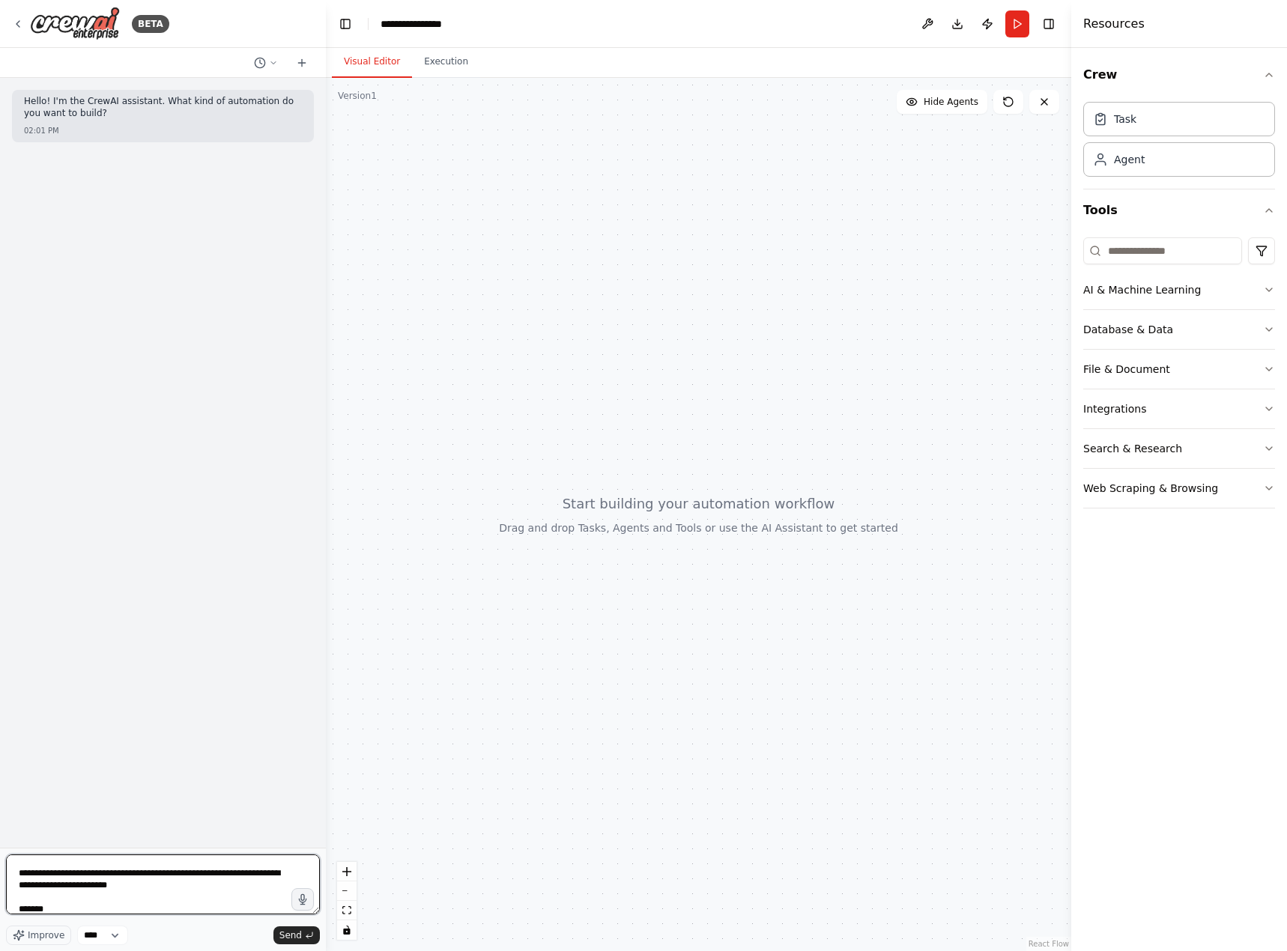
scroll to position [6, 0]
type textarea "**********"
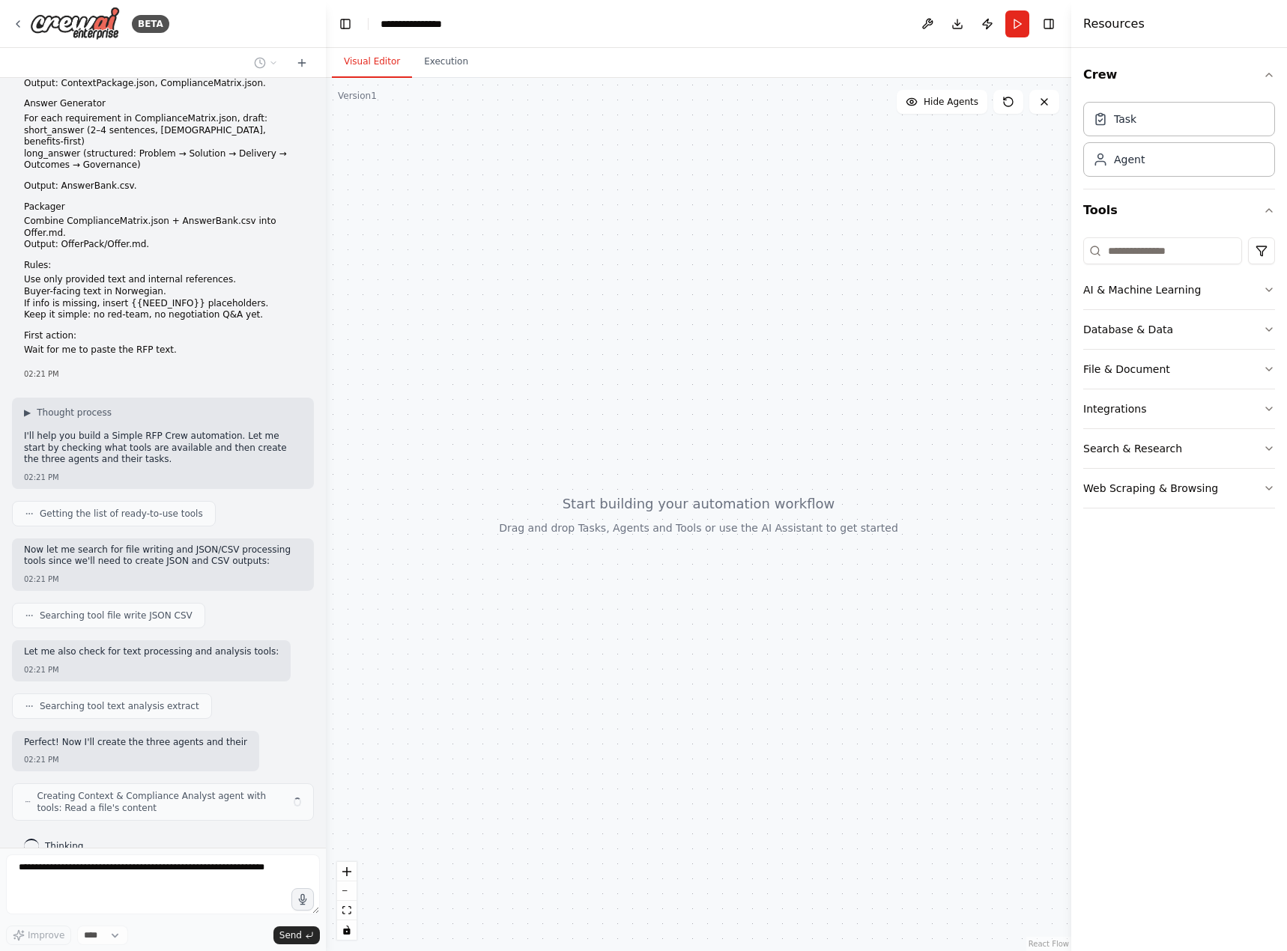
scroll to position [177, 0]
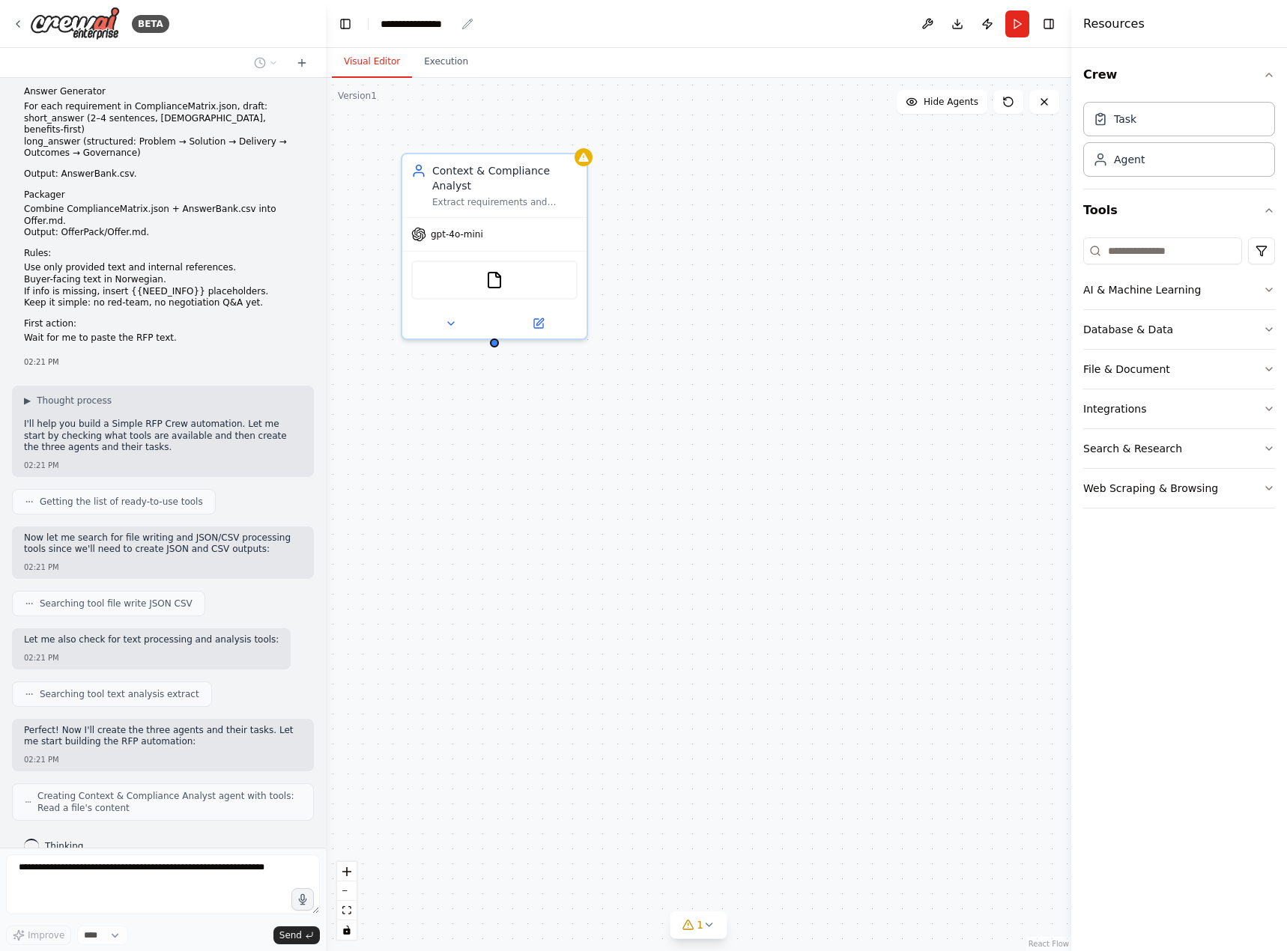
click at [434, 26] on div "**********" at bounding box center [417, 23] width 75 height 15
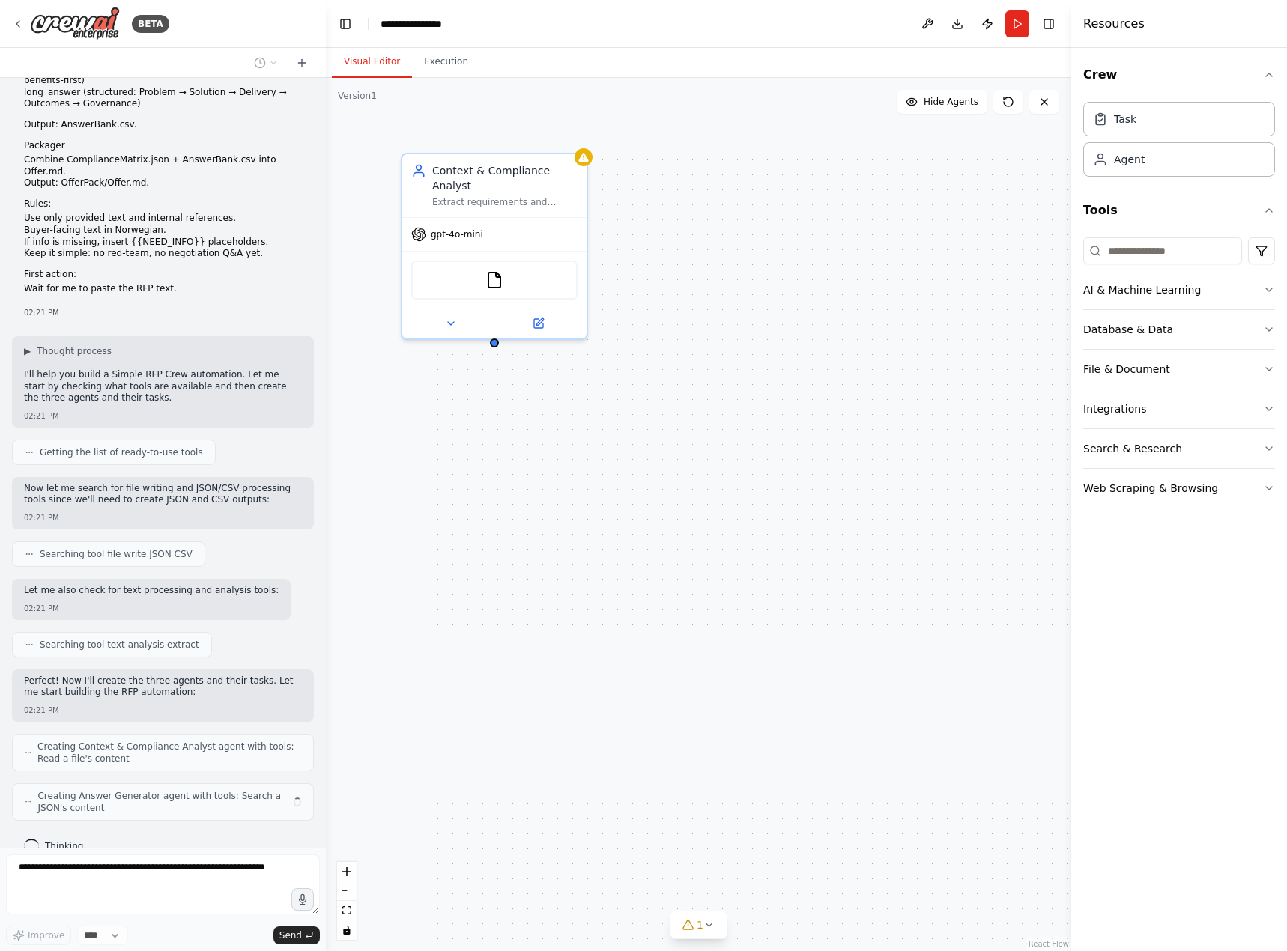
click at [434, 26] on div "**********" at bounding box center [436, 23] width 112 height 15
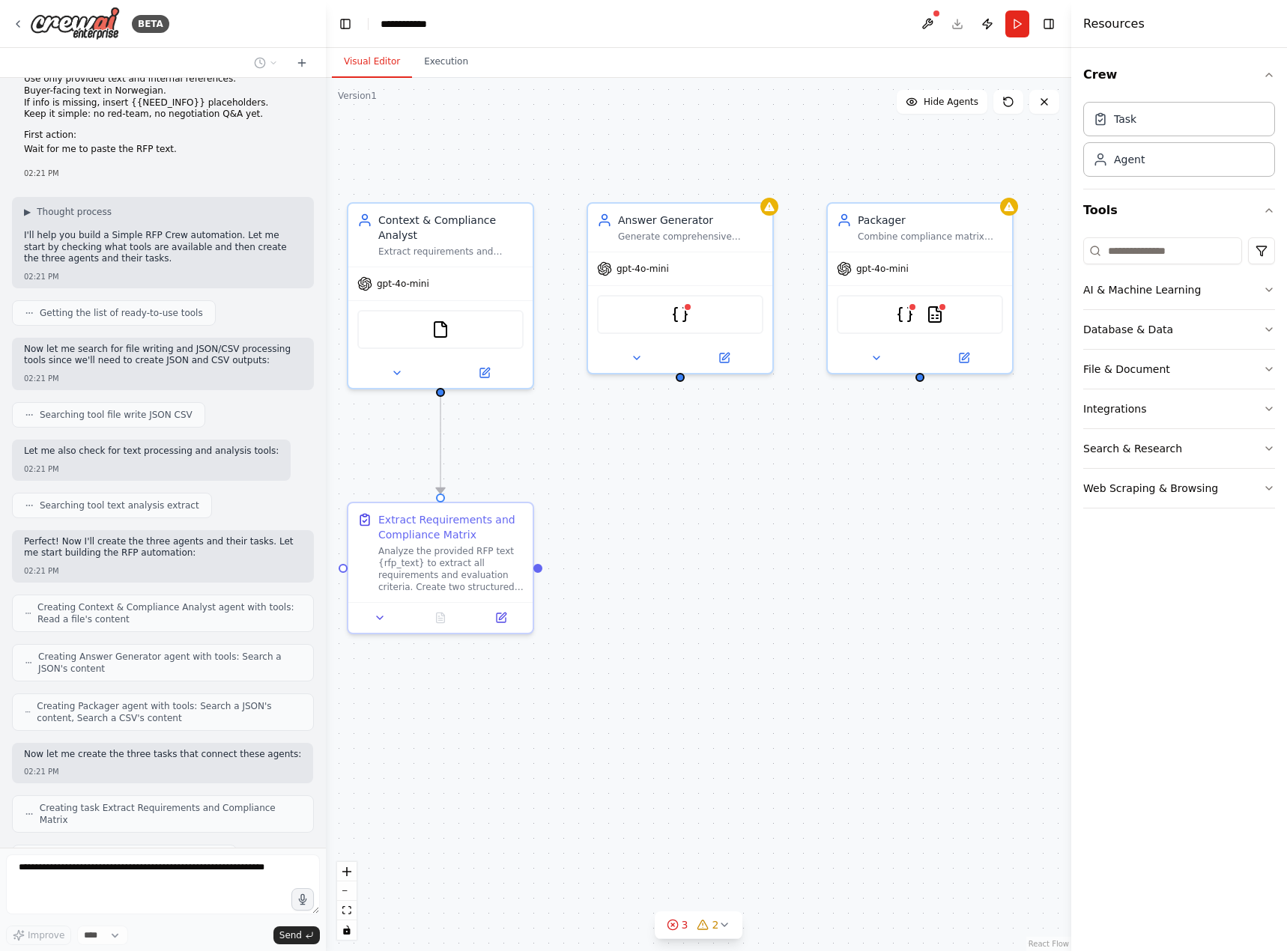
scroll to position [403, 0]
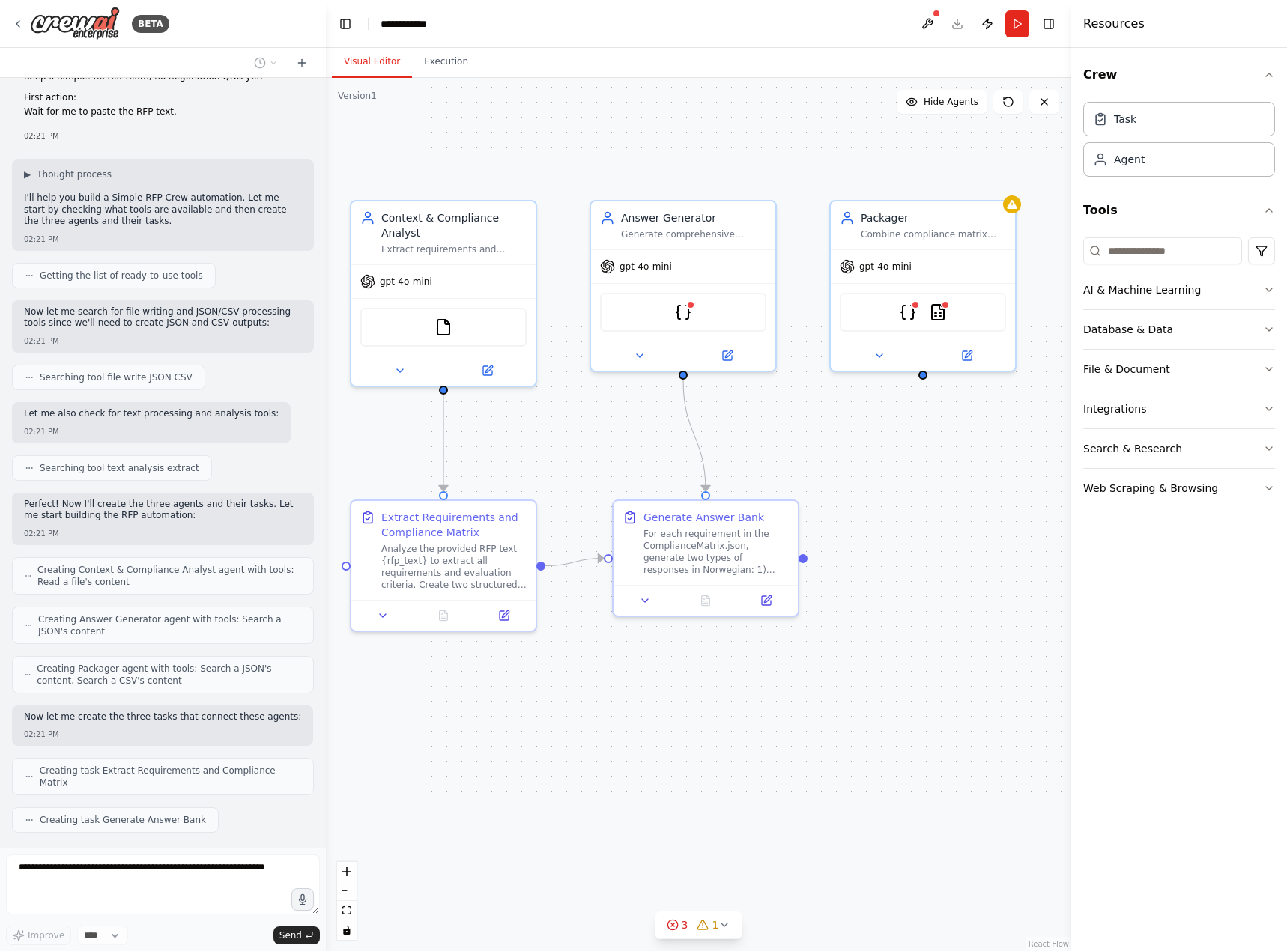
drag, startPoint x: 785, startPoint y: 441, endPoint x: 734, endPoint y: 488, distance: 69.4
click at [734, 488] on div ".deletable-edge-delete-btn { width: 20px; height: 20px; border: 0px solid #ffff…" at bounding box center [698, 514] width 745 height 873
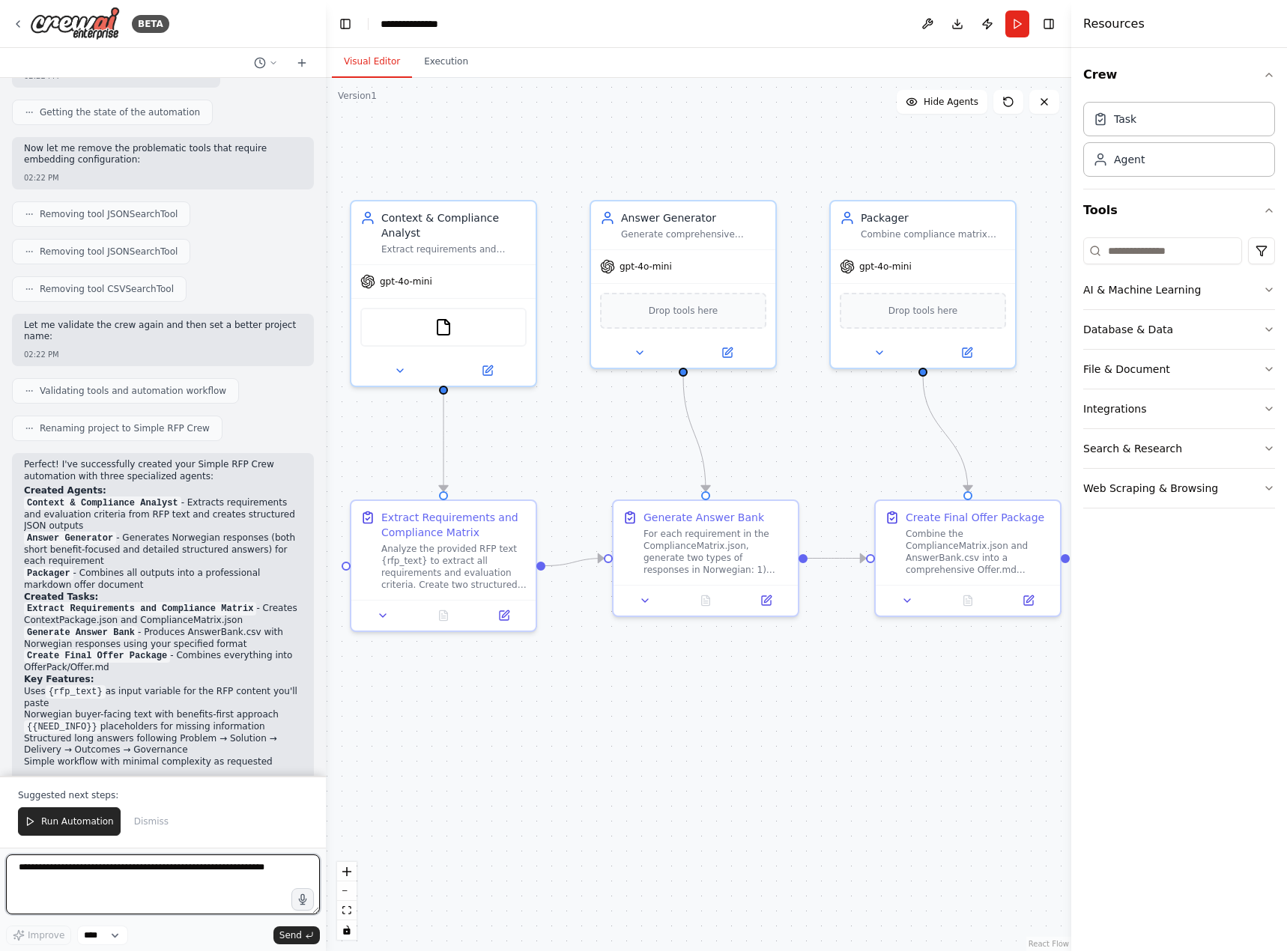
scroll to position [1441, 0]
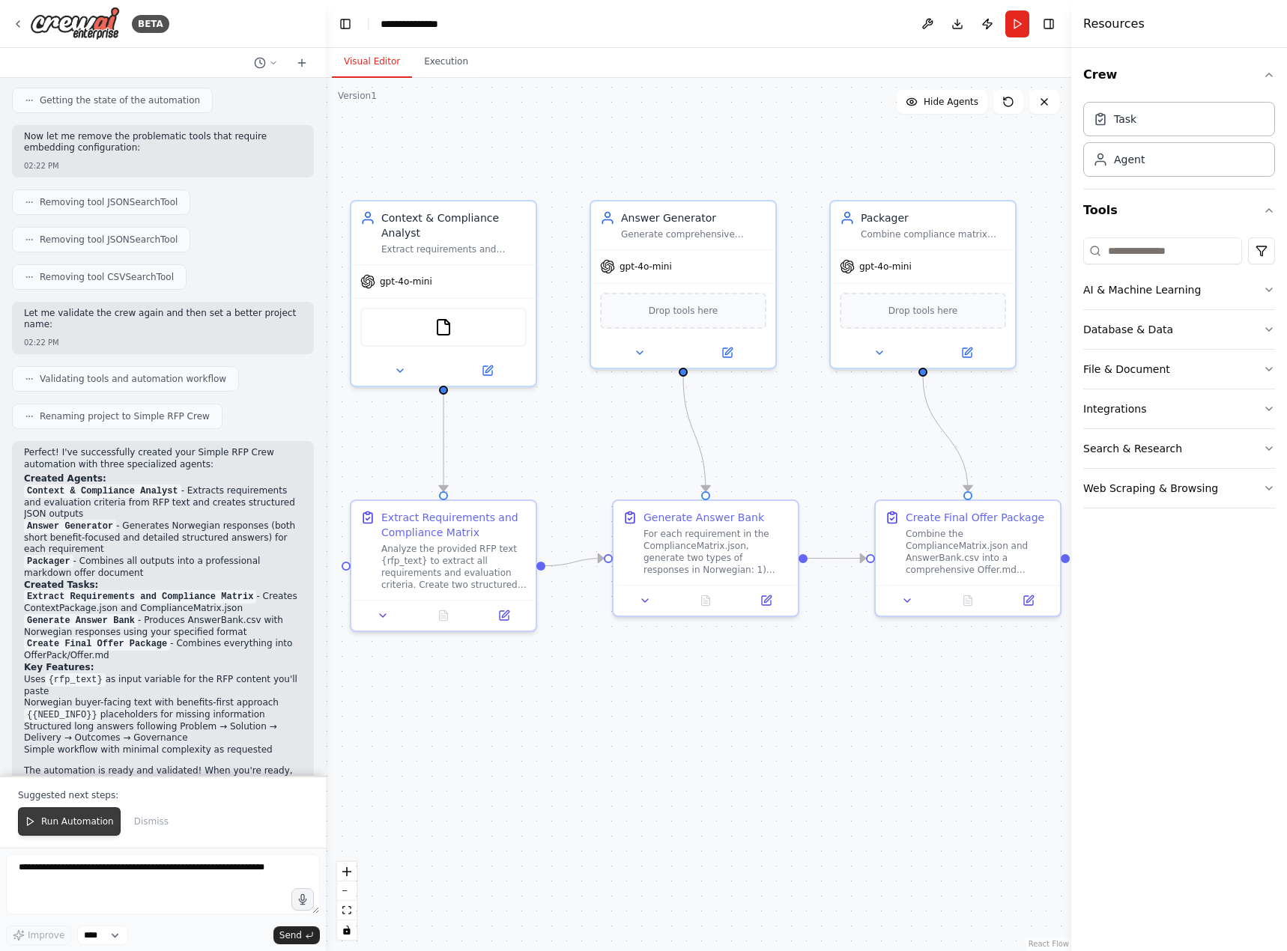
click at [70, 832] on button "Run Automation" at bounding box center [69, 821] width 103 height 28
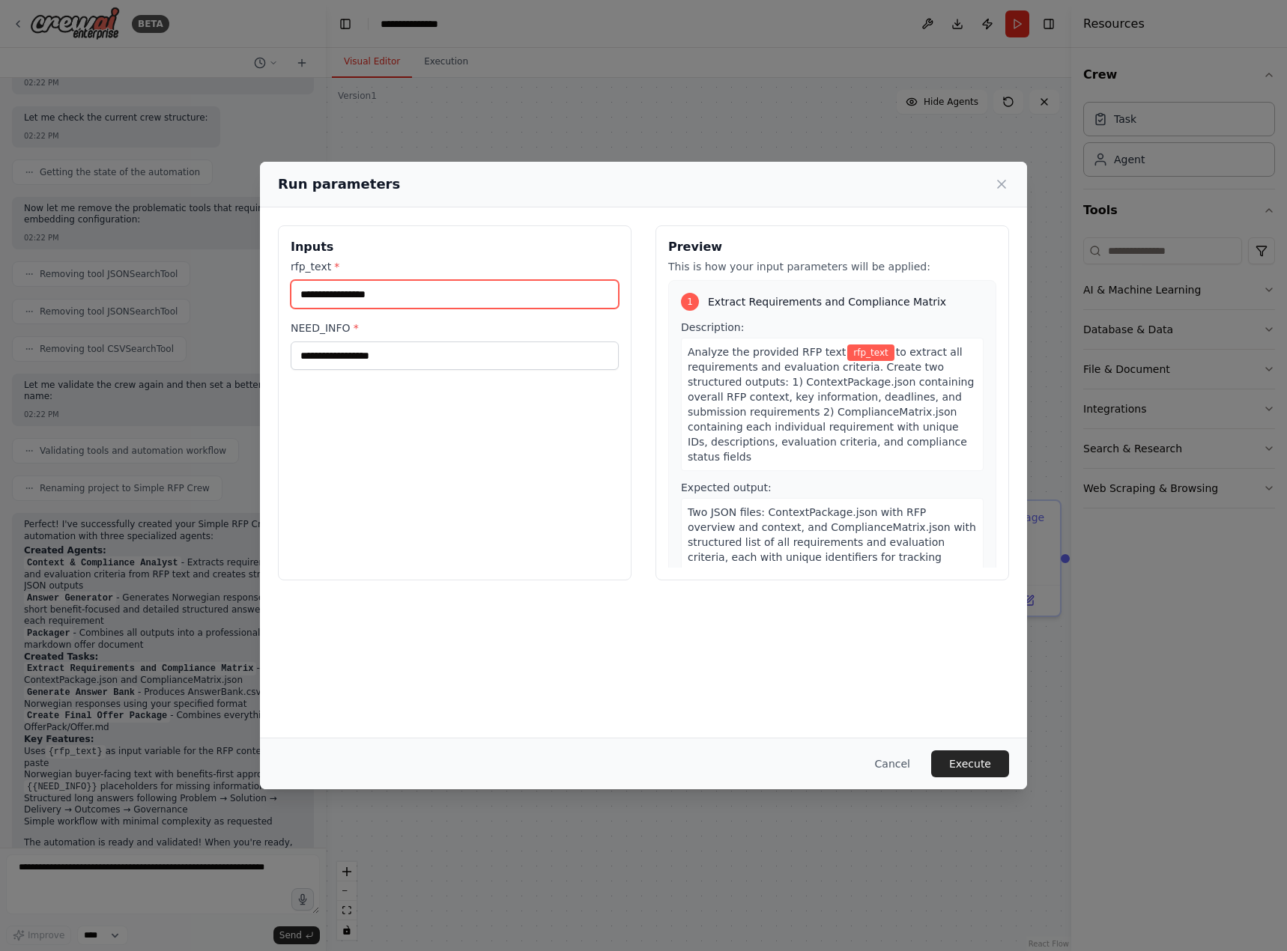
click at [411, 295] on input "rfp_text *" at bounding box center [455, 294] width 328 height 28
paste input "**********"
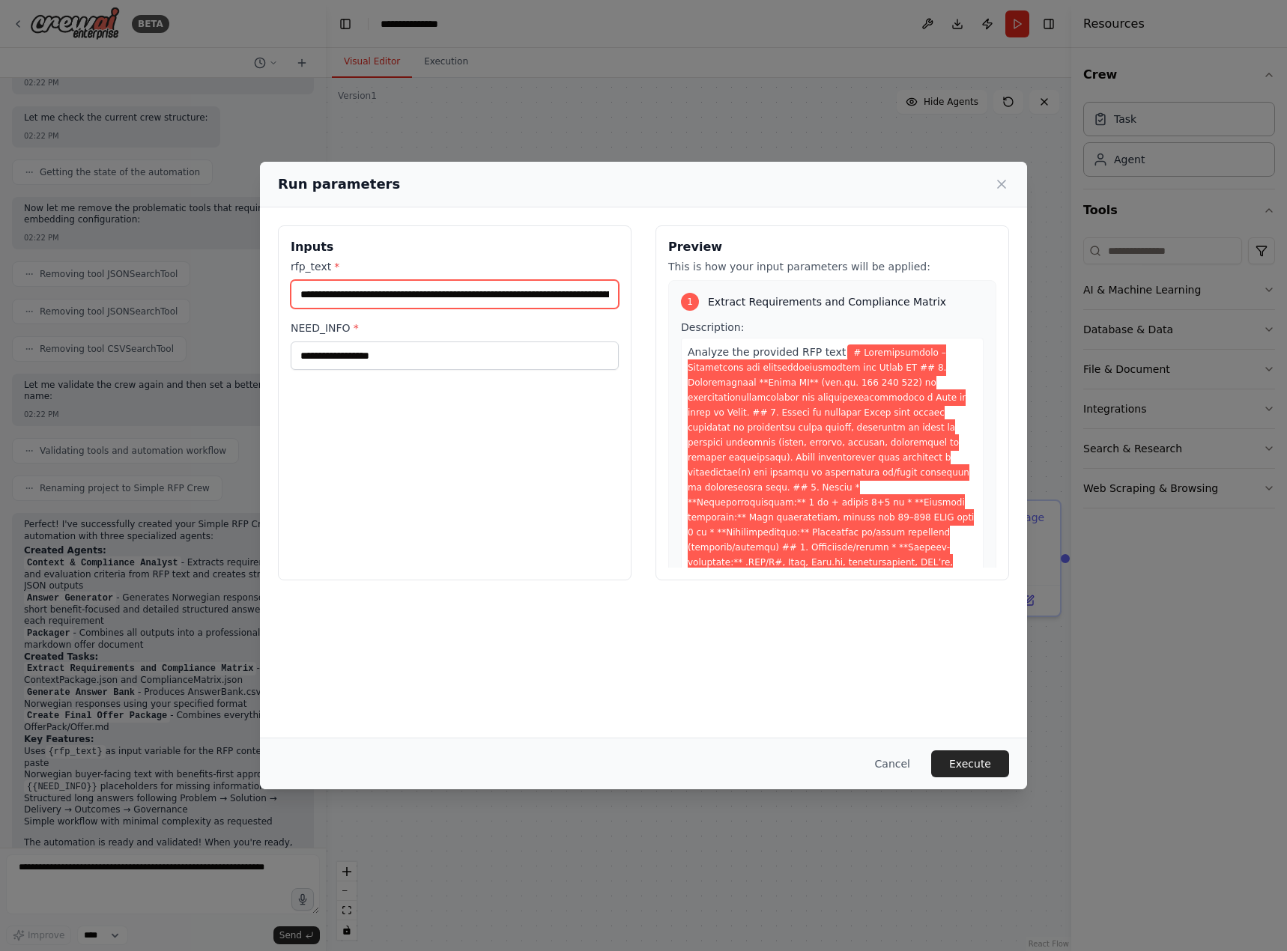
scroll to position [0, 39059]
type input "**********"
click at [1003, 189] on icon at bounding box center [1001, 184] width 15 height 15
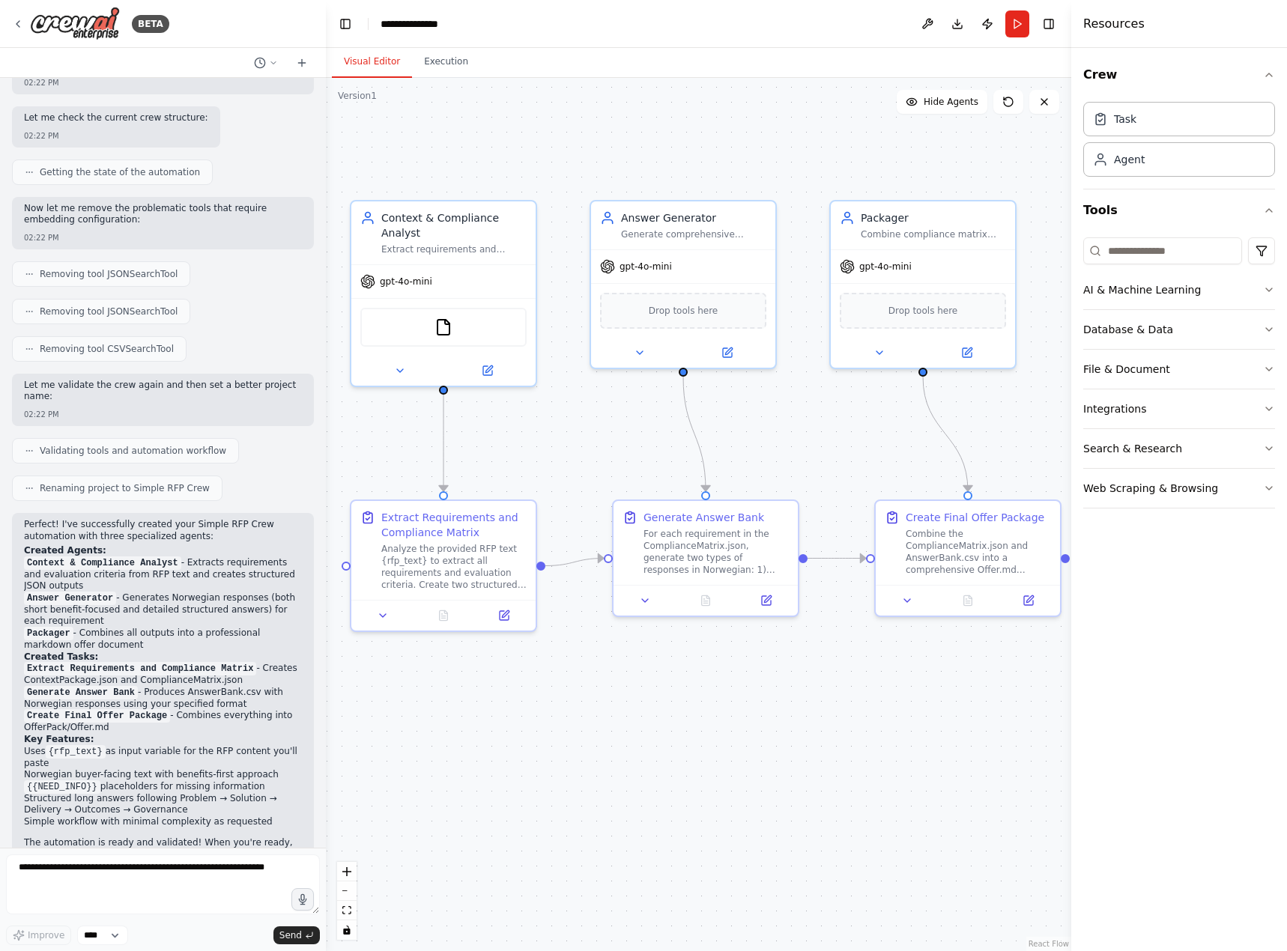
click at [52, 769] on li "Norwegian buyer-facing text with benefits-first approach" at bounding box center [163, 775] width 278 height 12
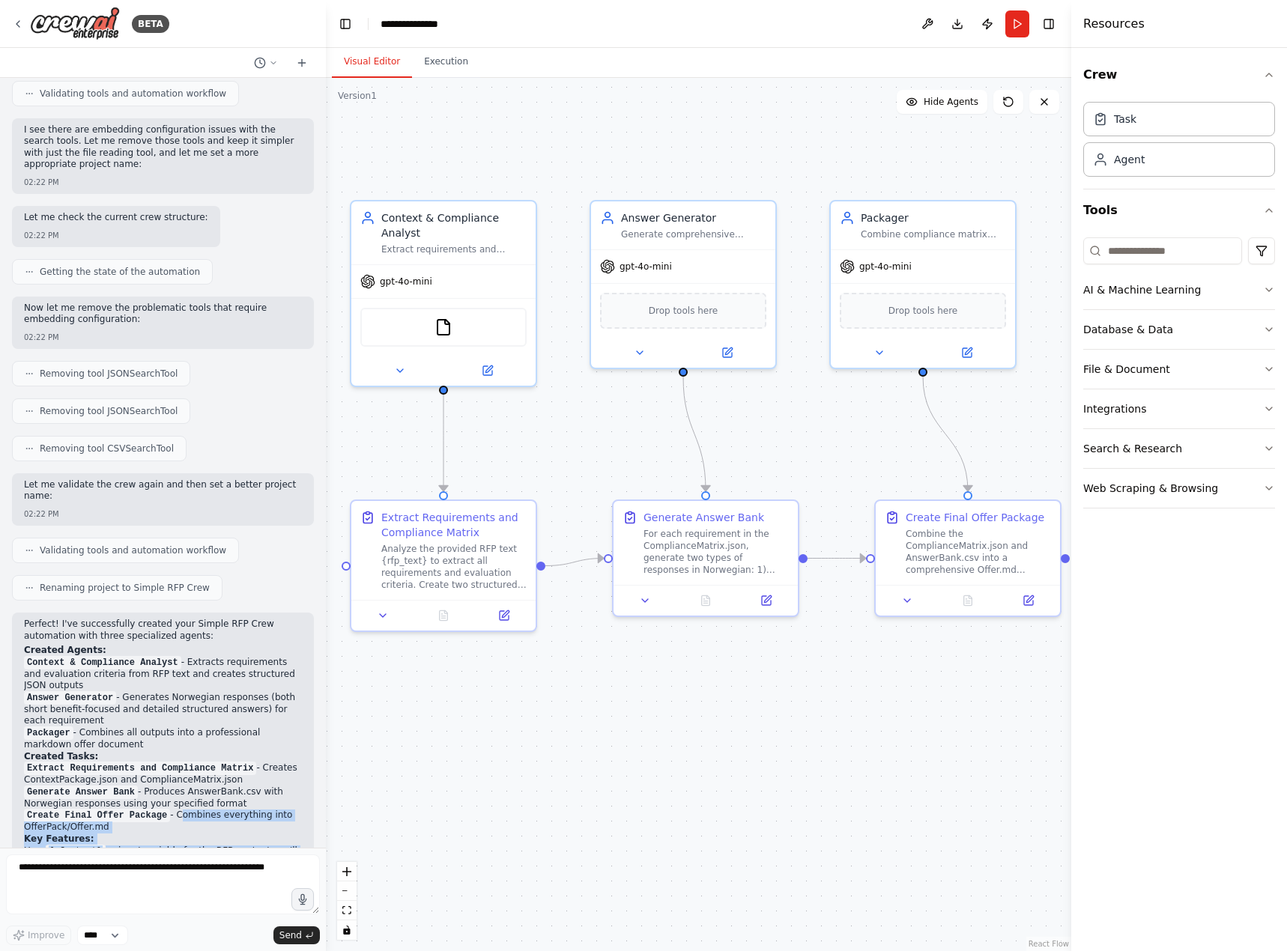
drag, startPoint x: 52, startPoint y: 717, endPoint x: 186, endPoint y: 750, distance: 137.5
click at [186, 750] on div "Perfect! I've successfully created your Simple RFP Crew automation with three s…" at bounding box center [163, 797] width 278 height 356
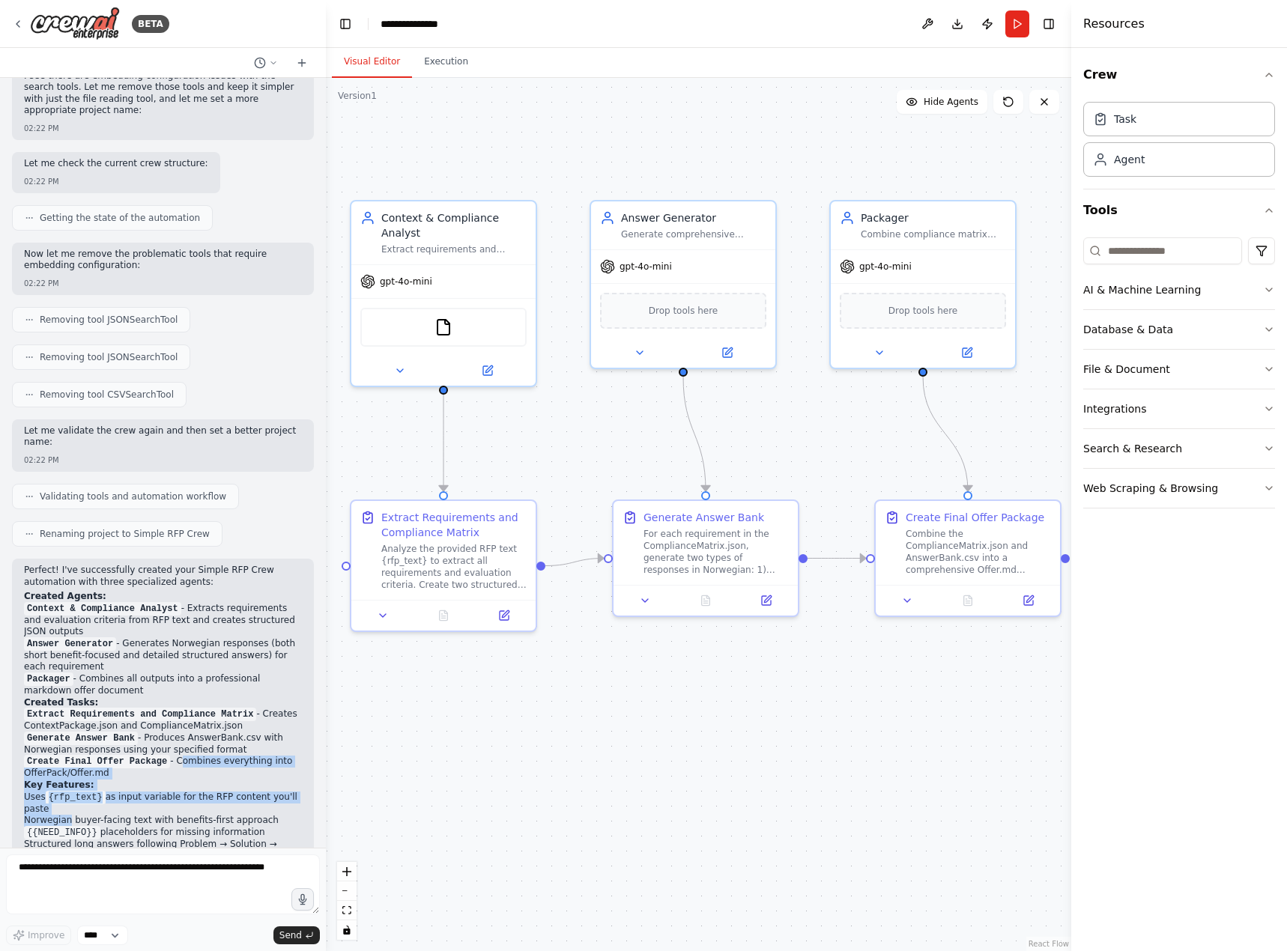
scroll to position [1369, 0]
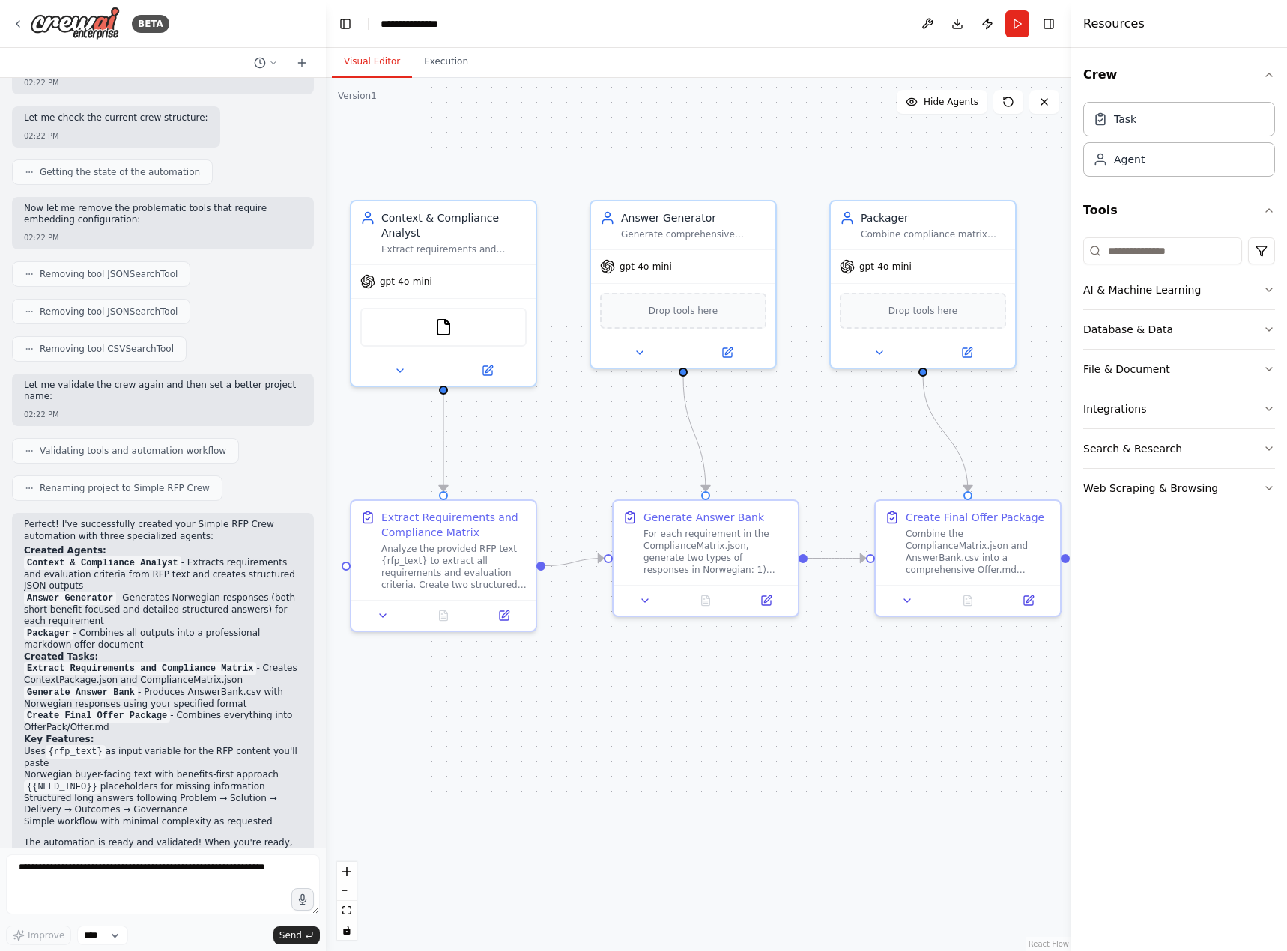
click at [185, 769] on li "Norwegian buyer-facing text with benefits-first approach" at bounding box center [163, 775] width 278 height 12
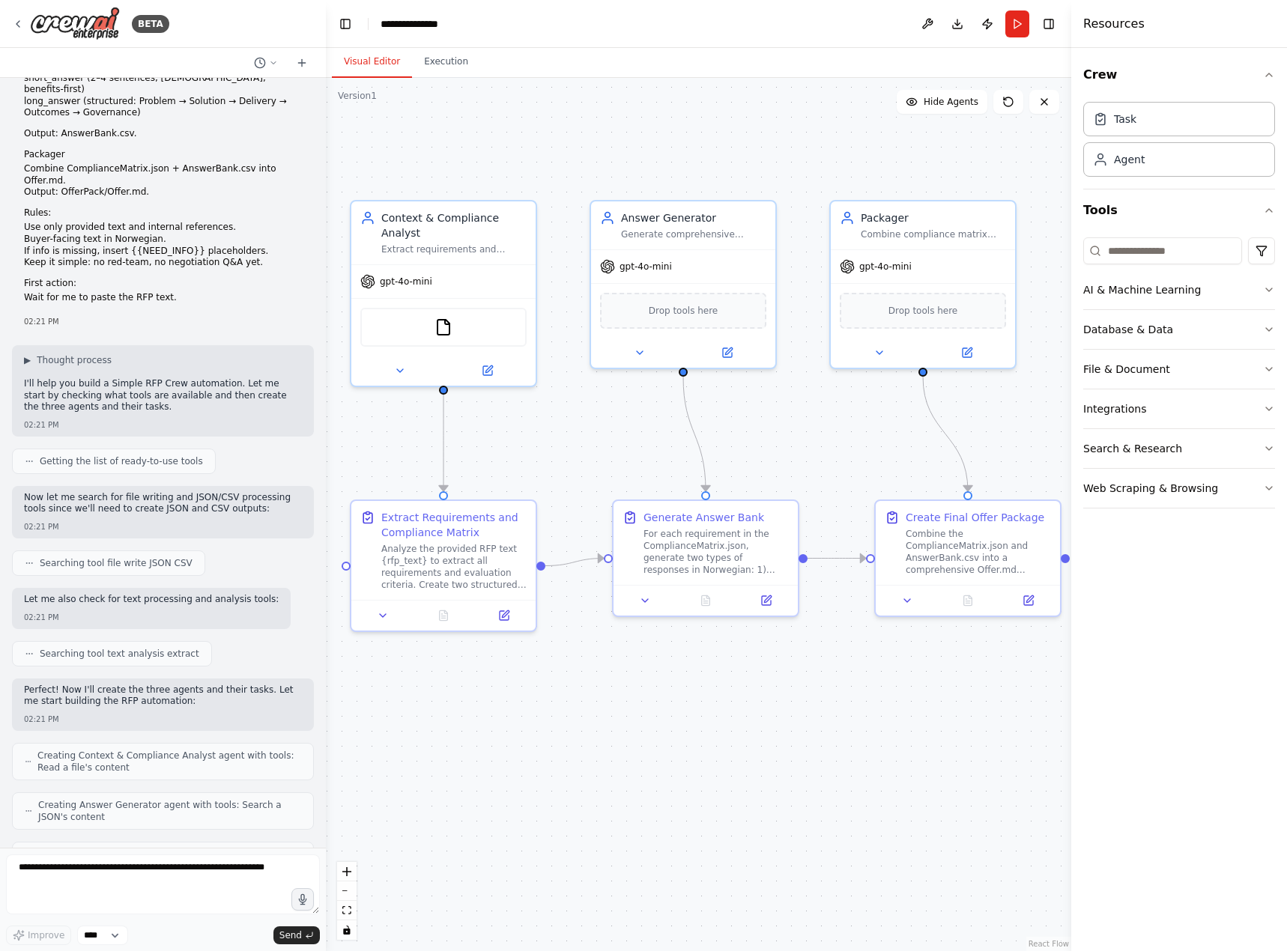
scroll to position [0, 0]
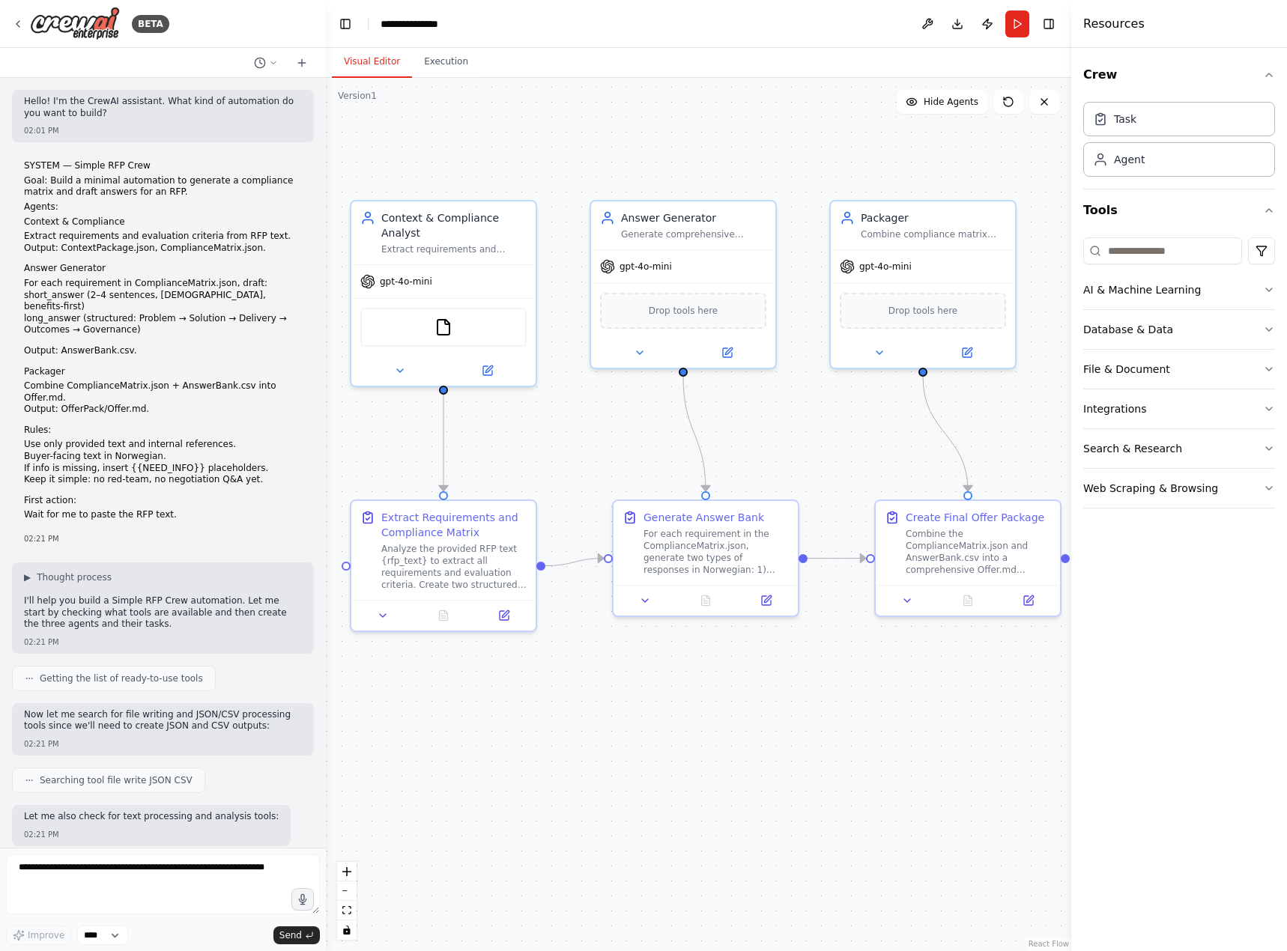
click at [133, 463] on li "If info is missing, insert {{NEED_INFO}} placeholders." at bounding box center [163, 469] width 278 height 12
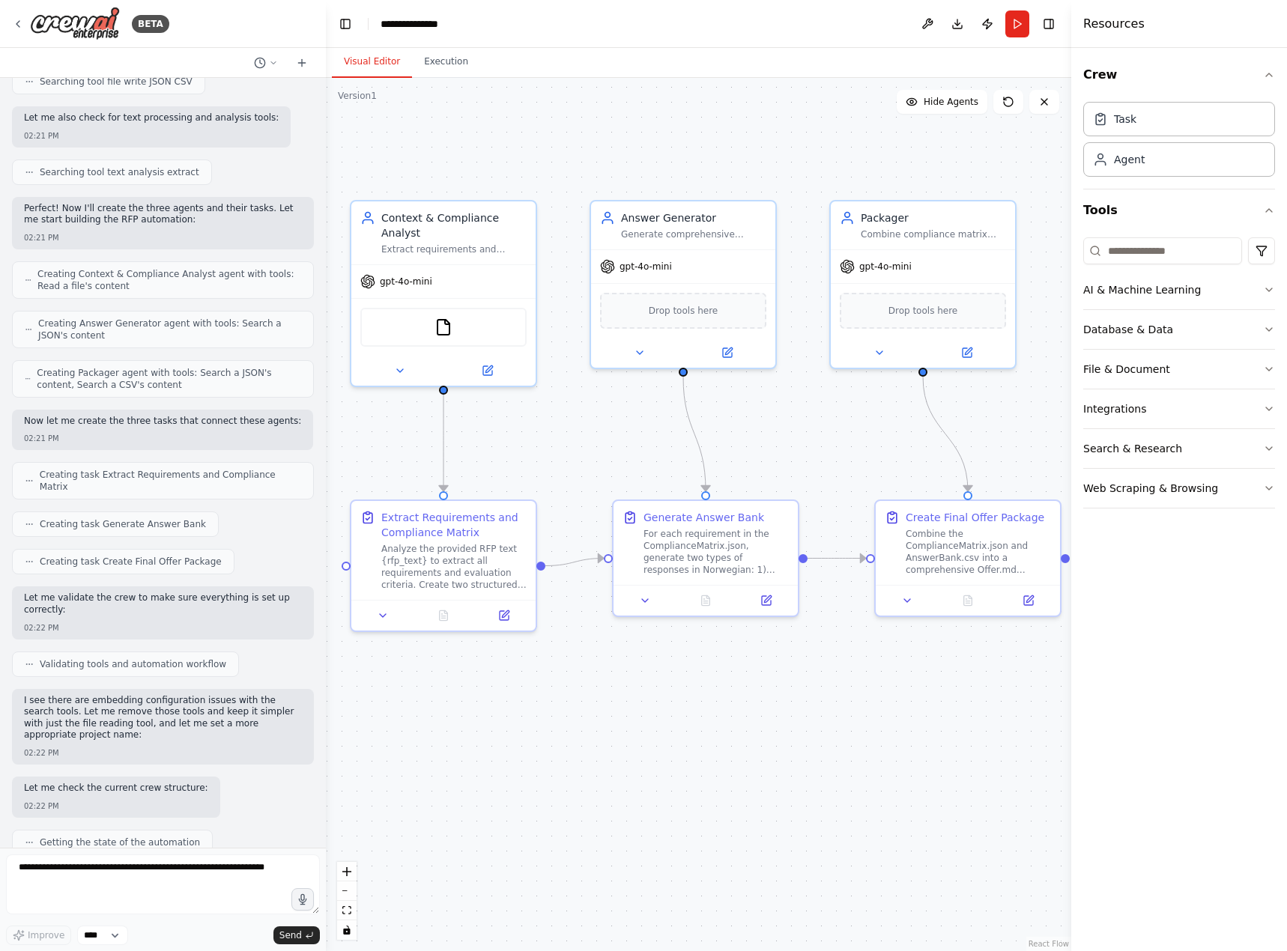
scroll to position [1369, 0]
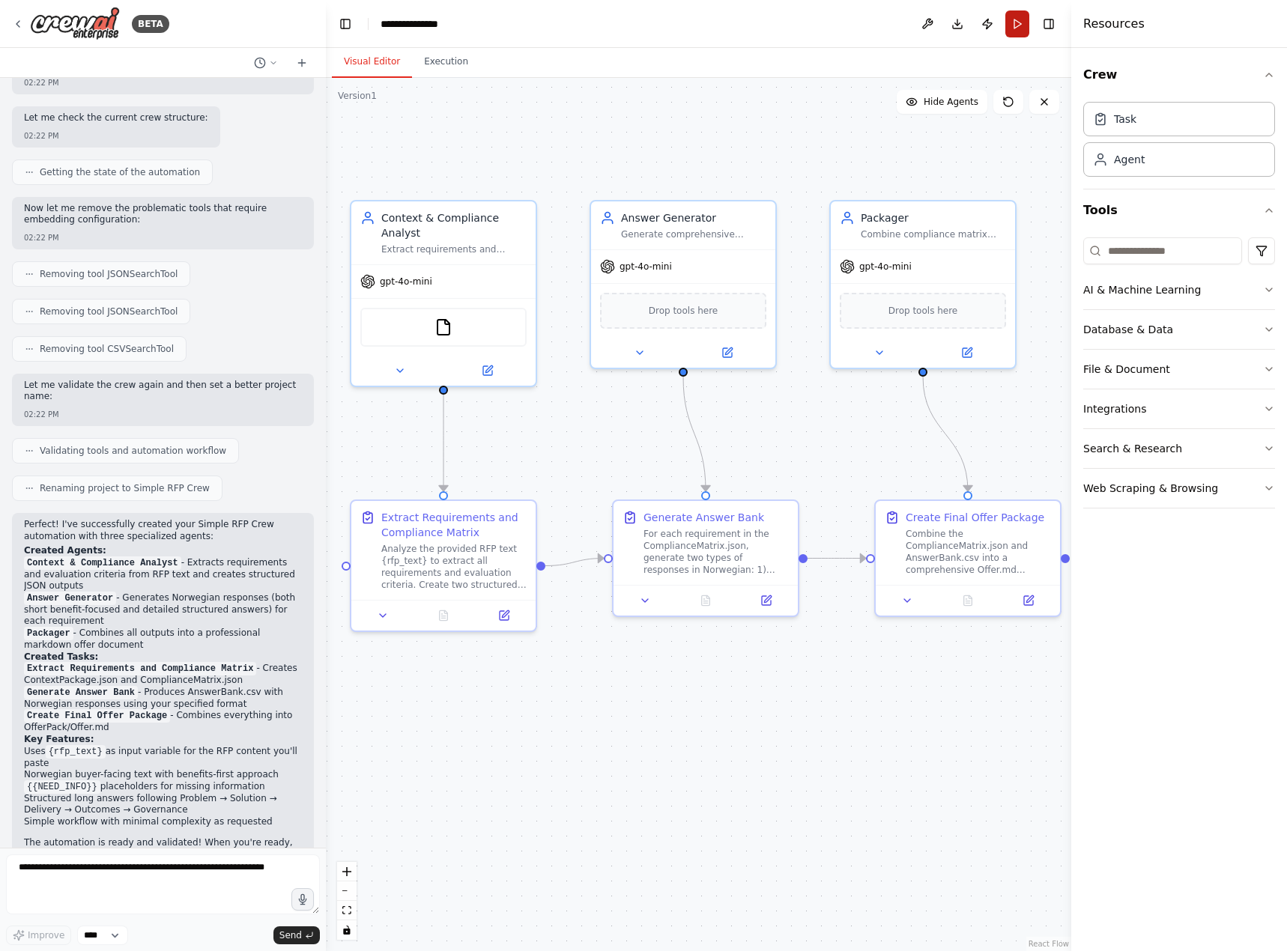
click at [1015, 26] on button "Run" at bounding box center [1017, 23] width 24 height 27
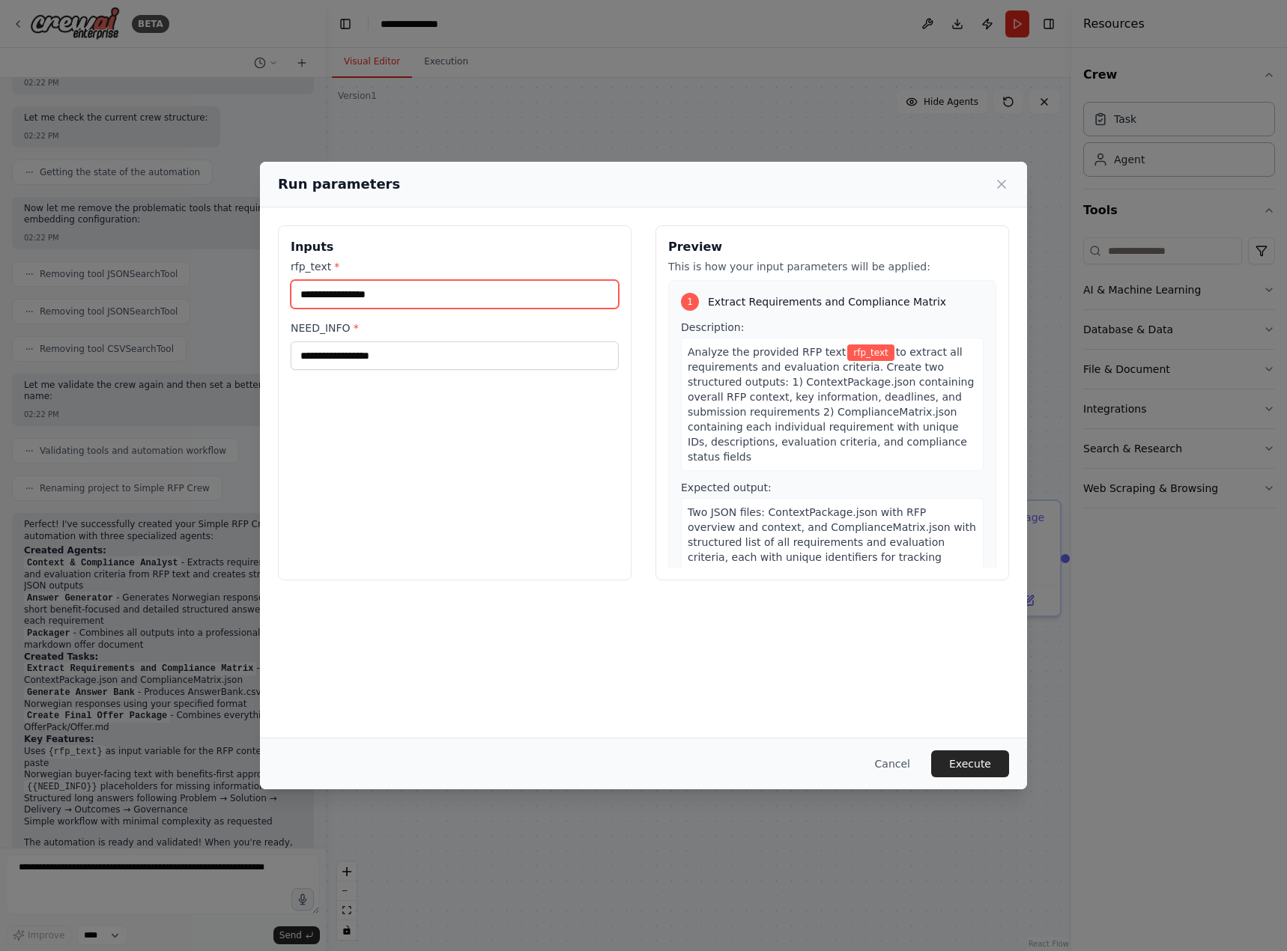
click at [570, 299] on input "rfp_text *" at bounding box center [455, 294] width 328 height 28
paste input "**********"
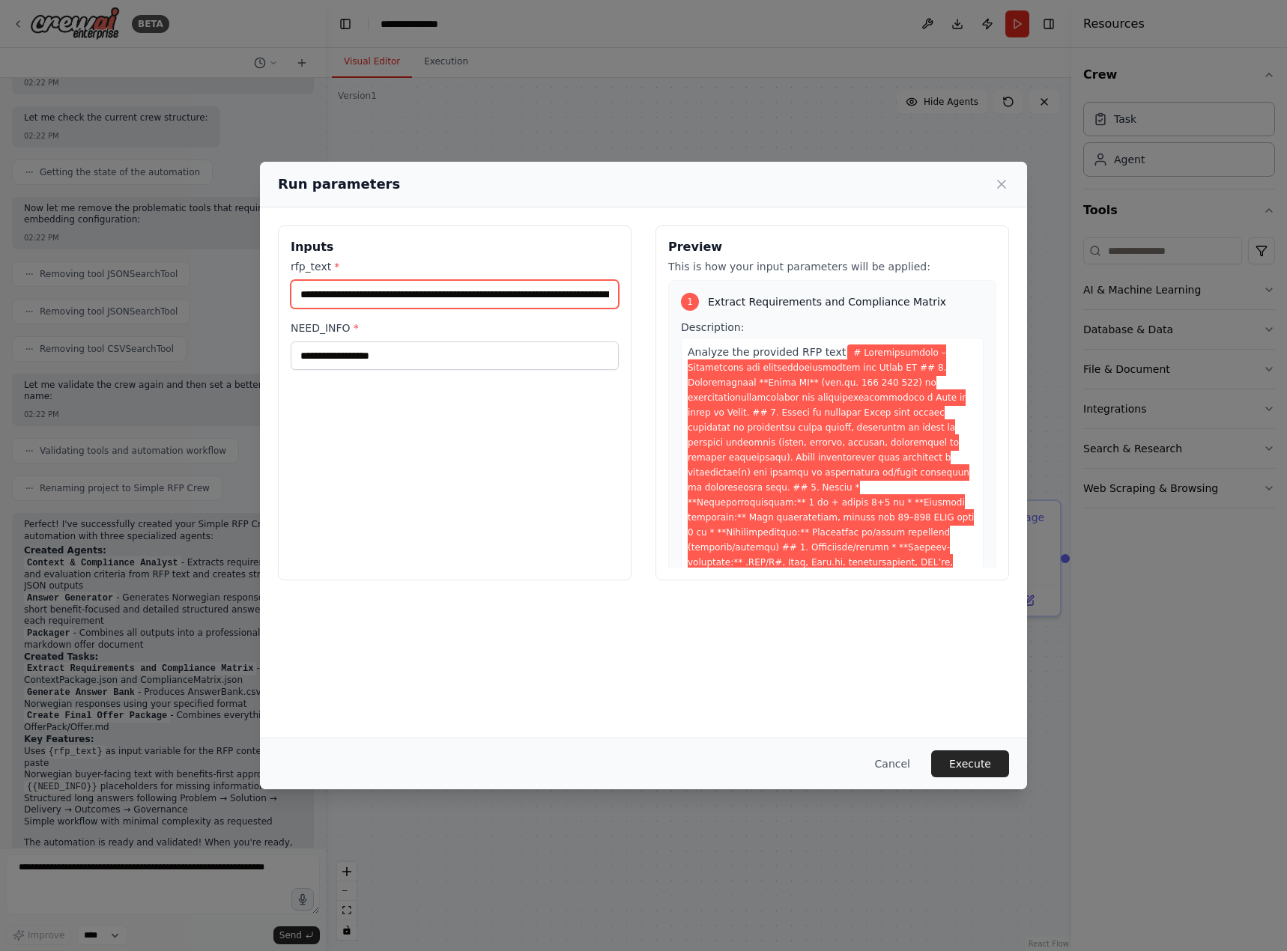
scroll to position [0, 39059]
type input "**********"
click at [986, 760] on button "Execute" at bounding box center [970, 763] width 78 height 27
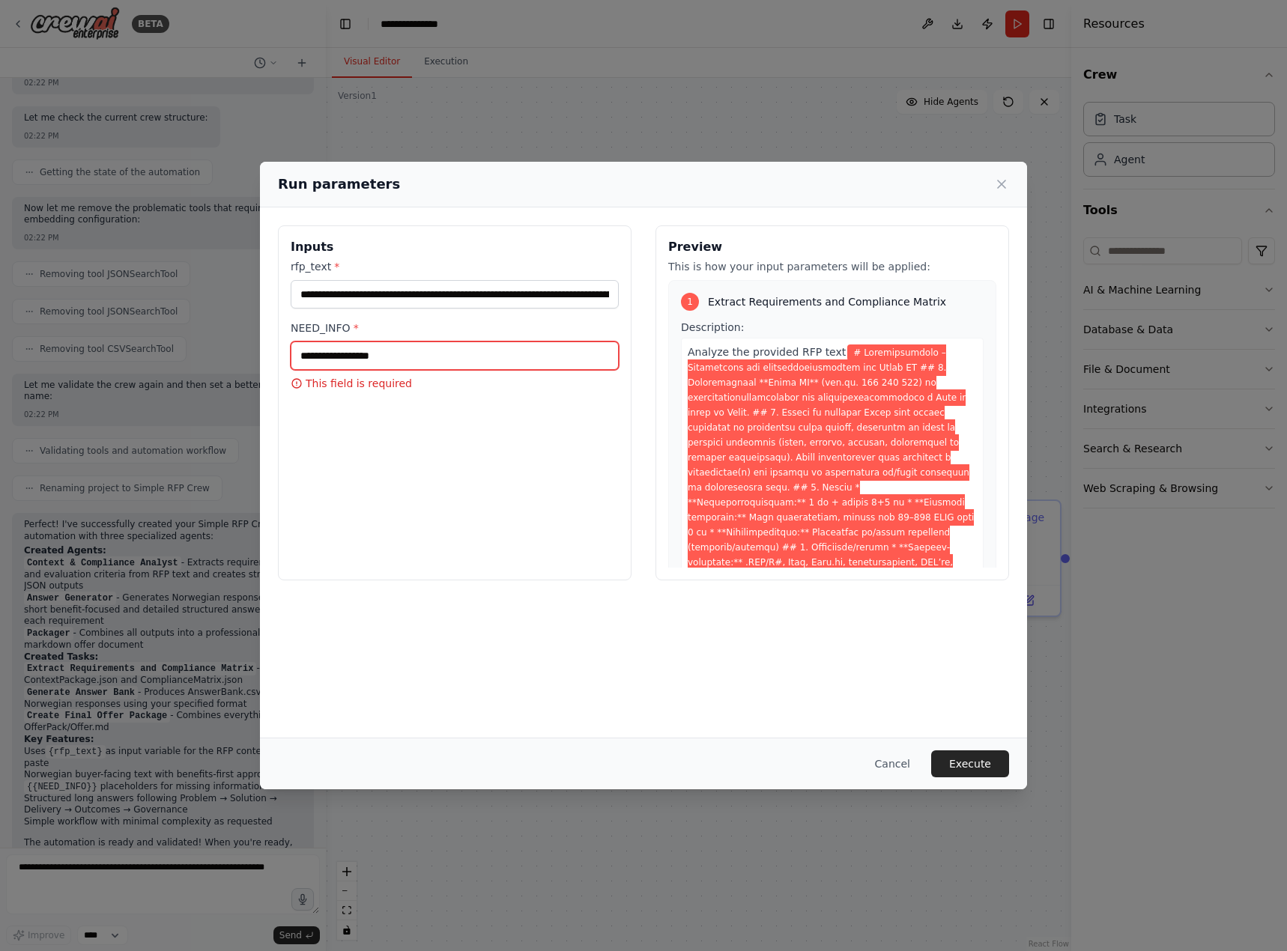
click at [428, 352] on input "NEED_INFO *" at bounding box center [455, 355] width 328 height 28
type input "*"
click at [952, 756] on button "Execute" at bounding box center [970, 763] width 78 height 27
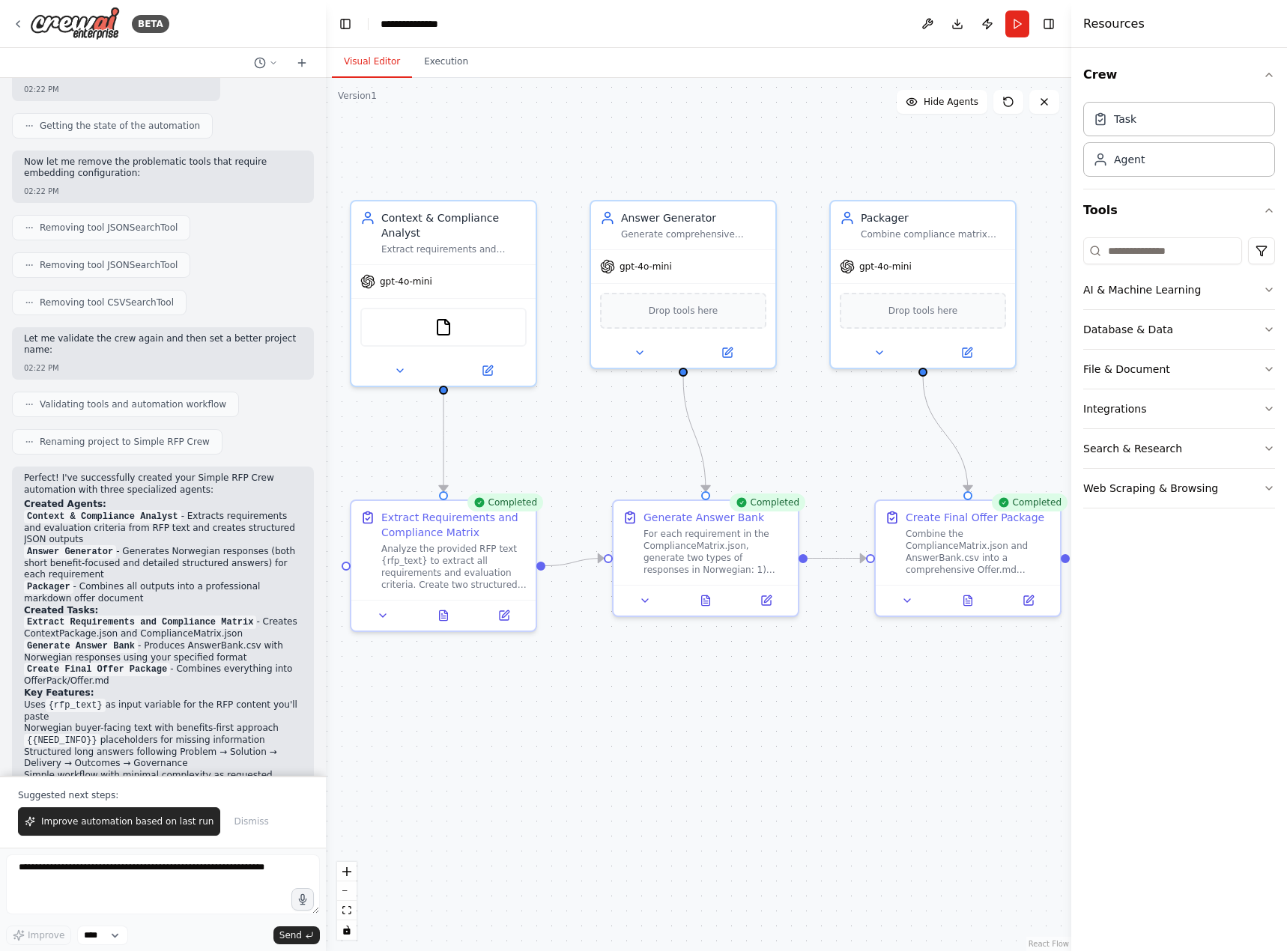
scroll to position [1441, 0]
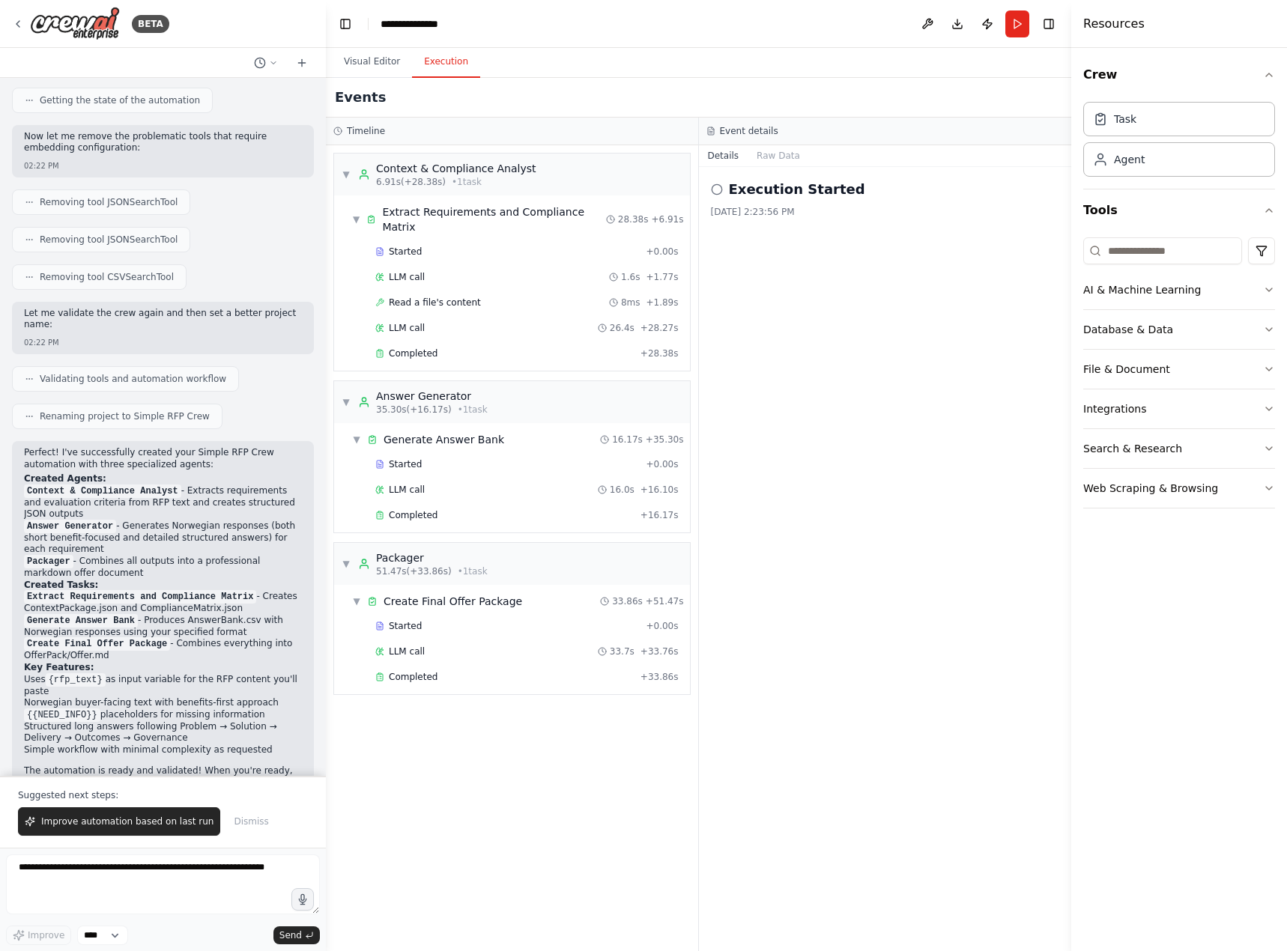
click at [431, 65] on button "Execution" at bounding box center [446, 61] width 68 height 31
click at [498, 671] on div "Completed" at bounding box center [504, 677] width 259 height 12
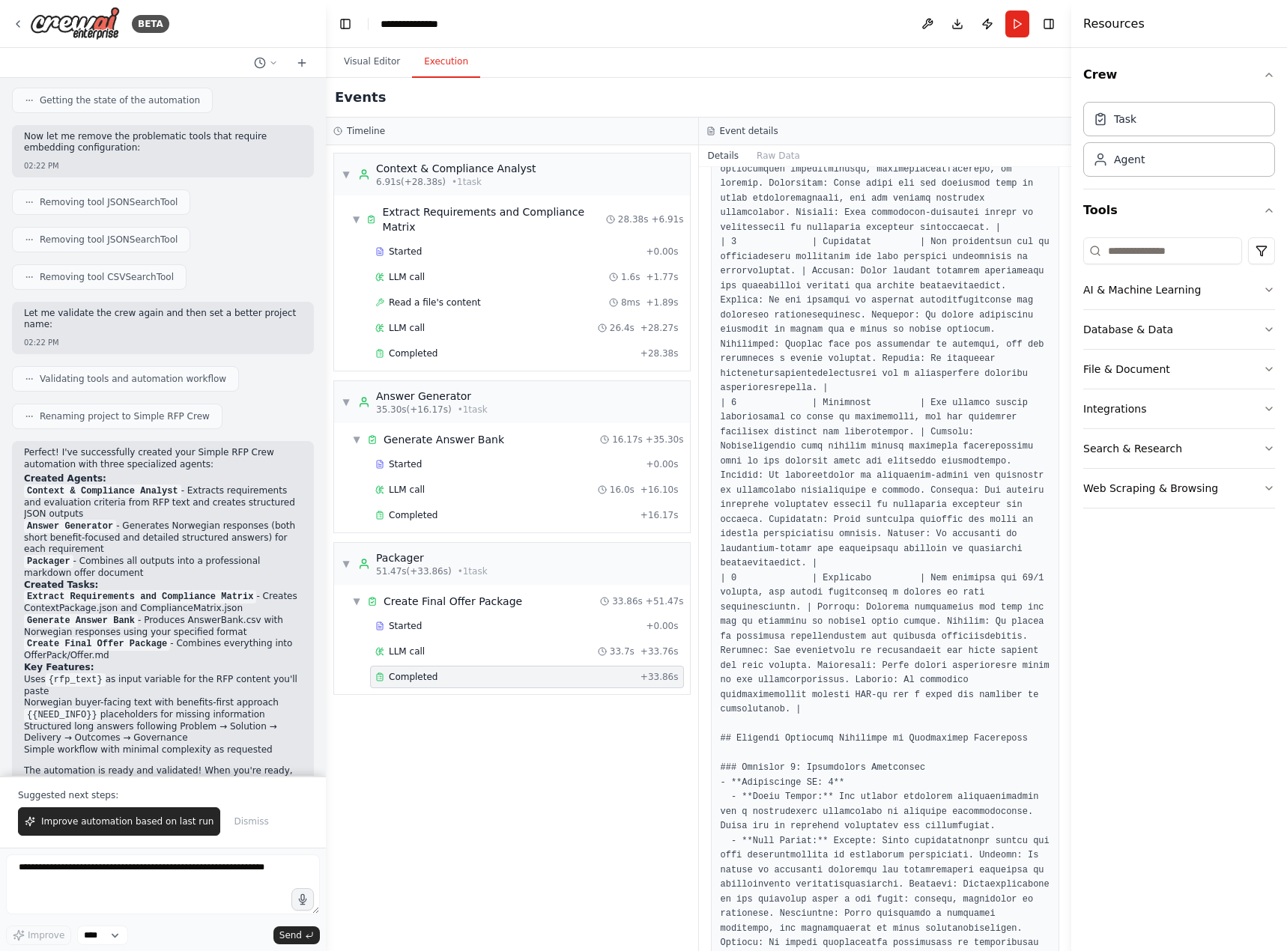
scroll to position [998, 0]
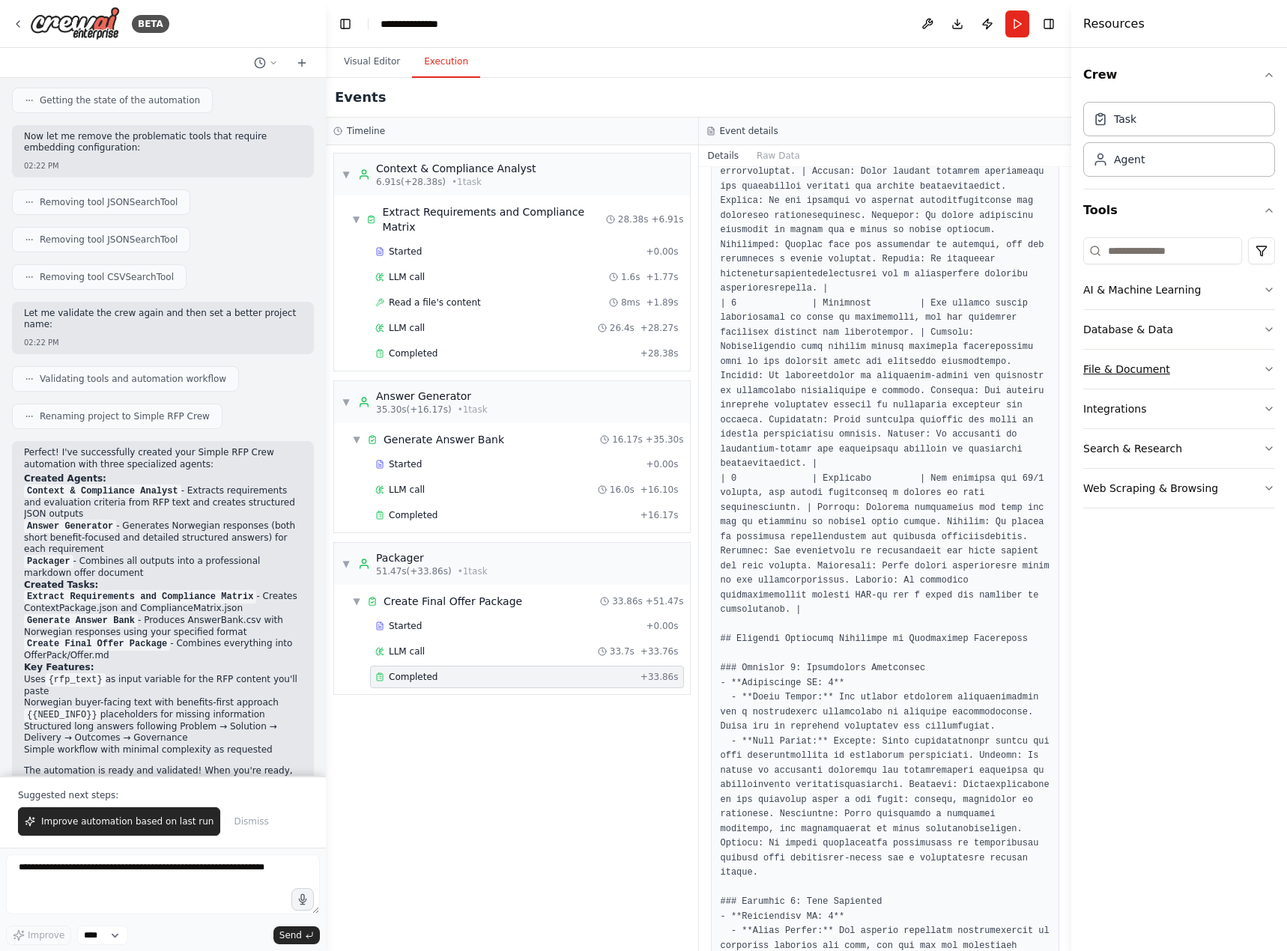
click at [1168, 375] on button "File & Document" at bounding box center [1179, 369] width 192 height 39
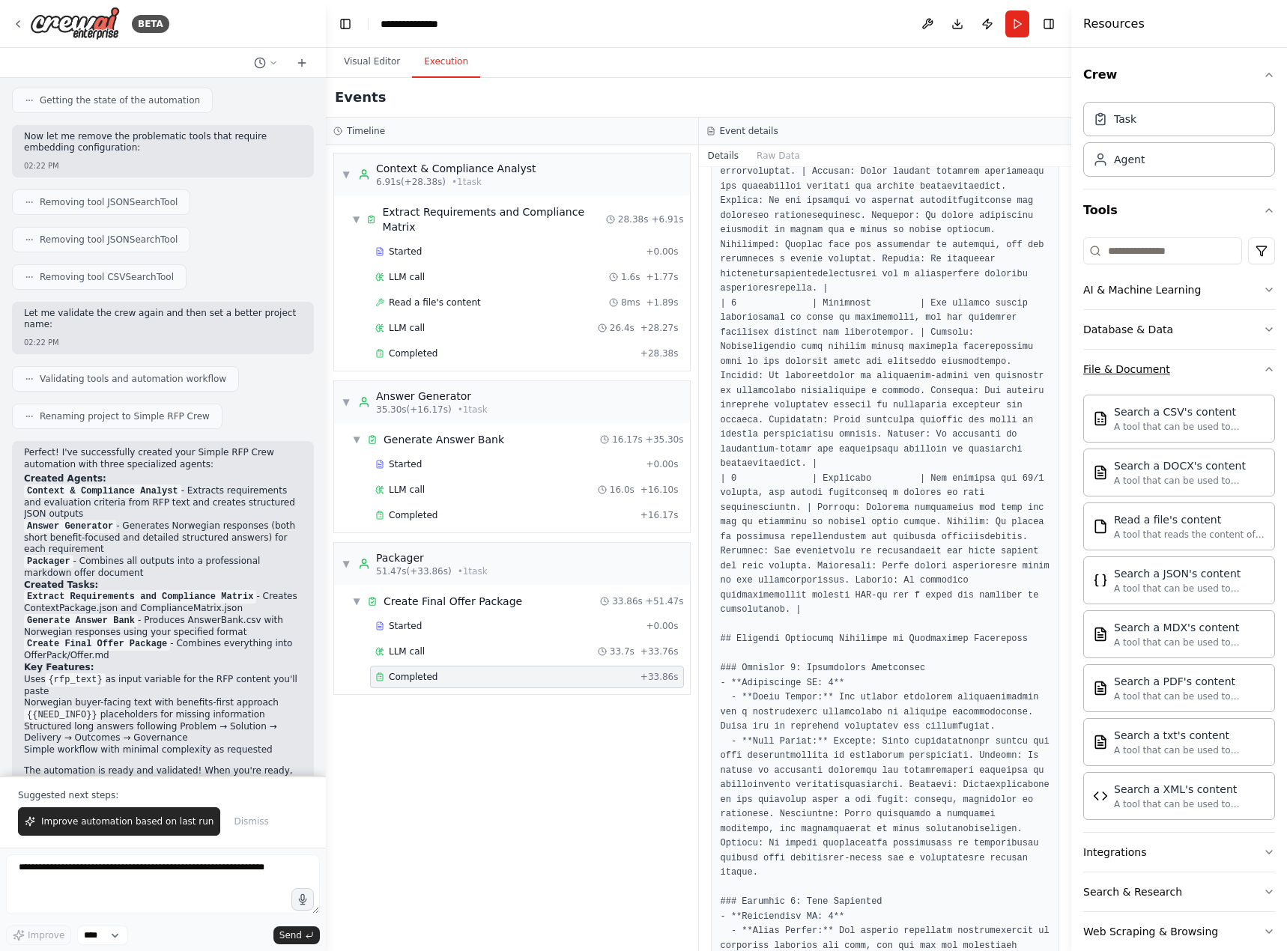
click at [1168, 375] on button "File & Document" at bounding box center [1179, 369] width 192 height 39
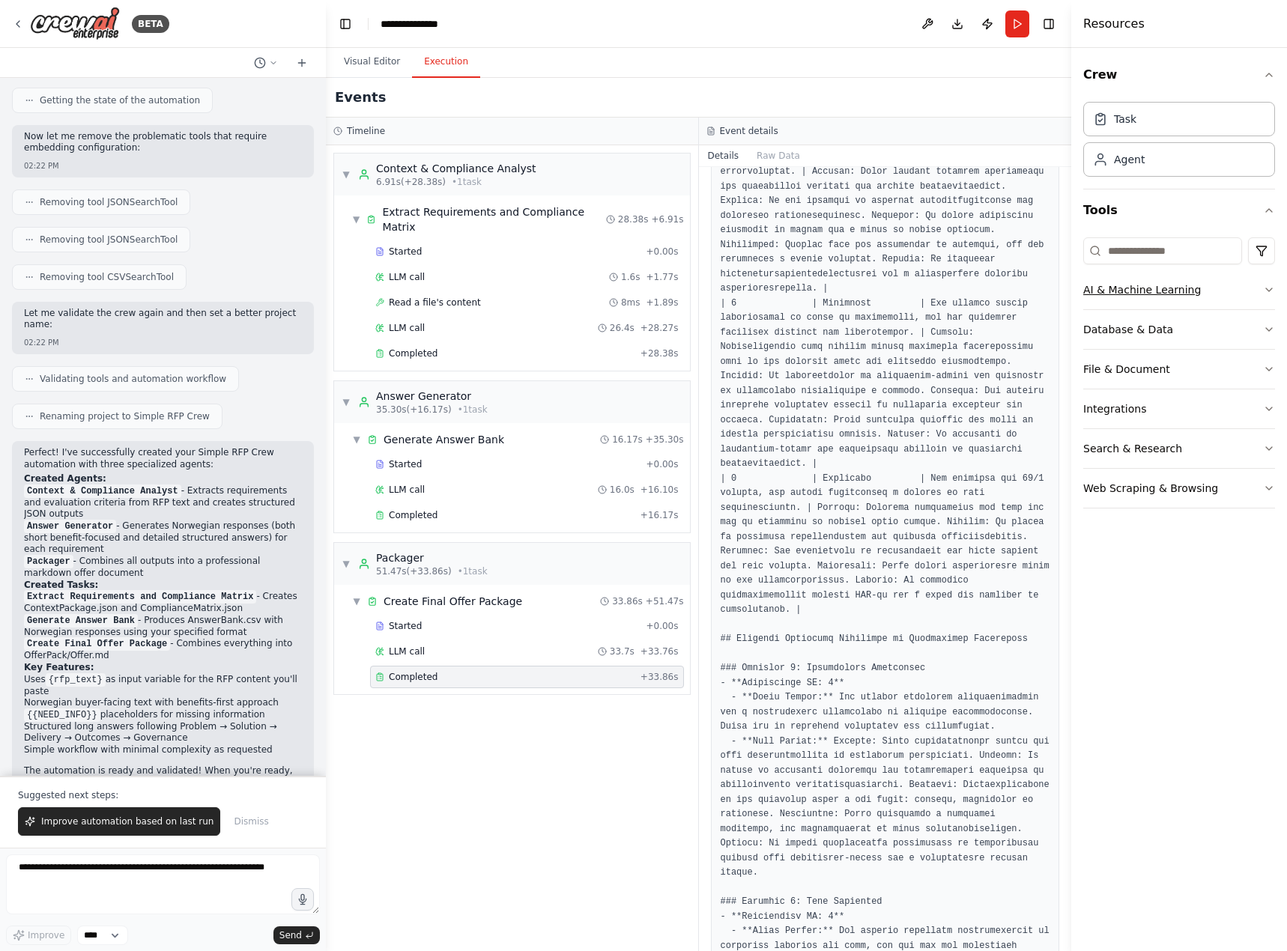
click at [1142, 300] on button "AI & Machine Learning" at bounding box center [1179, 289] width 192 height 39
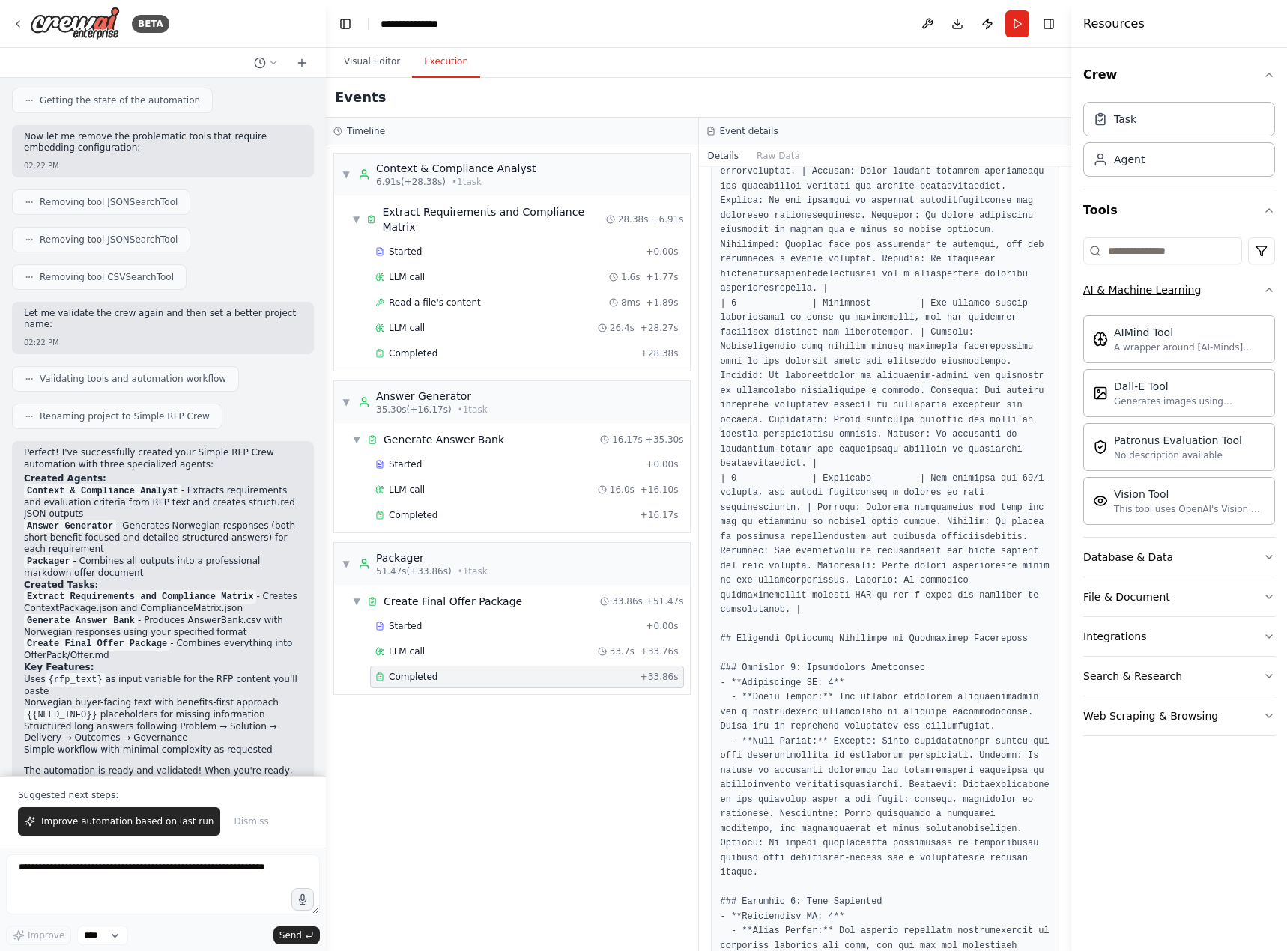
click at [1142, 300] on button "AI & Machine Learning" at bounding box center [1179, 289] width 192 height 39
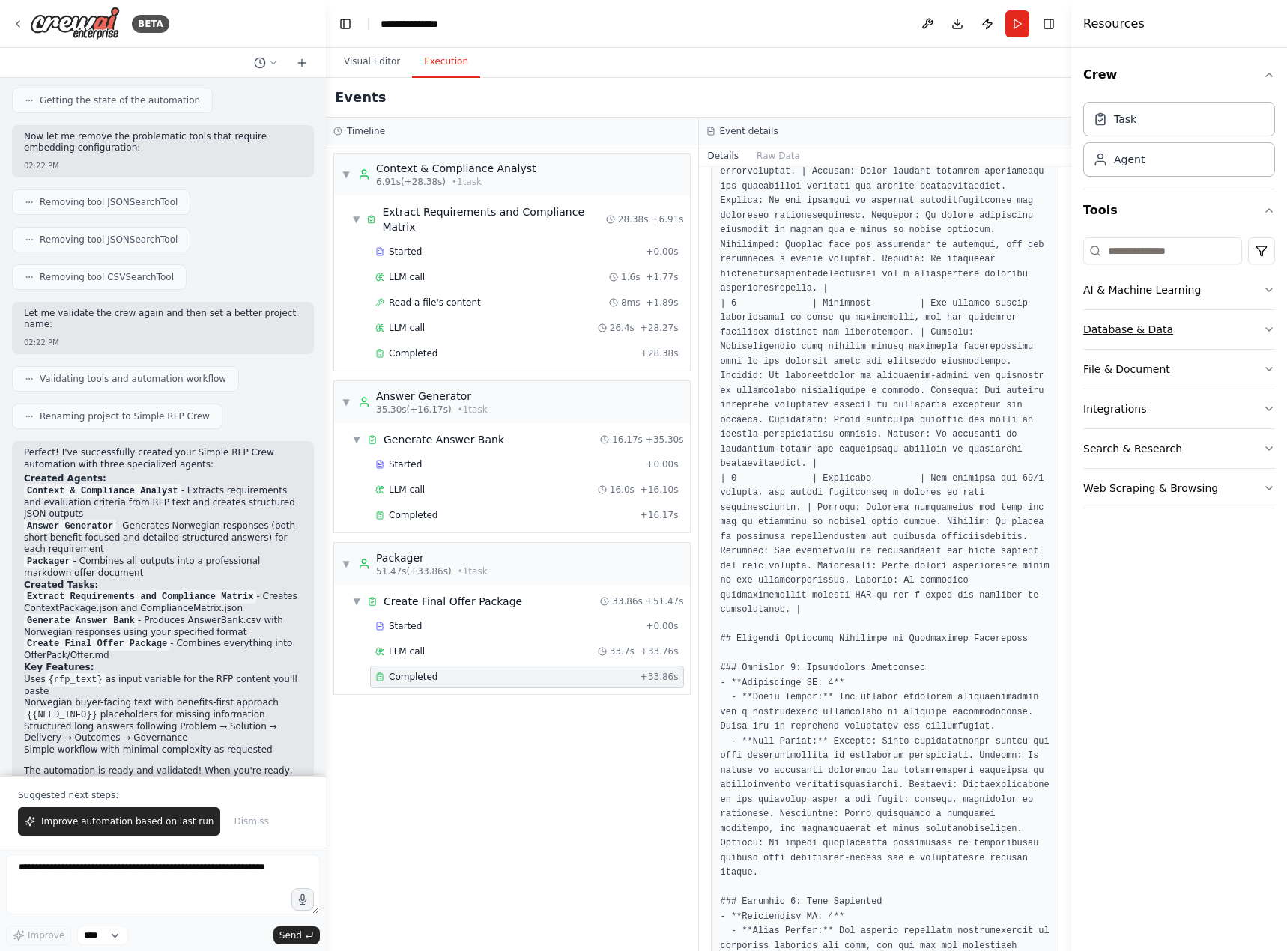
click at [1138, 329] on div "Database & Data" at bounding box center [1128, 329] width 90 height 15
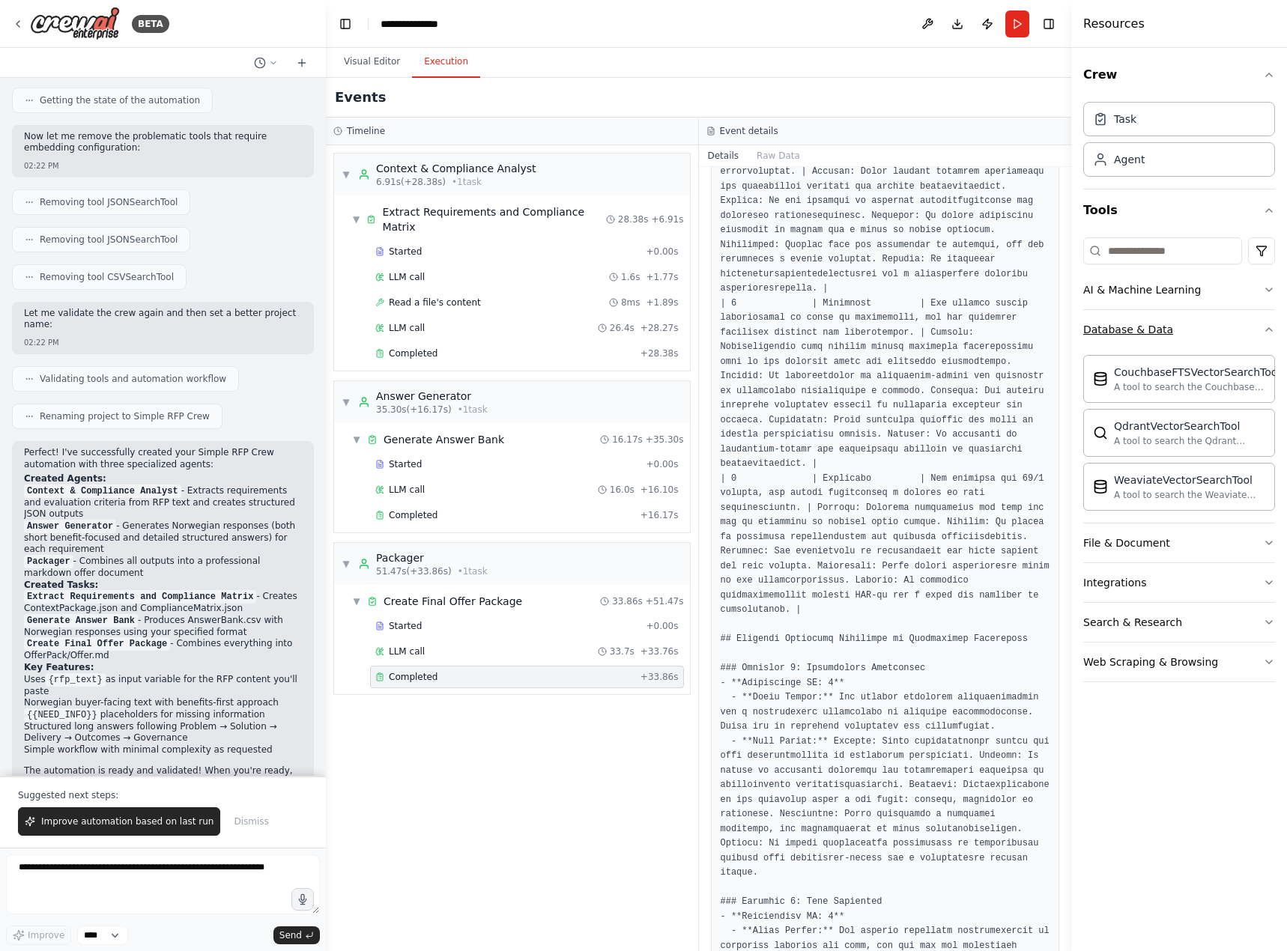
click at [1138, 329] on div "Database & Data" at bounding box center [1128, 329] width 90 height 15
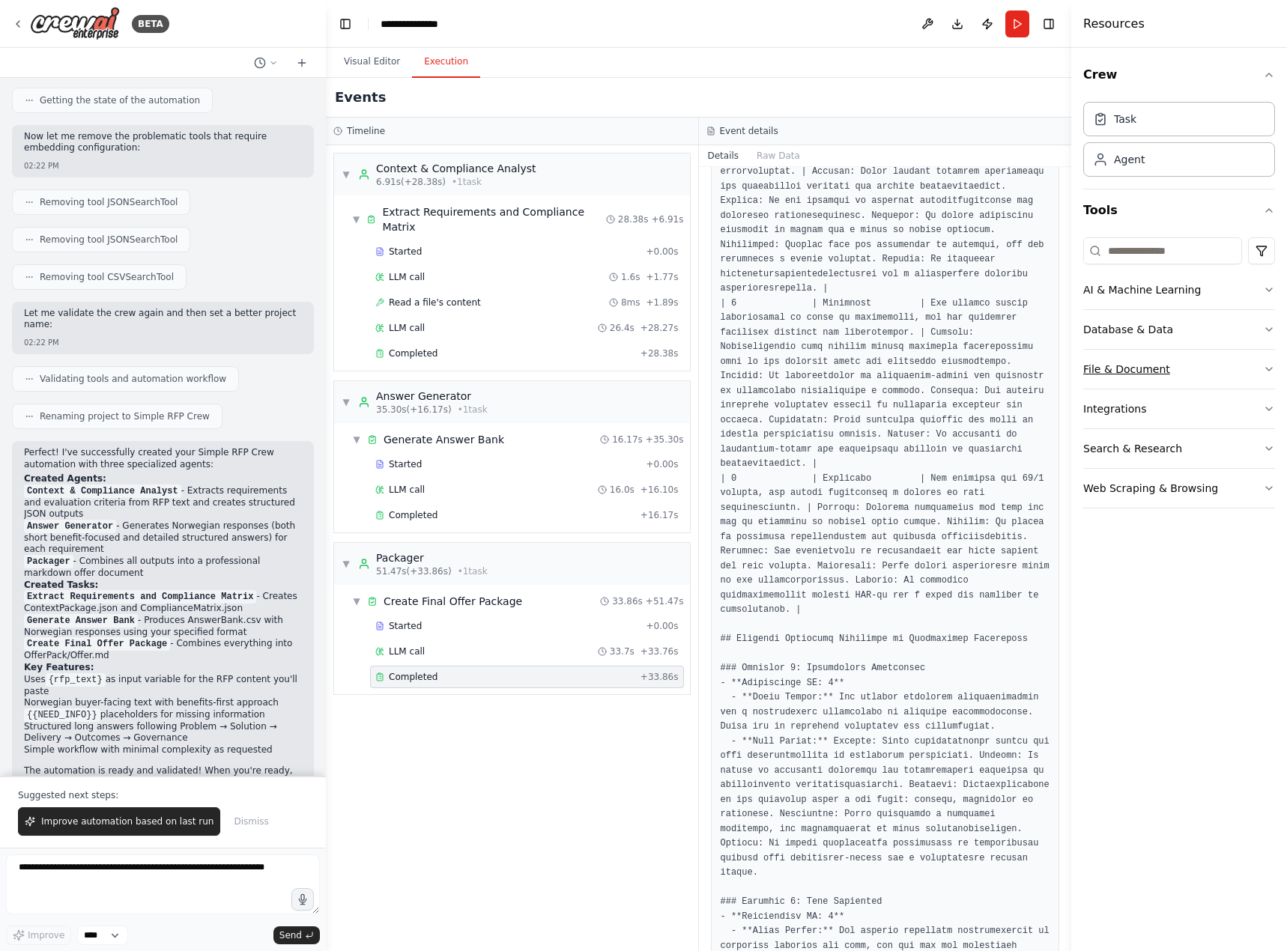
click at [1137, 360] on button "File & Document" at bounding box center [1179, 369] width 192 height 39
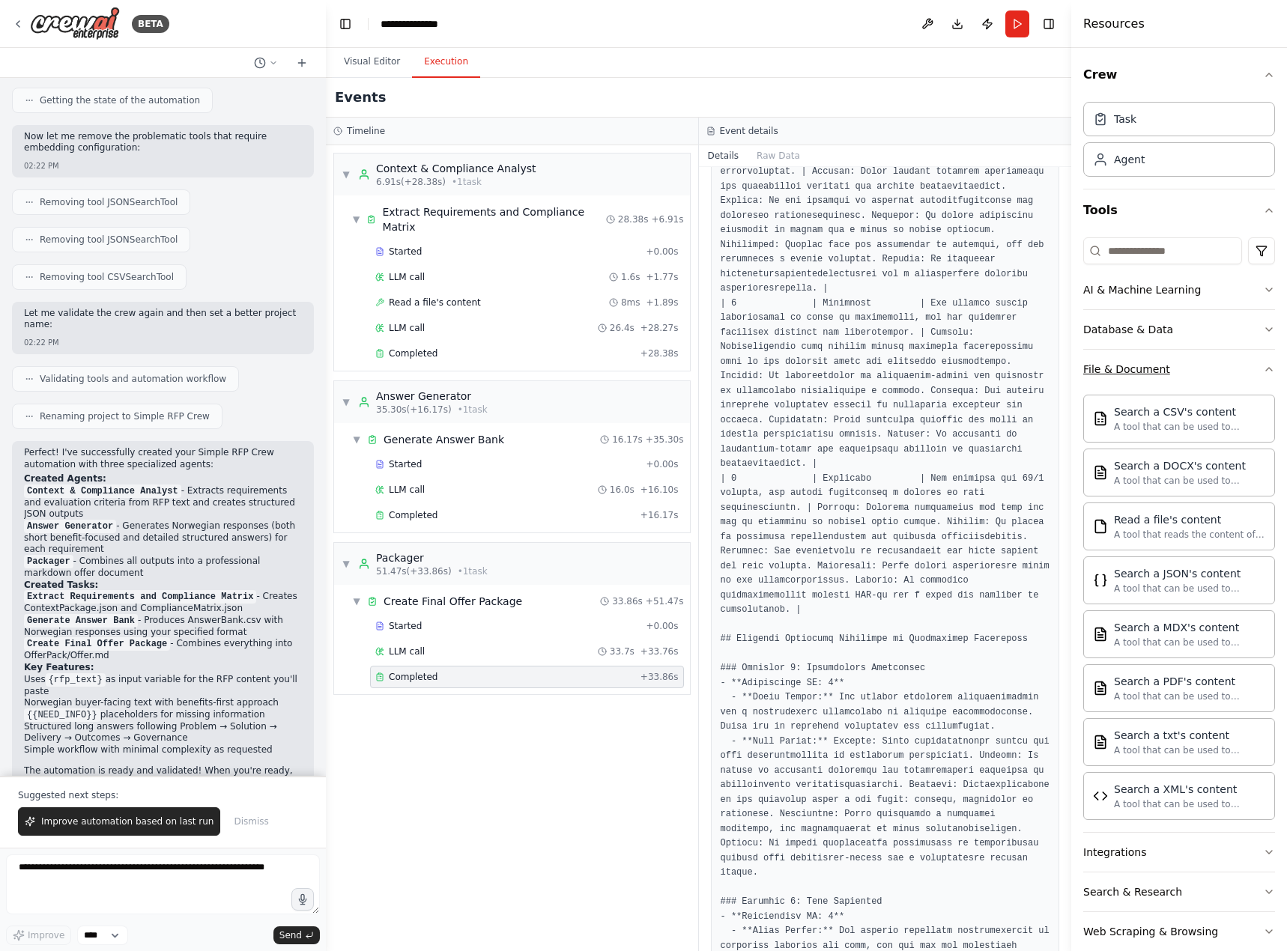
click at [1137, 363] on div "File & Document" at bounding box center [1126, 369] width 87 height 15
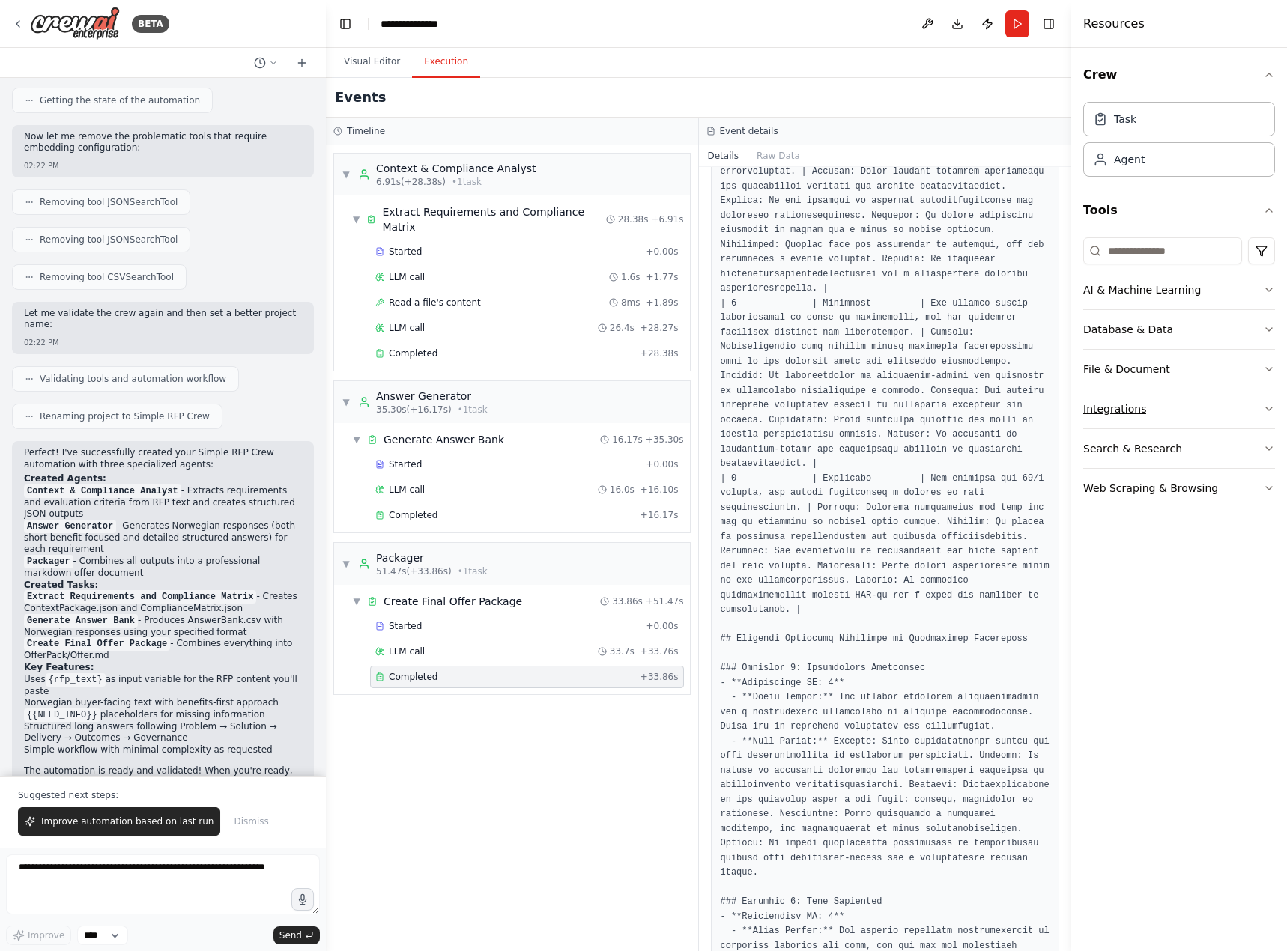
click at [1138, 416] on div "Integrations" at bounding box center [1114, 408] width 63 height 15
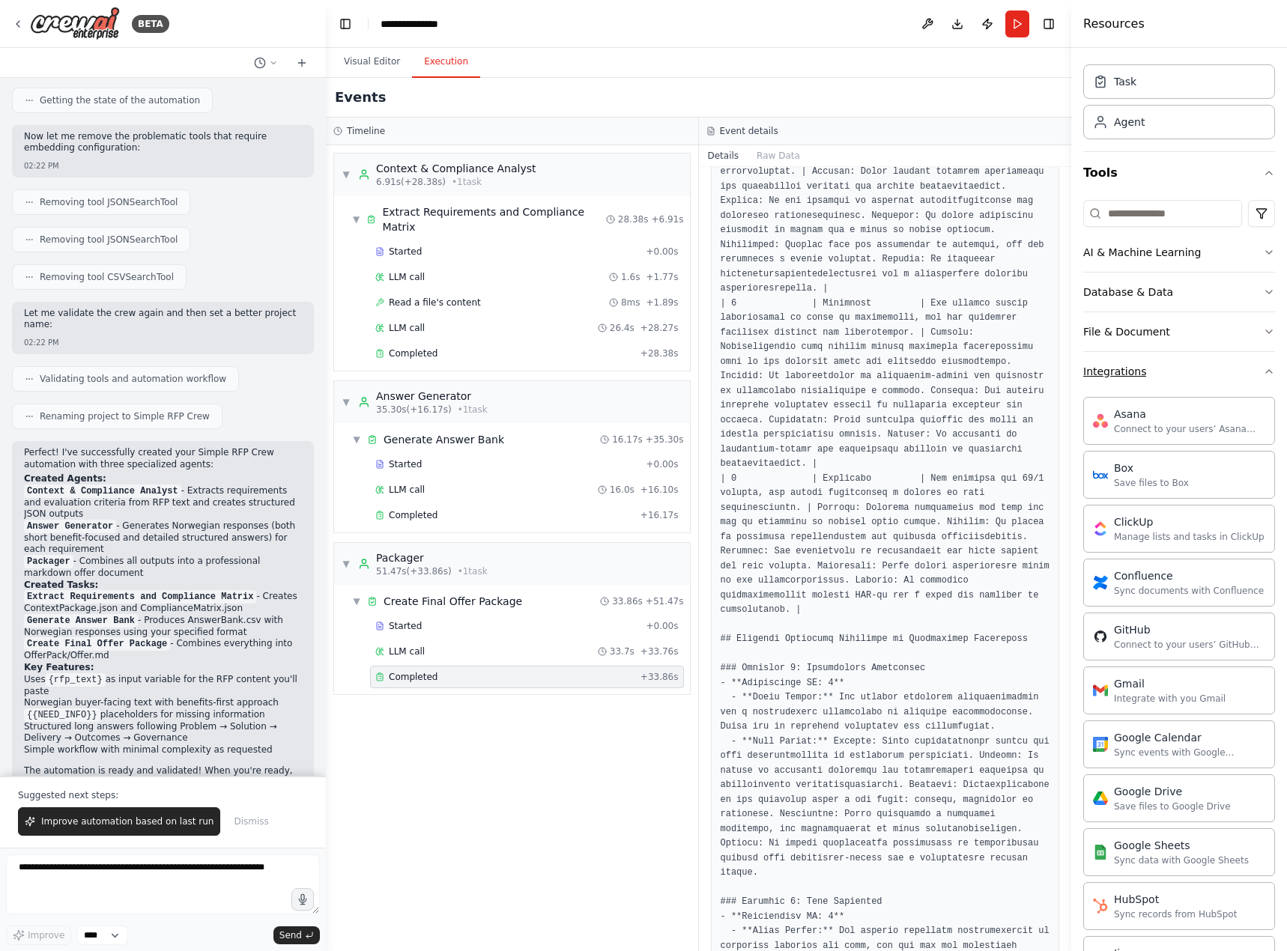
scroll to position [0, 0]
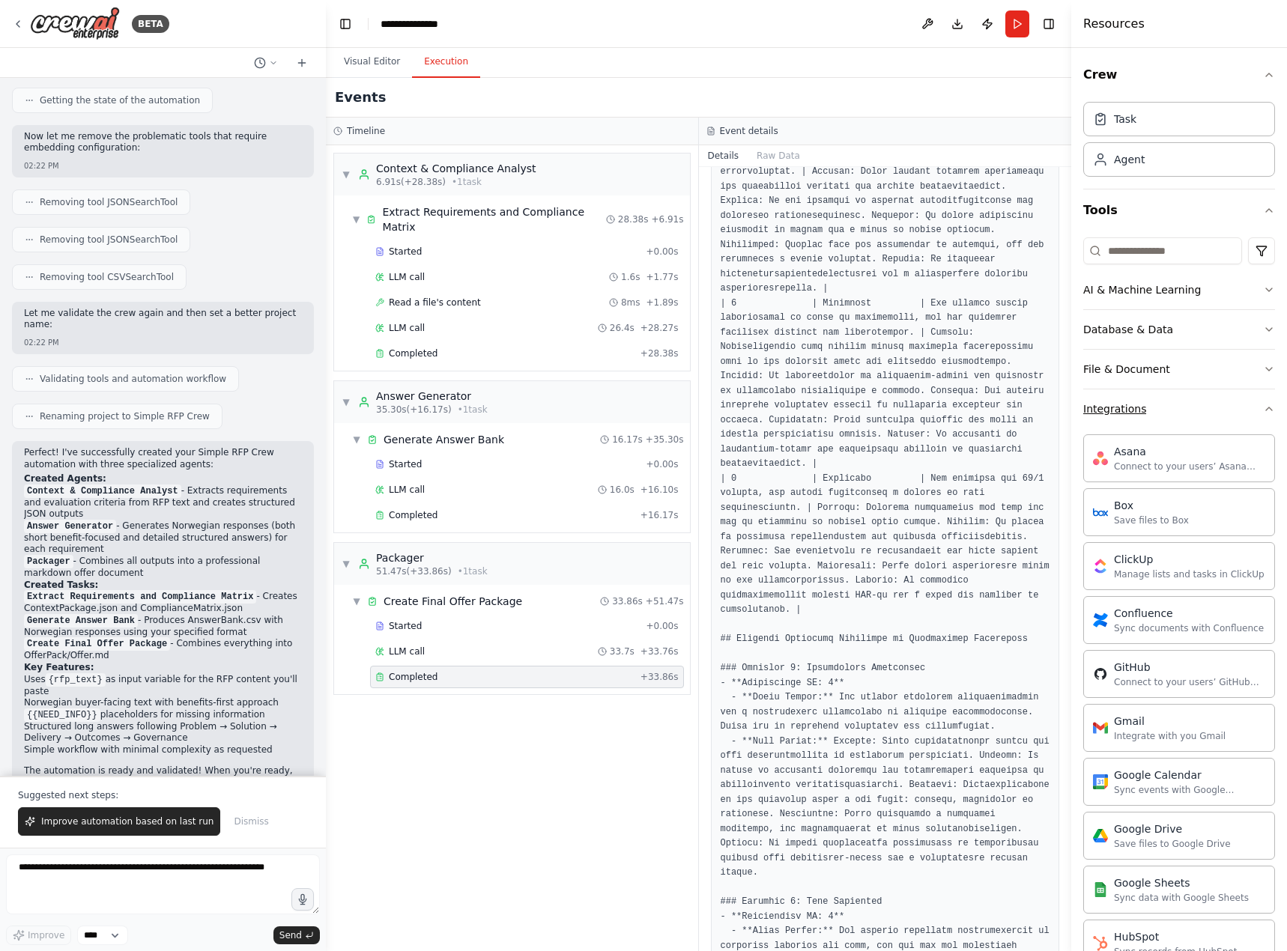
click at [1145, 404] on button "Integrations" at bounding box center [1179, 408] width 192 height 39
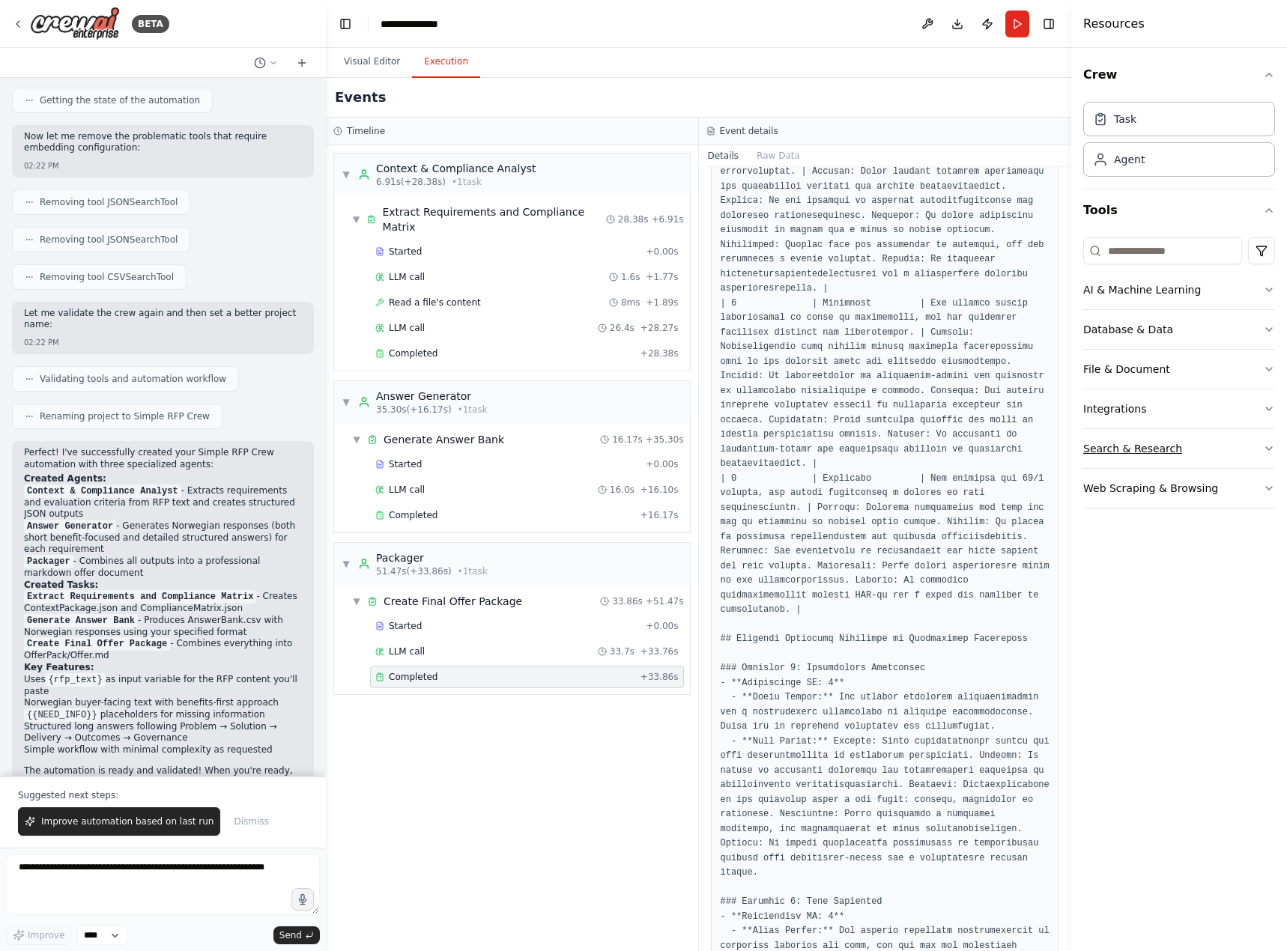
click at [1136, 447] on div "Search & Research" at bounding box center [1132, 448] width 99 height 15
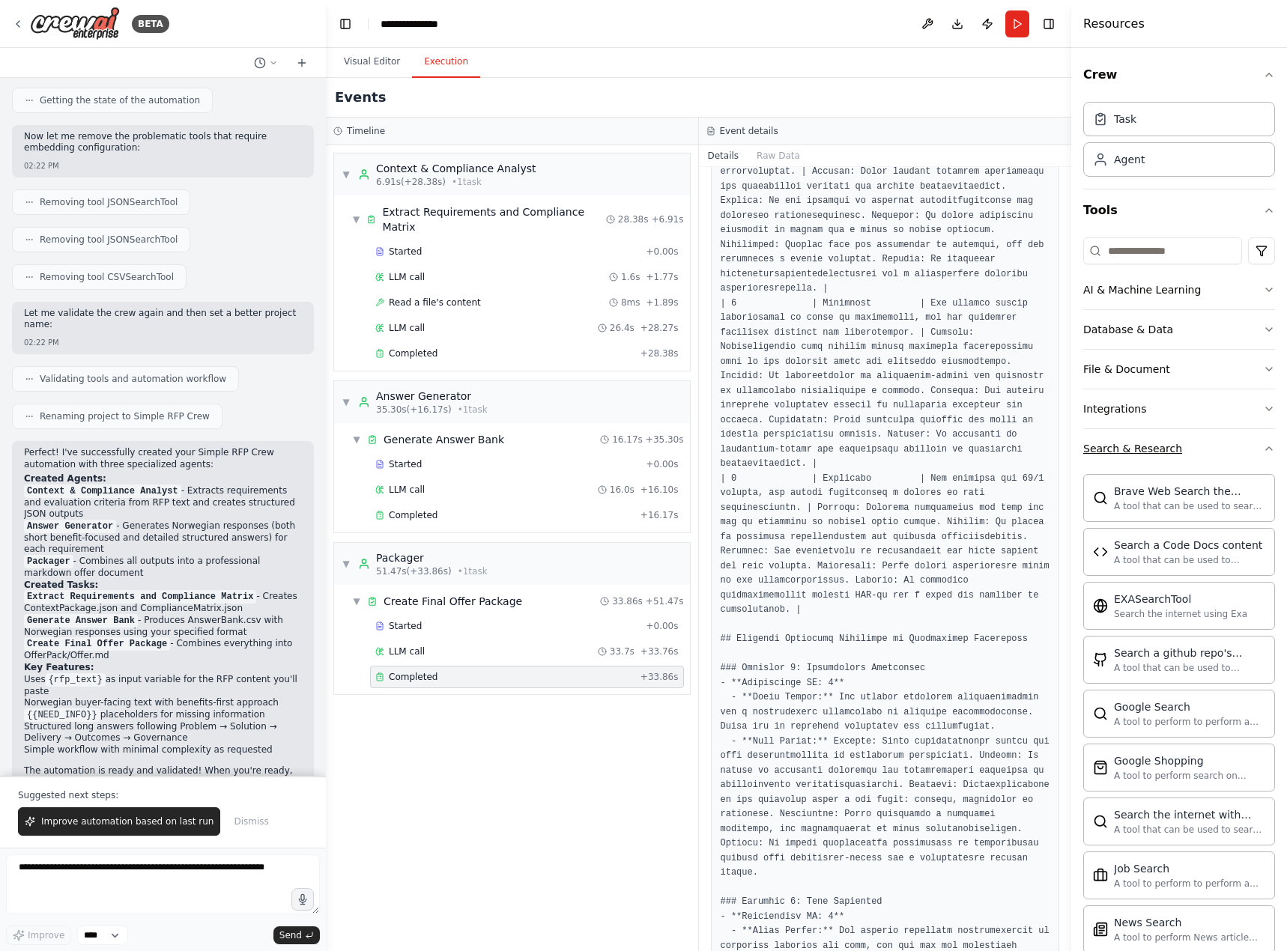
click at [1173, 452] on button "Search & Research" at bounding box center [1179, 448] width 192 height 39
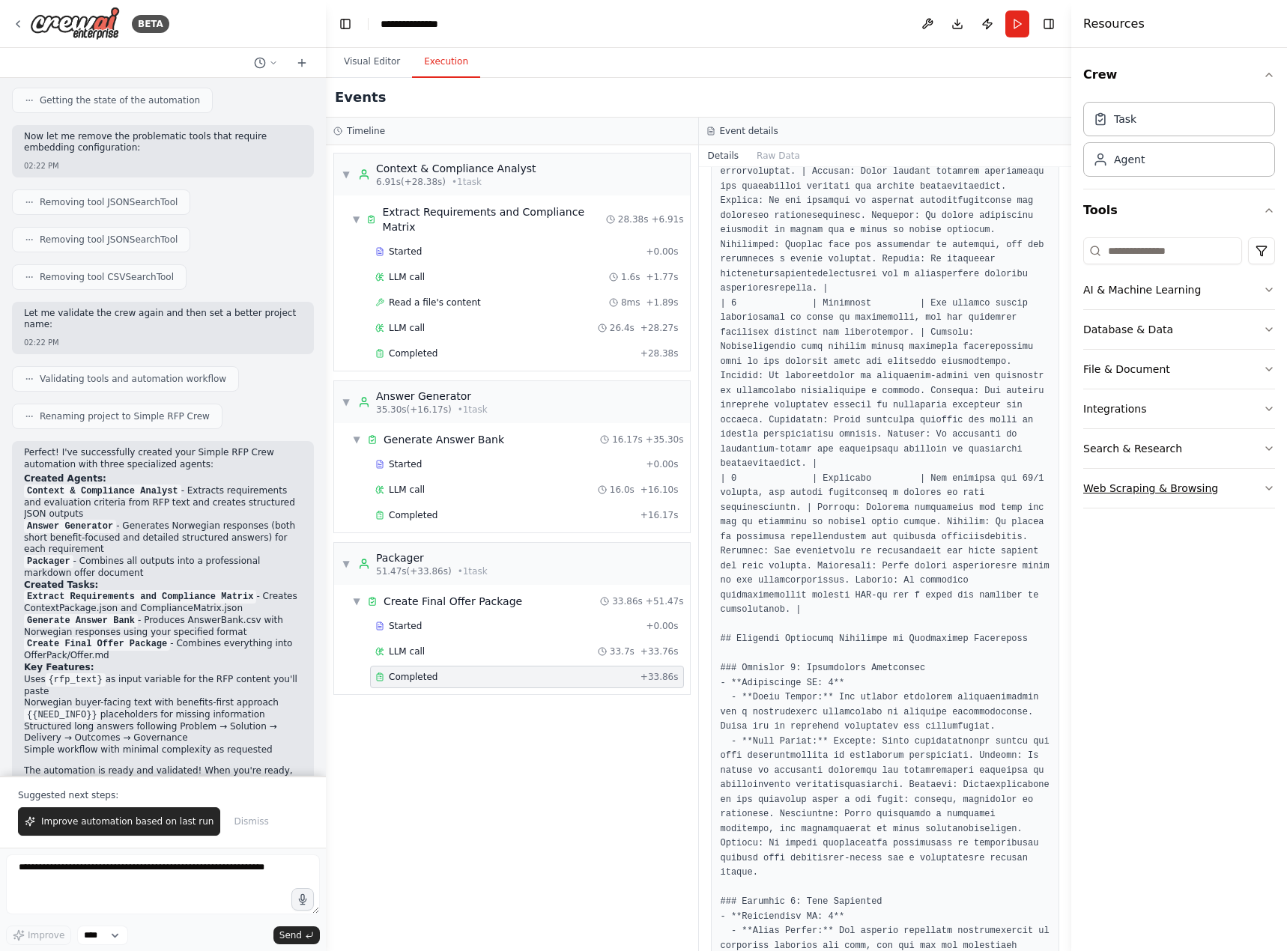
click at [1179, 493] on div "Web Scraping & Browsing" at bounding box center [1150, 488] width 135 height 15
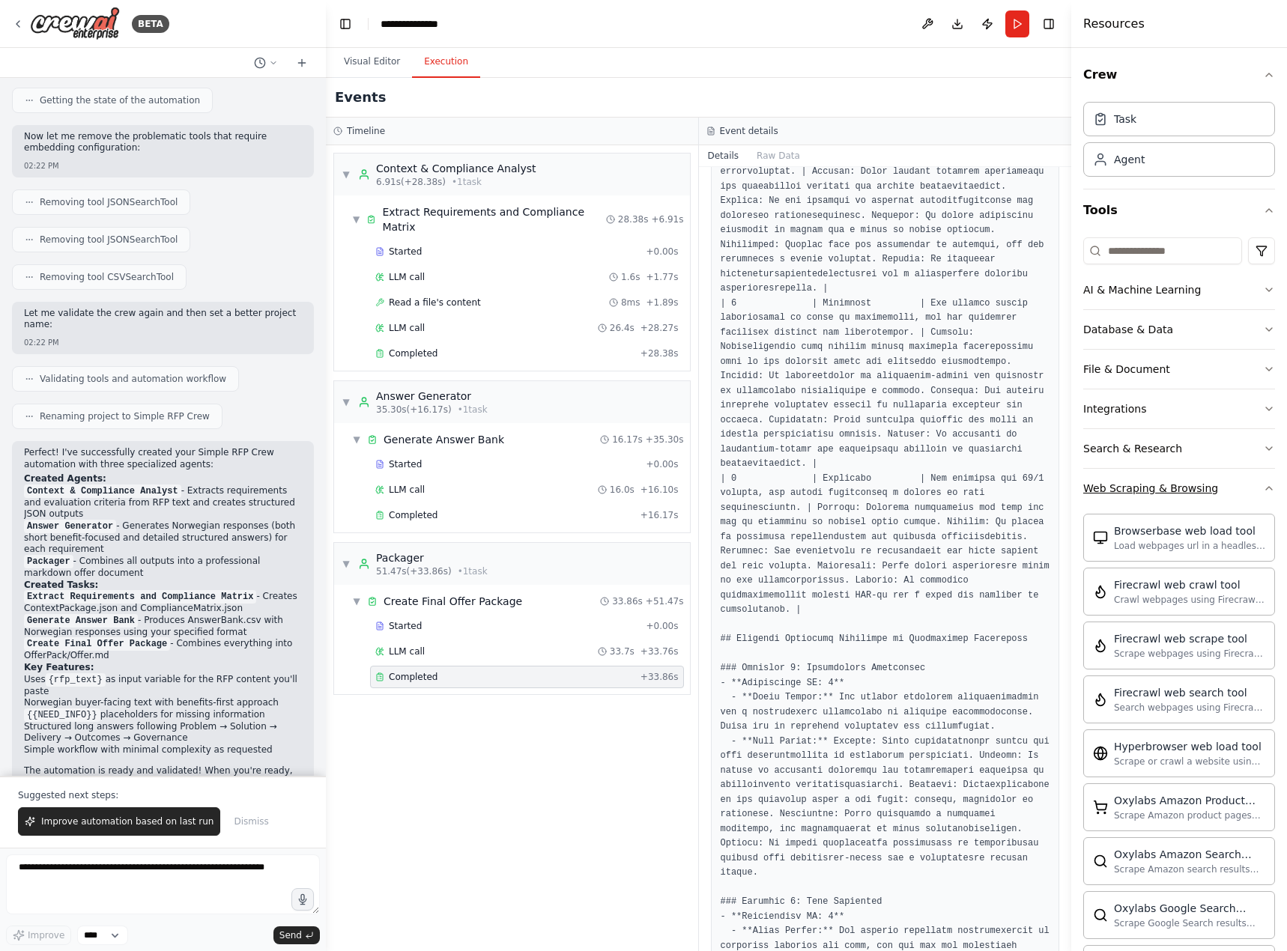
click at [1184, 496] on button "Web Scraping & Browsing" at bounding box center [1179, 488] width 192 height 39
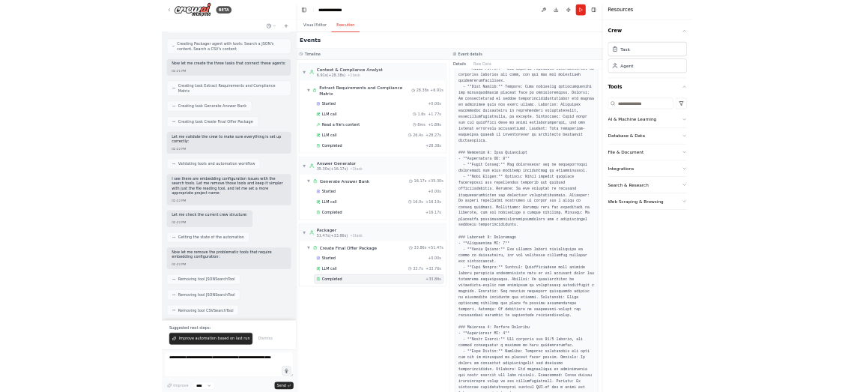
scroll to position [1865, 0]
